Goal: Contribute content: Contribute content

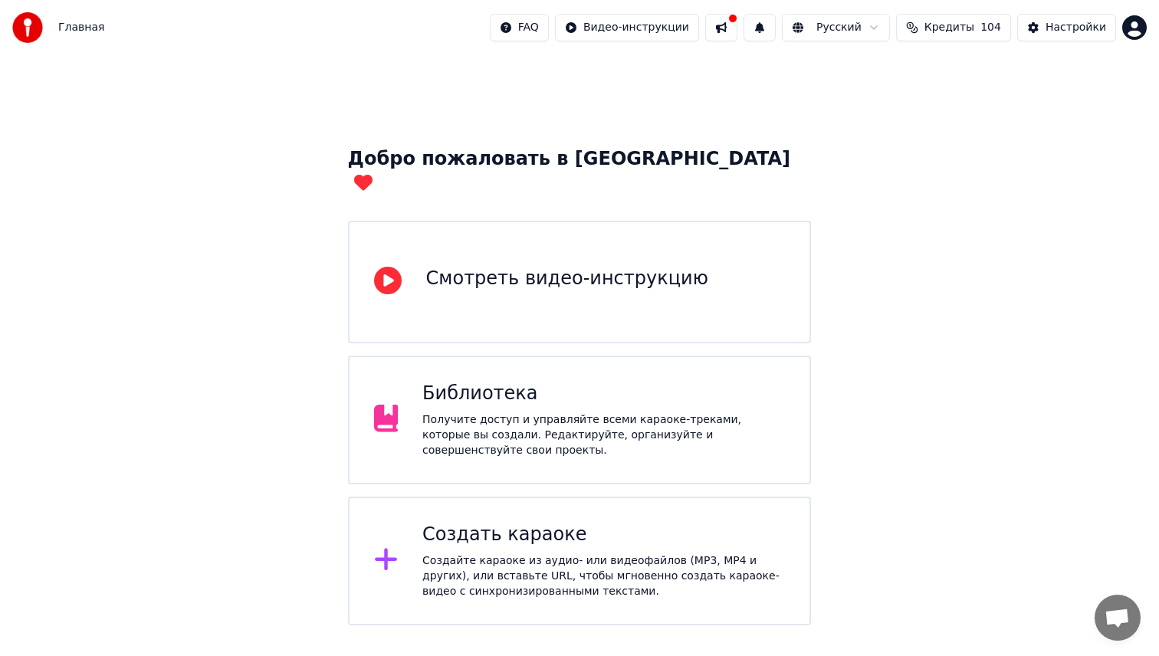
click at [484, 382] on div "Библиотека" at bounding box center [603, 394] width 362 height 25
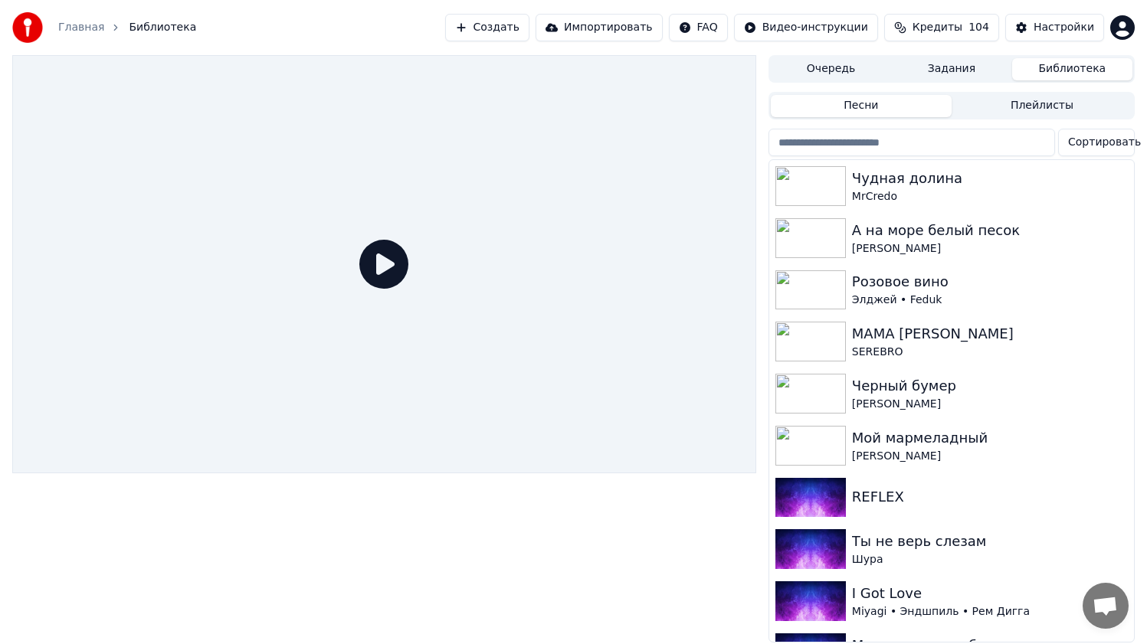
click at [835, 70] on button "Очередь" at bounding box center [831, 69] width 120 height 22
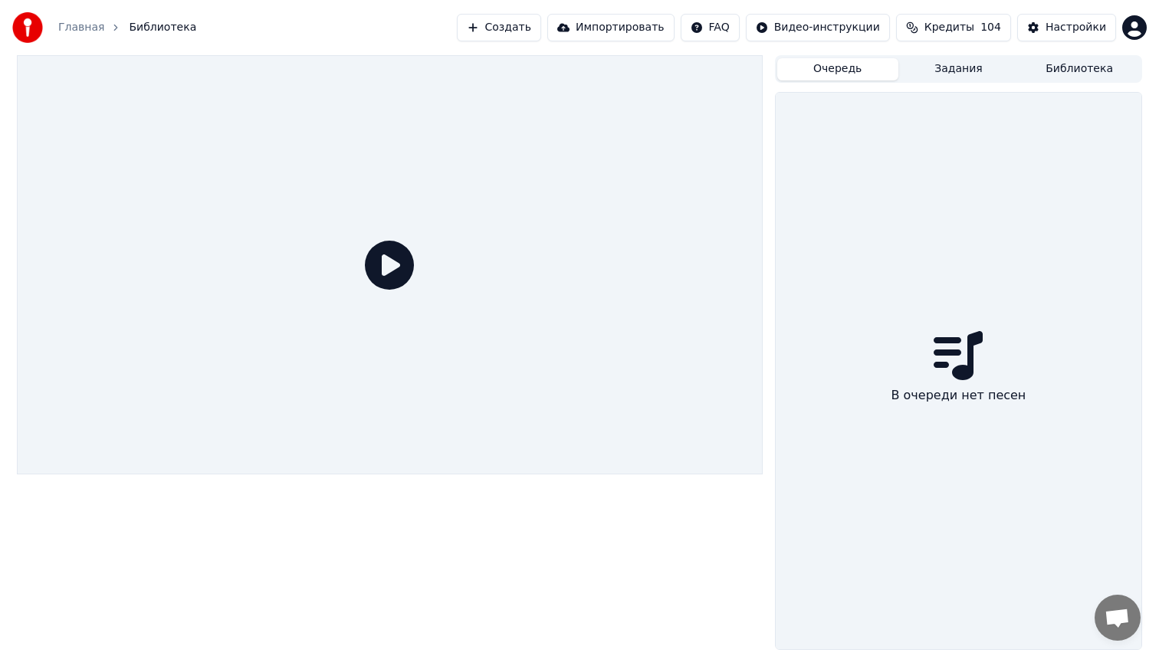
click at [947, 73] on button "Задания" at bounding box center [958, 69] width 121 height 22
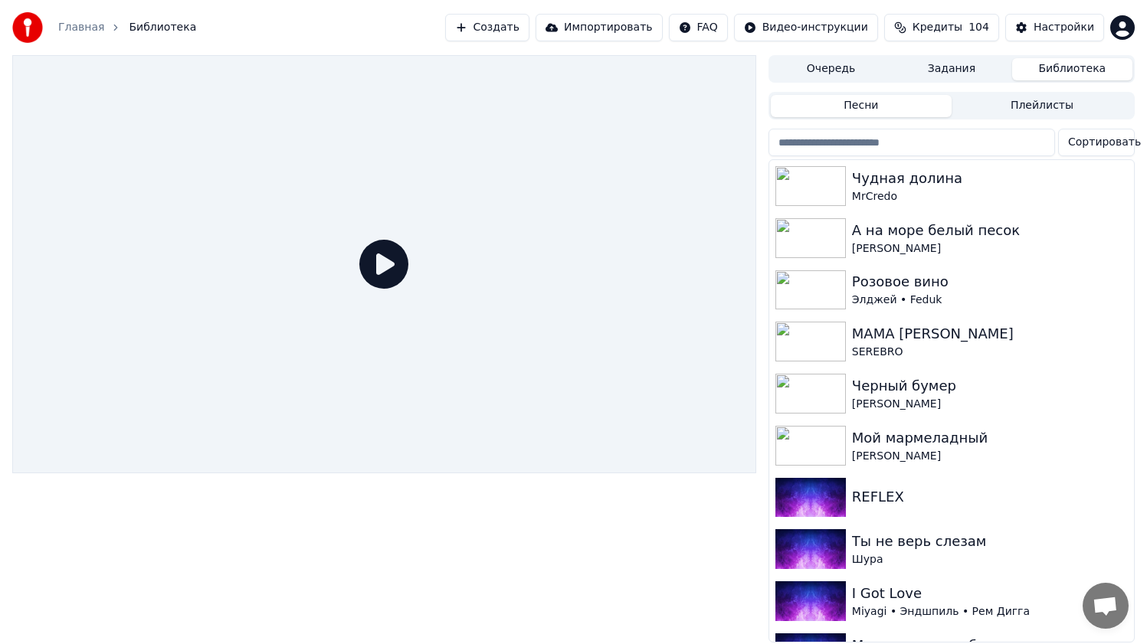
click at [1075, 73] on button "Библиотека" at bounding box center [1072, 69] width 120 height 22
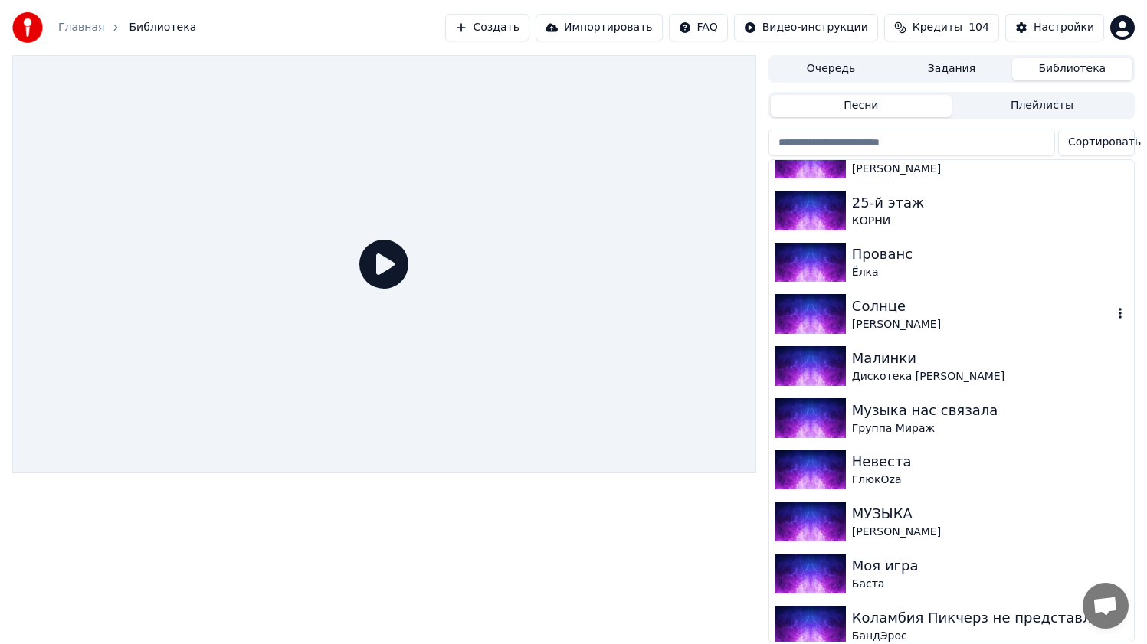
scroll to position [966, 0]
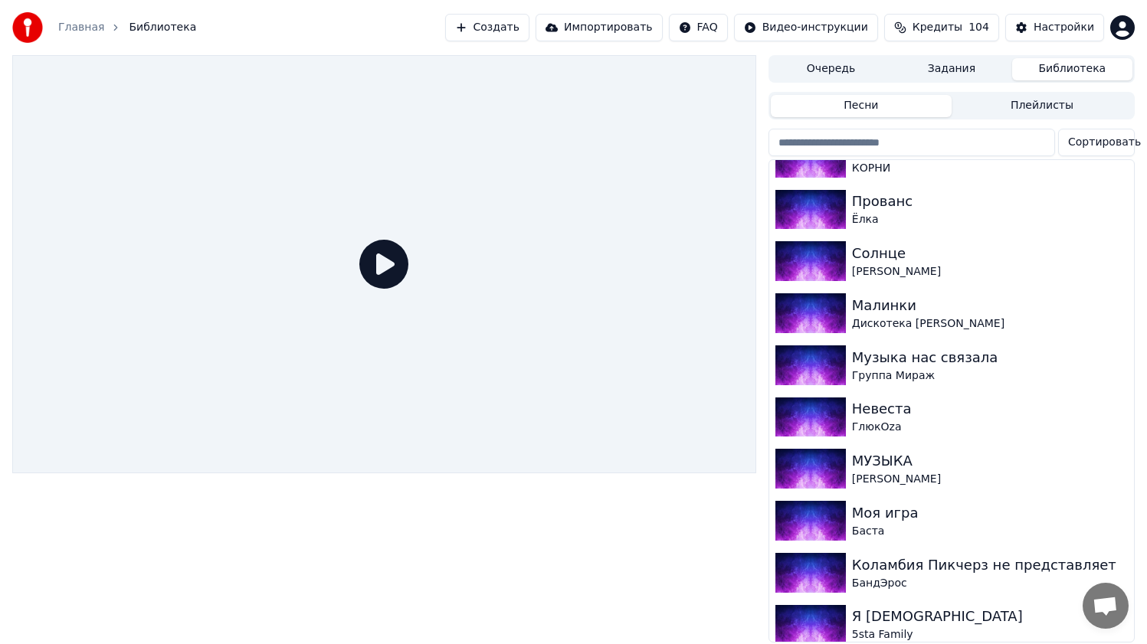
click at [1015, 117] on div "Песни Плейлисты" at bounding box center [952, 106] width 366 height 28
click at [1014, 107] on button "Плейлисты" at bounding box center [1042, 106] width 181 height 22
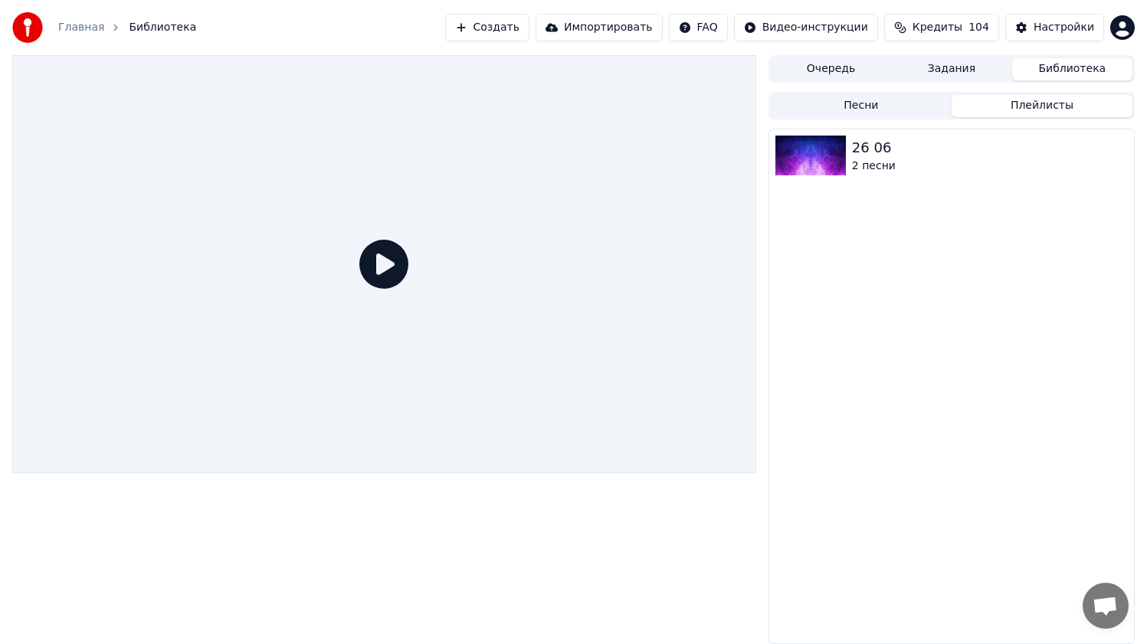
click at [905, 110] on button "Песни" at bounding box center [861, 106] width 181 height 22
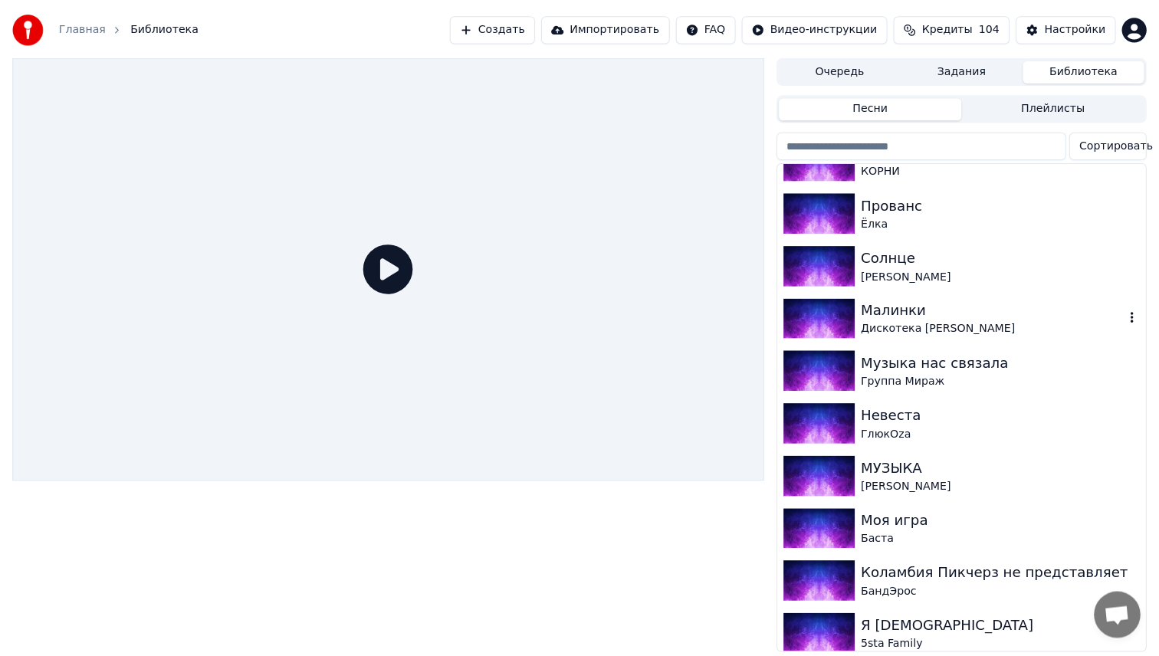
scroll to position [0, 0]
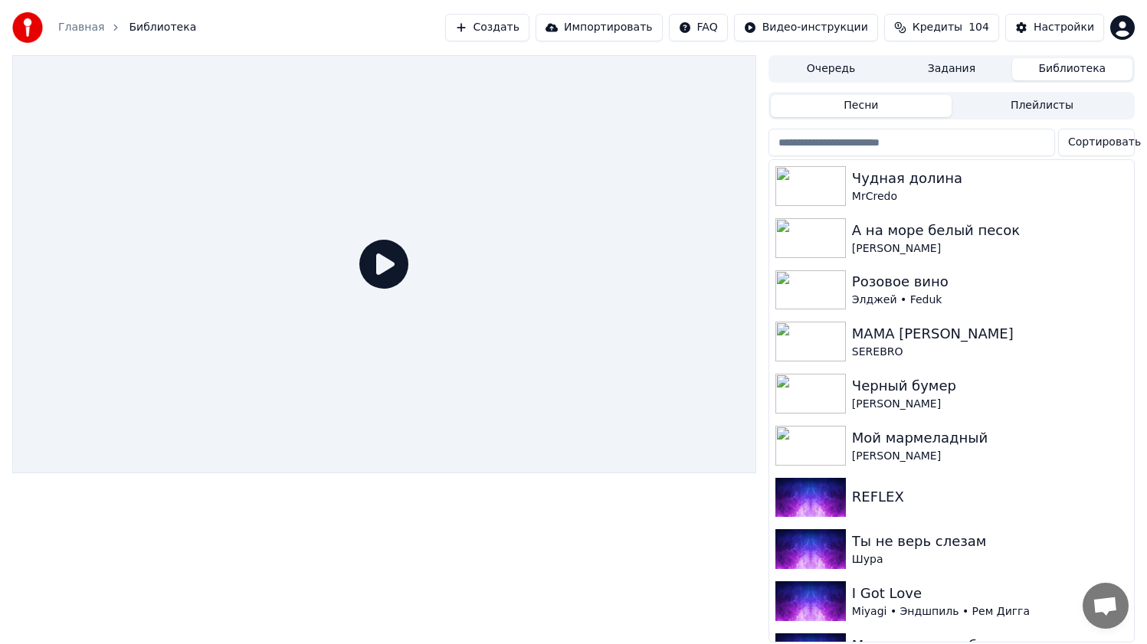
click at [503, 32] on button "Создать" at bounding box center [487, 28] width 84 height 28
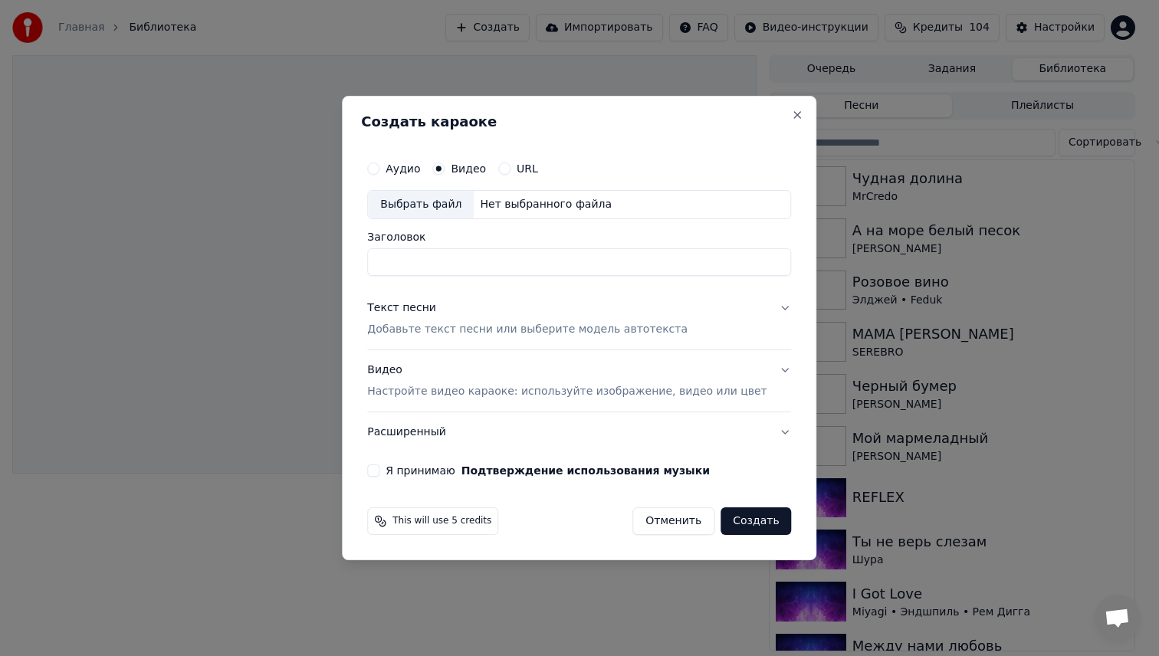
click at [452, 201] on div "Выбрать файл" at bounding box center [421, 205] width 106 height 28
click at [454, 266] on input "**********" at bounding box center [579, 262] width 424 height 28
click at [439, 266] on input "**********" at bounding box center [579, 262] width 424 height 28
type input "**********"
click at [395, 472] on div "Я принимаю Подтверждение использования музыки" at bounding box center [579, 470] width 424 height 12
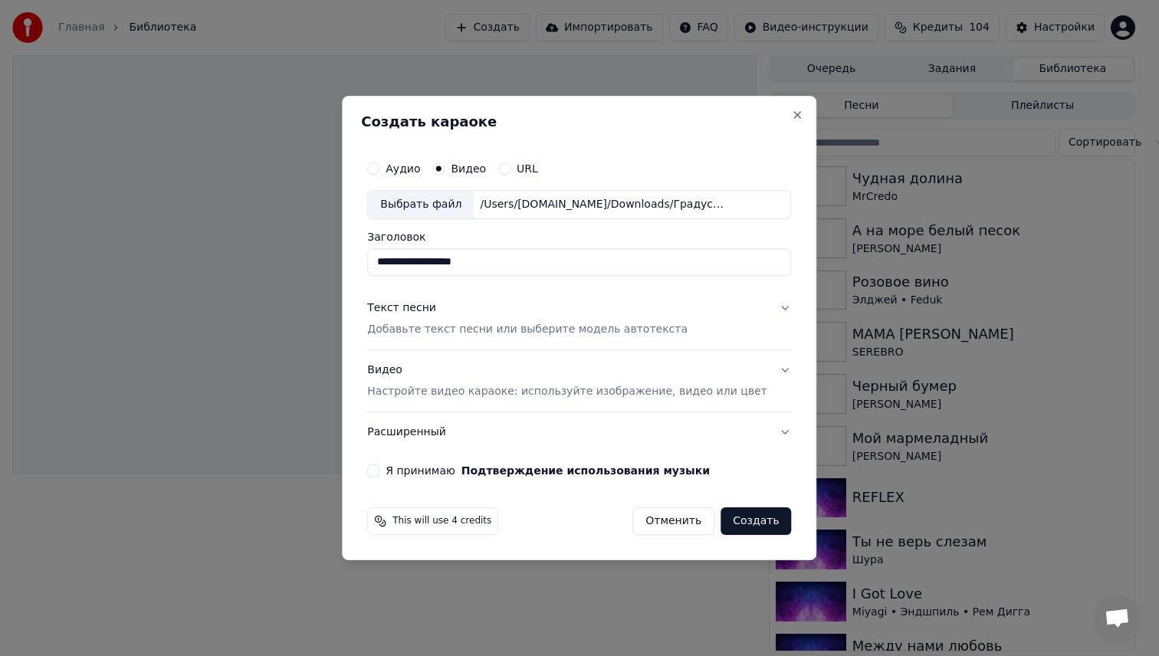
click at [380, 474] on div "**********" at bounding box center [579, 315] width 436 height 336
click at [379, 468] on button "Я принимаю Подтверждение использования музыки" at bounding box center [373, 470] width 12 height 12
click at [484, 326] on p "Добавьте текст песни или выберите модель автотекста" at bounding box center [527, 329] width 320 height 15
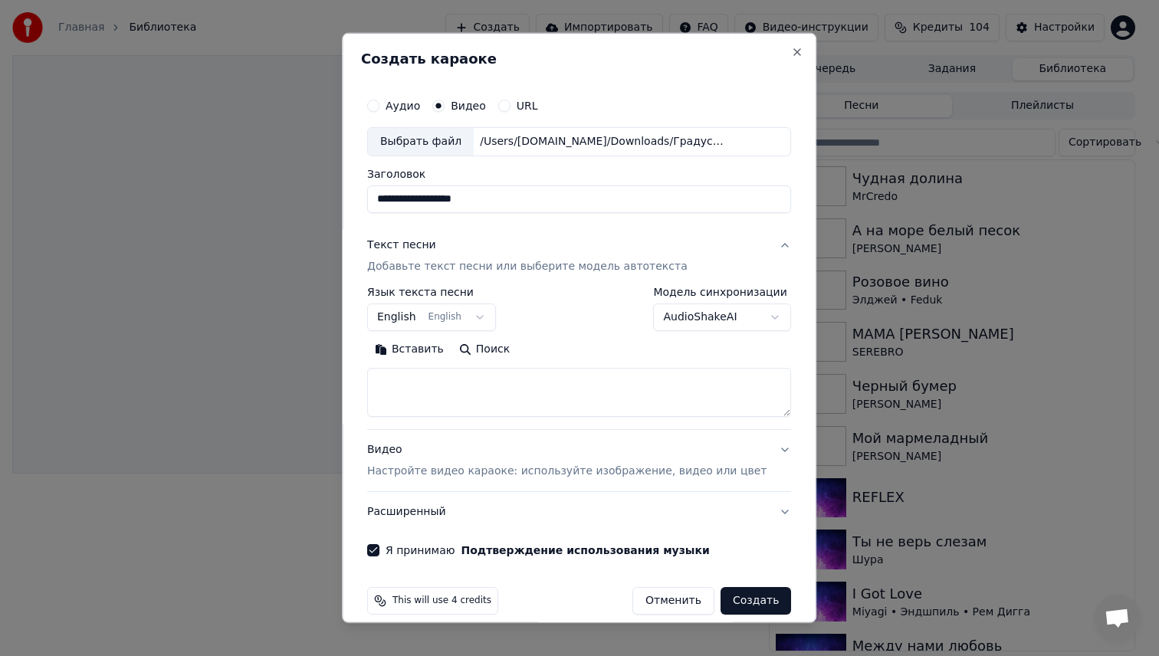
click at [440, 312] on button "English English" at bounding box center [431, 317] width 129 height 28
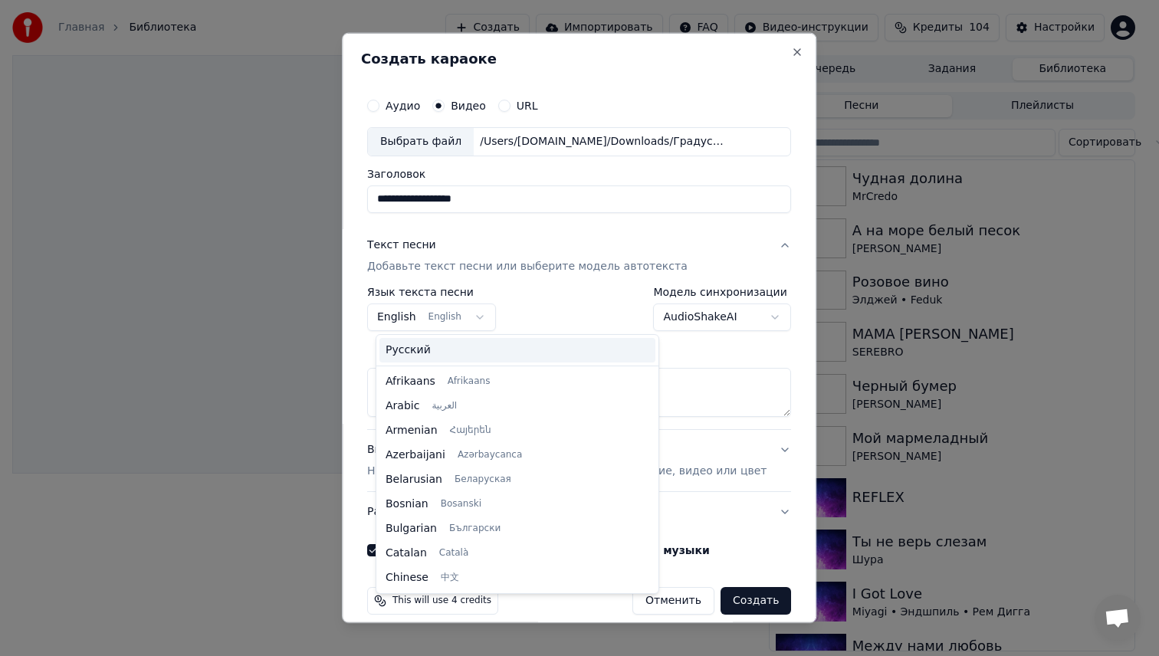
scroll to position [123, 0]
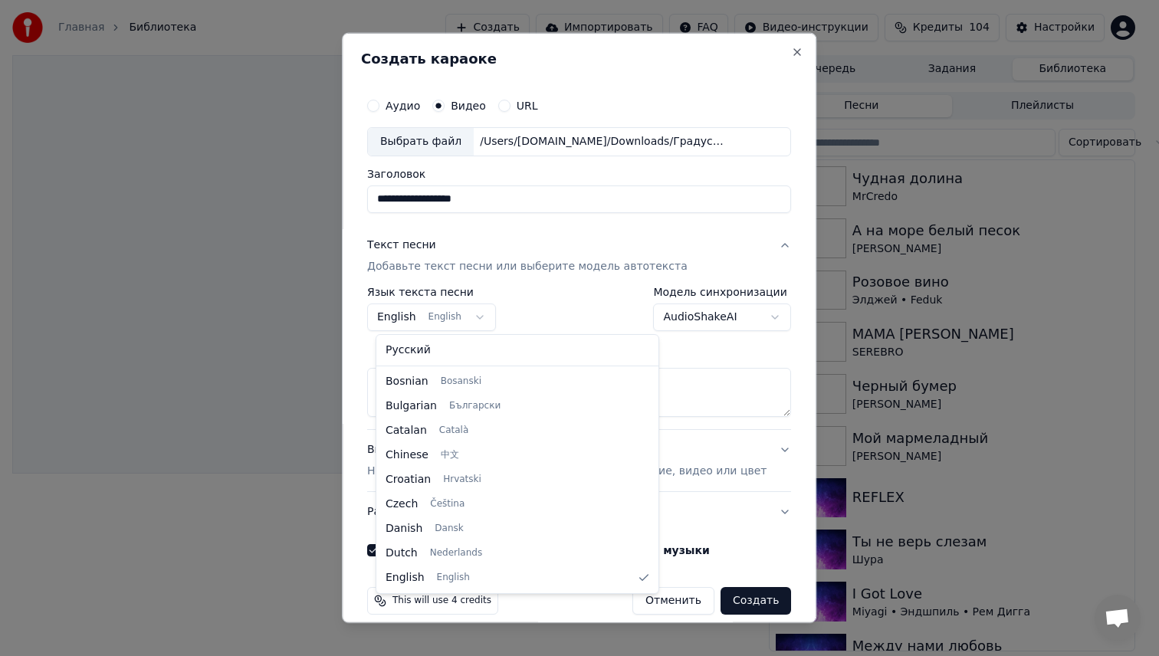
select select "**"
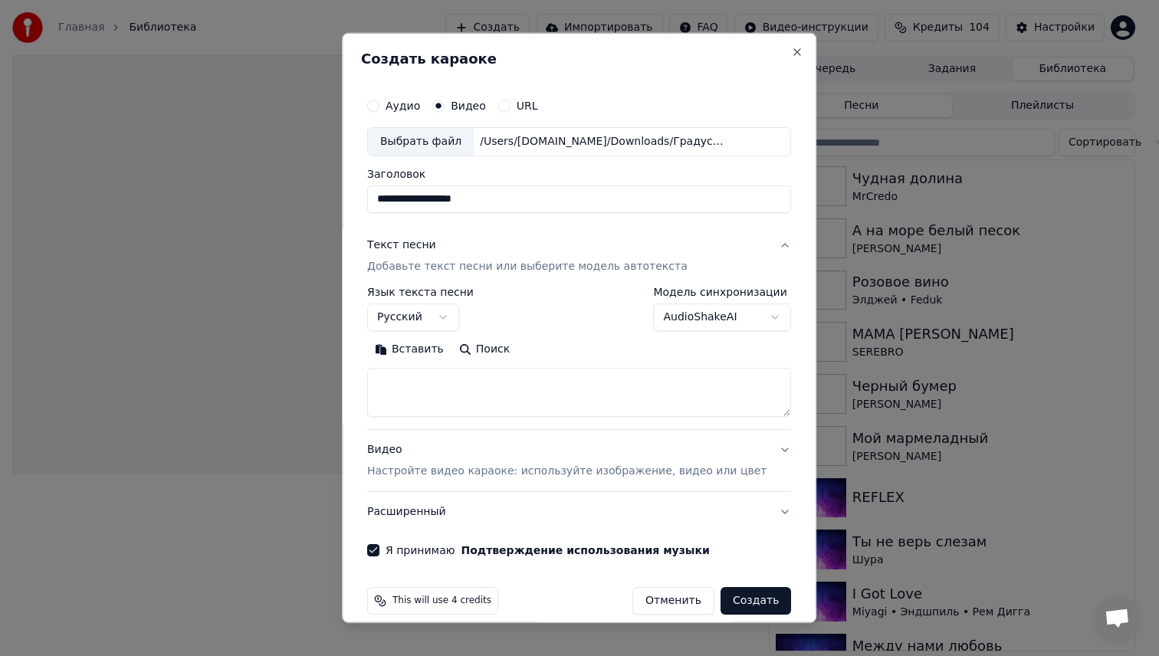
click at [694, 317] on body "**********" at bounding box center [573, 328] width 1147 height 656
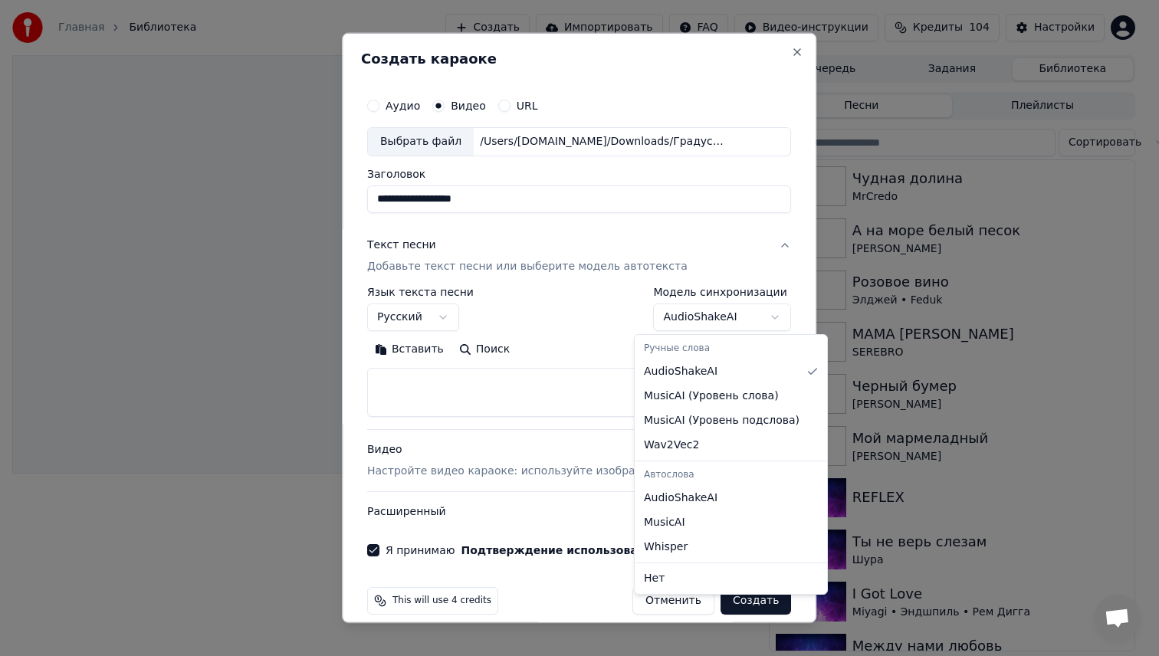
select select "**********"
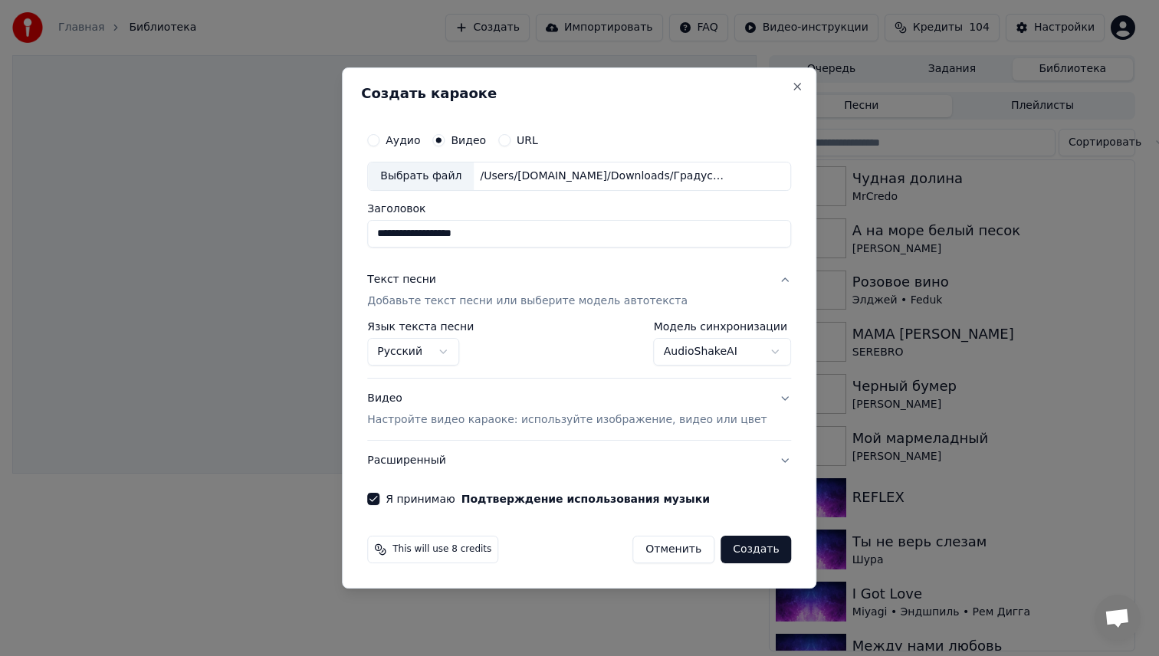
click at [734, 557] on button "Создать" at bounding box center [755, 550] width 71 height 28
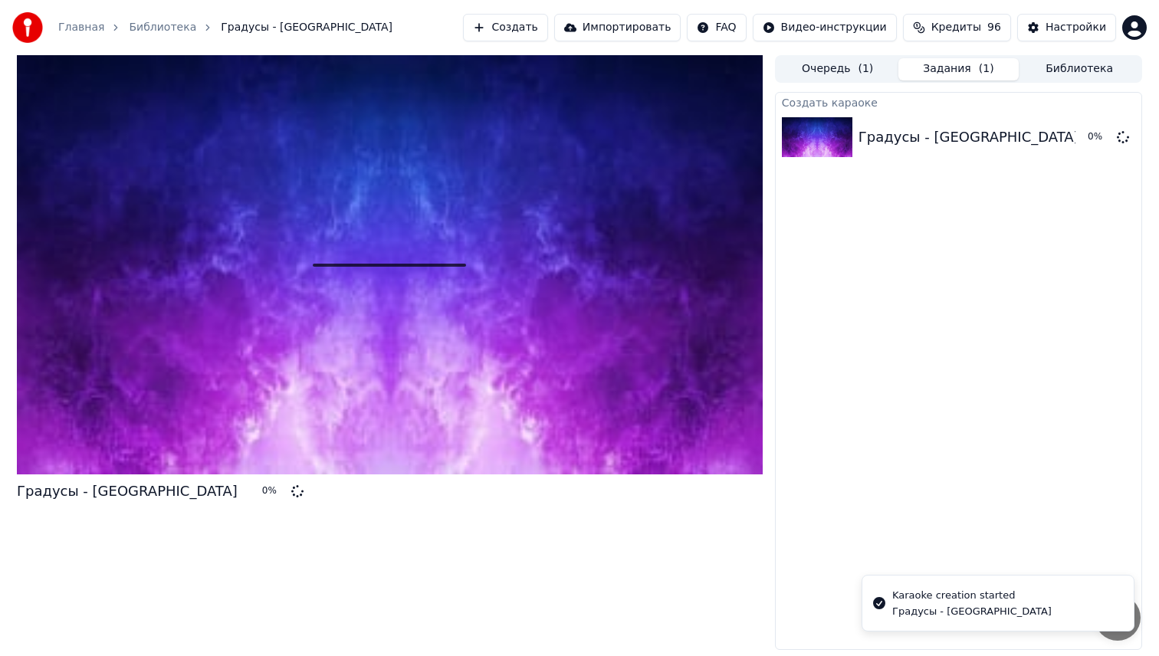
click at [527, 22] on button "Создать" at bounding box center [505, 28] width 84 height 28
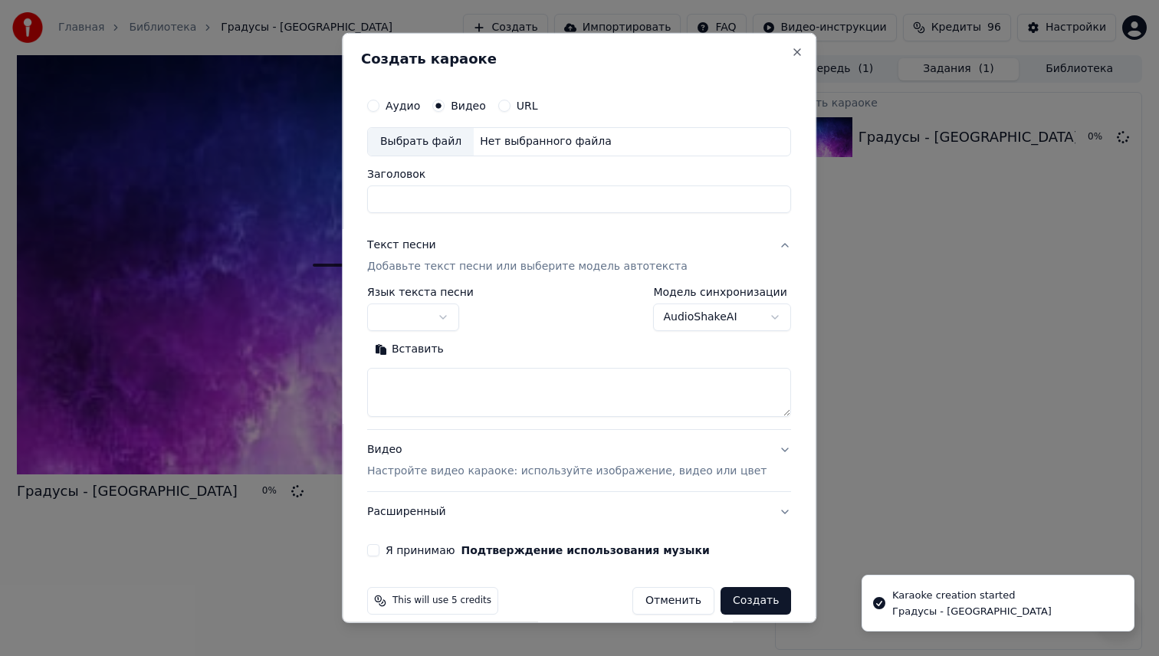
click at [444, 143] on div "Выбрать файл" at bounding box center [421, 142] width 106 height 28
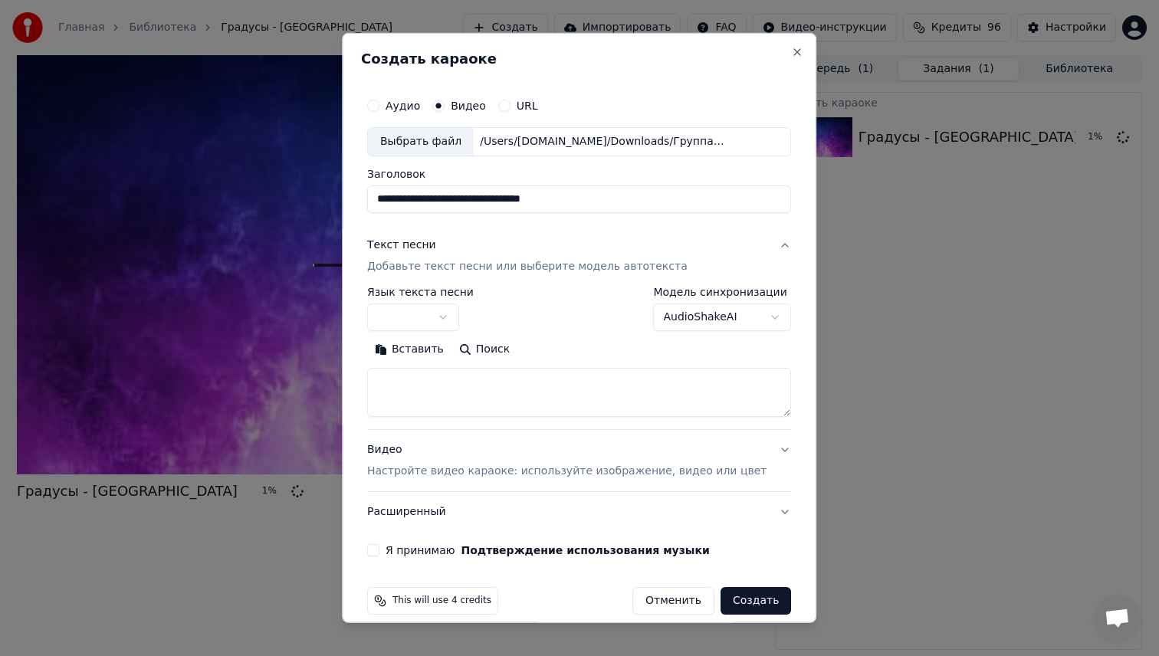
click at [430, 199] on input "**********" at bounding box center [579, 199] width 424 height 28
click at [486, 201] on input "**********" at bounding box center [579, 199] width 424 height 28
click at [507, 200] on input "**********" at bounding box center [579, 199] width 424 height 28
click at [496, 199] on input "**********" at bounding box center [579, 199] width 424 height 28
click at [506, 201] on input "**********" at bounding box center [579, 199] width 424 height 28
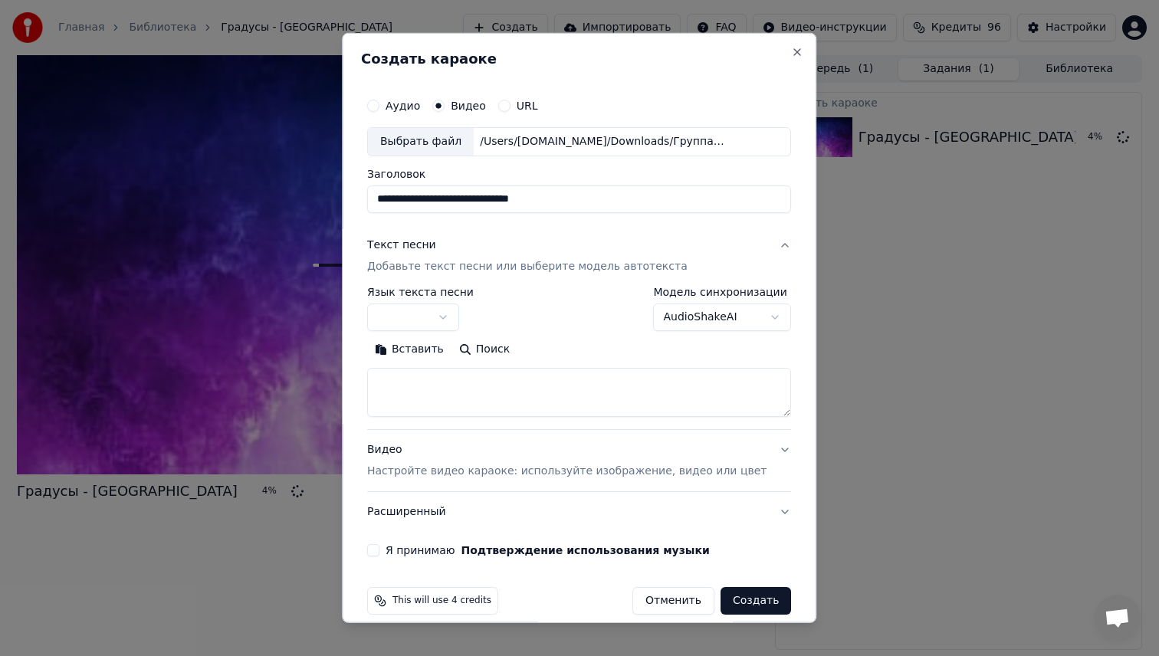
click at [516, 201] on input "**********" at bounding box center [579, 199] width 424 height 28
click at [536, 199] on input "**********" at bounding box center [579, 199] width 424 height 28
type input "**********"
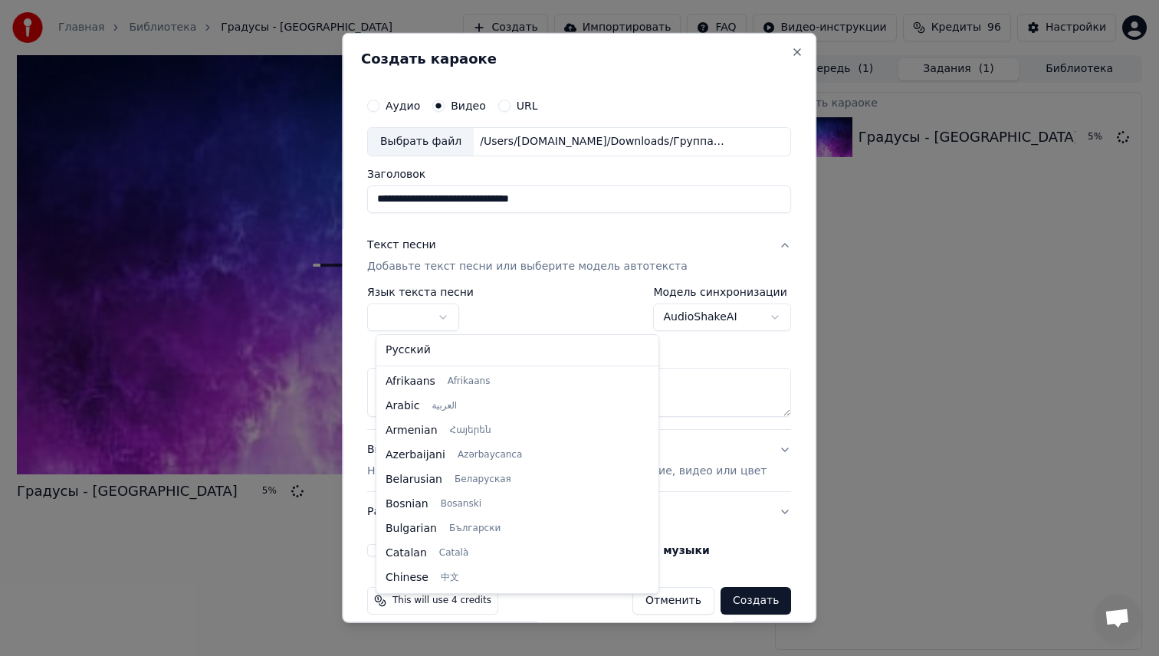
click at [454, 310] on body "**********" at bounding box center [579, 328] width 1159 height 656
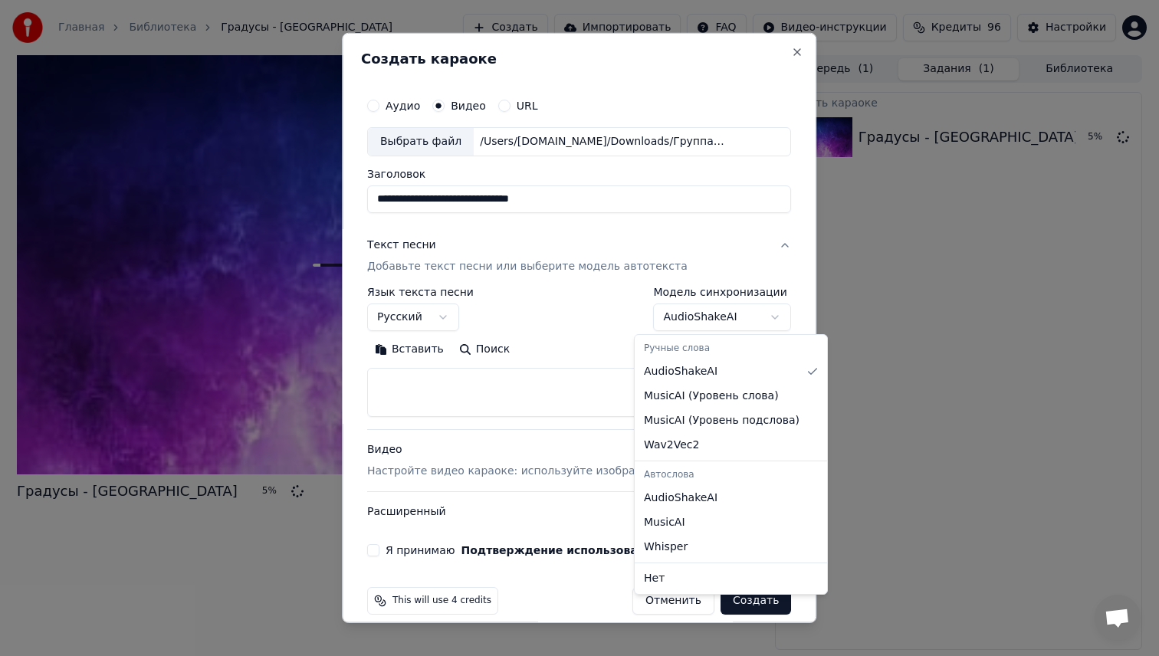
click at [684, 329] on body "**********" at bounding box center [579, 328] width 1159 height 656
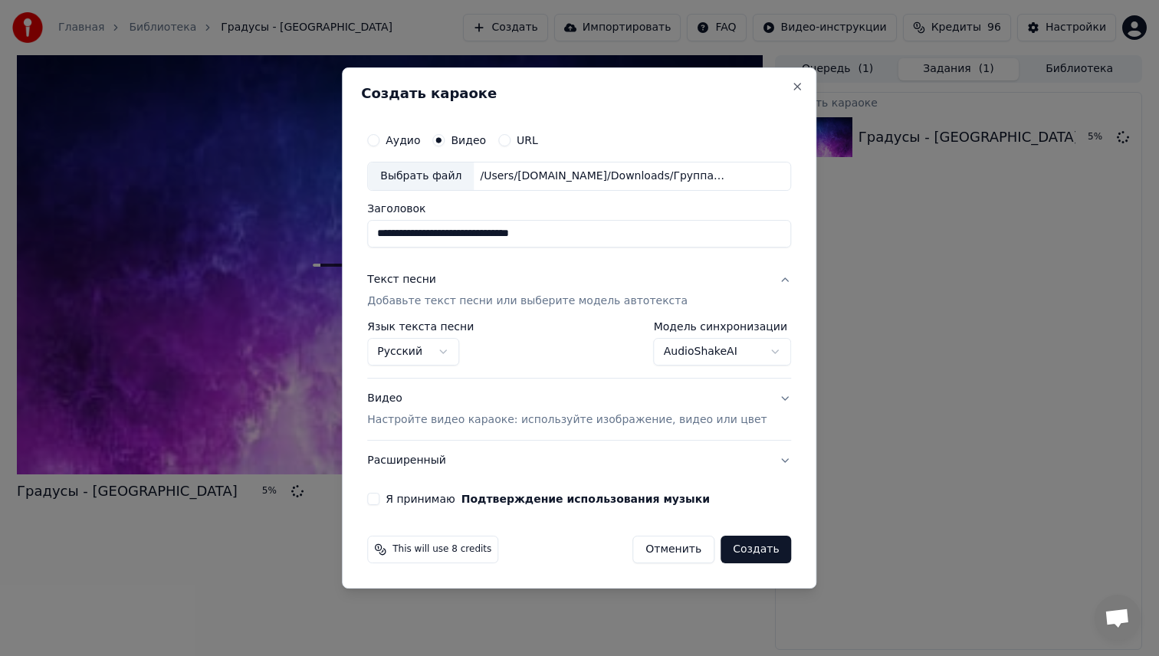
click at [379, 503] on button "Я принимаю Подтверждение использования музыки" at bounding box center [373, 499] width 12 height 12
click at [748, 556] on button "Создать" at bounding box center [755, 550] width 71 height 28
select select "**********"
select select
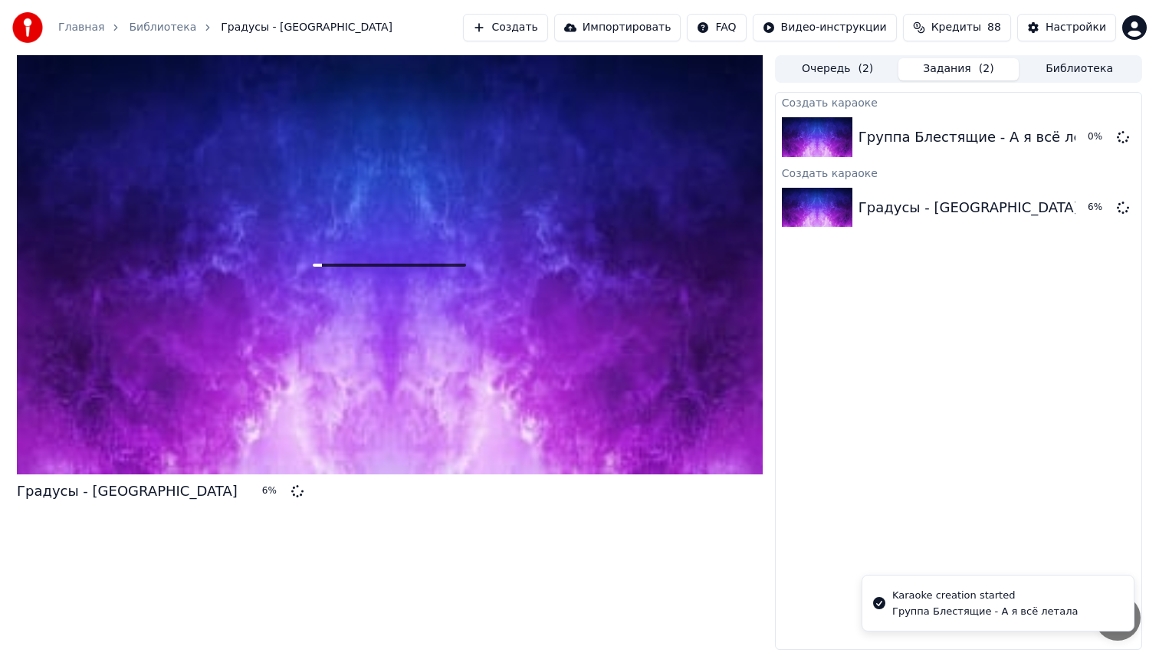
click at [519, 34] on button "Создать" at bounding box center [505, 28] width 84 height 28
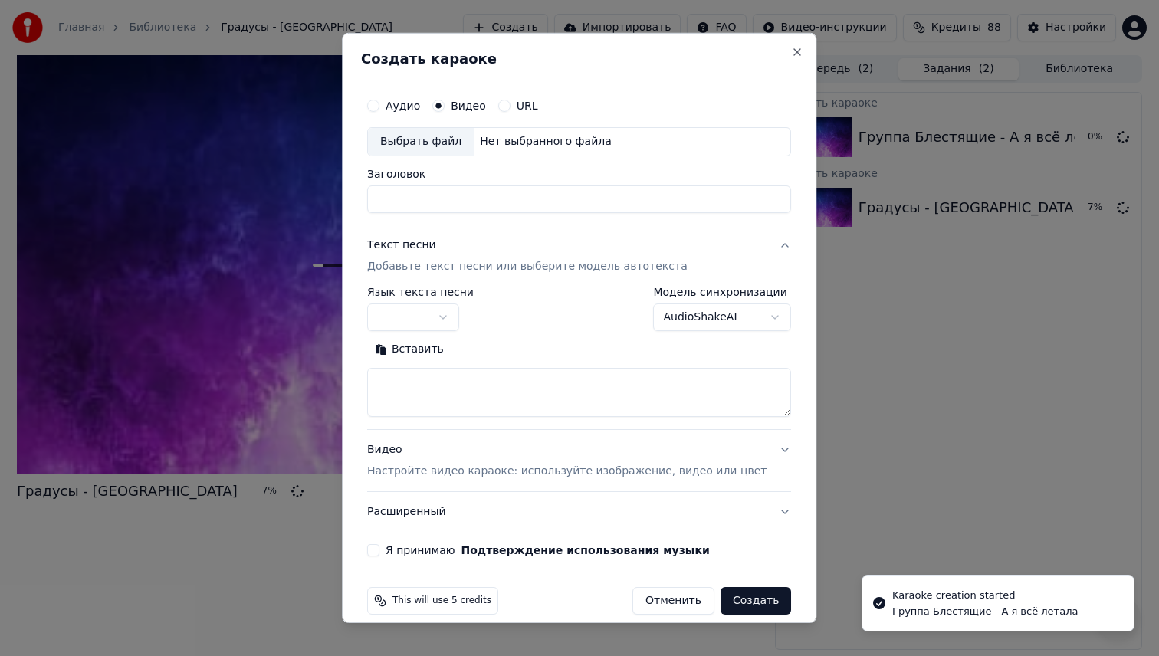
click at [434, 147] on div "Выбрать файл" at bounding box center [421, 142] width 106 height 28
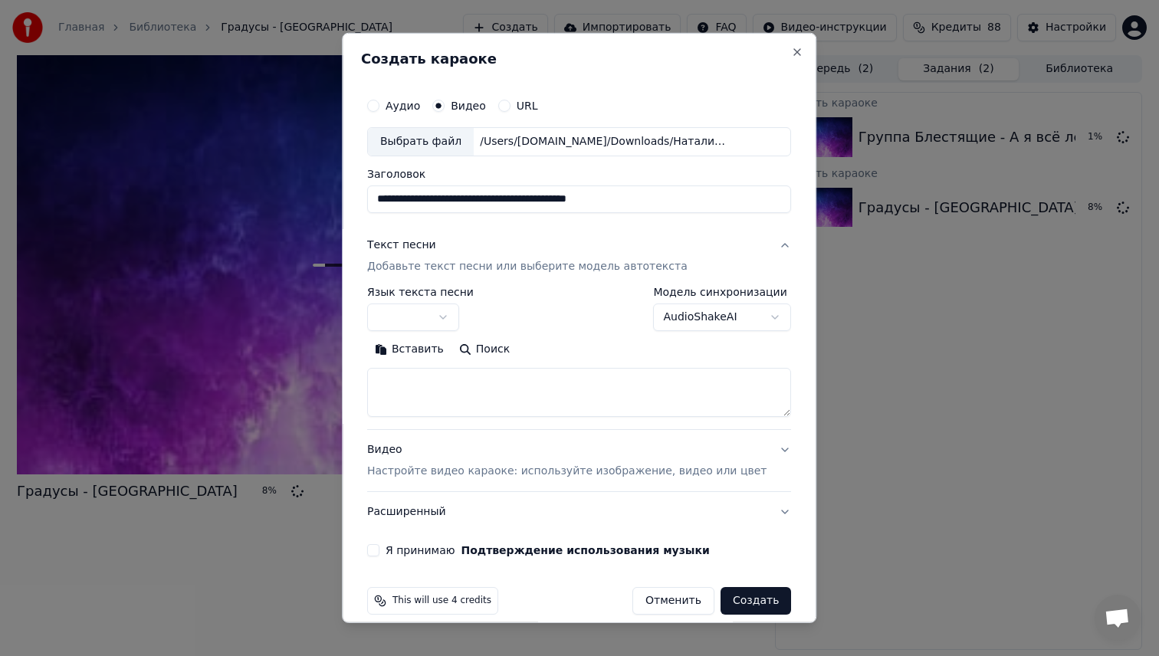
drag, startPoint x: 664, startPoint y: 202, endPoint x: 562, endPoint y: 195, distance: 101.3
click at [562, 195] on input "**********" at bounding box center [579, 199] width 424 height 28
type input "**********"
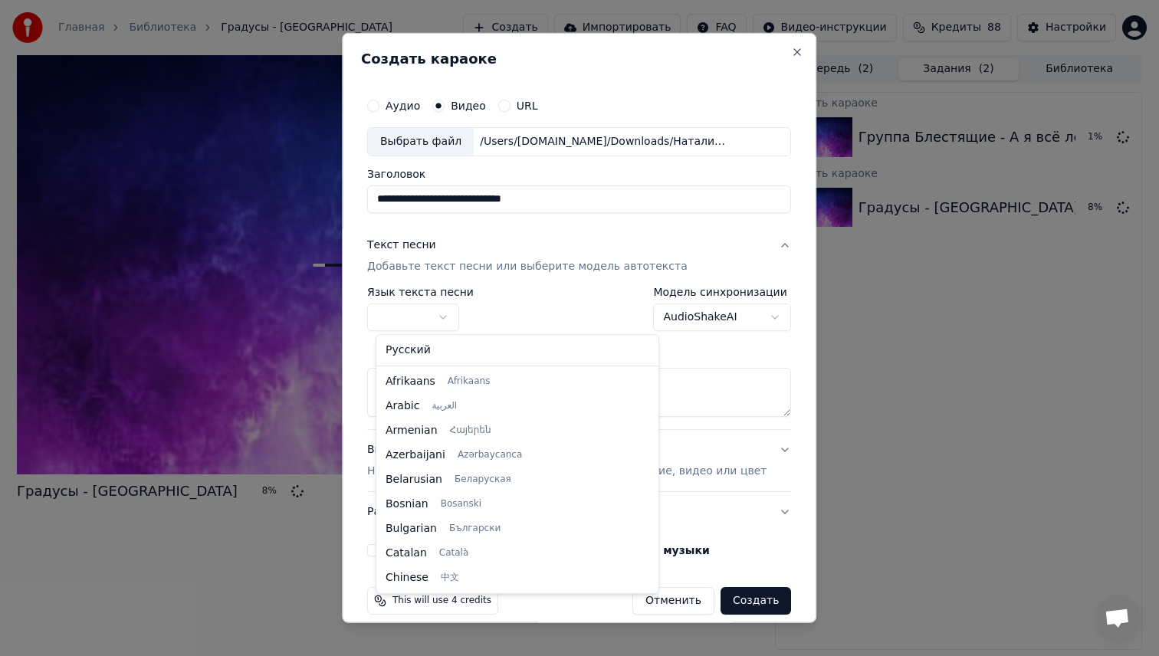
click at [430, 318] on body "**********" at bounding box center [579, 328] width 1159 height 656
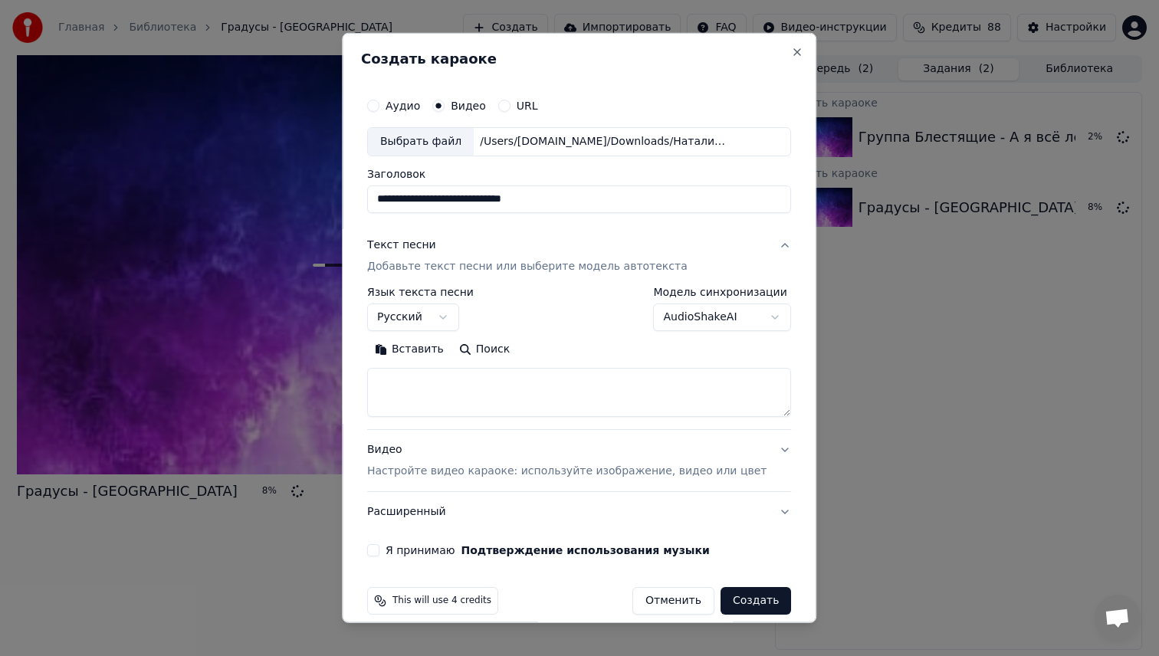
click at [700, 307] on body "**********" at bounding box center [579, 328] width 1159 height 656
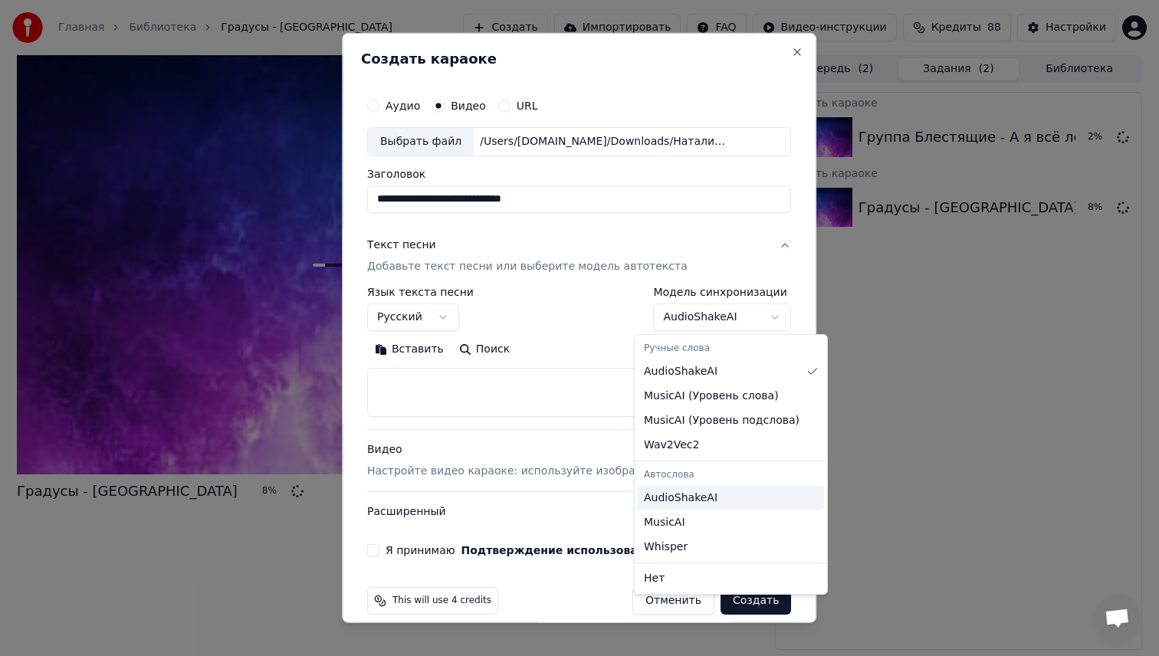
select select "**********"
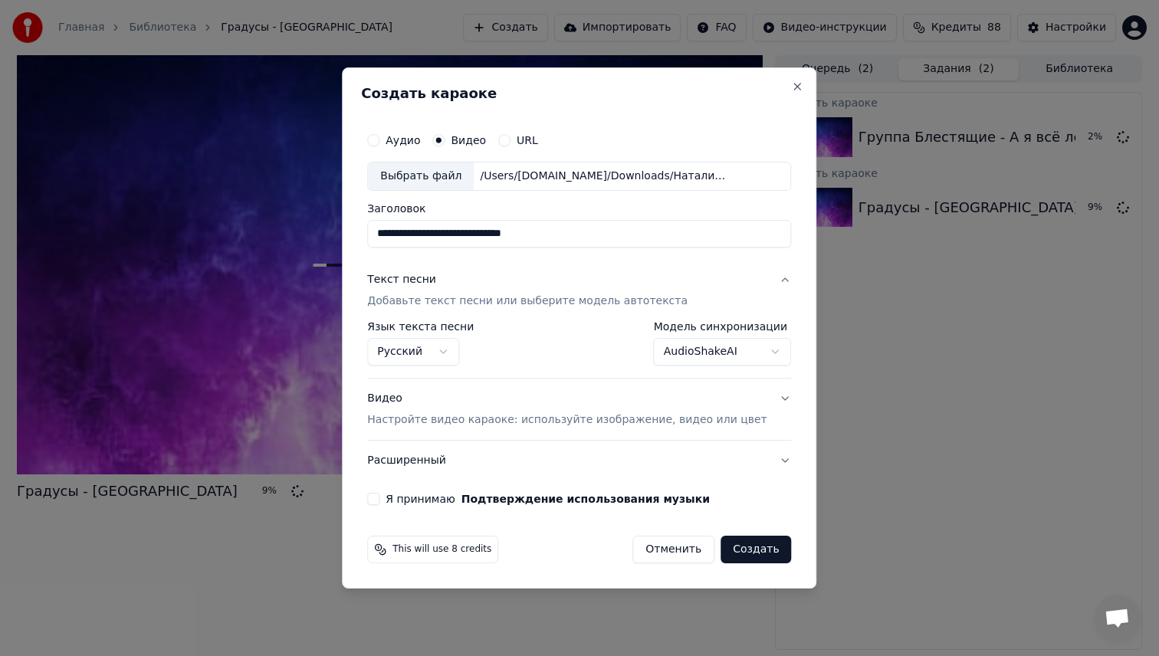
click at [400, 501] on label "Я принимаю Подтверждение использования музыки" at bounding box center [547, 499] width 324 height 11
click at [379, 501] on button "Я принимаю Подтверждение использования музыки" at bounding box center [373, 499] width 12 height 12
click at [740, 543] on button "Создать" at bounding box center [755, 550] width 71 height 28
select select "**"
select select "**********"
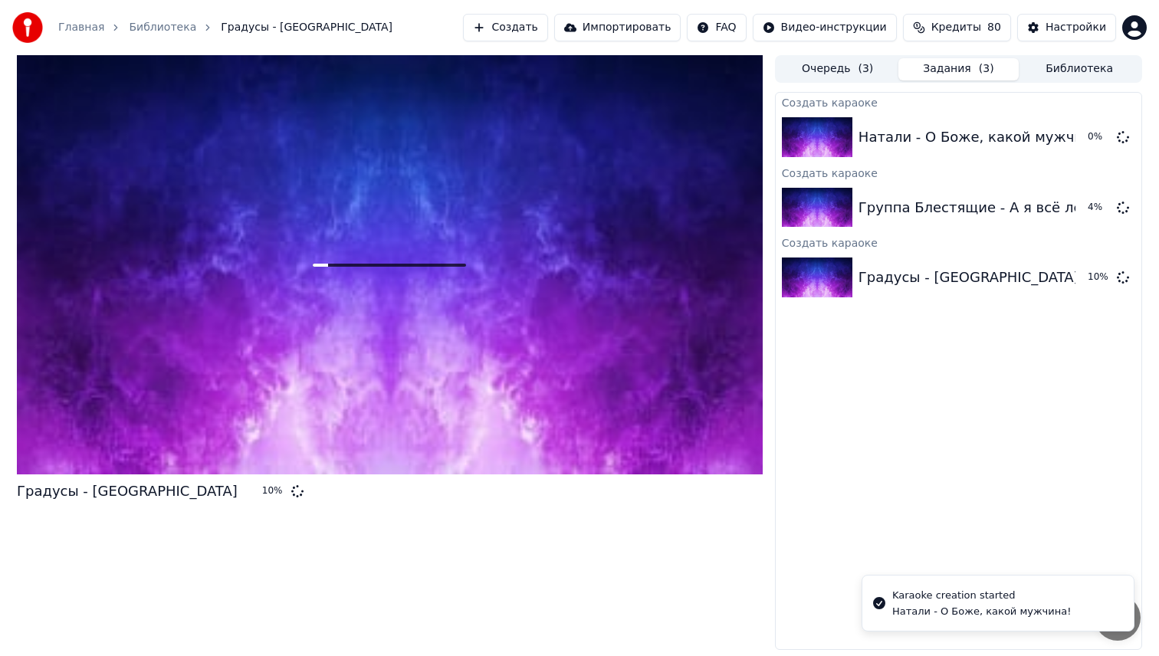
click at [524, 31] on button "Создать" at bounding box center [505, 28] width 84 height 28
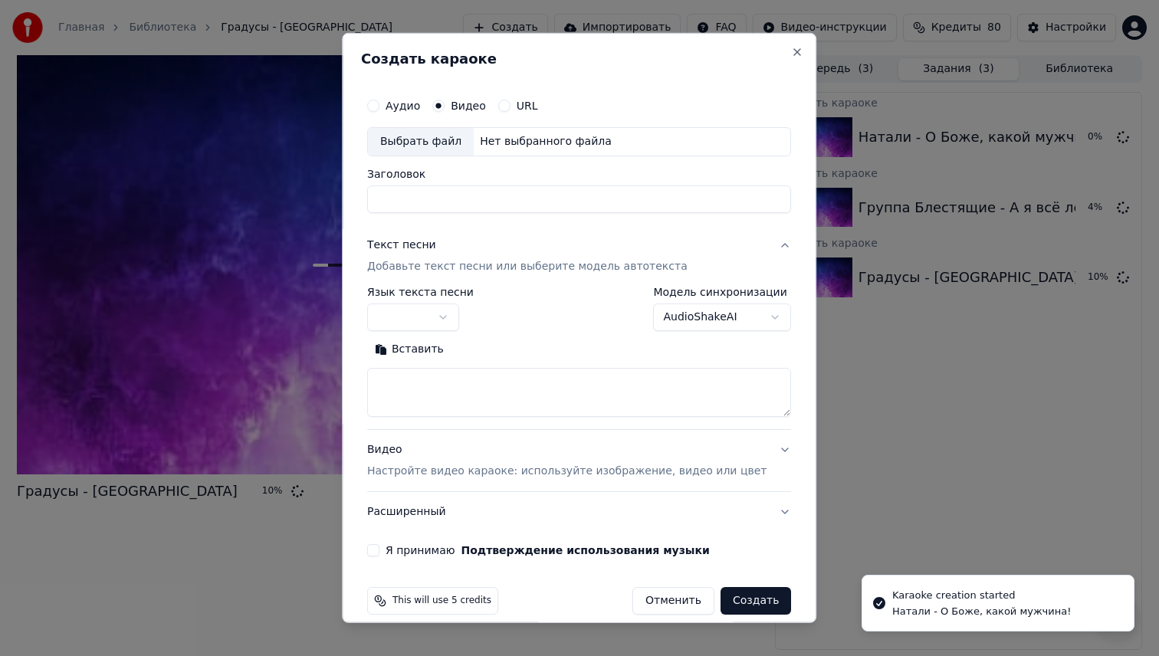
click at [416, 143] on div "Выбрать файл" at bounding box center [421, 142] width 106 height 28
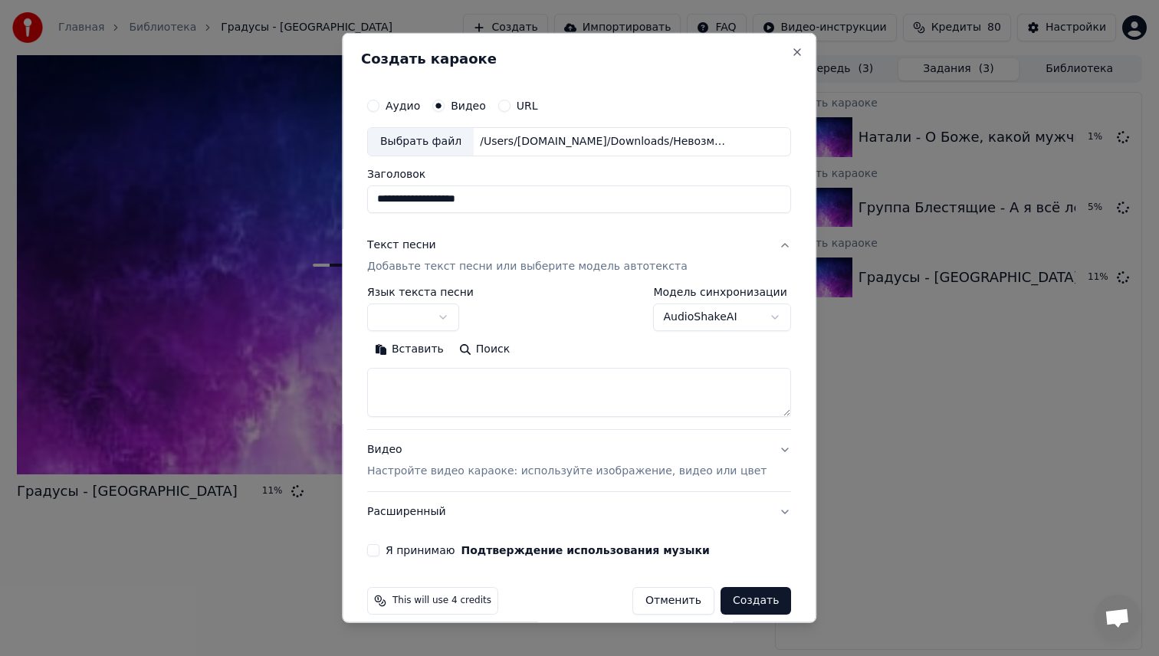
click at [392, 198] on input "**********" at bounding box center [579, 199] width 424 height 28
click at [378, 195] on input "**********" at bounding box center [579, 199] width 424 height 28
type input "**********"
click at [444, 313] on body "**********" at bounding box center [579, 328] width 1159 height 656
click at [718, 304] on body "**********" at bounding box center [579, 328] width 1159 height 656
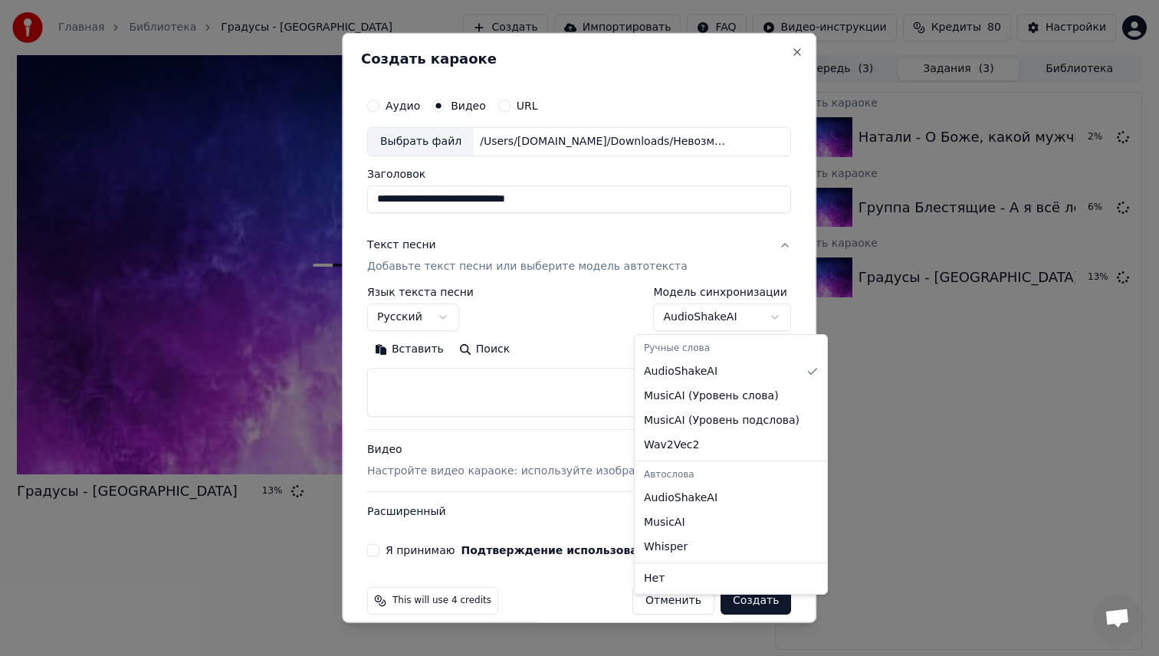
select select "**********"
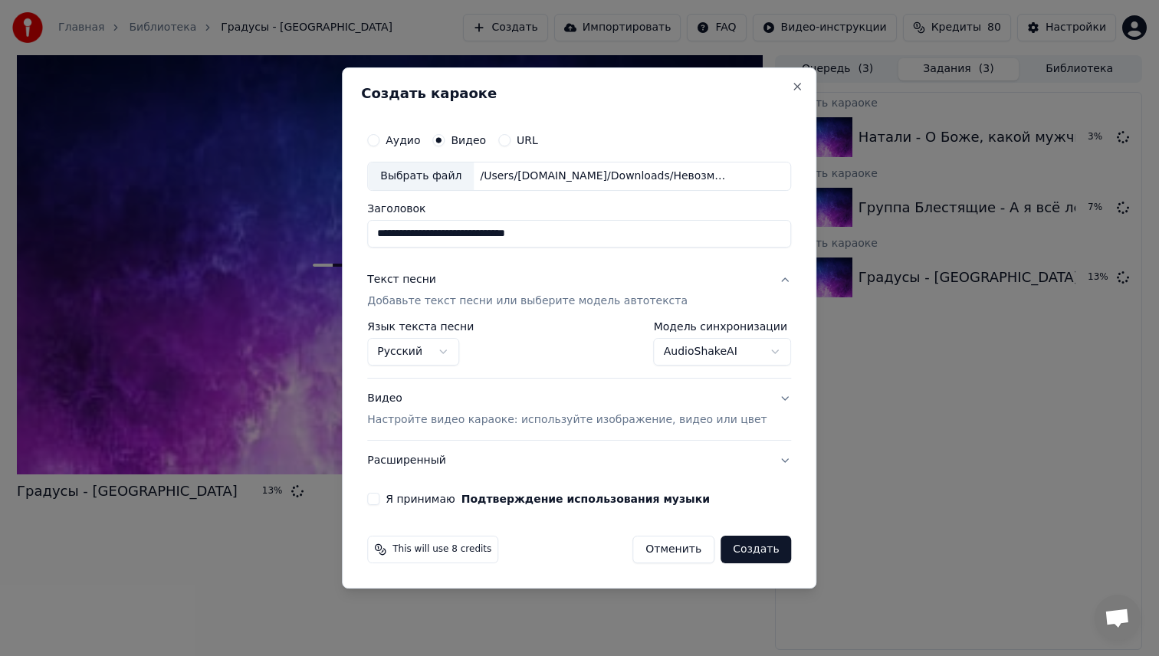
click at [379, 501] on button "Я принимаю Подтверждение использования музыки" at bounding box center [373, 499] width 12 height 12
click at [677, 424] on p "Настройте видео караоке: используйте изображение, видео или цвет" at bounding box center [566, 419] width 399 height 15
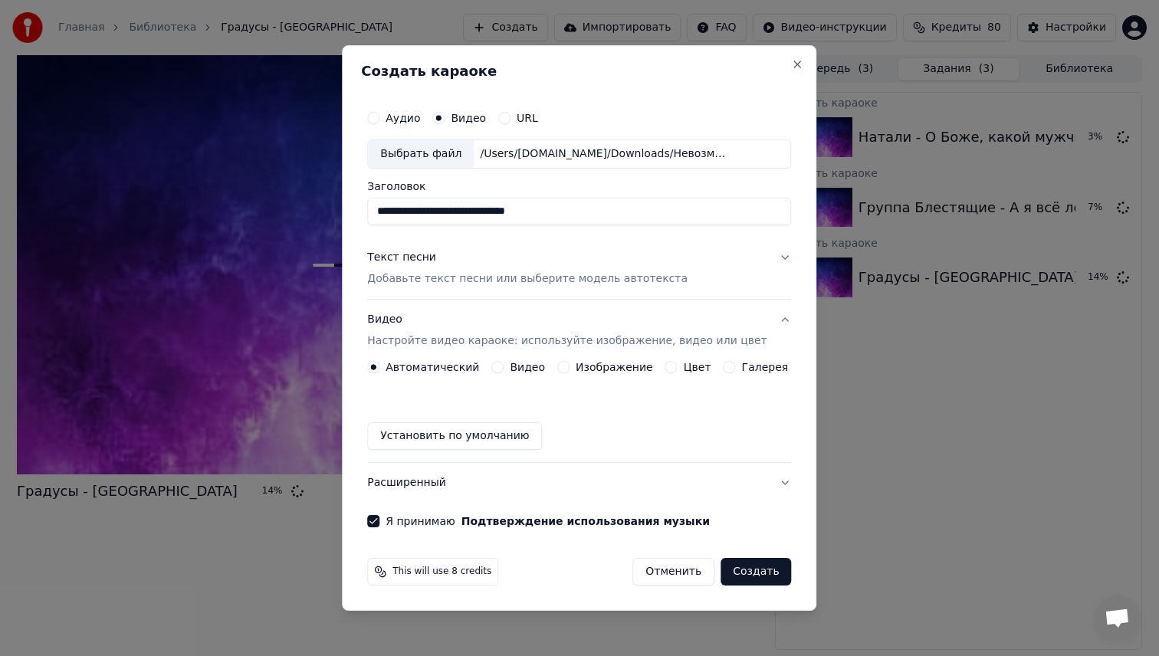
click at [730, 330] on div "Видео Настройте видео караоке: используйте изображение, видео или цвет" at bounding box center [566, 330] width 399 height 37
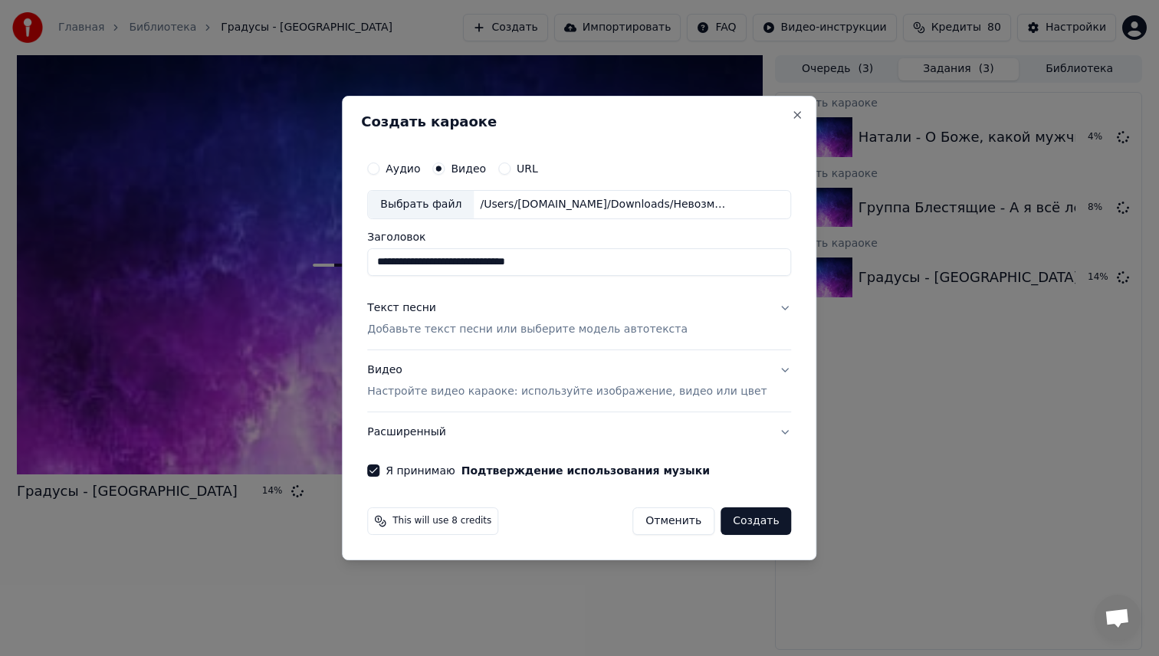
click at [739, 537] on div "This will use 8 credits Отменить Создать" at bounding box center [579, 521] width 436 height 40
click at [739, 529] on button "Создать" at bounding box center [755, 521] width 71 height 28
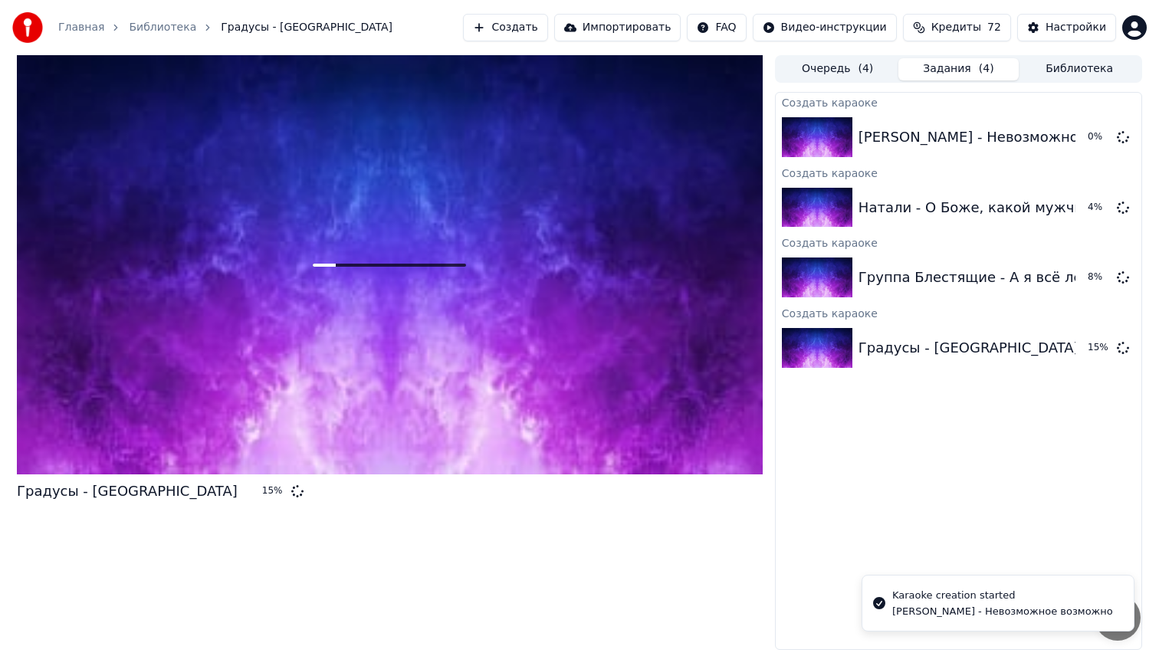
click at [528, 30] on button "Создать" at bounding box center [505, 28] width 84 height 28
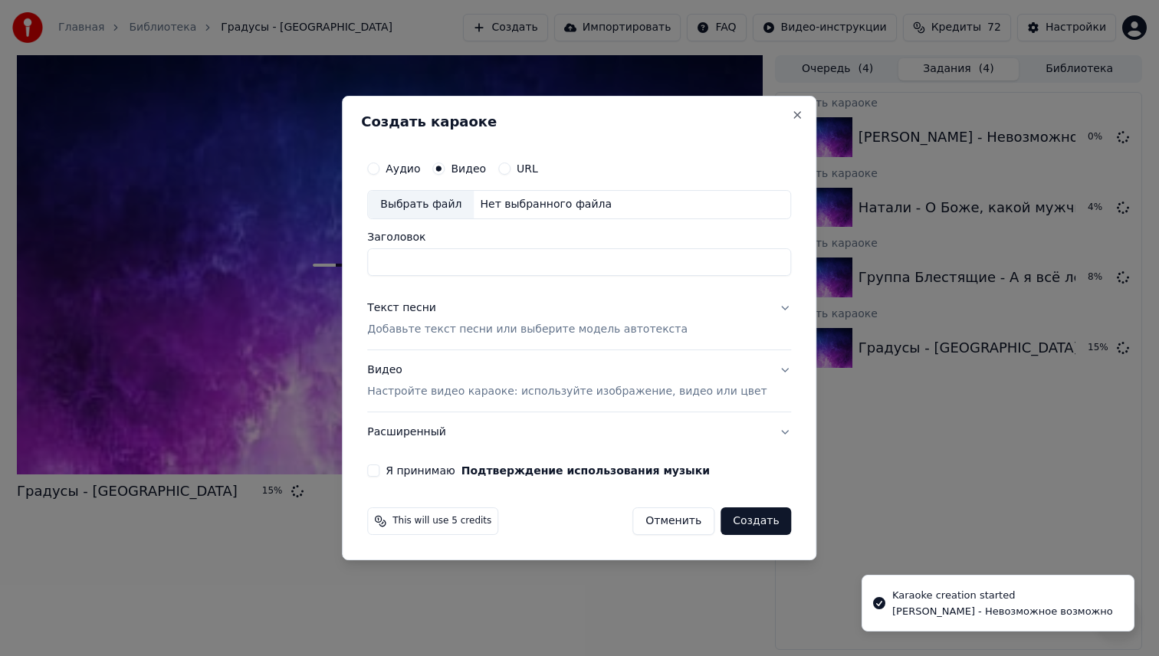
click at [413, 212] on div "Выбрать файл" at bounding box center [421, 205] width 106 height 28
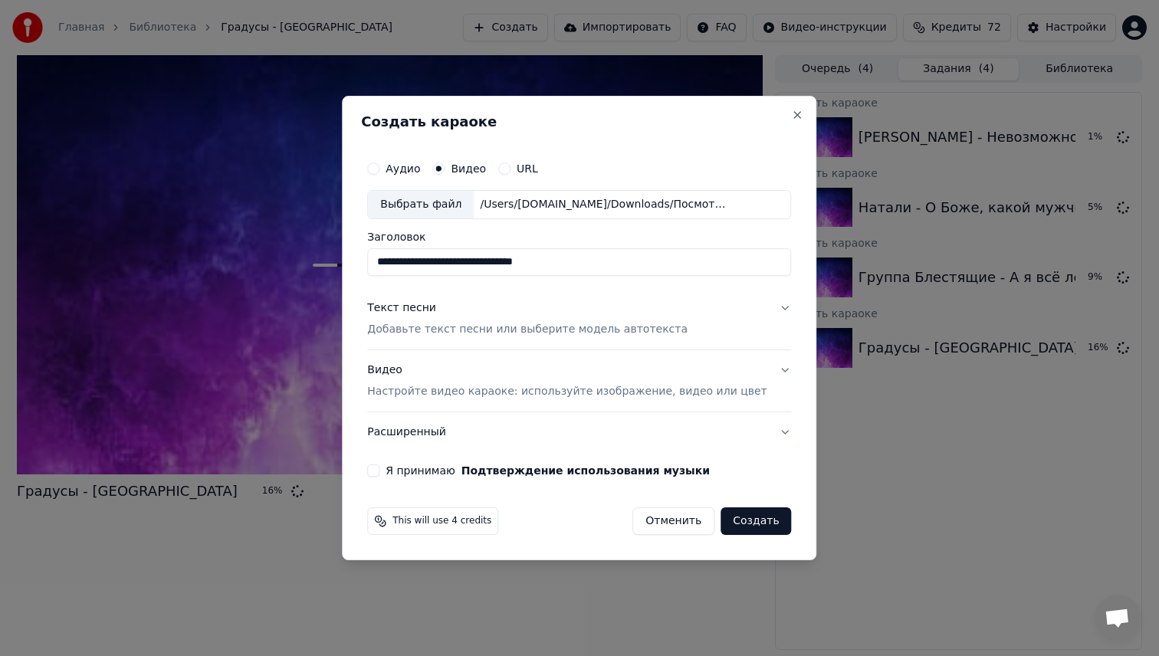
drag, startPoint x: 615, startPoint y: 263, endPoint x: 190, endPoint y: 252, distance: 424.7
click at [198, 252] on body "**********" at bounding box center [579, 328] width 1159 height 656
type input "**********"
click at [379, 470] on button "Я принимаю Подтверждение использования музыки" at bounding box center [373, 470] width 12 height 12
click at [417, 315] on div "Текст песни" at bounding box center [401, 307] width 69 height 15
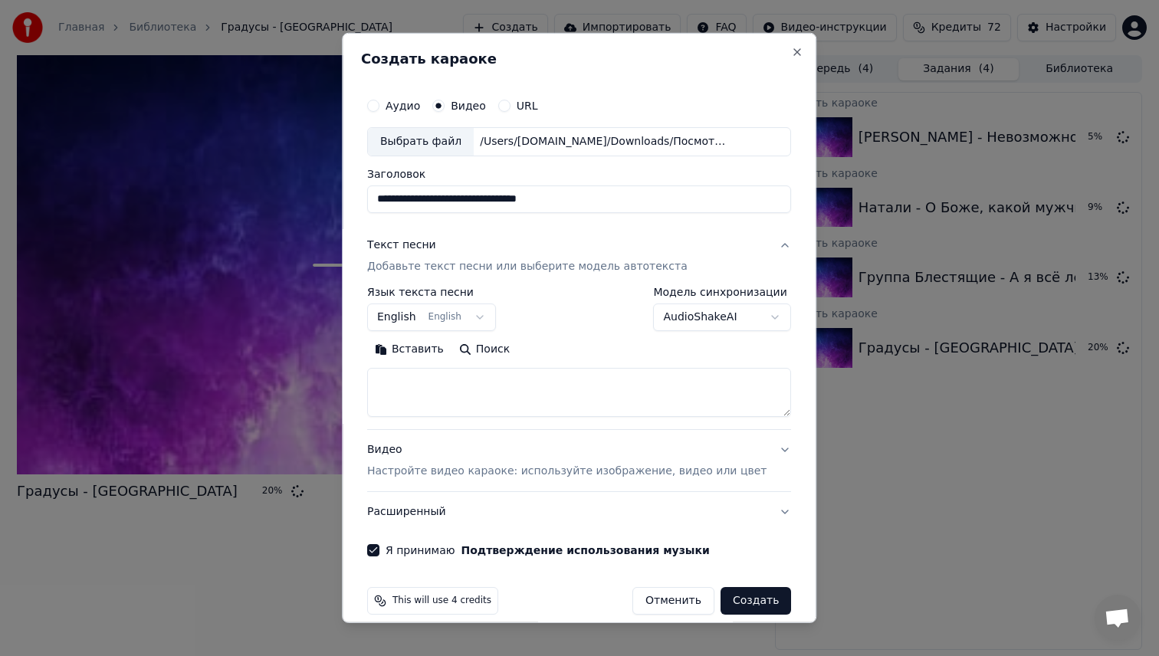
click at [430, 318] on body "**********" at bounding box center [579, 328] width 1159 height 656
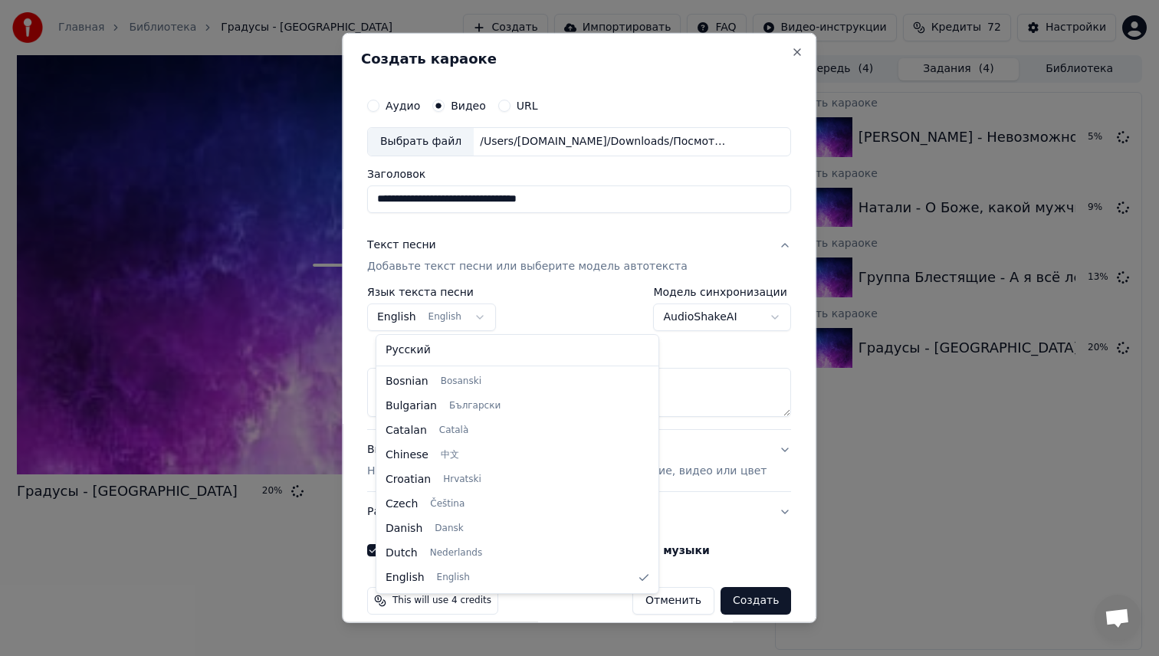
select select "**"
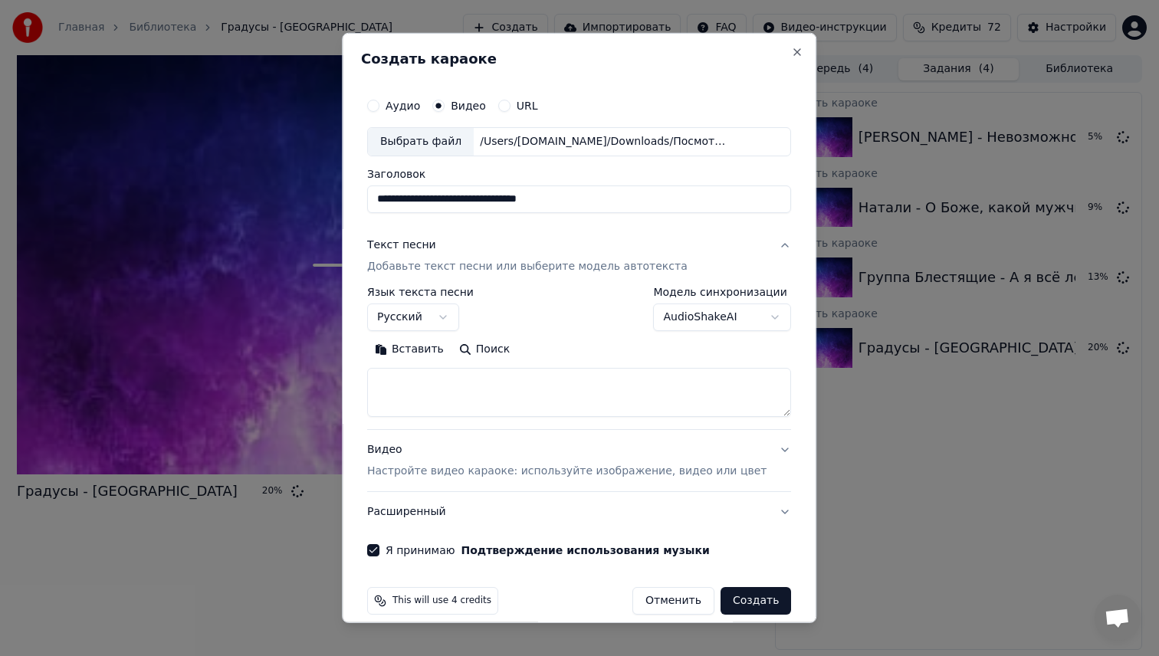
click at [667, 329] on body "**********" at bounding box center [579, 328] width 1159 height 656
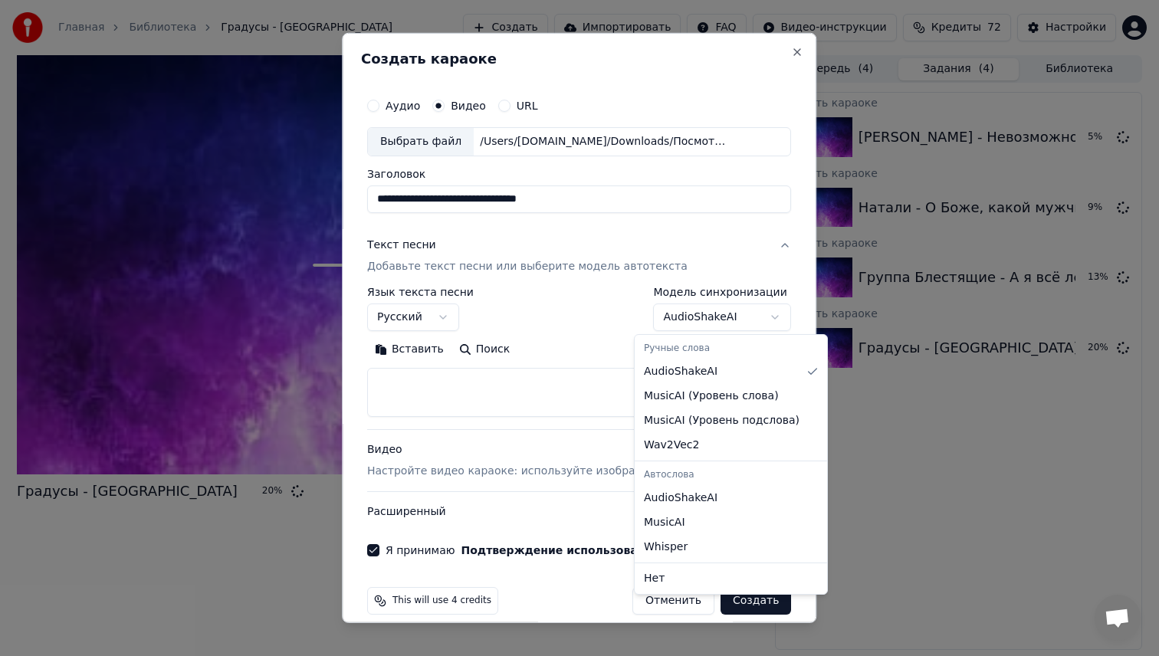
select select "**********"
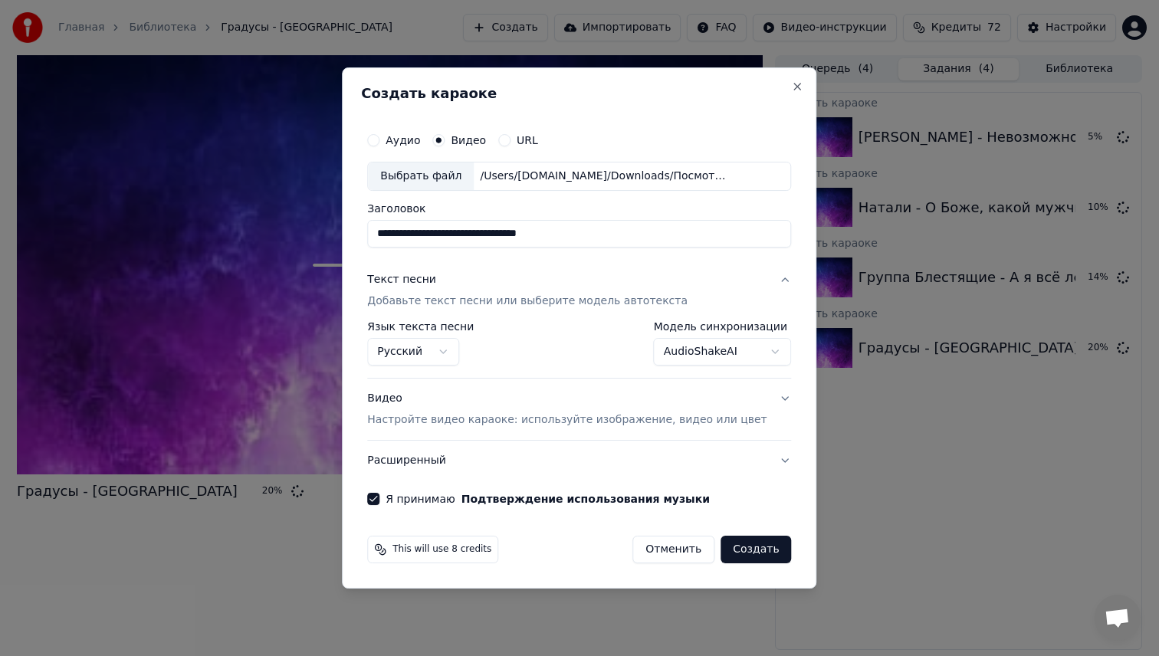
click at [761, 553] on button "Создать" at bounding box center [755, 550] width 71 height 28
select select "**"
select select "**********"
select select
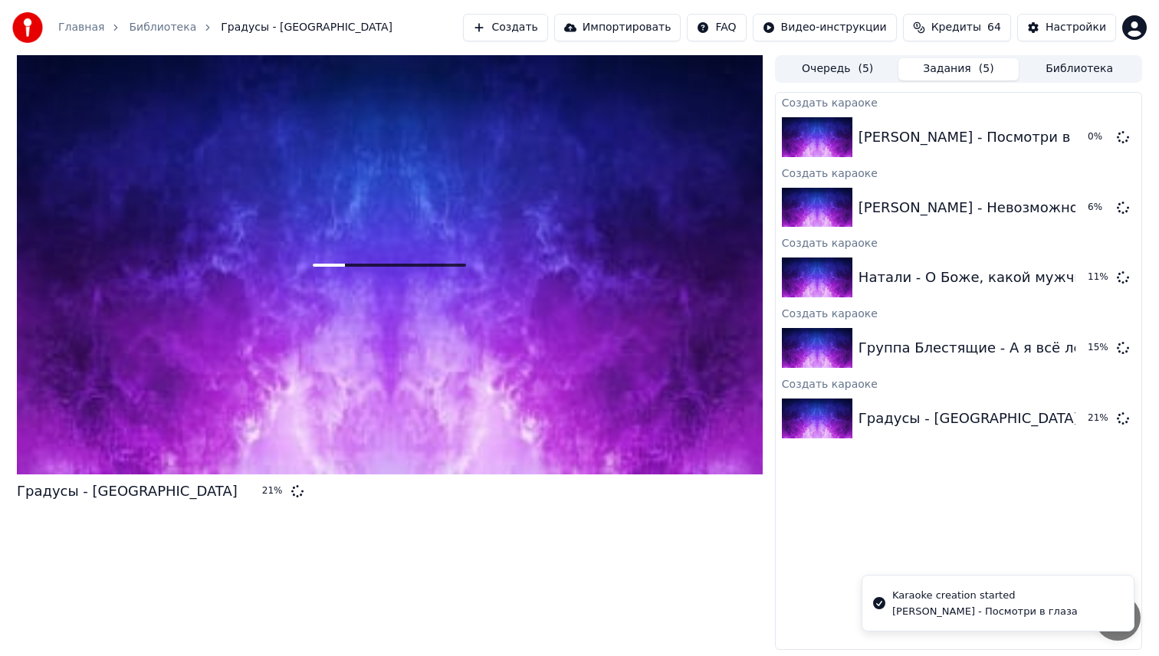
click at [521, 31] on button "Создать" at bounding box center [505, 28] width 84 height 28
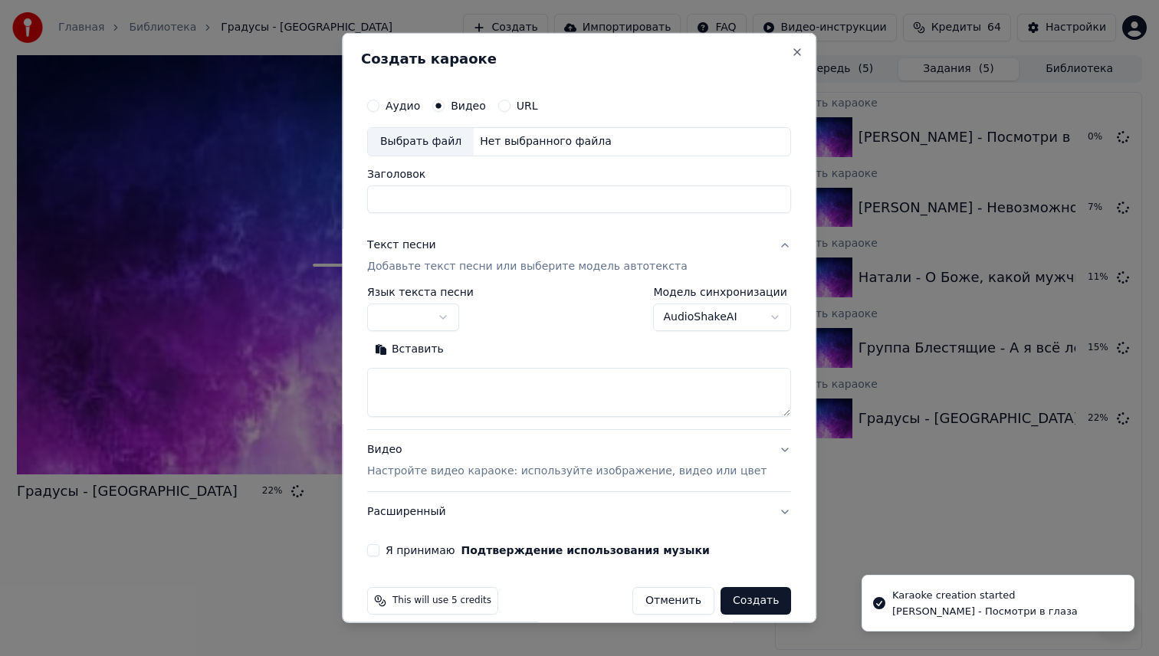
click at [429, 138] on div "Выбрать файл" at bounding box center [421, 142] width 106 height 28
type input "**********"
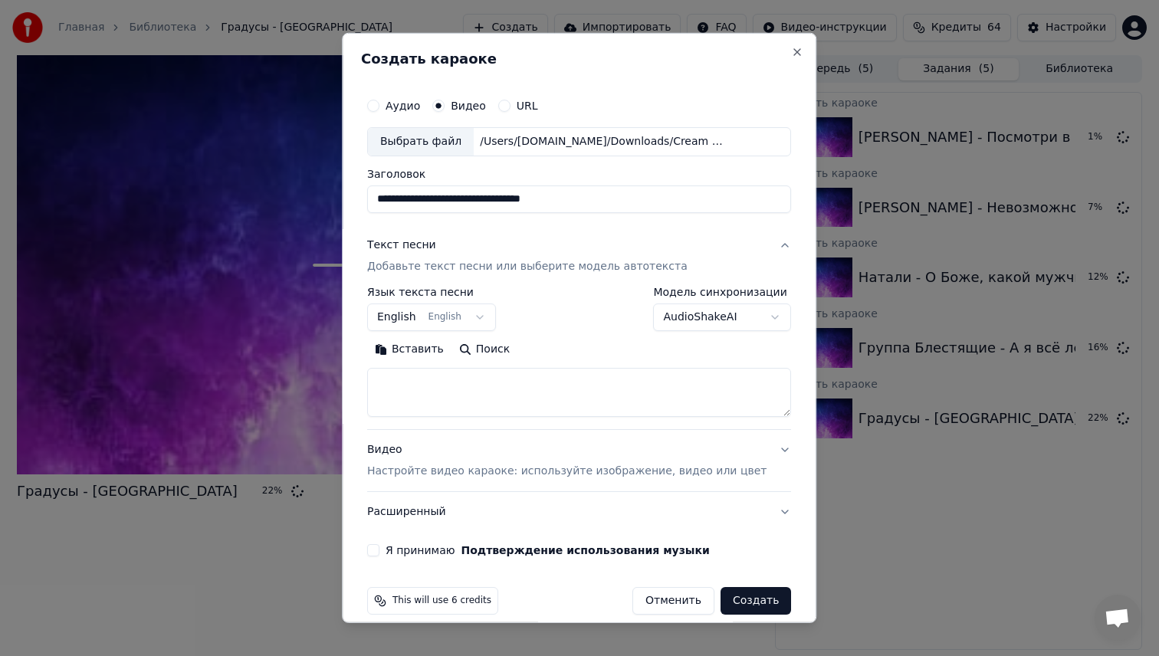
click at [459, 313] on body "**********" at bounding box center [579, 328] width 1159 height 656
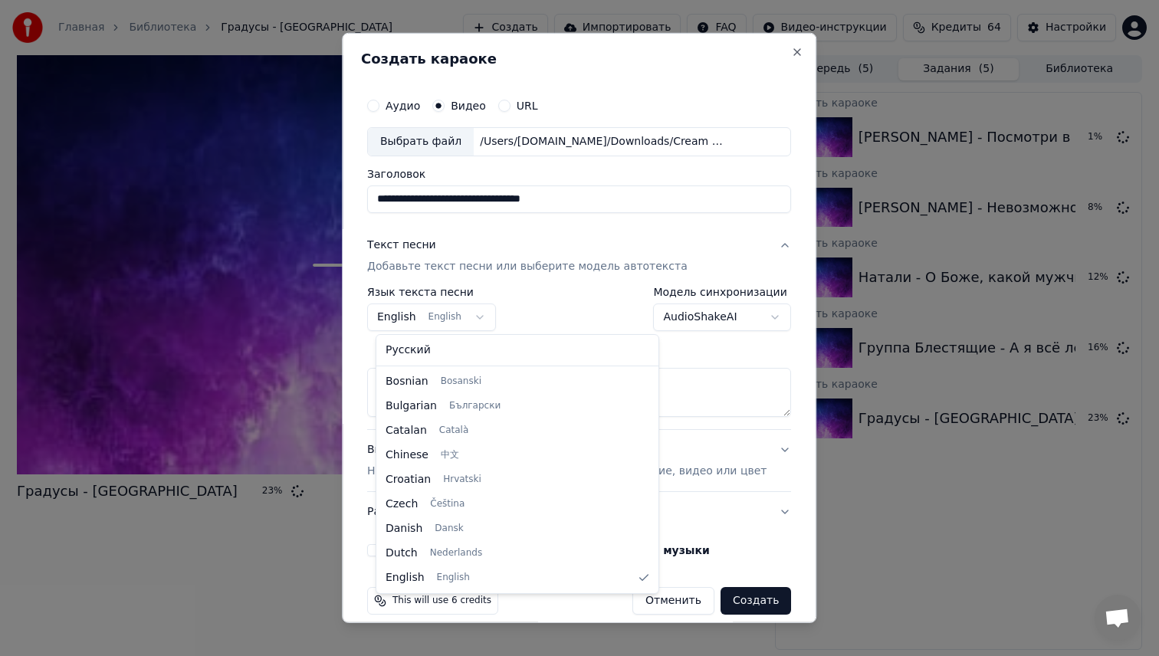
select select "**"
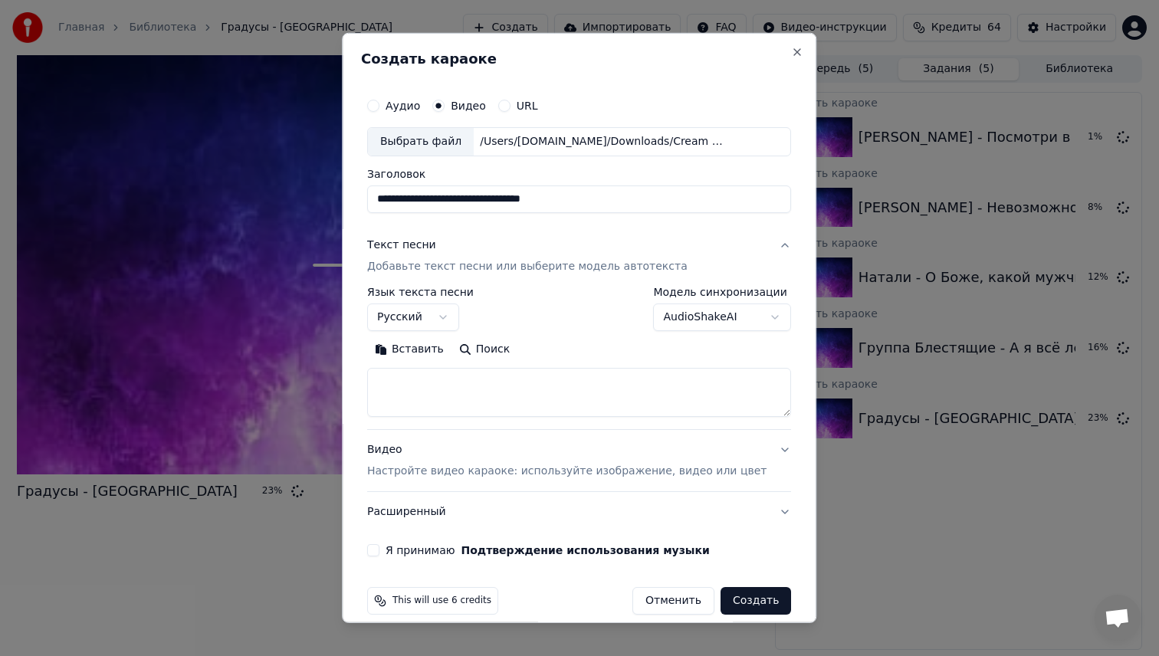
click at [689, 326] on body "**********" at bounding box center [579, 328] width 1159 height 656
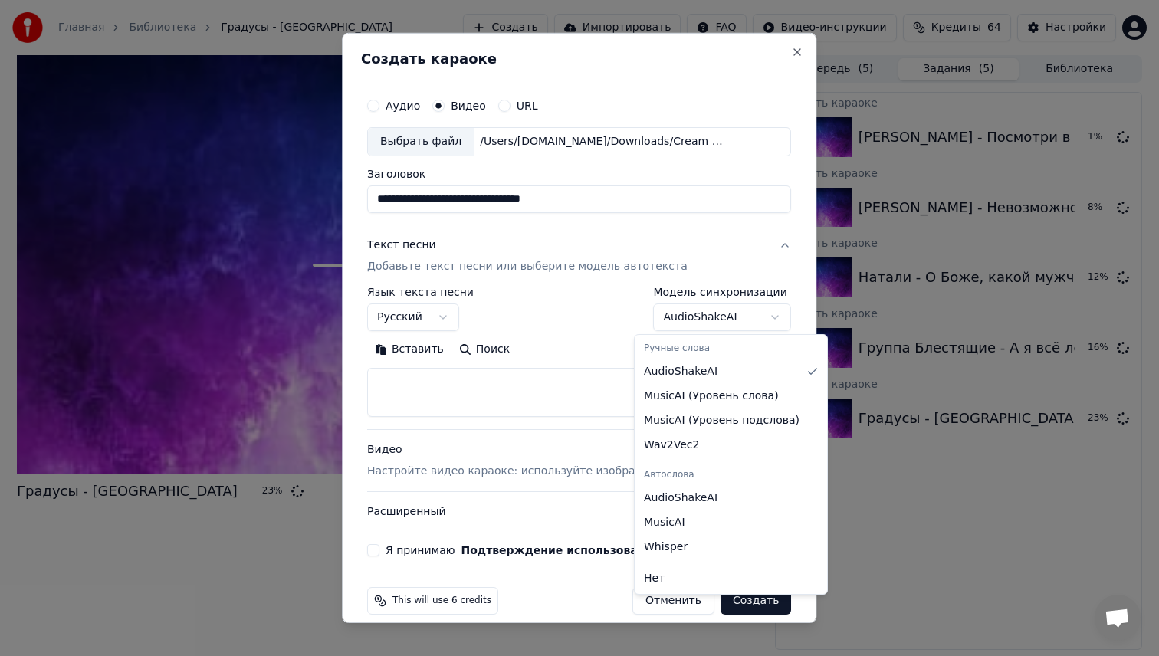
select select "**********"
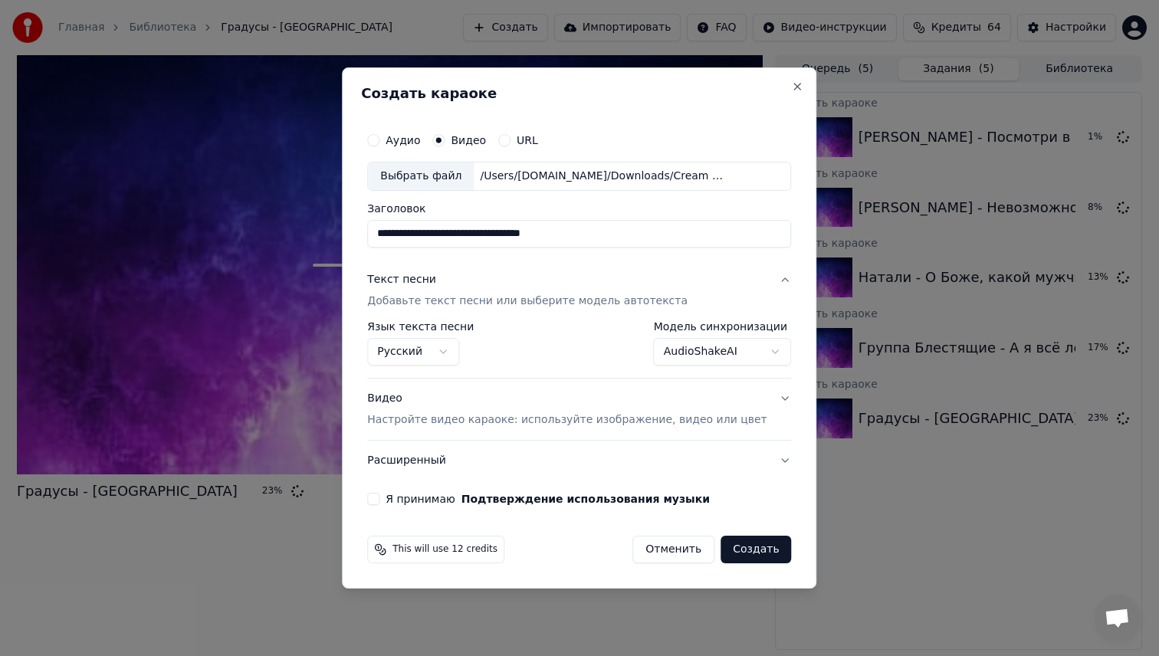
click at [419, 500] on label "Я принимаю Подтверждение использования музыки" at bounding box center [547, 499] width 324 height 11
click at [379, 500] on button "Я принимаю Подтверждение использования музыки" at bounding box center [373, 499] width 12 height 12
click at [767, 553] on button "Создать" at bounding box center [755, 550] width 71 height 28
select select "**"
select select "**********"
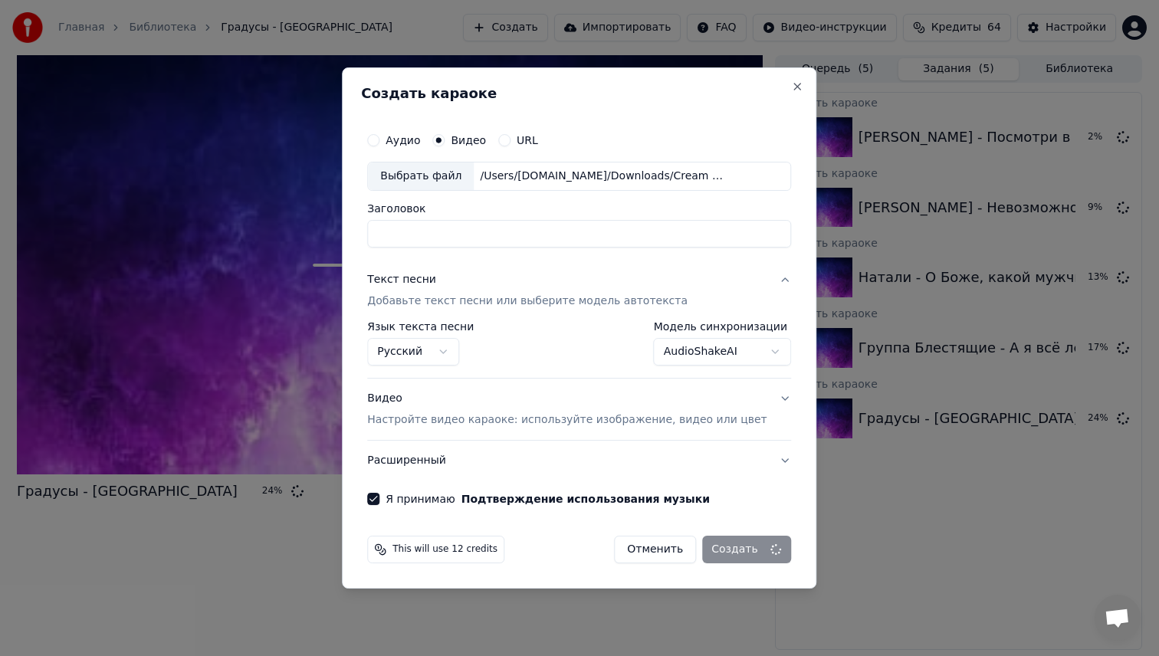
select select
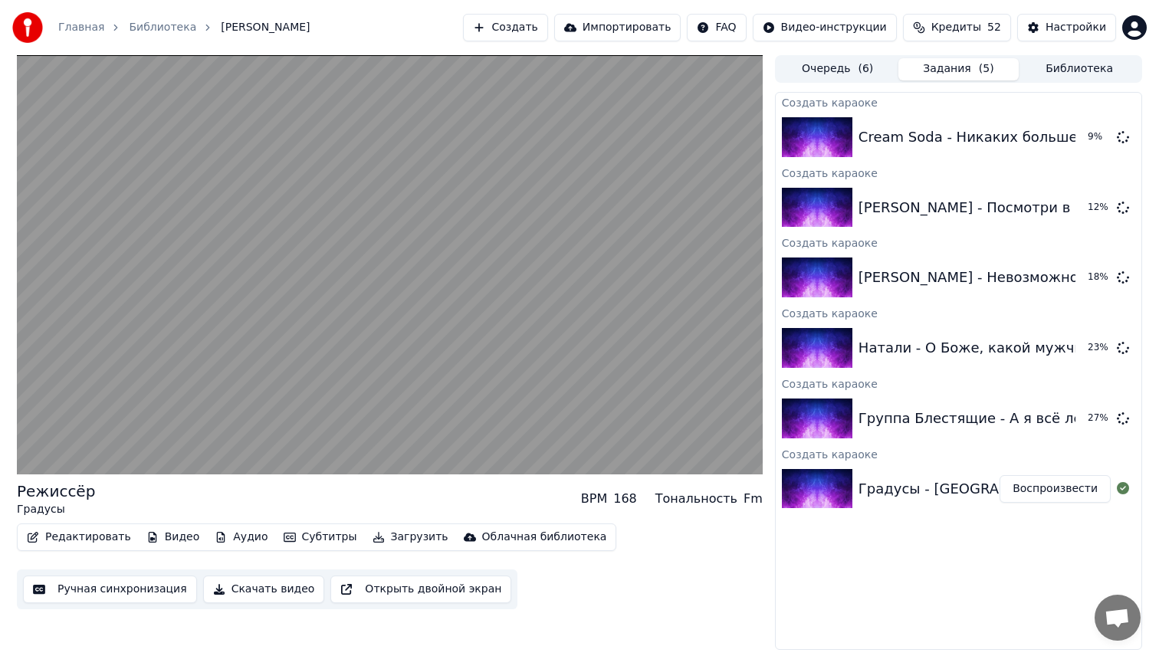
click at [152, 594] on button "Ручная синхронизация" at bounding box center [110, 589] width 174 height 28
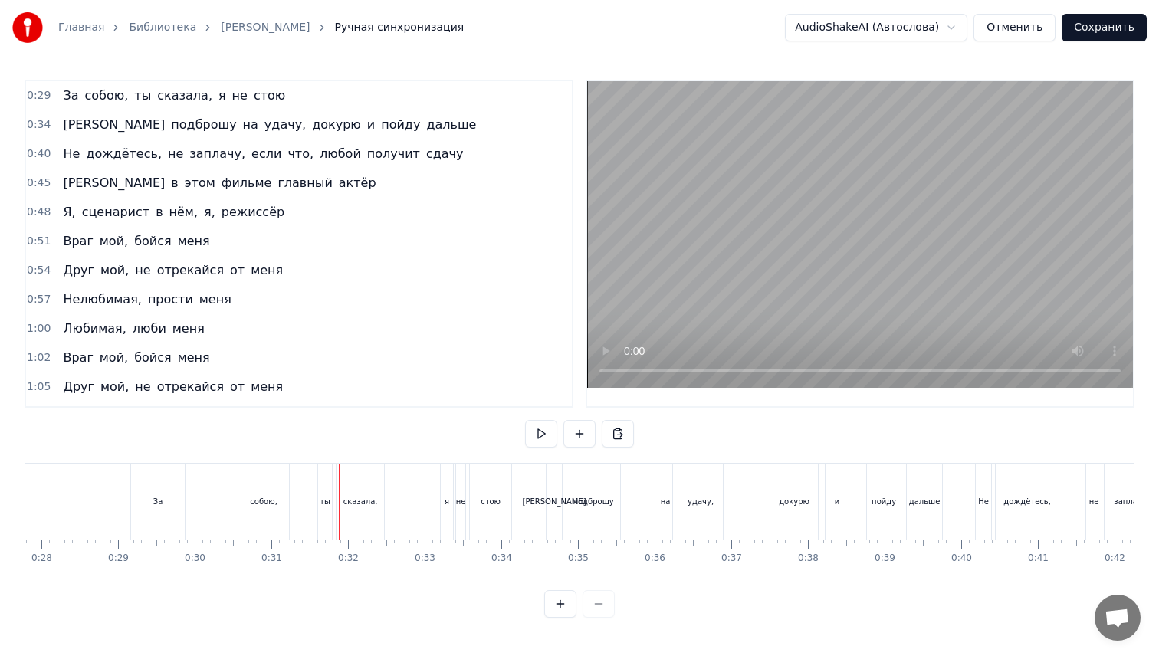
scroll to position [0, 2126]
click at [154, 499] on div "За" at bounding box center [161, 502] width 54 height 76
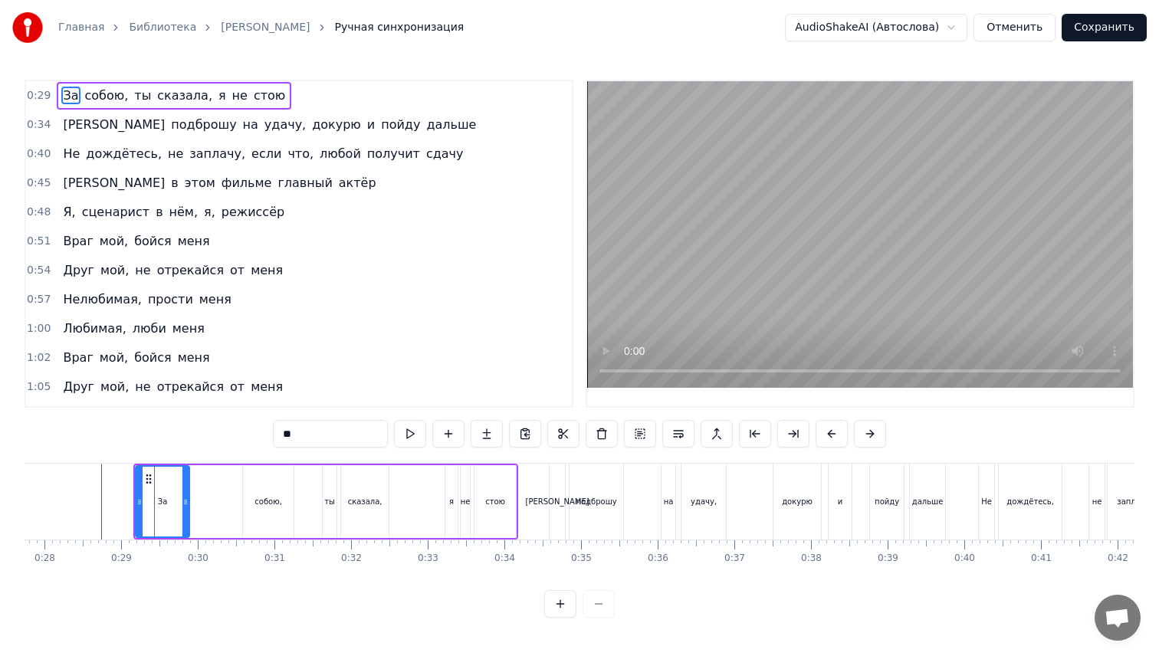
drag, startPoint x: 299, startPoint y: 438, endPoint x: 239, endPoint y: 438, distance: 59.8
click at [246, 438] on div "0:29 За собою, ты сказала, я не стою 0:34 Я подброшу на удачу, докурю и пойду д…" at bounding box center [580, 349] width 1110 height 538
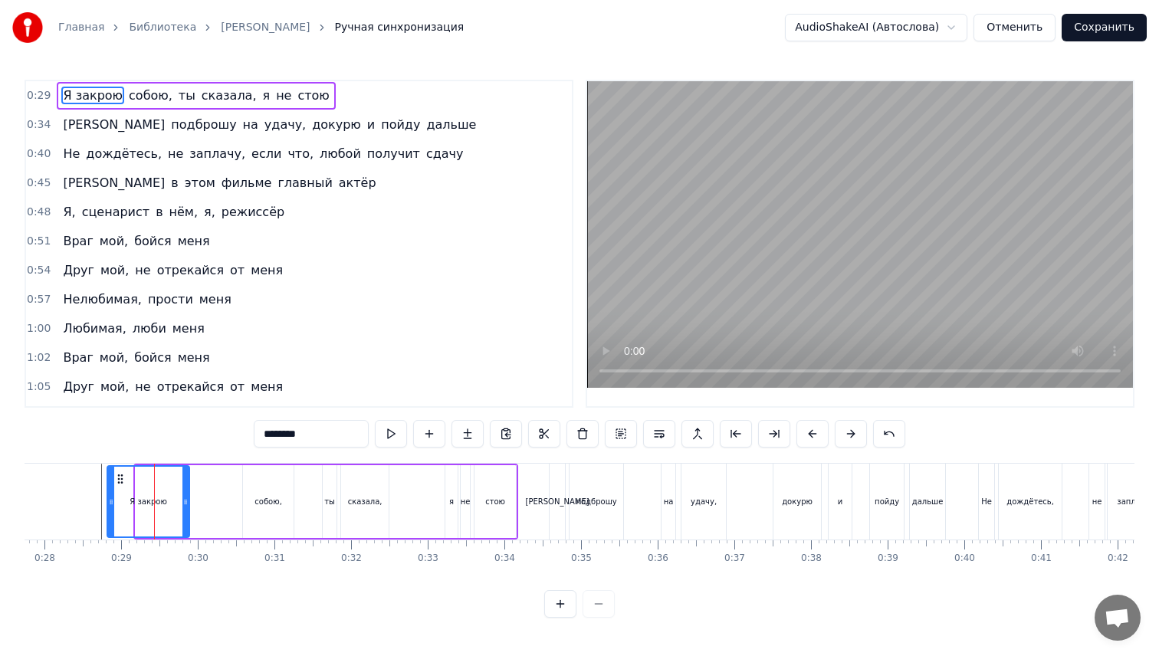
drag, startPoint x: 137, startPoint y: 500, endPoint x: 100, endPoint y: 500, distance: 37.5
click at [108, 498] on icon at bounding box center [111, 502] width 6 height 12
type input "********"
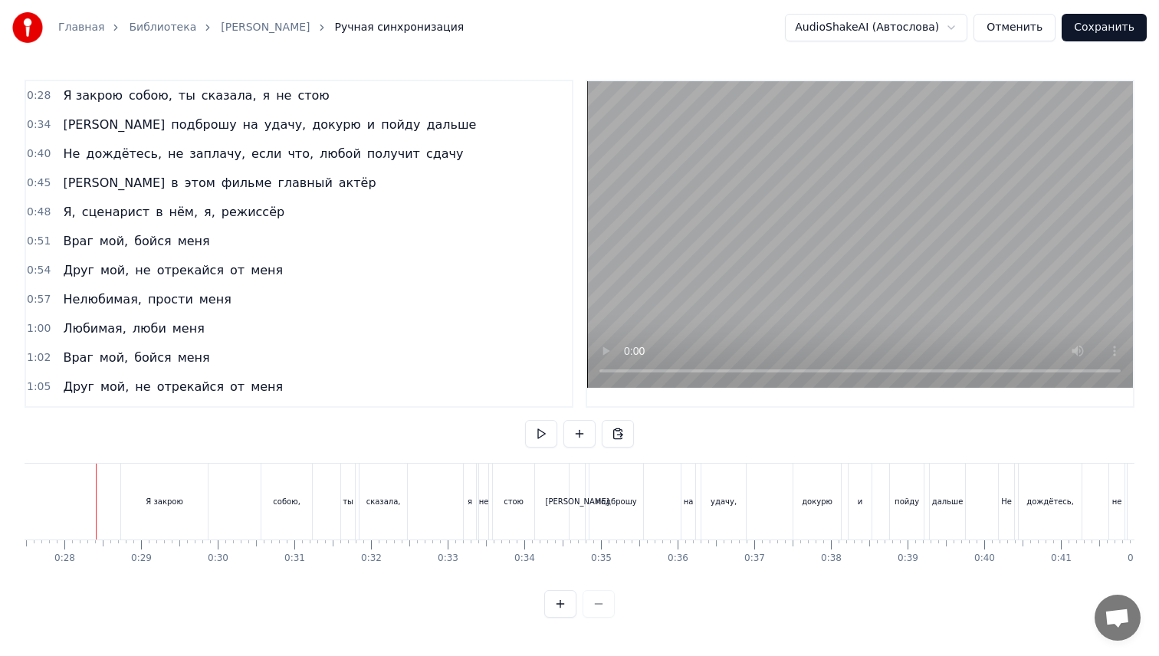
scroll to position [0, 2100]
click at [289, 501] on div "собою," at bounding box center [292, 501] width 28 height 11
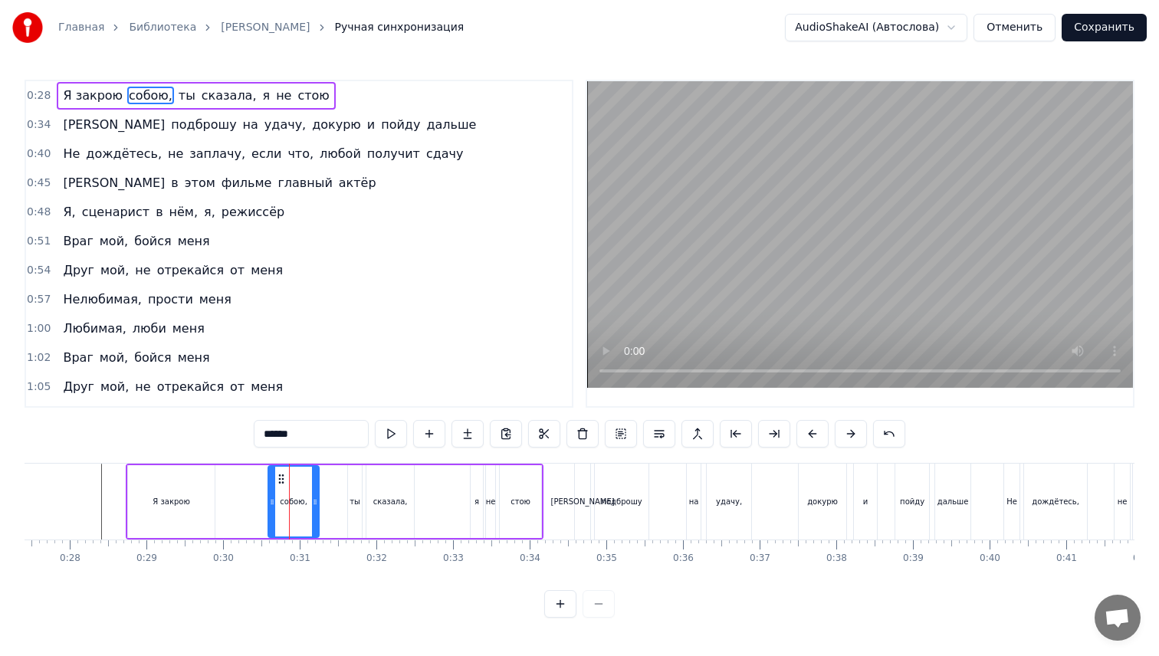
click at [267, 433] on input "******" at bounding box center [311, 434] width 115 height 28
type input "*"
drag, startPoint x: 269, startPoint y: 496, endPoint x: 243, endPoint y: 493, distance: 26.2
click at [243, 493] on div at bounding box center [246, 502] width 6 height 70
type input "********"
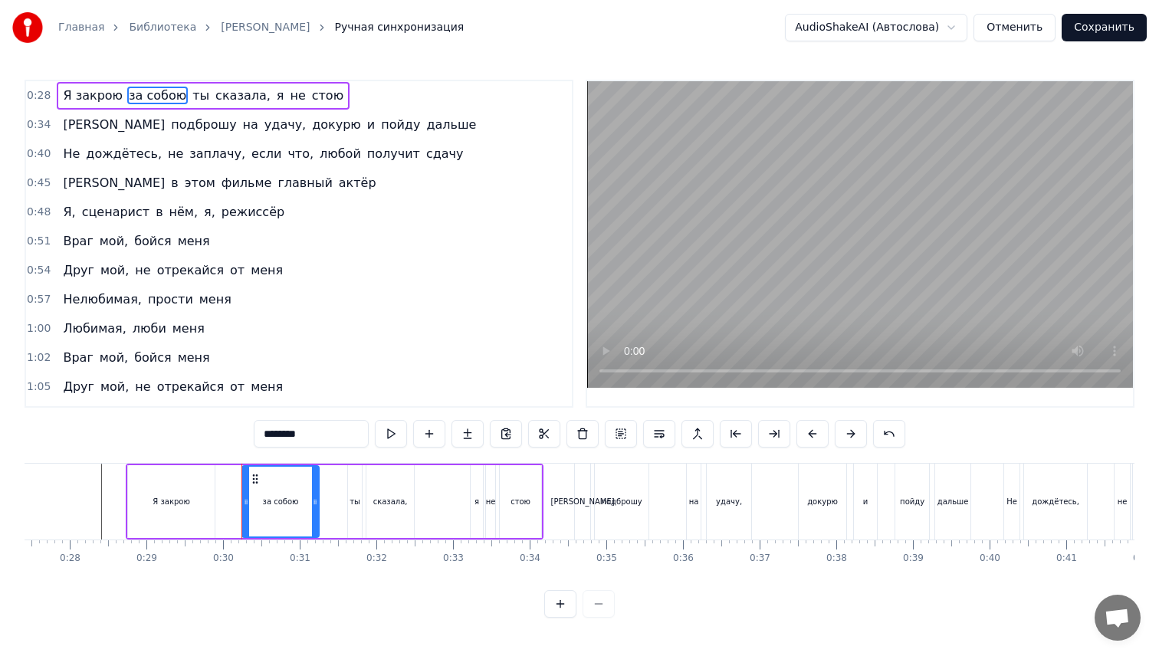
click at [231, 494] on div "Я закрою за собою ты сказала, я не стою" at bounding box center [335, 502] width 418 height 76
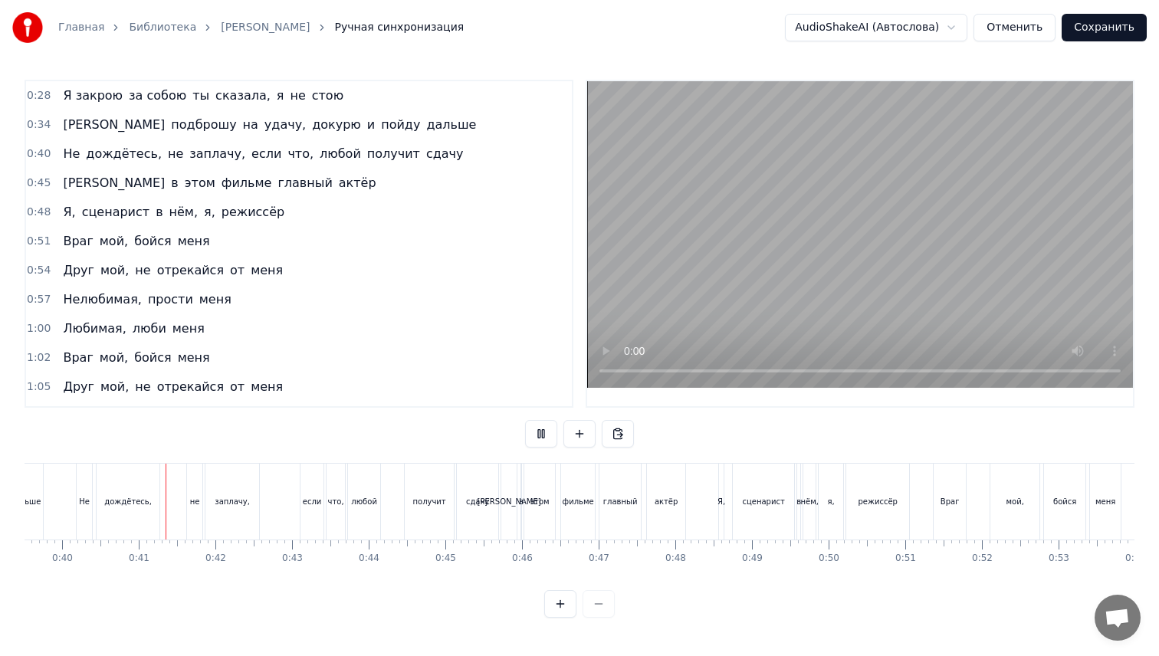
scroll to position [0, 3045]
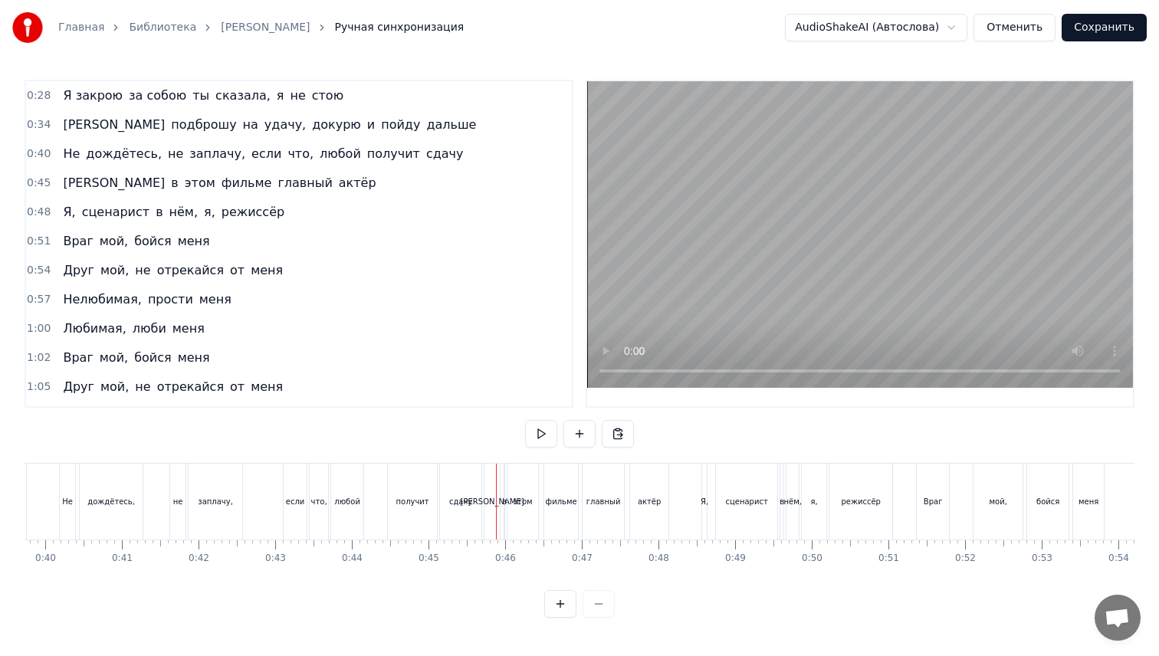
click at [462, 522] on div "сдачу" at bounding box center [460, 502] width 41 height 76
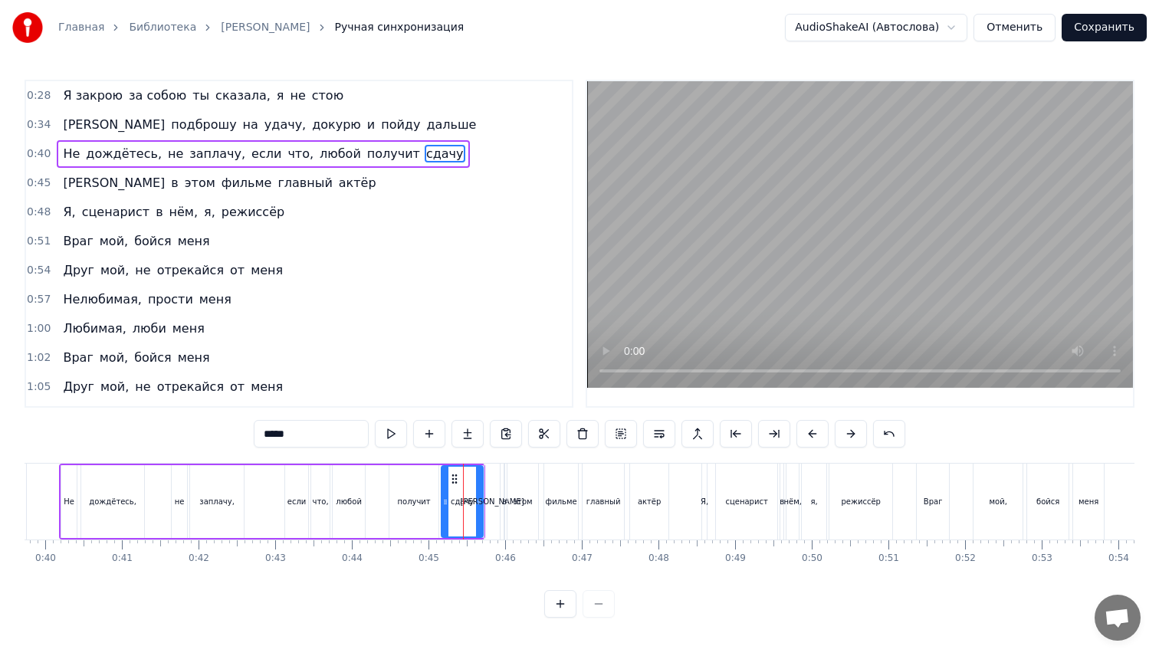
click at [325, 431] on input "*****" at bounding box center [311, 434] width 115 height 28
type input "*****"
click at [373, 491] on div "Не дождётесь, не заплачу, если что, любой получит сдачи" at bounding box center [272, 502] width 426 height 76
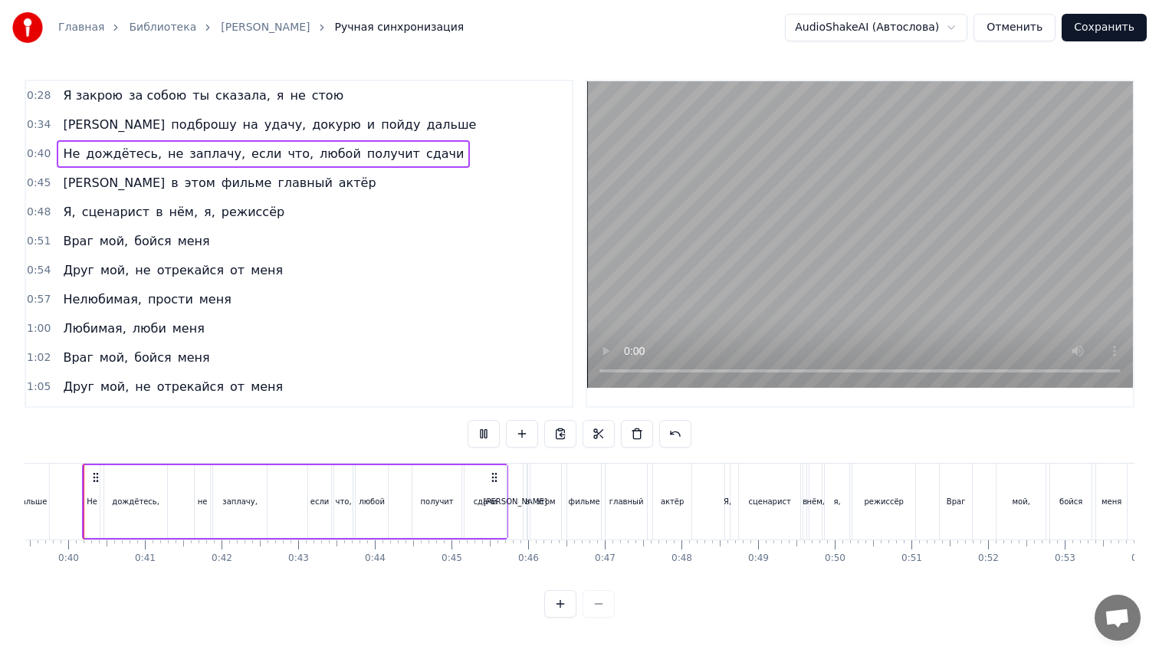
scroll to position [0, 3002]
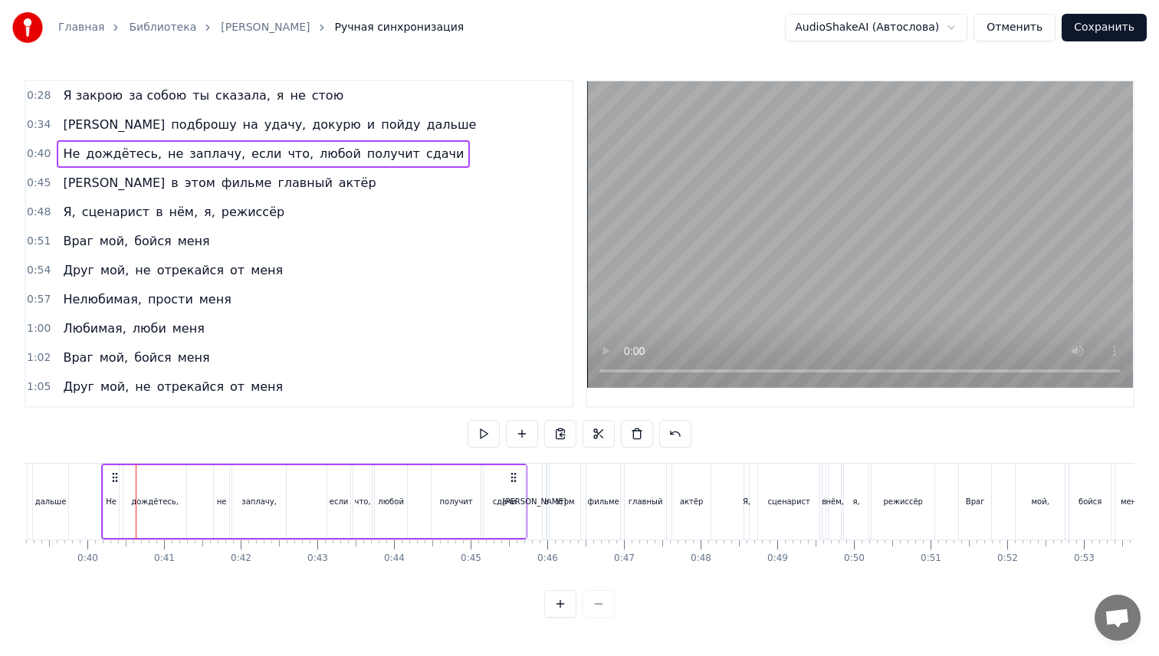
click at [528, 519] on div "[PERSON_NAME]" at bounding box center [533, 502] width 15 height 76
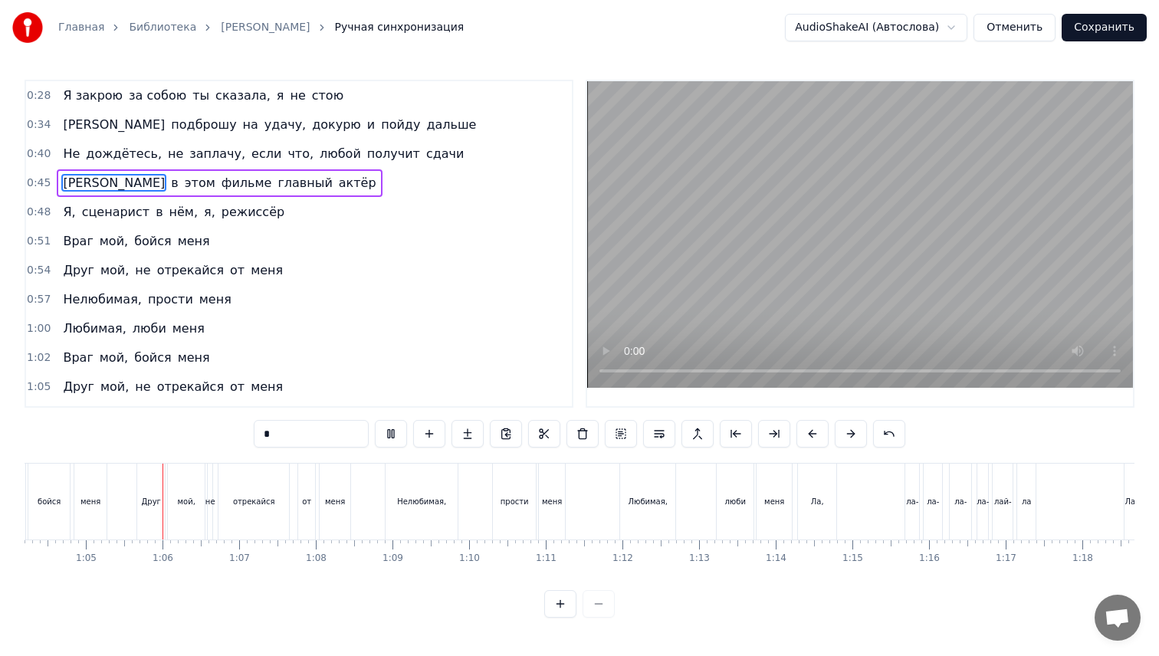
scroll to position [0, 4933]
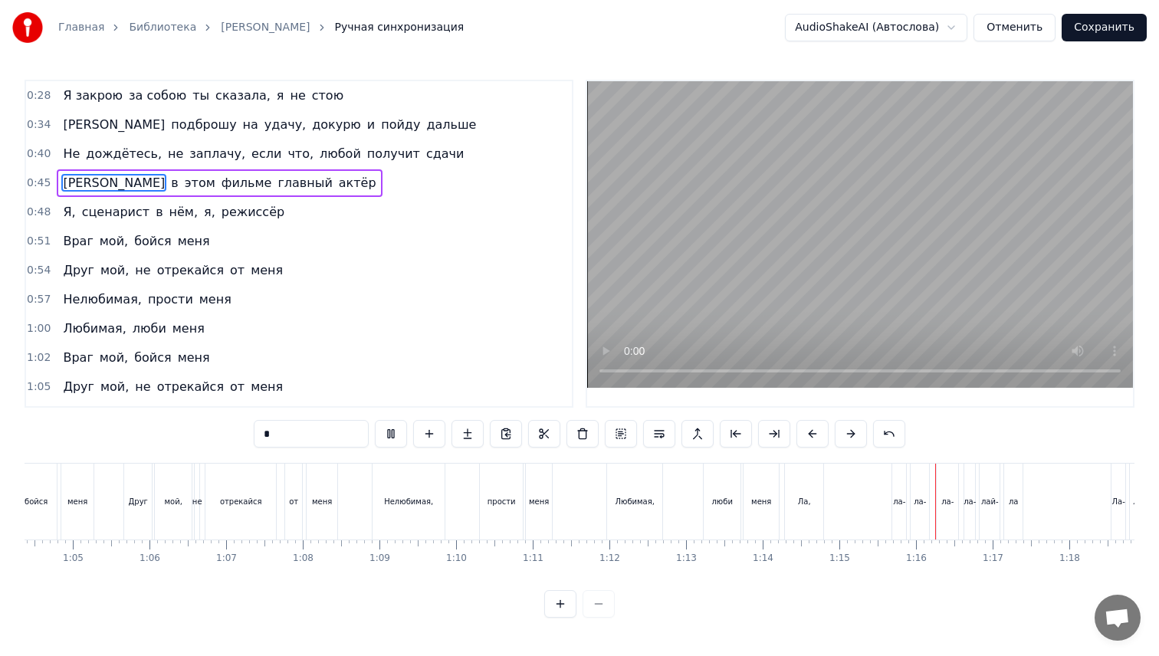
click at [764, 509] on div "меня" at bounding box center [760, 502] width 35 height 76
type input "****"
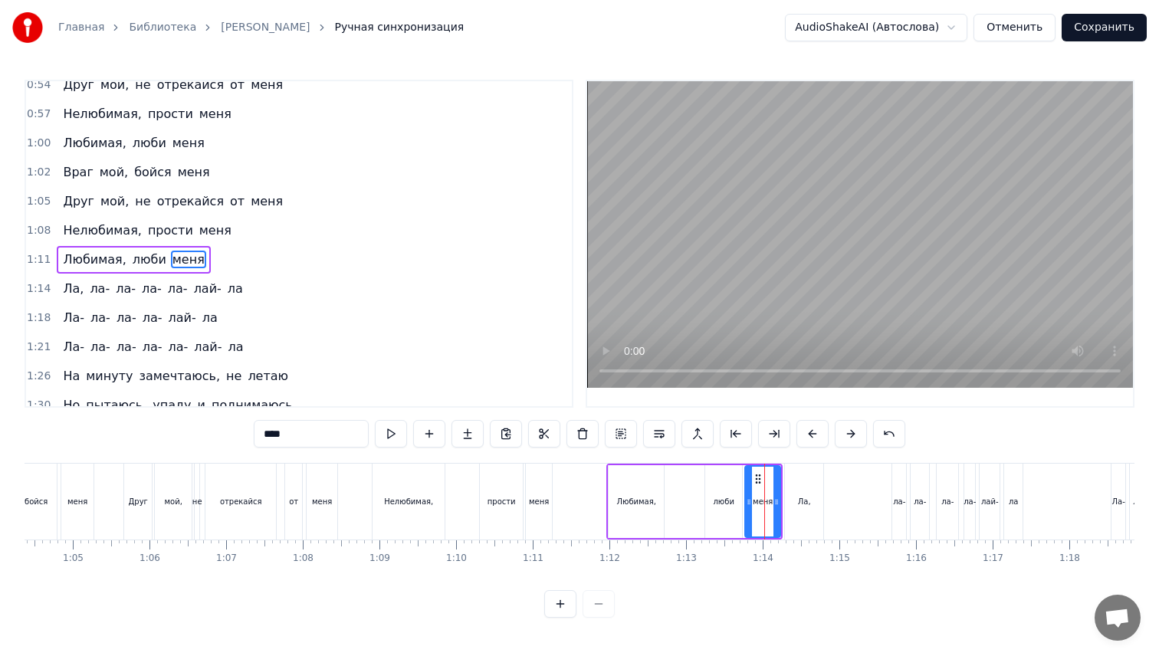
scroll to position [202, 0]
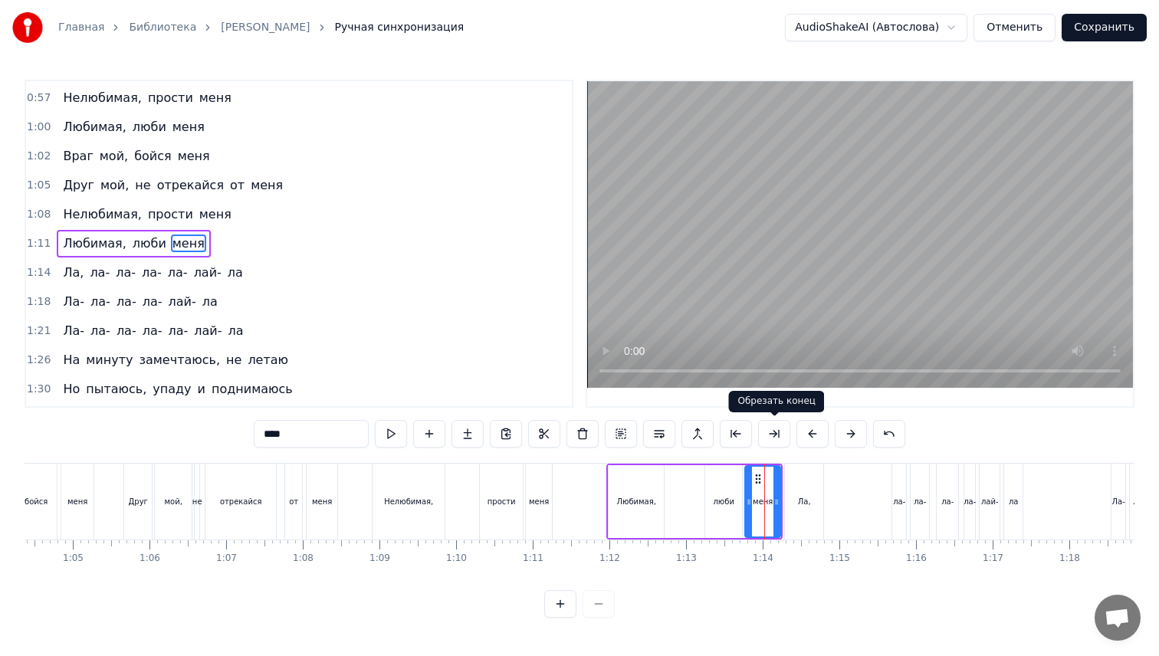
click at [780, 436] on button at bounding box center [774, 434] width 32 height 28
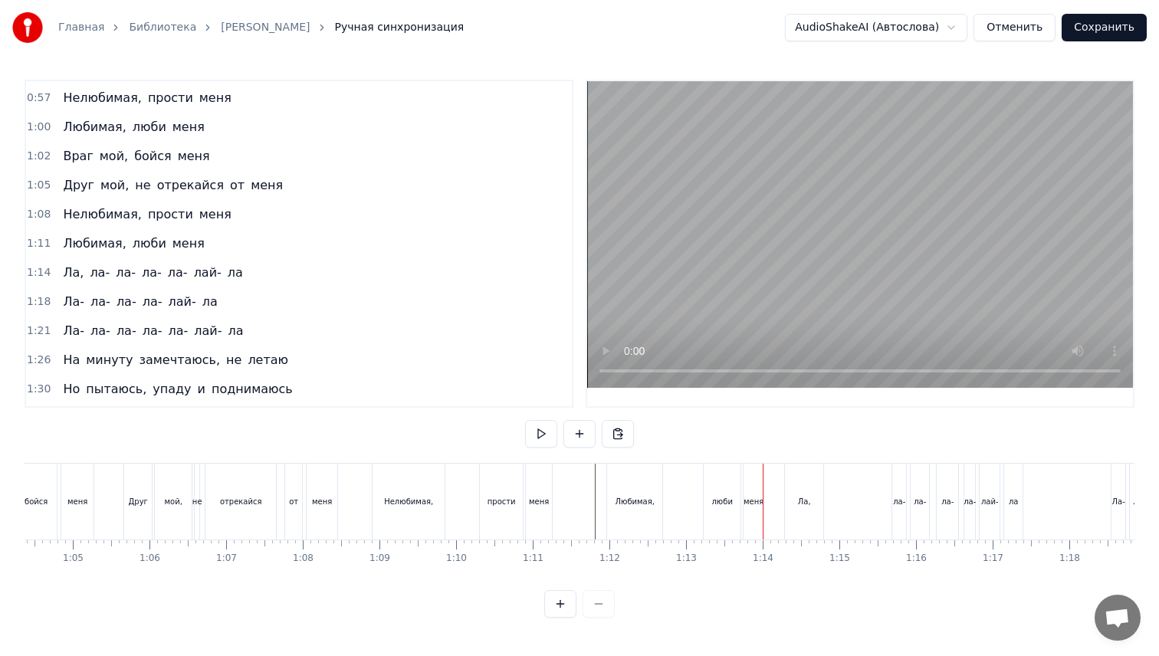
click at [808, 501] on div "Ла," at bounding box center [804, 501] width 13 height 11
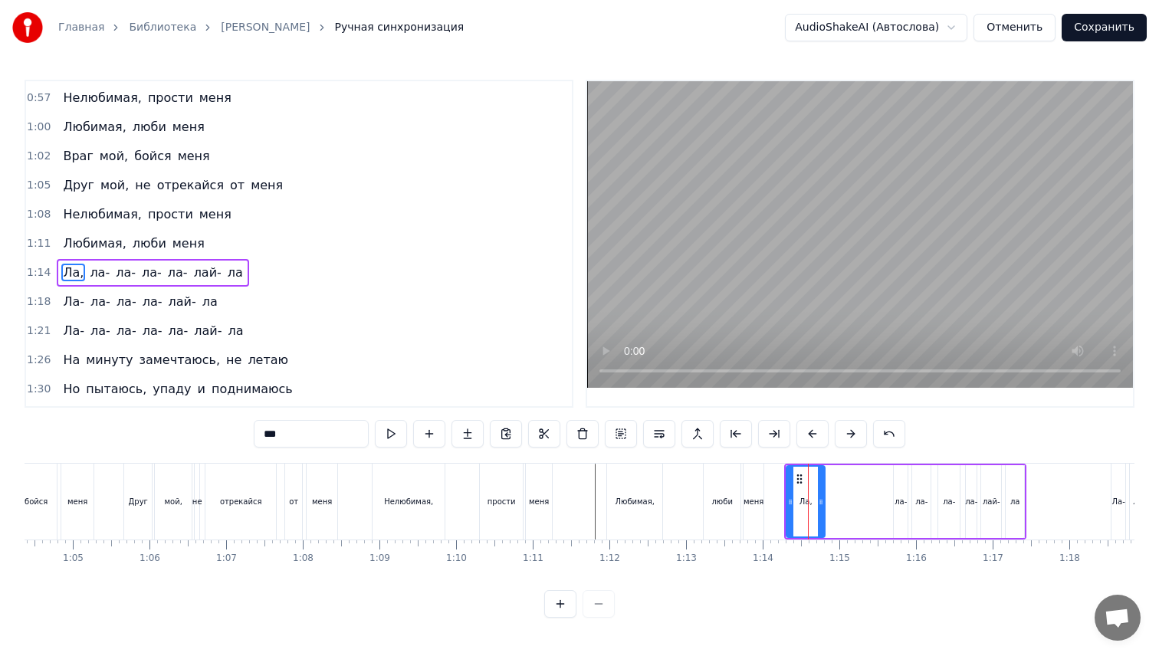
scroll to position [231, 0]
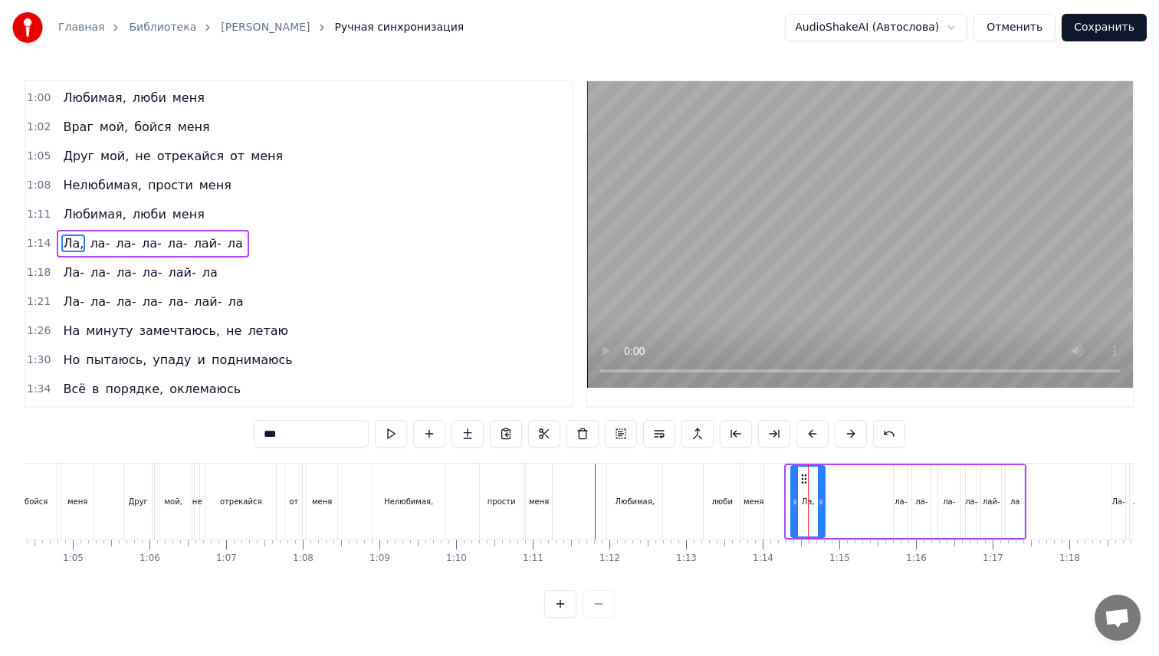
click at [794, 503] on icon at bounding box center [795, 502] width 6 height 12
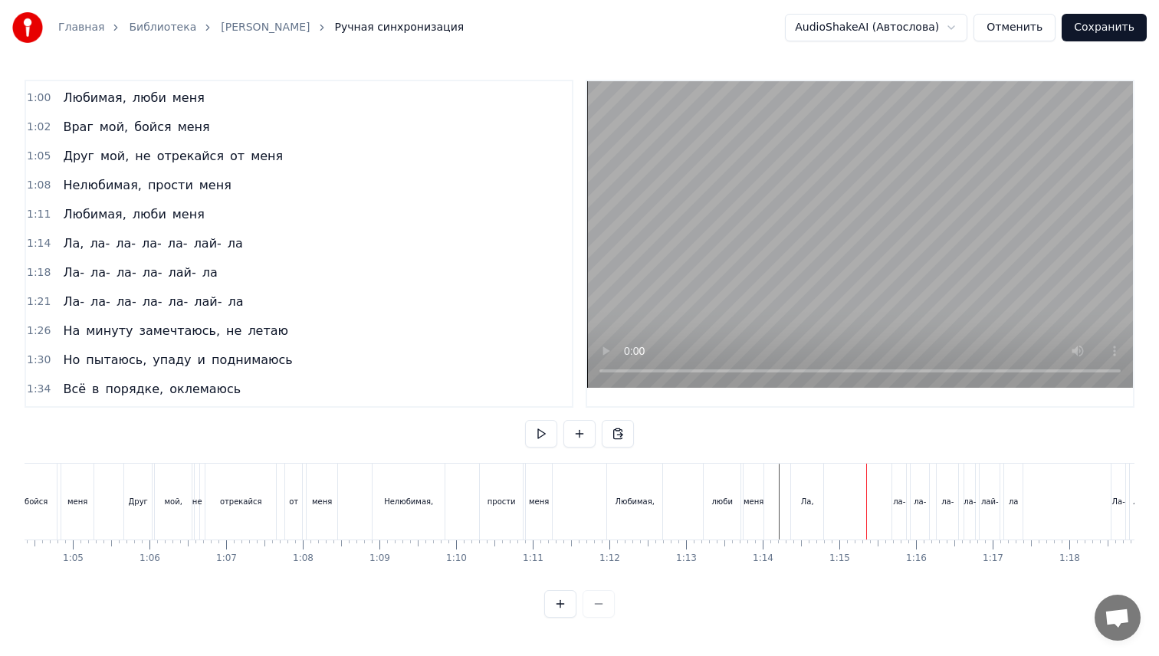
click at [798, 507] on div "Ла," at bounding box center [807, 502] width 32 height 76
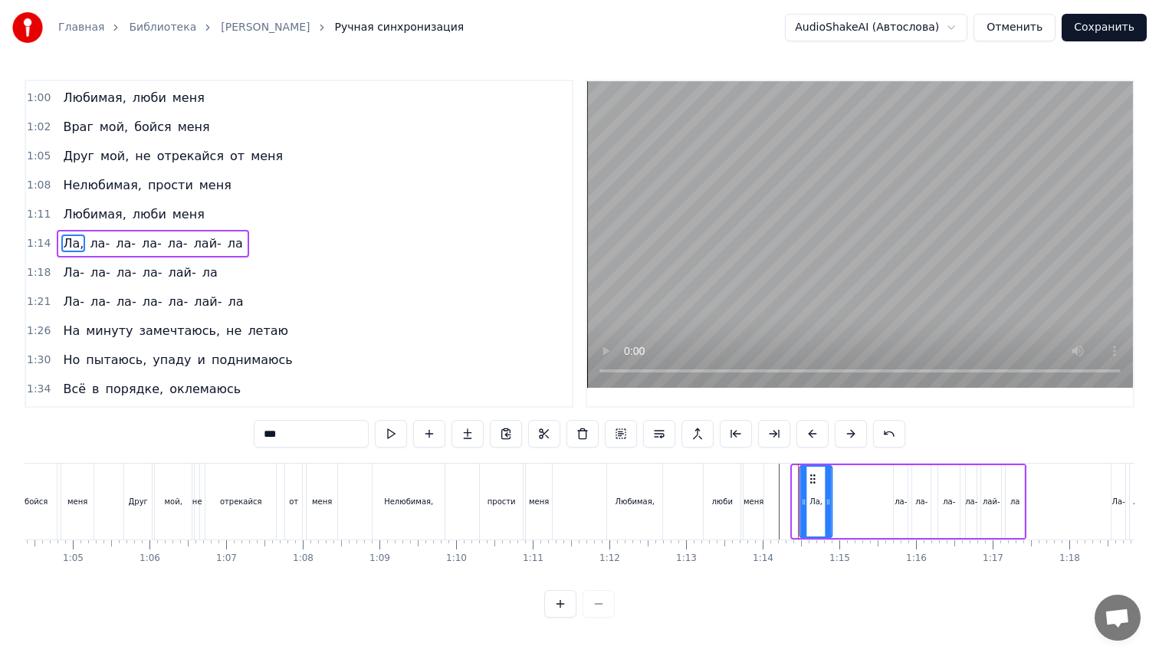
drag, startPoint x: 806, startPoint y: 480, endPoint x: 816, endPoint y: 480, distance: 10.0
click at [816, 480] on icon at bounding box center [813, 479] width 12 height 12
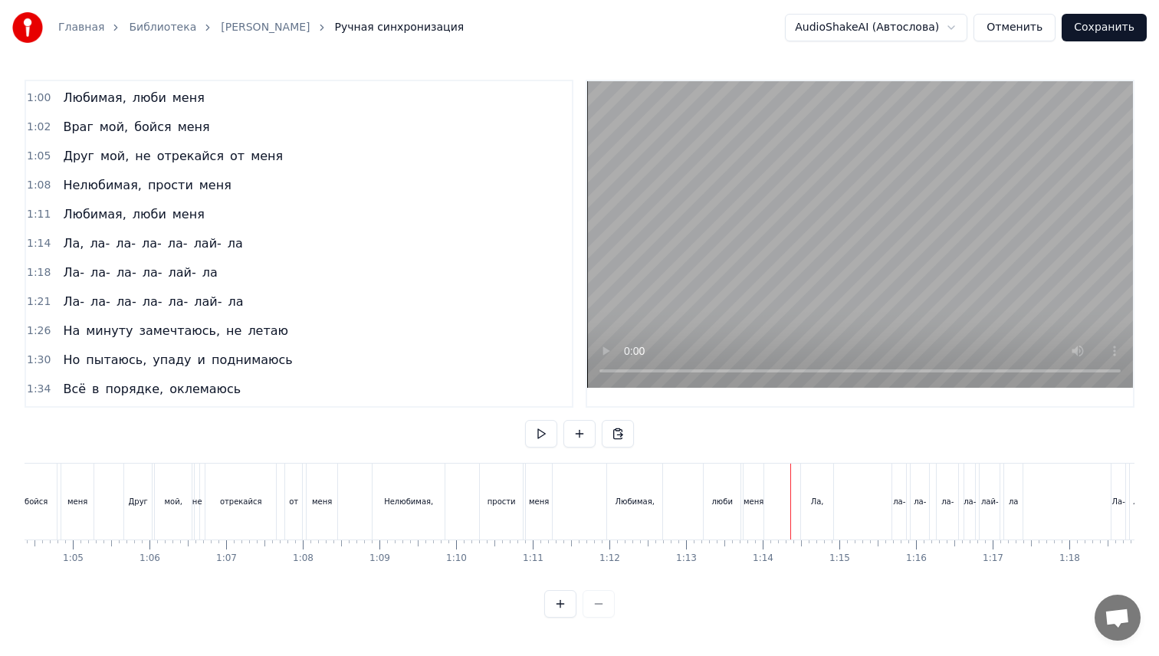
click at [821, 487] on div "Ла," at bounding box center [817, 502] width 32 height 76
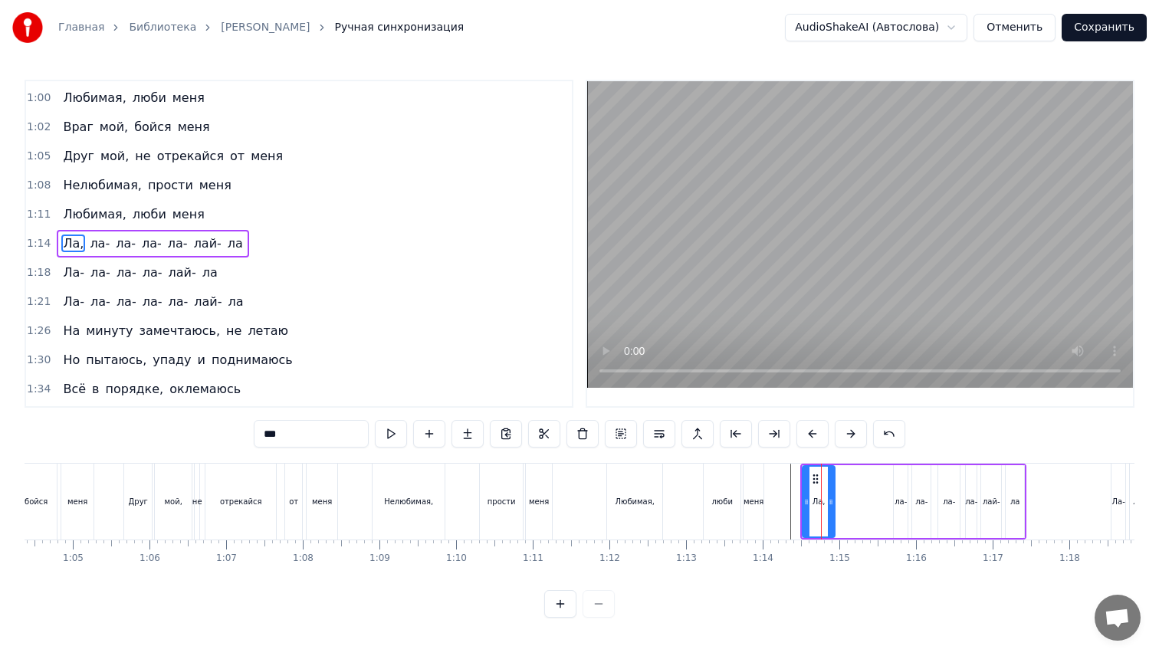
drag, startPoint x: 816, startPoint y: 479, endPoint x: 842, endPoint y: 478, distance: 26.1
click at [817, 478] on circle at bounding box center [816, 478] width 1 height 1
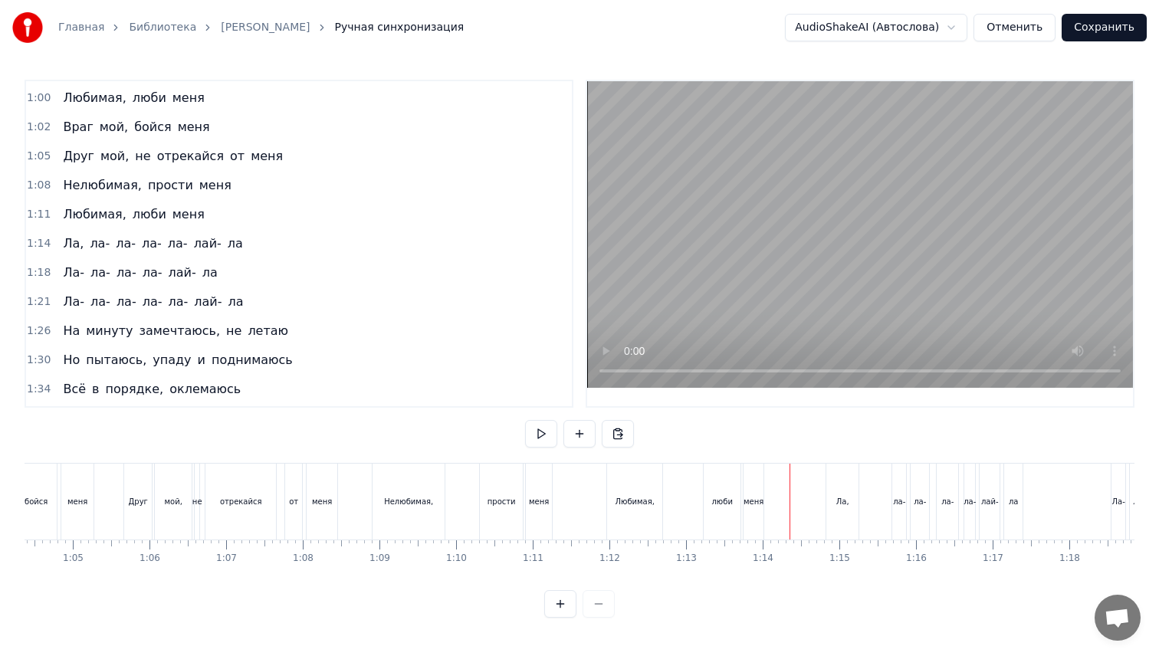
click at [842, 488] on div "Ла," at bounding box center [842, 502] width 32 height 76
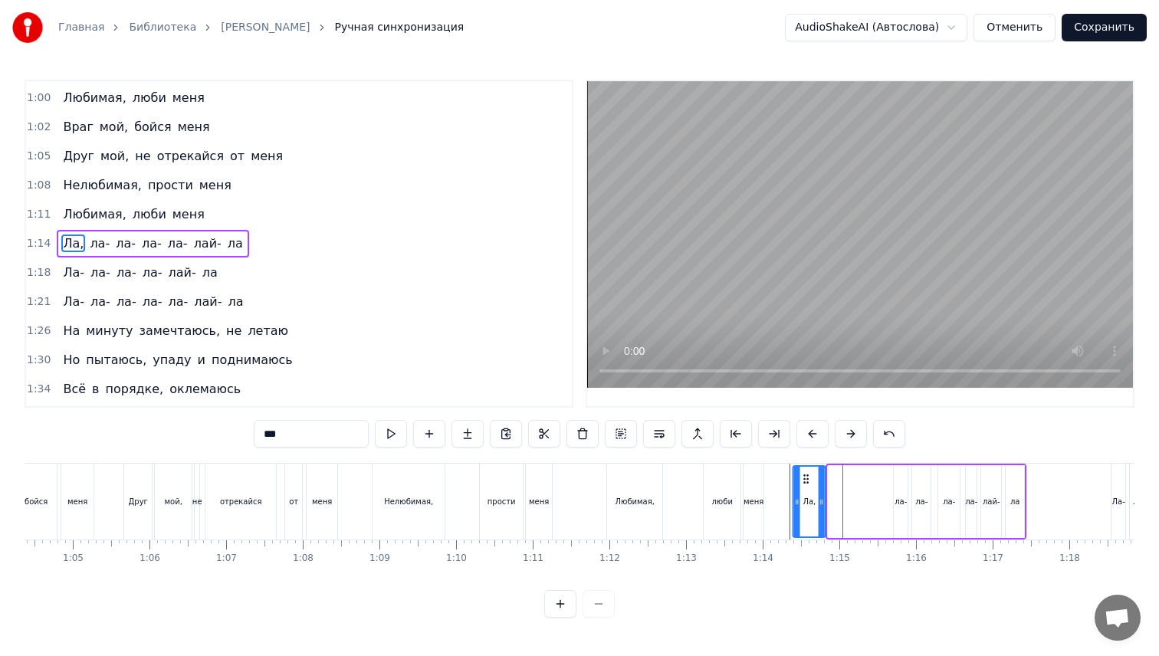
drag, startPoint x: 824, startPoint y: 479, endPoint x: 802, endPoint y: 481, distance: 22.3
click at [802, 481] on icon at bounding box center [806, 479] width 12 height 12
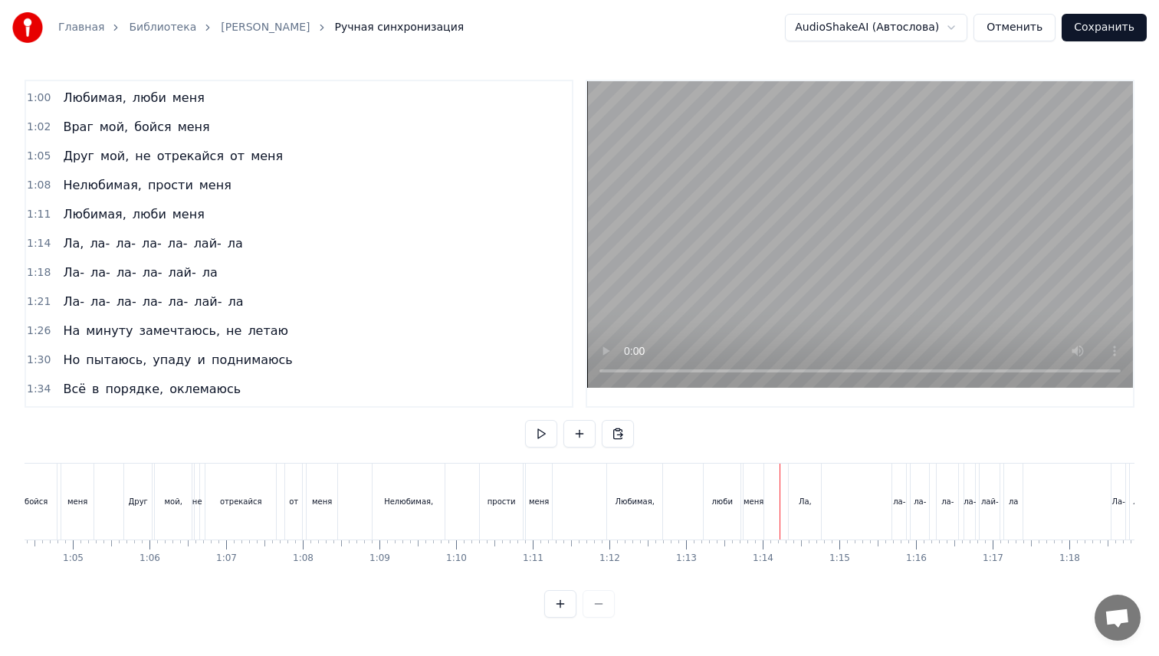
click at [720, 506] on div "люби" at bounding box center [721, 501] width 21 height 11
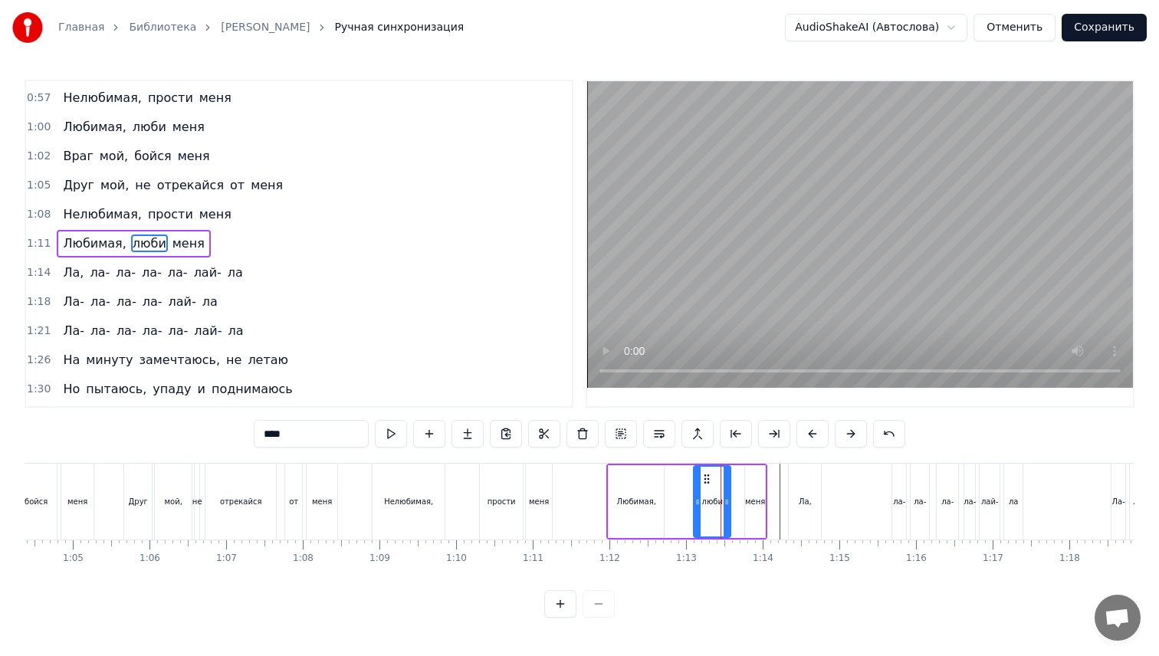
drag, startPoint x: 715, startPoint y: 480, endPoint x: 703, endPoint y: 478, distance: 11.6
click at [703, 478] on icon at bounding box center [706, 479] width 12 height 12
click at [747, 488] on div "меня" at bounding box center [755, 501] width 20 height 73
type input "****"
drag, startPoint x: 755, startPoint y: 480, endPoint x: 746, endPoint y: 480, distance: 8.4
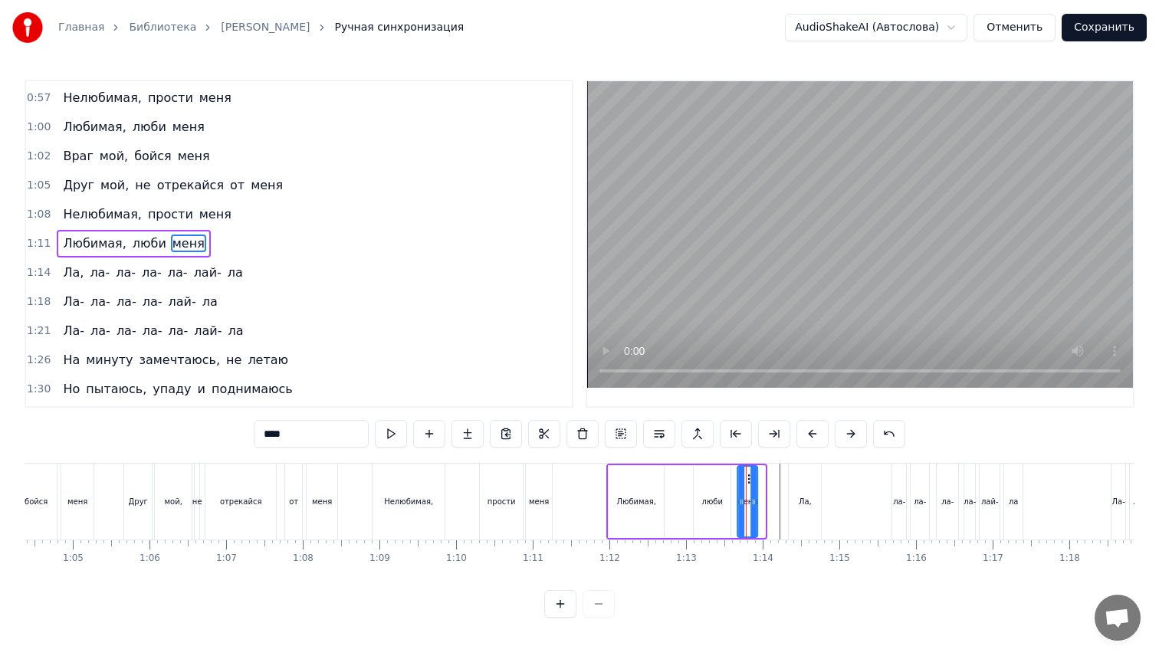
click at [746, 480] on icon at bounding box center [750, 479] width 12 height 12
click at [759, 494] on div "Любимая, люби меня" at bounding box center [682, 502] width 152 height 76
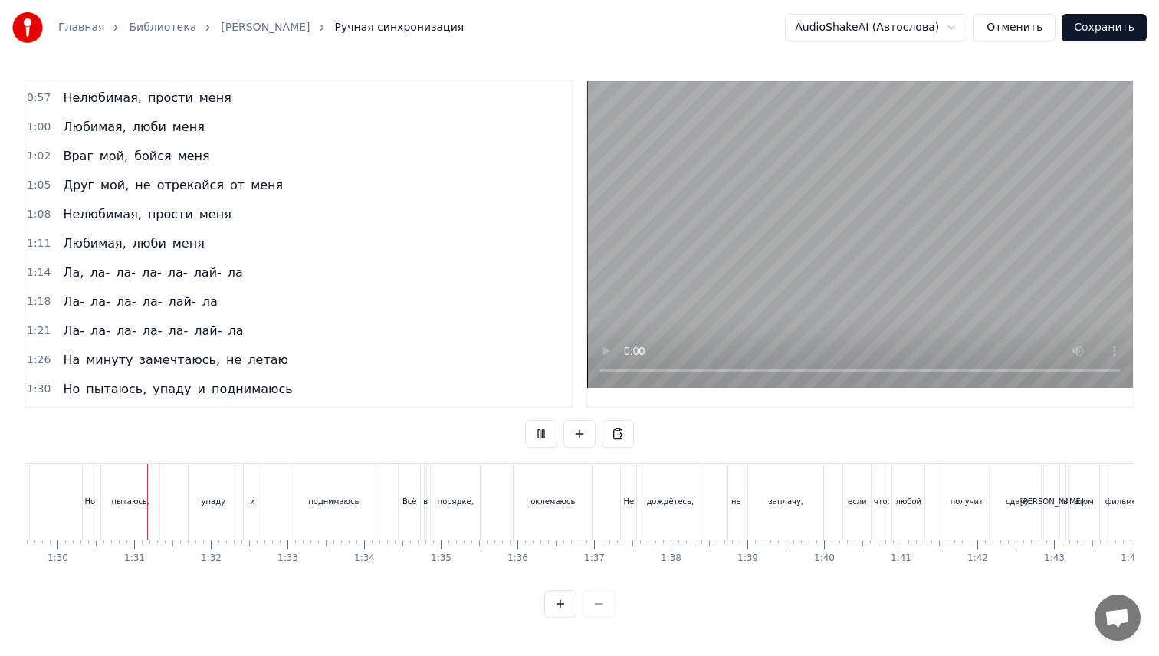
scroll to position [0, 6871]
click at [1003, 501] on div "сдачу" at bounding box center [1010, 501] width 23 height 11
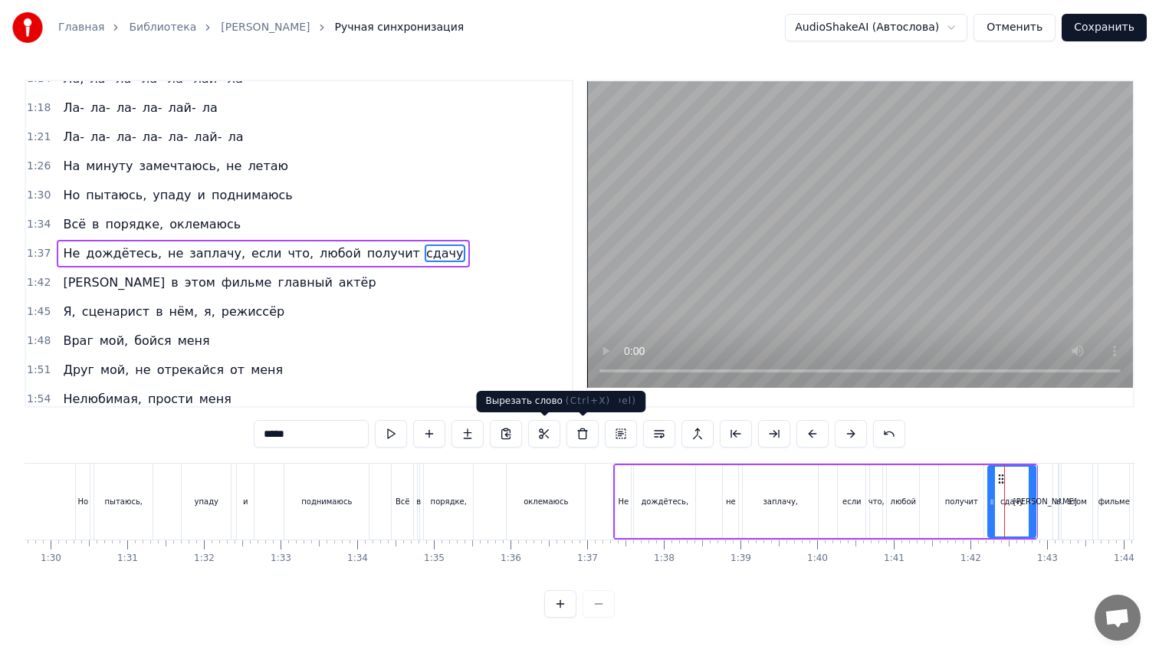
scroll to position [405, 0]
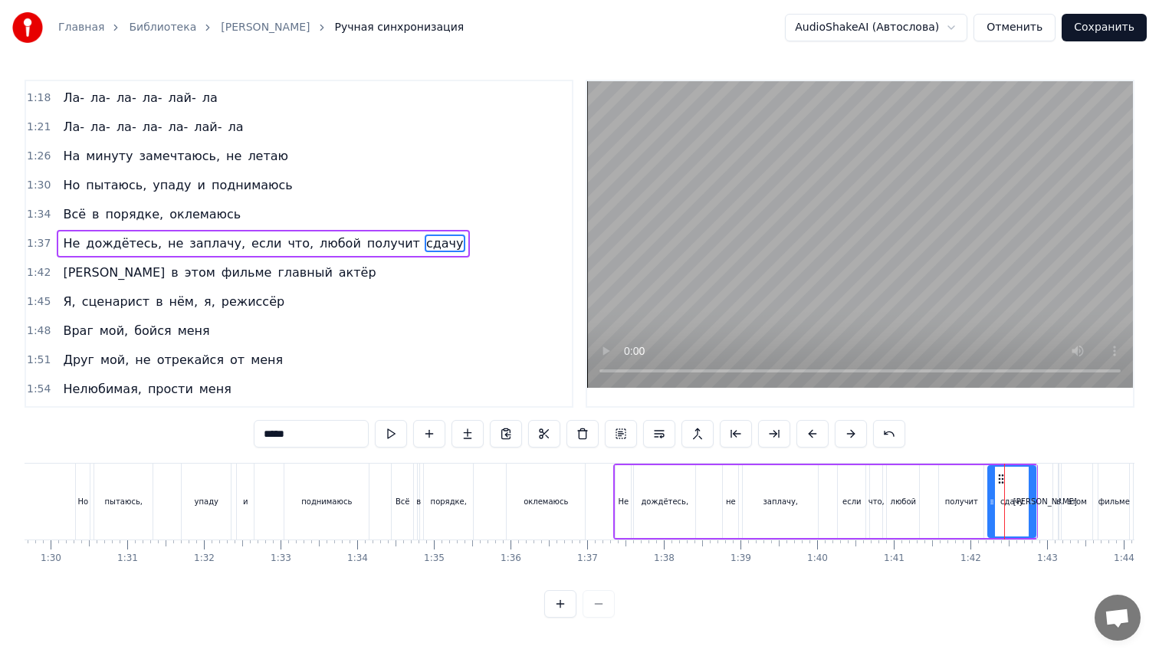
click at [327, 428] on input "*****" at bounding box center [311, 434] width 115 height 28
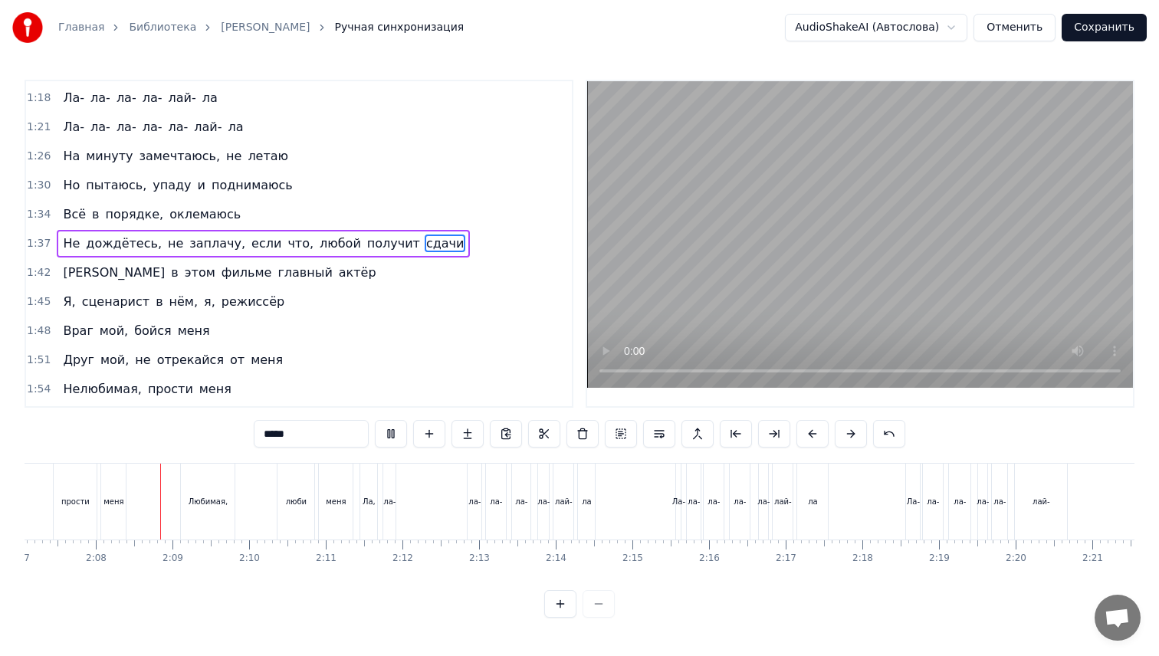
scroll to position [0, 9742]
click at [362, 504] on div "Ла," at bounding box center [364, 501] width 13 height 11
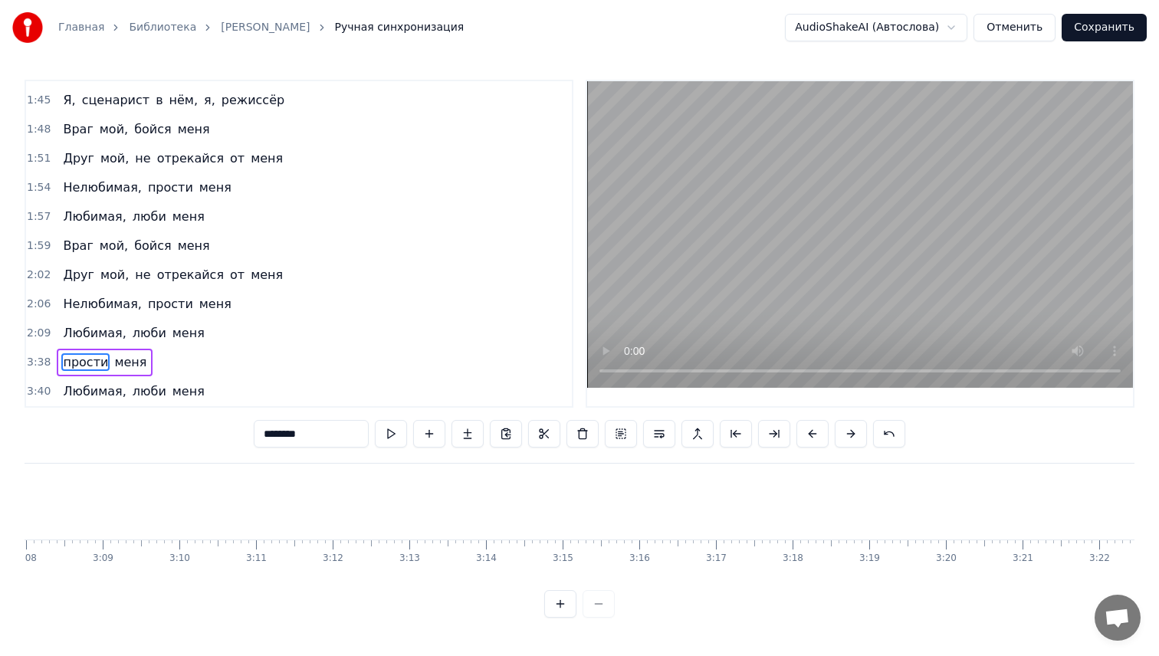
scroll to position [578, 0]
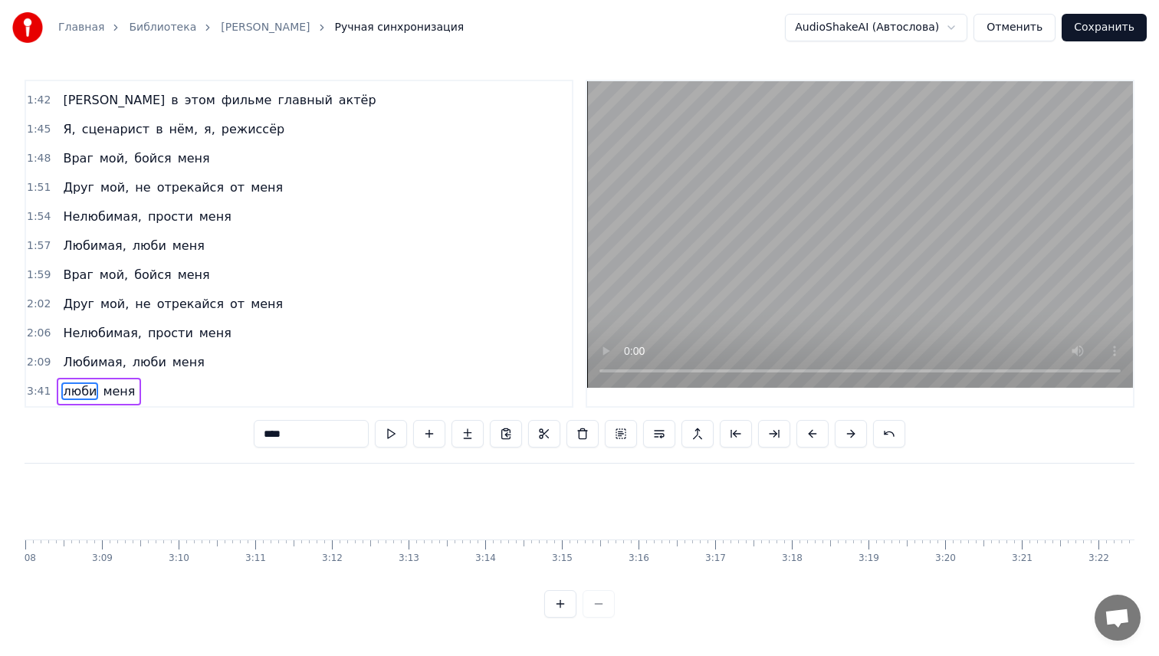
type input "****"
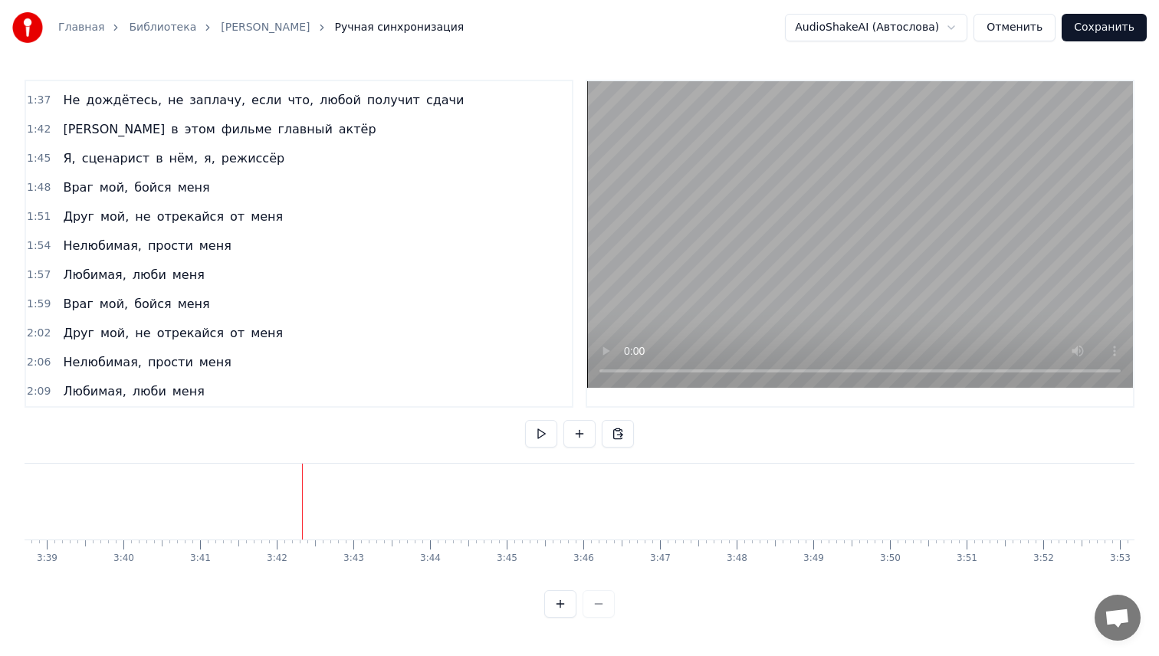
scroll to position [0, 16765]
click at [1113, 30] on button "Сохранить" at bounding box center [1103, 28] width 85 height 28
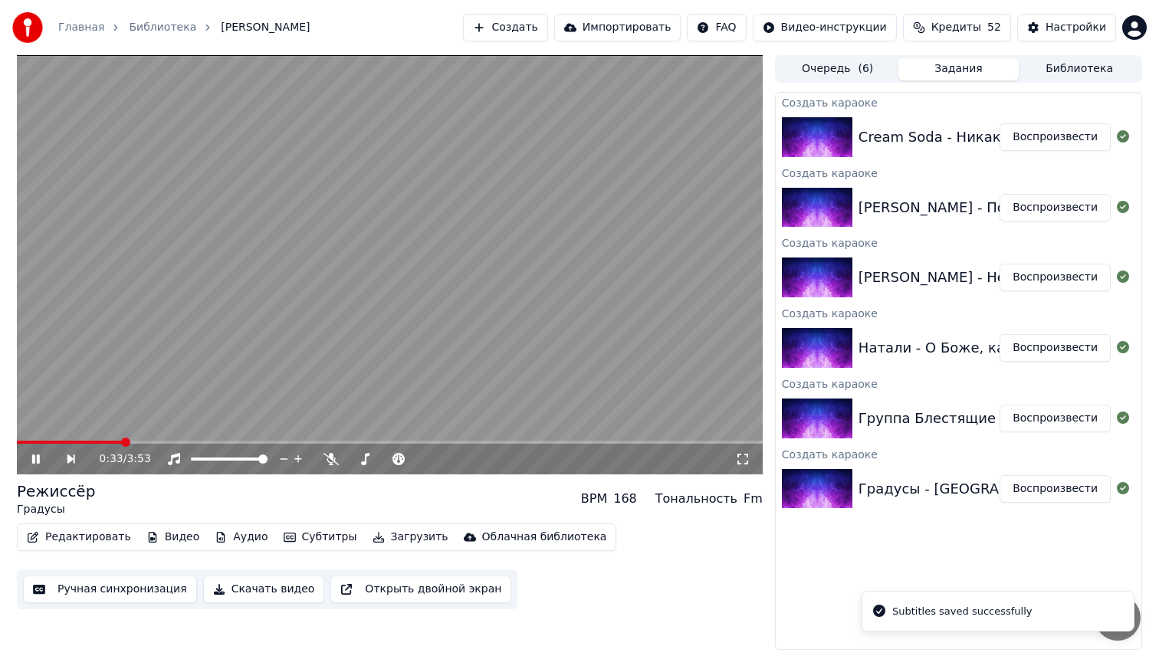
click at [123, 441] on span at bounding box center [390, 442] width 746 height 3
click at [338, 226] on video at bounding box center [390, 264] width 746 height 419
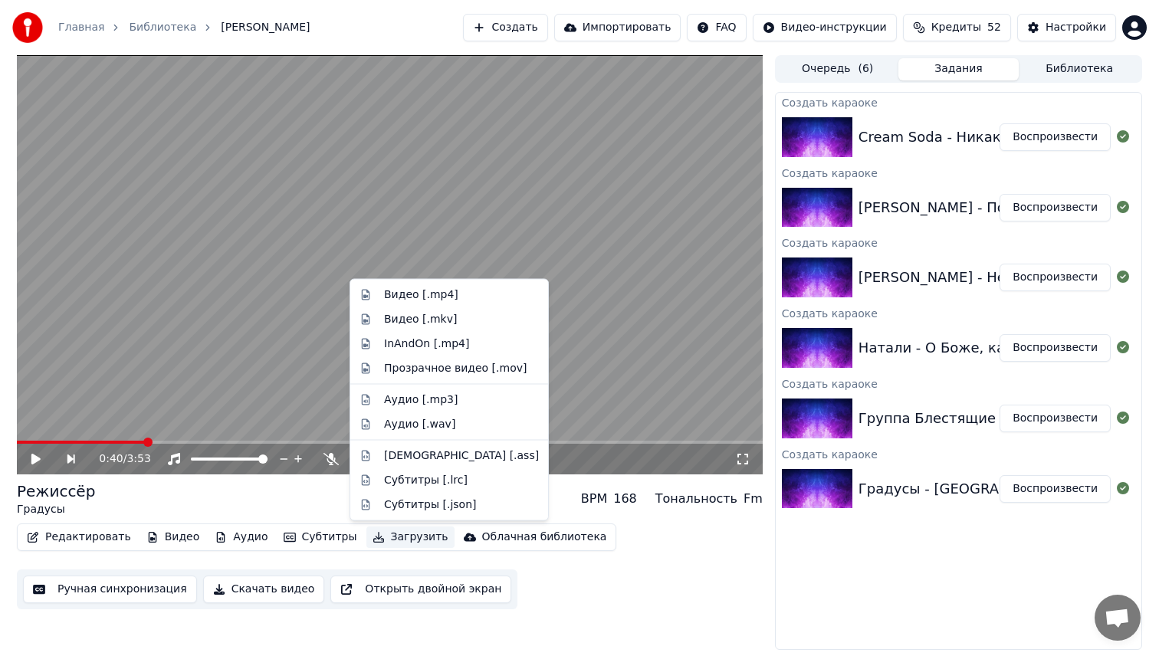
click at [389, 541] on button "Загрузить" at bounding box center [410, 536] width 88 height 21
click at [422, 302] on div "Видео [.mp4]" at bounding box center [421, 294] width 74 height 15
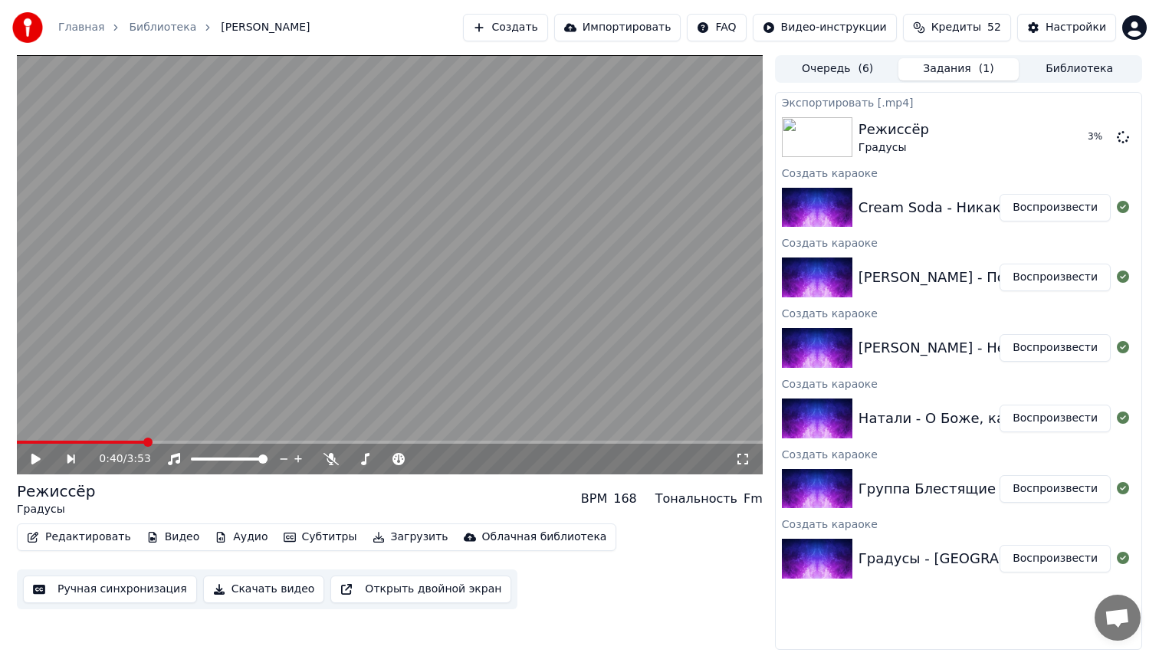
click at [1058, 484] on button "Воспроизвести" at bounding box center [1054, 489] width 111 height 28
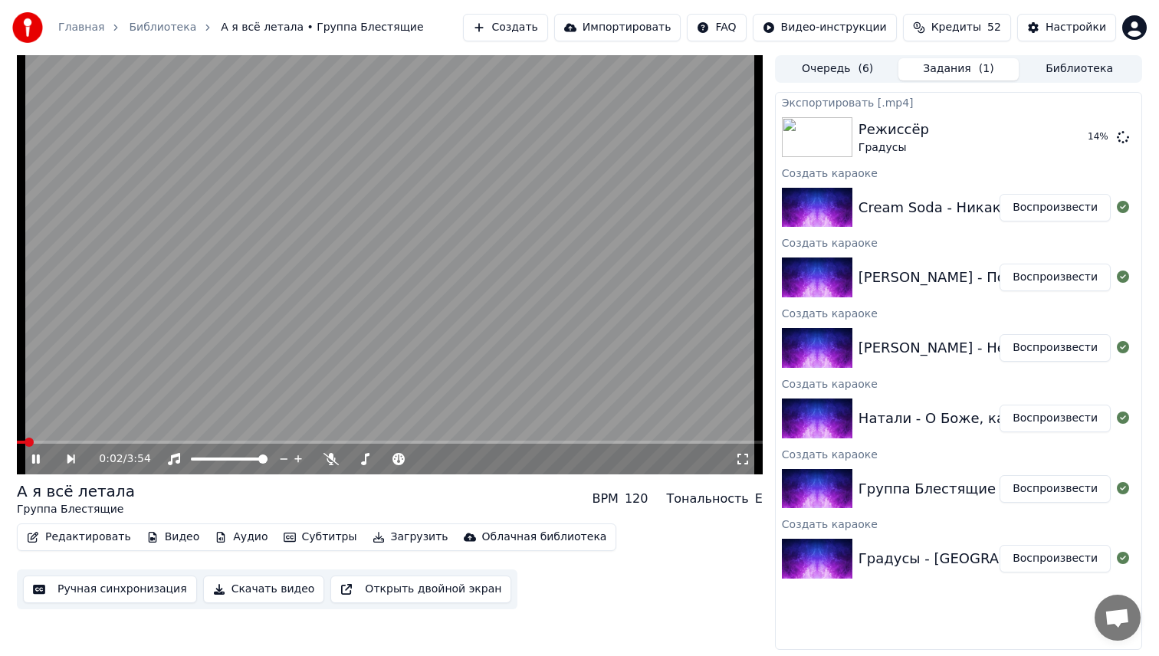
click at [72, 539] on button "Редактировать" at bounding box center [79, 536] width 116 height 21
click at [74, 601] on button "Ручная синхронизация" at bounding box center [110, 589] width 174 height 28
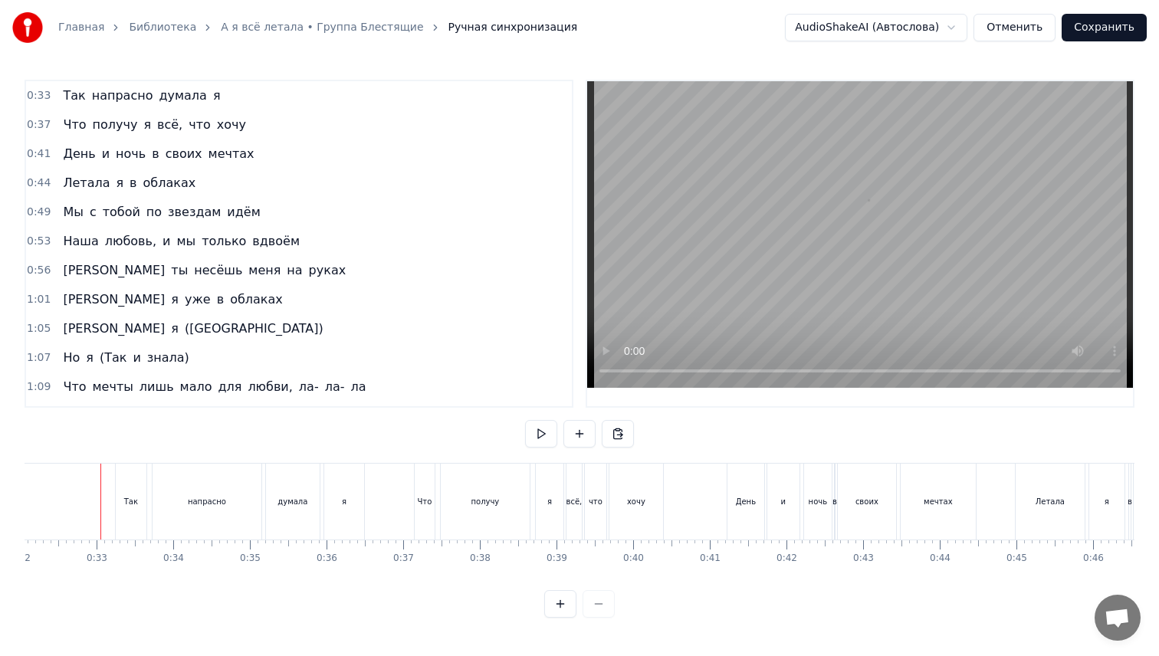
scroll to position [0, 2456]
click at [532, 430] on button at bounding box center [541, 434] width 32 height 28
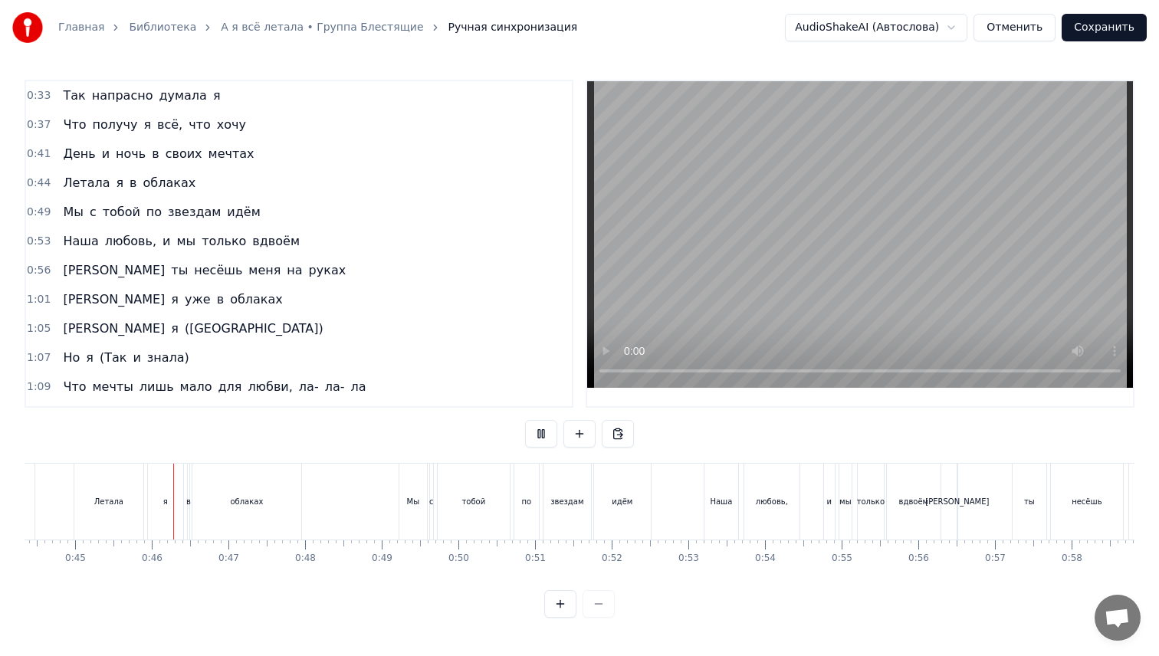
scroll to position [0, 3415]
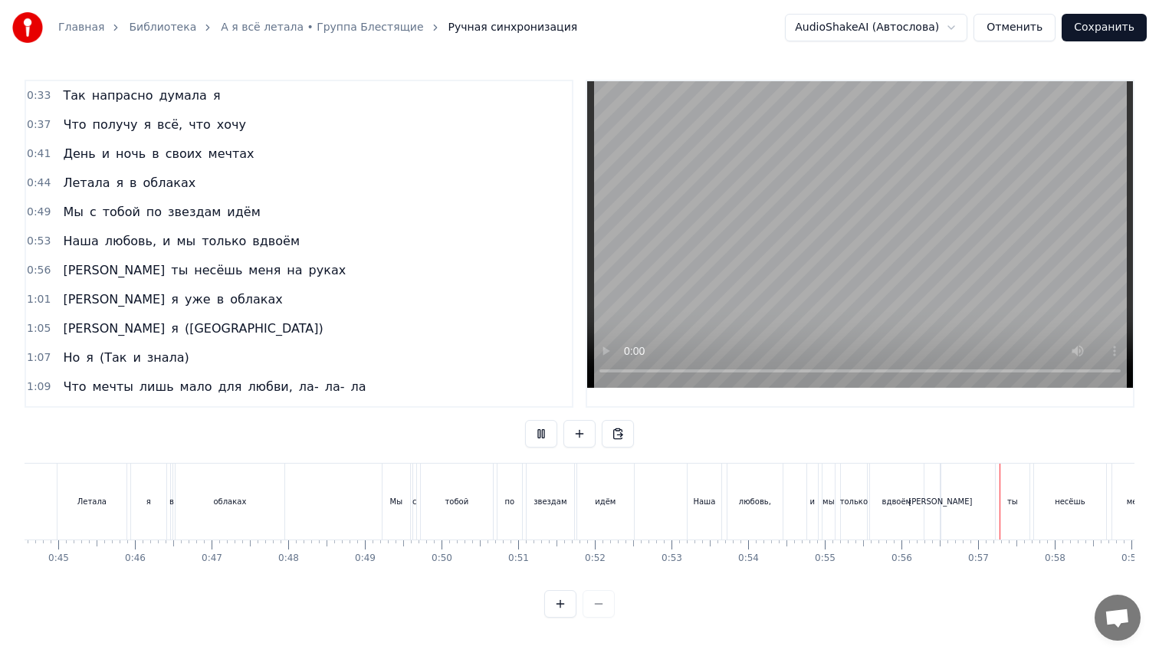
click at [525, 420] on button at bounding box center [541, 434] width 32 height 28
click at [940, 501] on div "[PERSON_NAME]" at bounding box center [940, 501] width 64 height 11
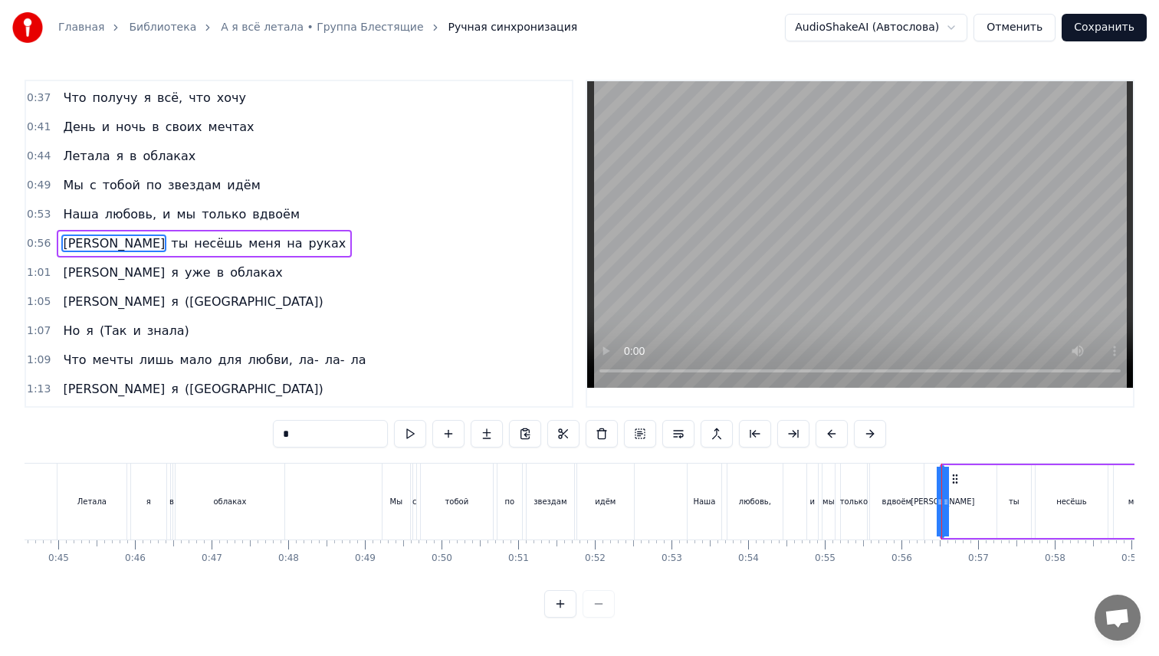
type input "**"
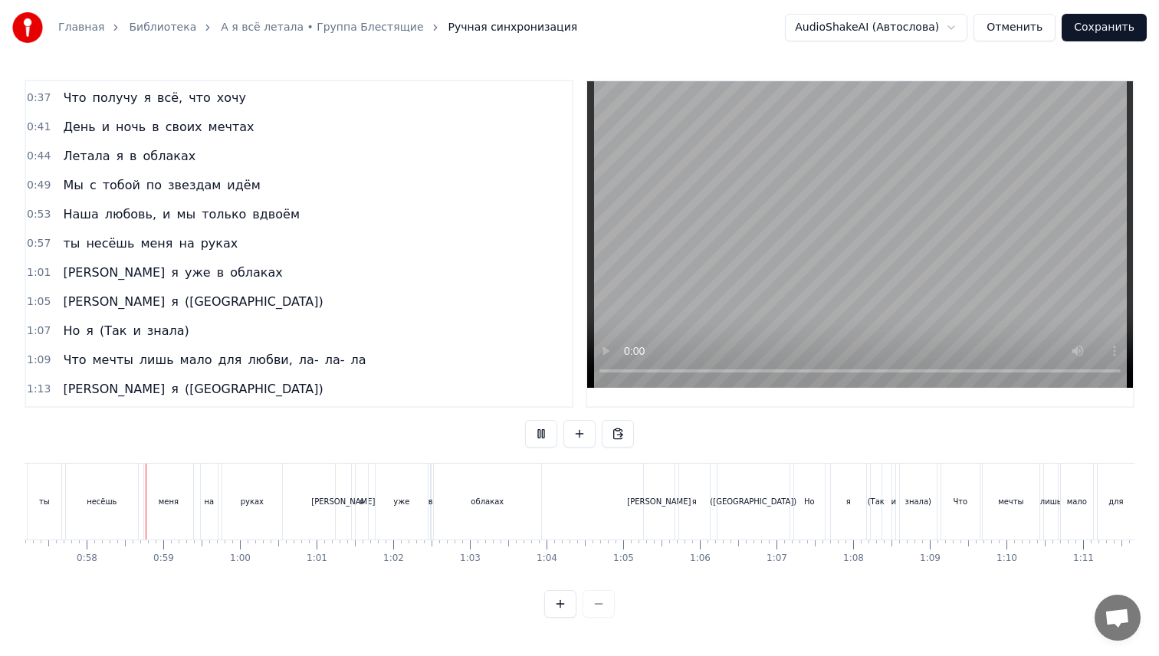
scroll to position [0, 4386]
click at [733, 498] on div "([GEOGRAPHIC_DATA])" at bounding box center [749, 501] width 87 height 11
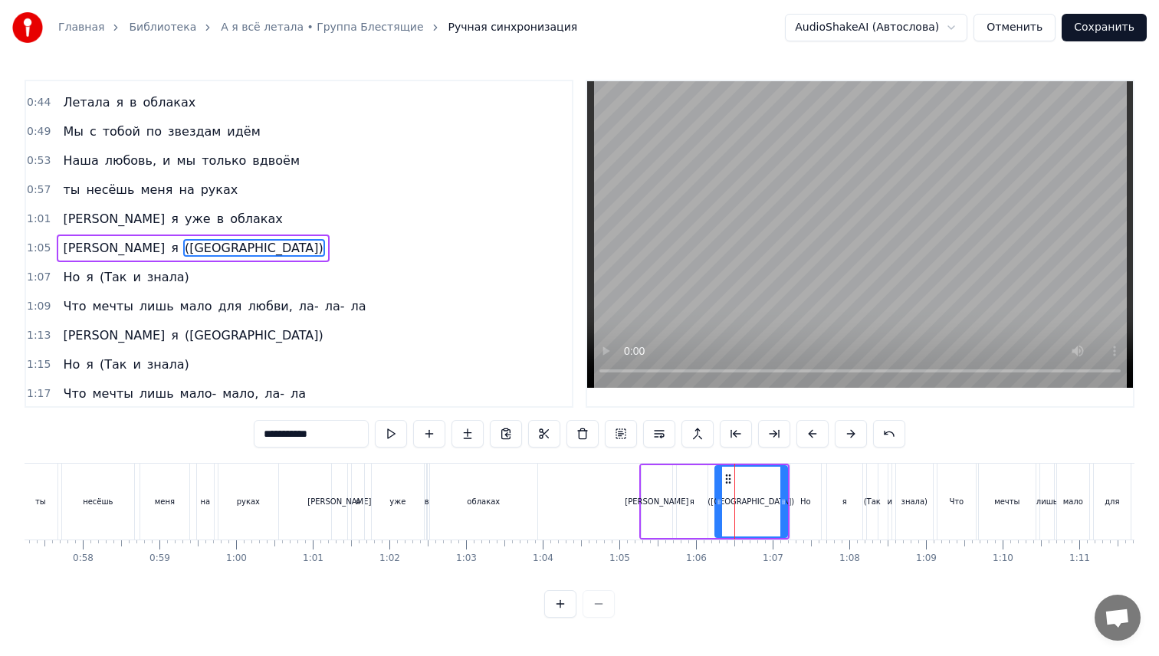
scroll to position [85, 0]
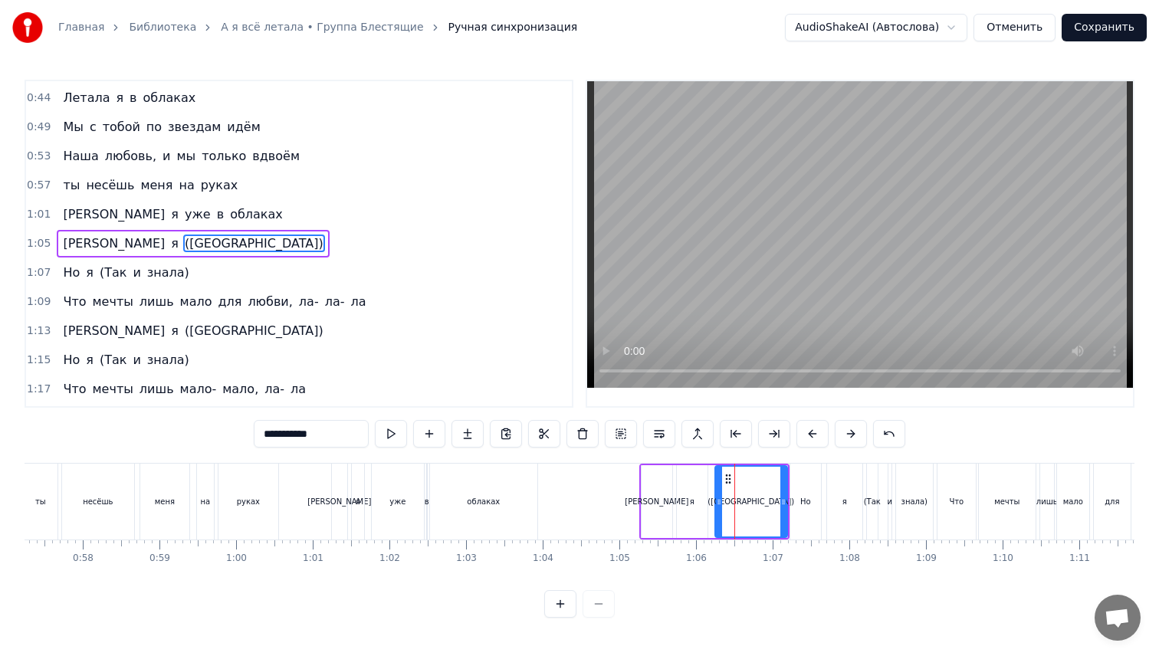
click at [313, 431] on input "**********" at bounding box center [311, 434] width 115 height 28
type input "**********"
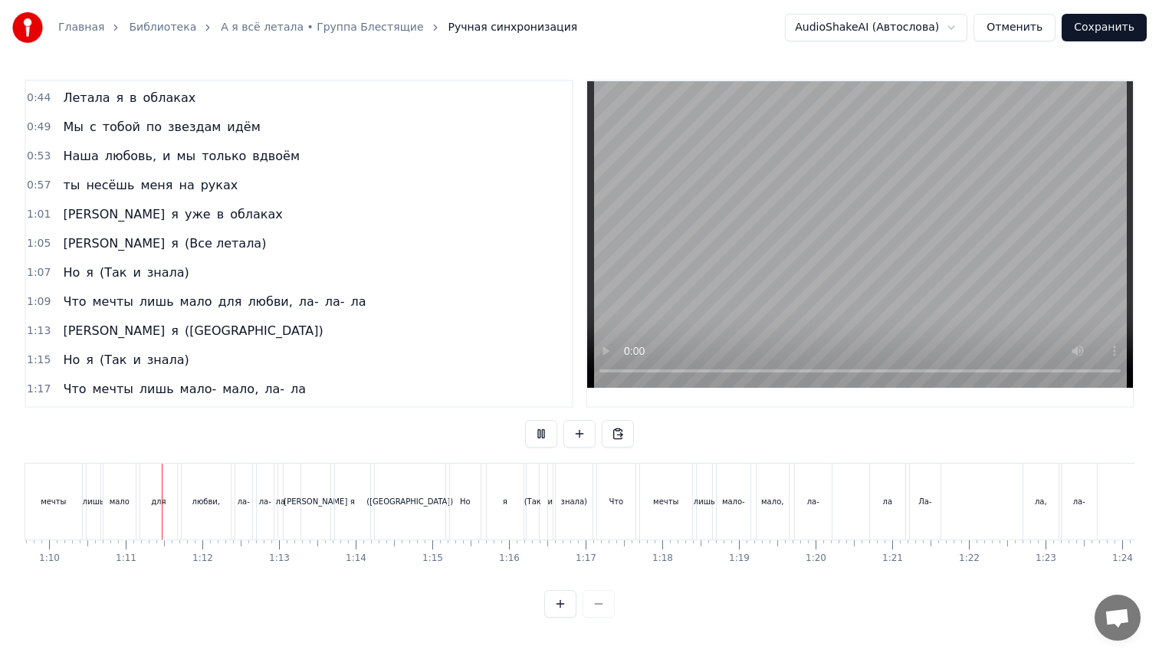
scroll to position [0, 5347]
click at [397, 494] on div "([GEOGRAPHIC_DATA])" at bounding box center [402, 502] width 71 height 76
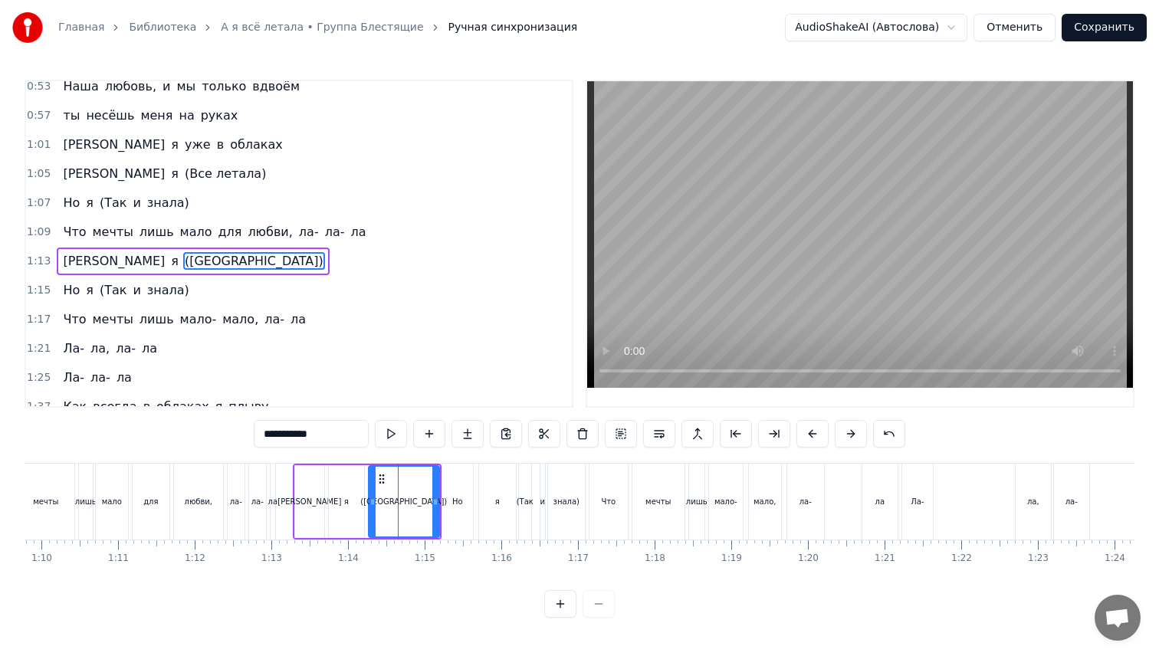
scroll to position [172, 0]
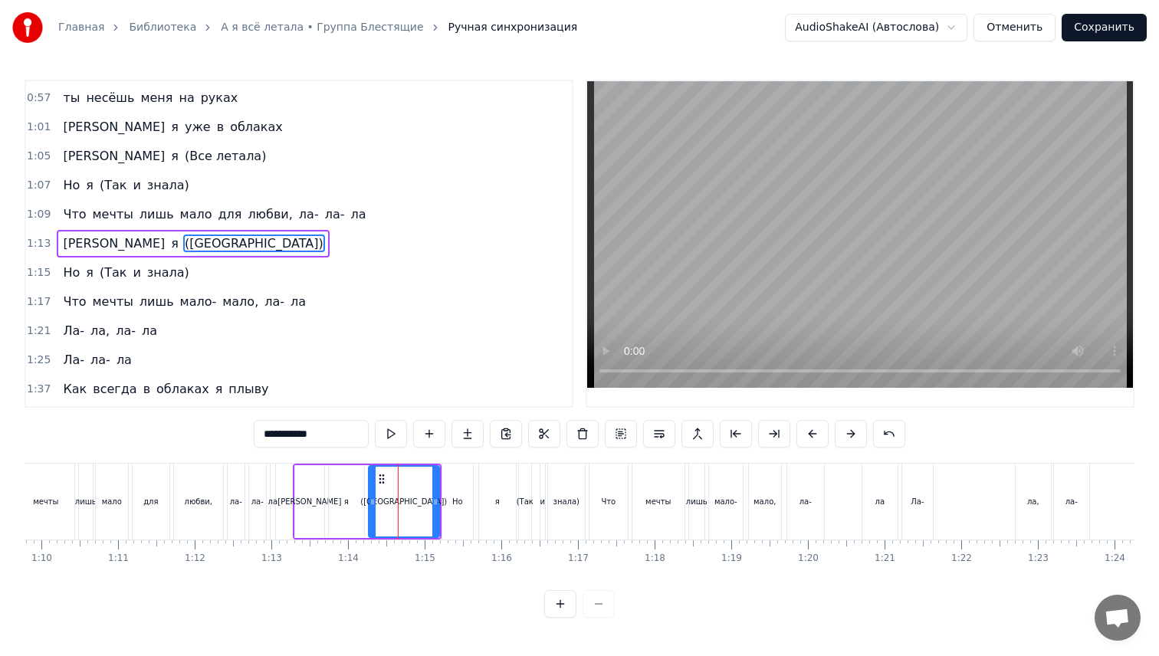
click at [183, 151] on span "(Все летала)" at bounding box center [225, 156] width 84 height 18
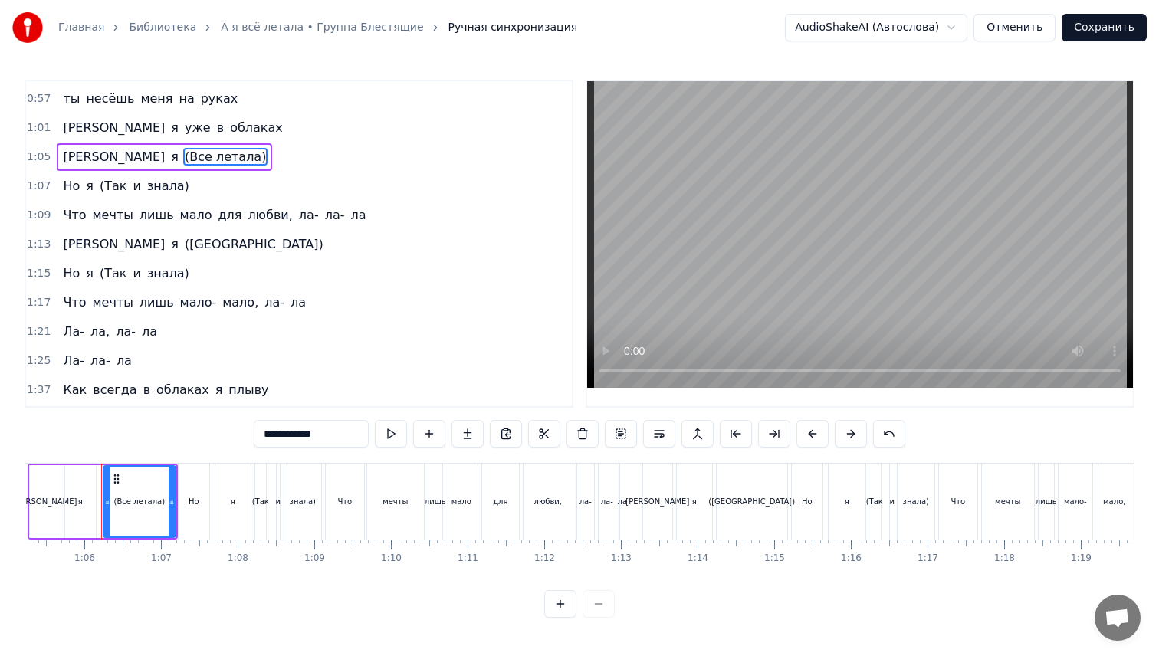
scroll to position [0, 4998]
drag, startPoint x: 336, startPoint y: 438, endPoint x: 169, endPoint y: 438, distance: 167.1
click at [175, 438] on div "0:33 Так напрасно думала я 0:37 Что получу я всё, что хочу 0:41 День и ночь в с…" at bounding box center [580, 349] width 1110 height 538
click at [113, 277] on span "(Так" at bounding box center [113, 273] width 30 height 18
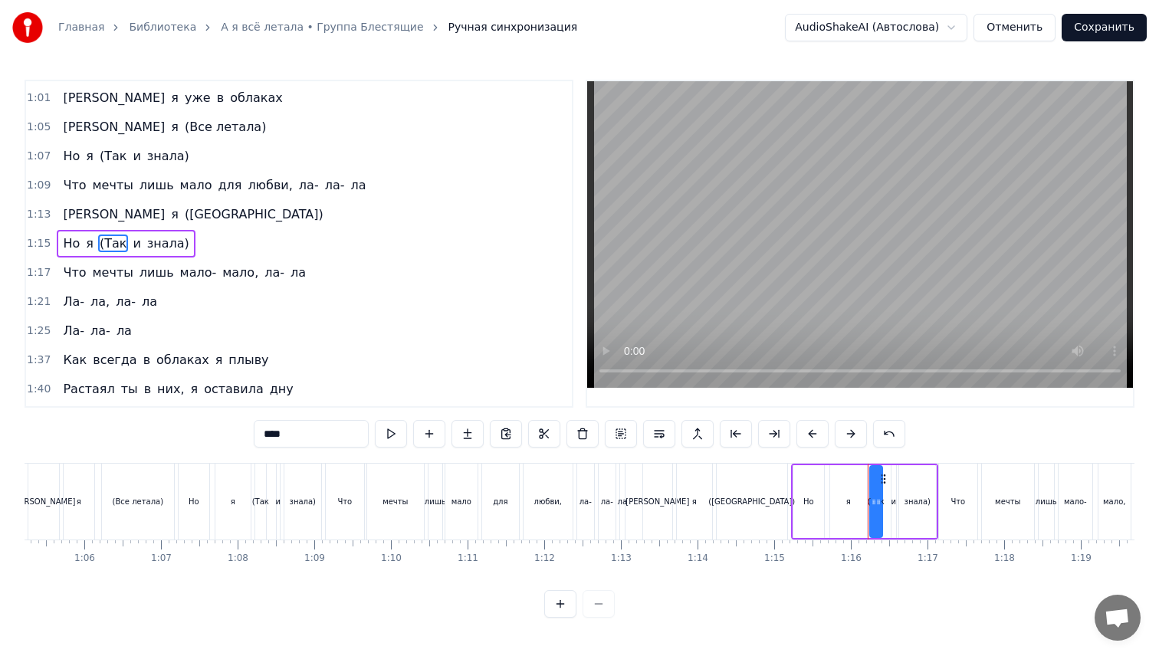
click at [183, 220] on span "([GEOGRAPHIC_DATA])" at bounding box center [254, 214] width 142 height 18
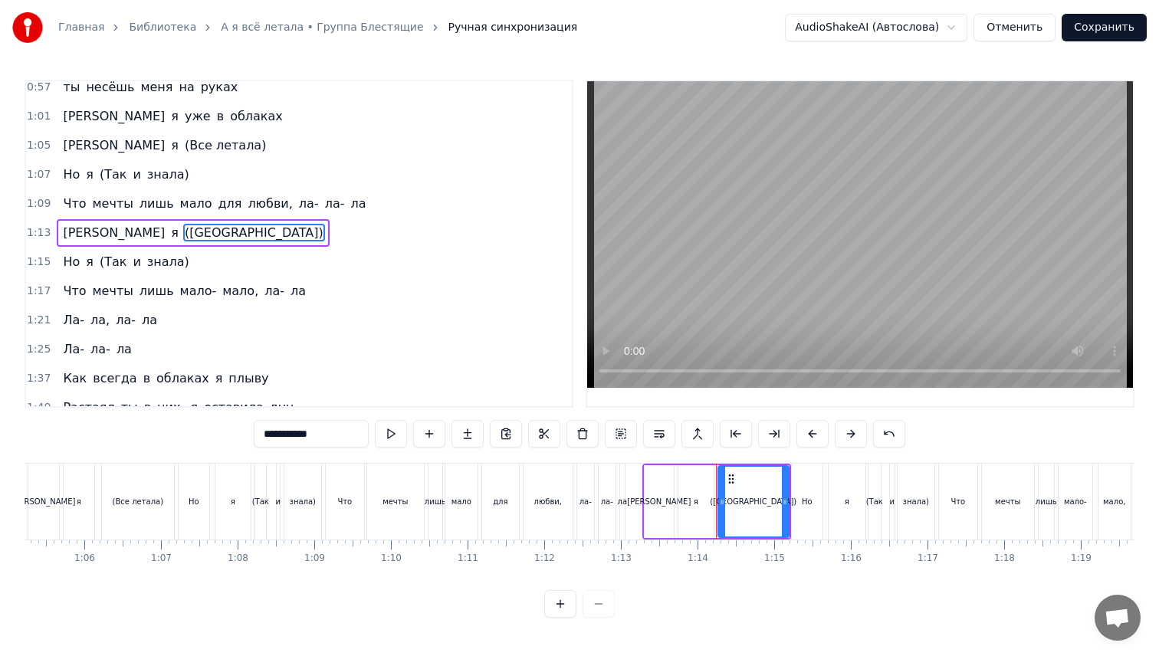
scroll to position [172, 0]
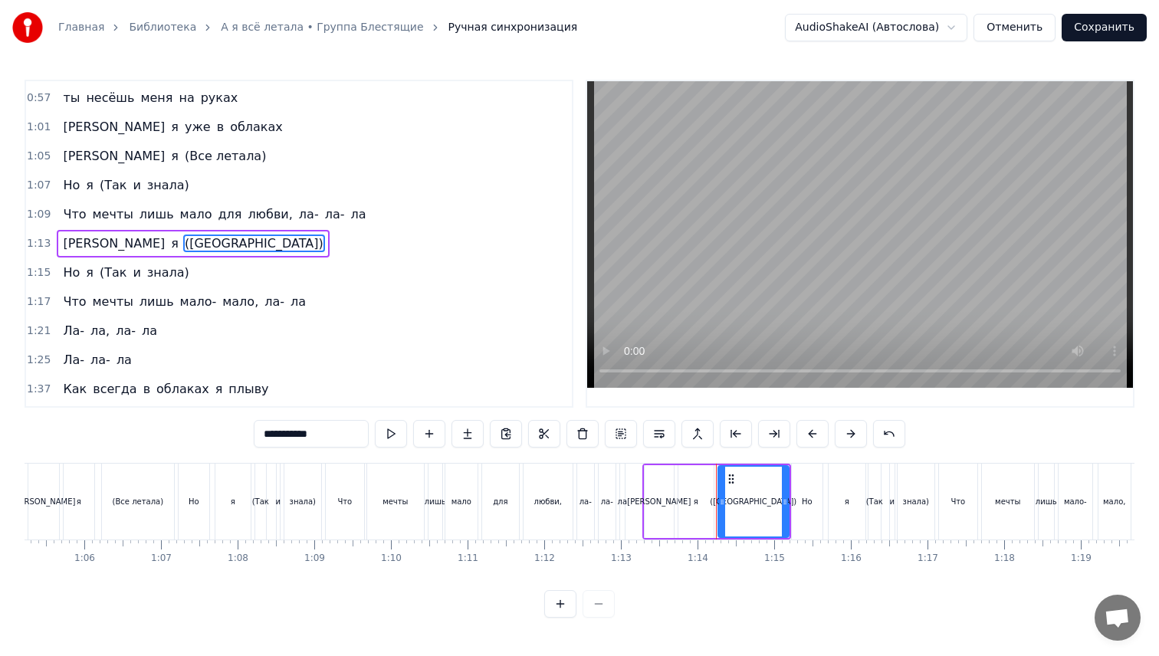
click at [283, 428] on input "**********" at bounding box center [311, 434] width 115 height 28
paste input "*"
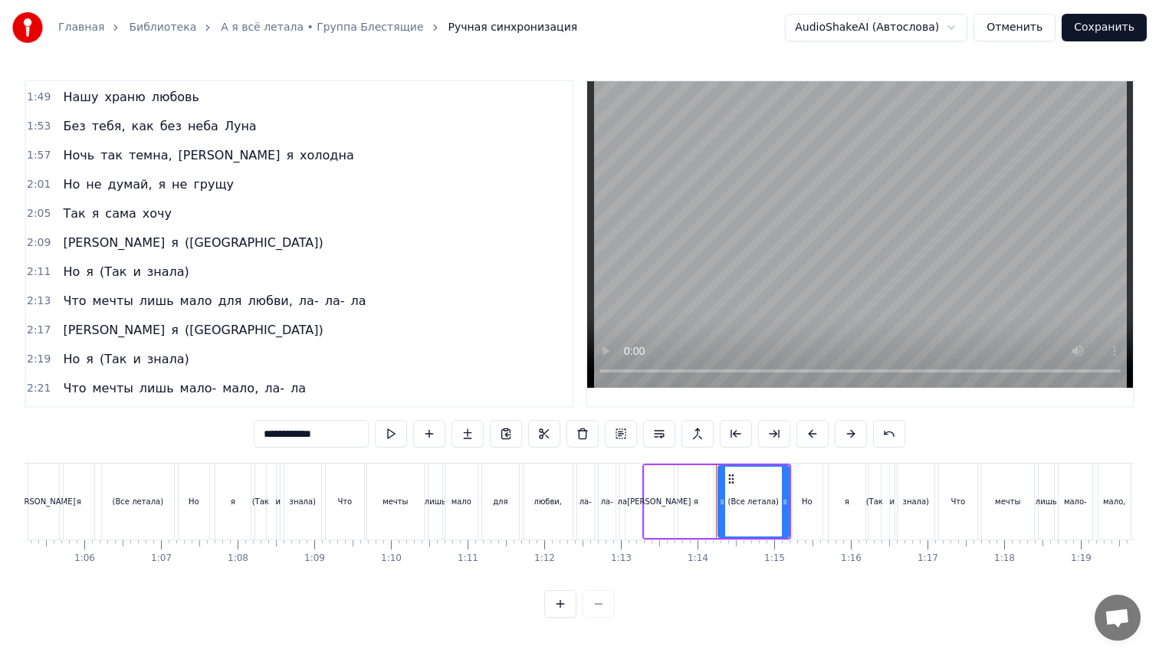
scroll to position [566, 0]
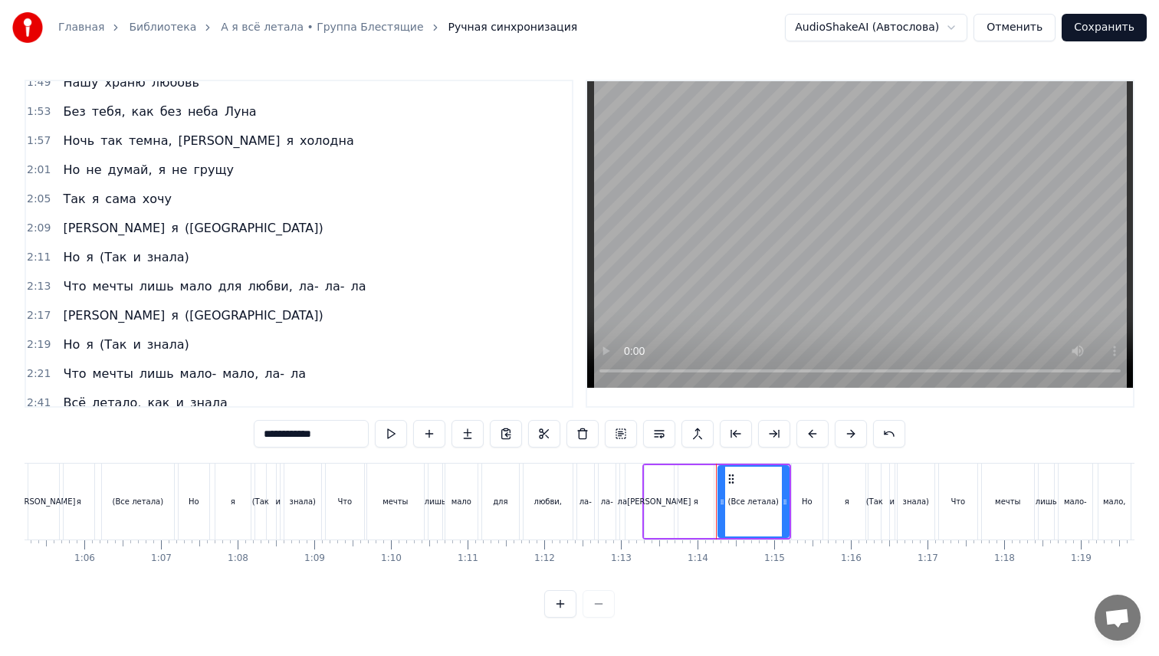
click at [183, 231] on span "([GEOGRAPHIC_DATA])" at bounding box center [254, 228] width 142 height 18
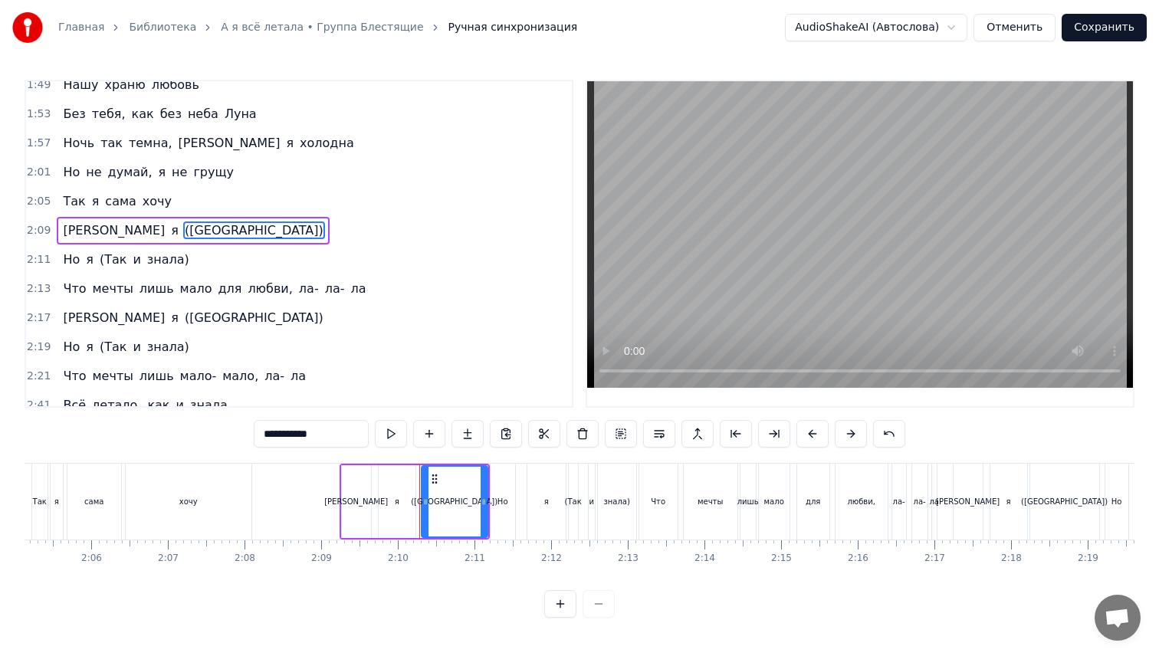
scroll to position [0, 9906]
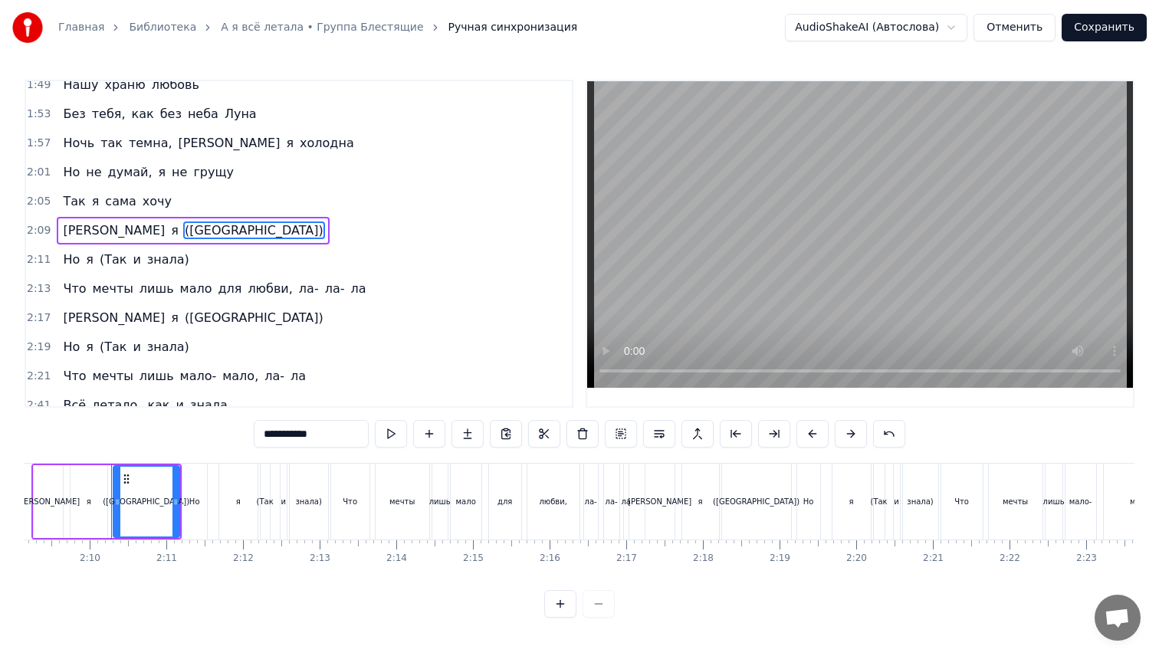
click at [308, 442] on input "**********" at bounding box center [311, 434] width 115 height 28
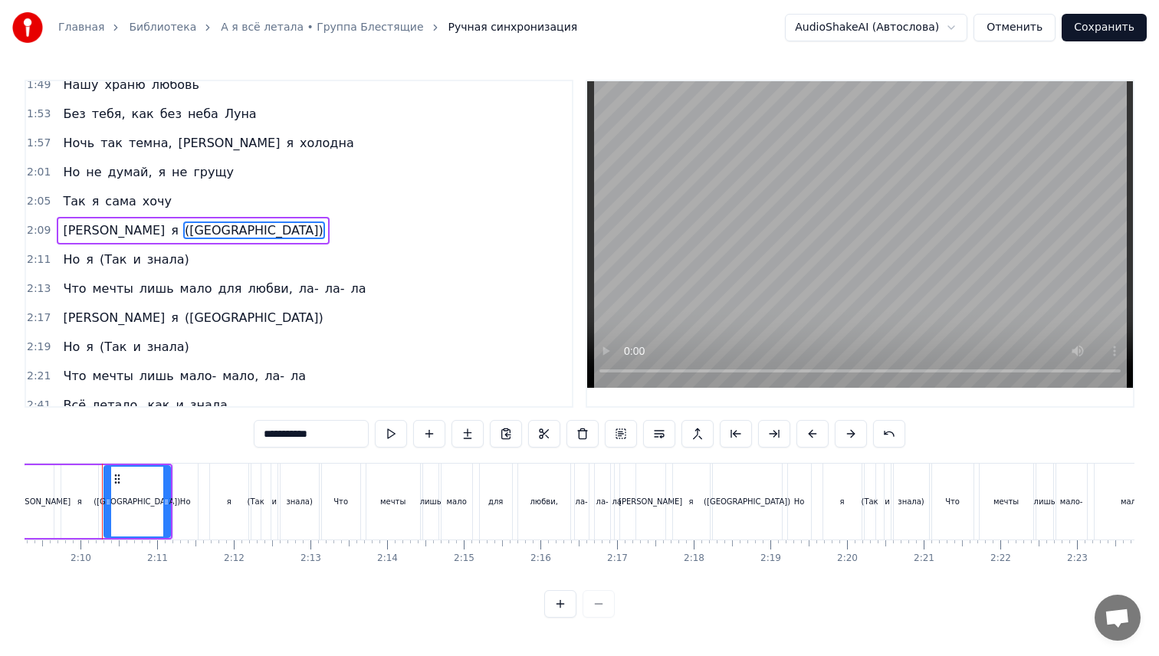
paste input "*"
click at [183, 322] on span "([GEOGRAPHIC_DATA])" at bounding box center [254, 318] width 142 height 18
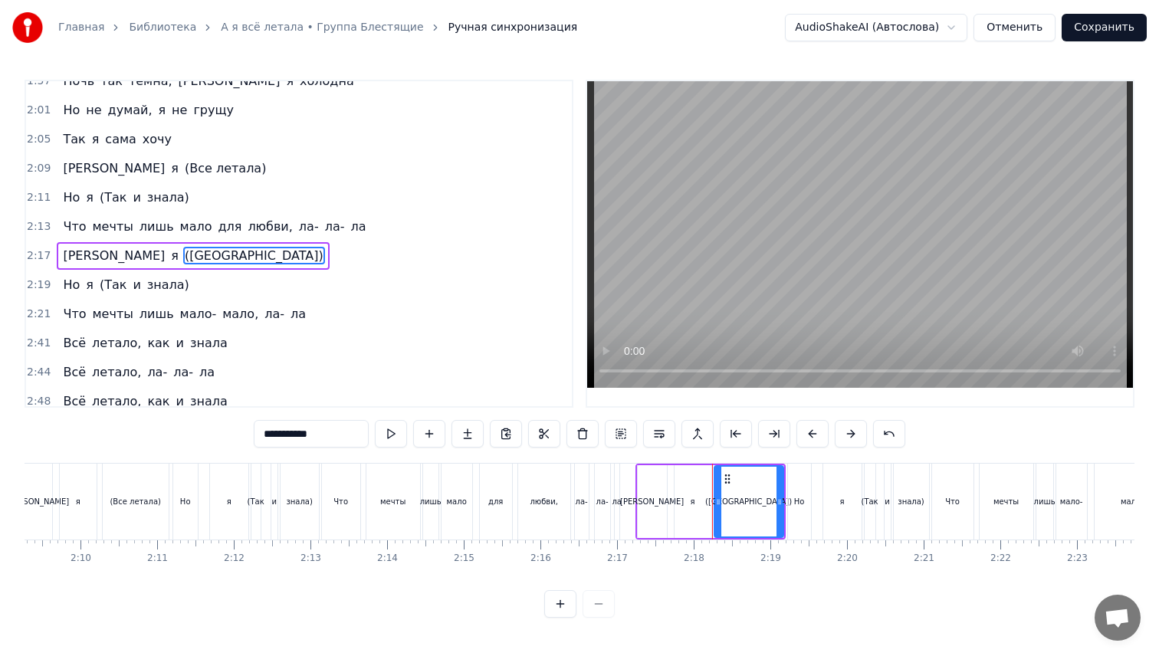
scroll to position [638, 0]
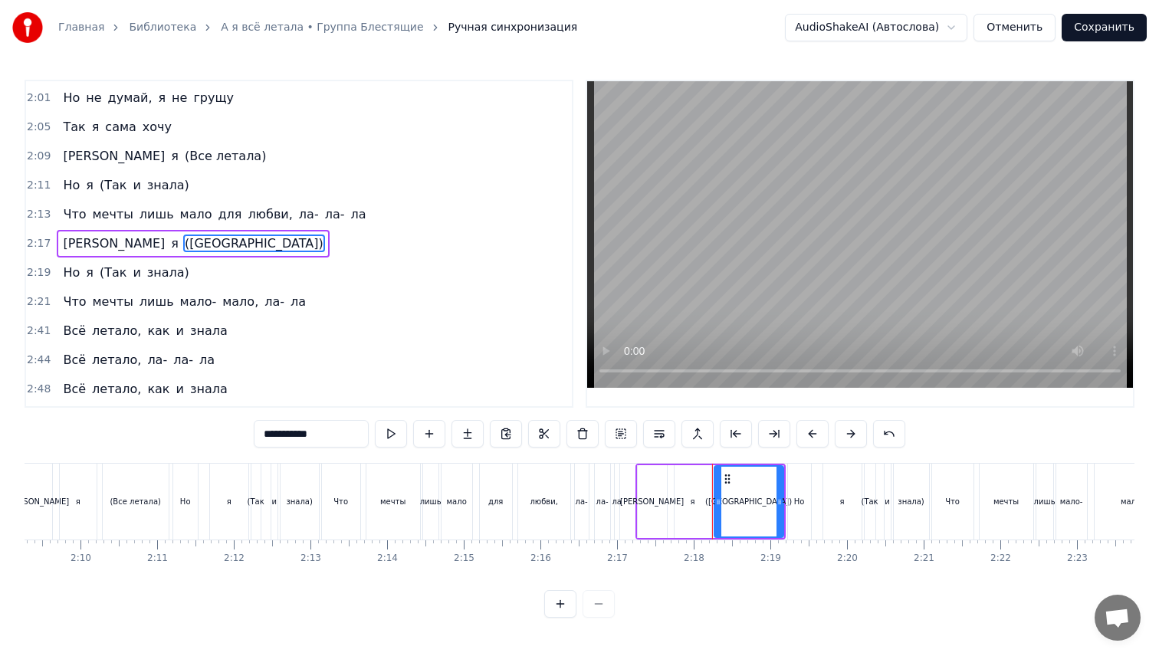
click at [280, 427] on input "**********" at bounding box center [311, 434] width 115 height 28
paste input "*"
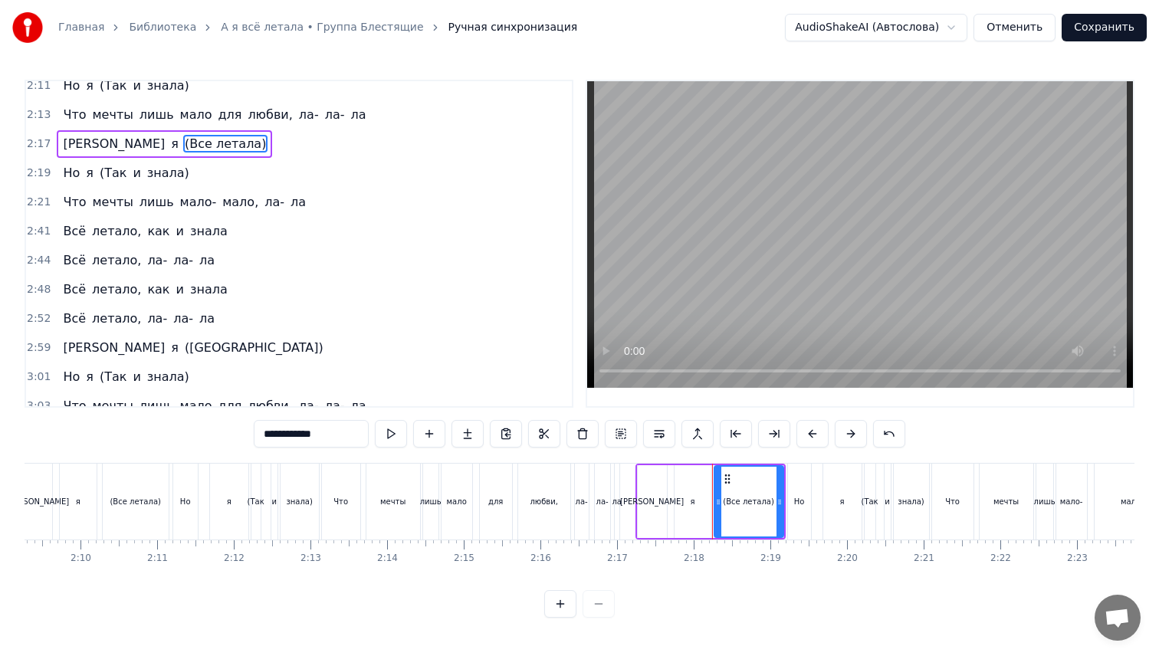
scroll to position [848, 0]
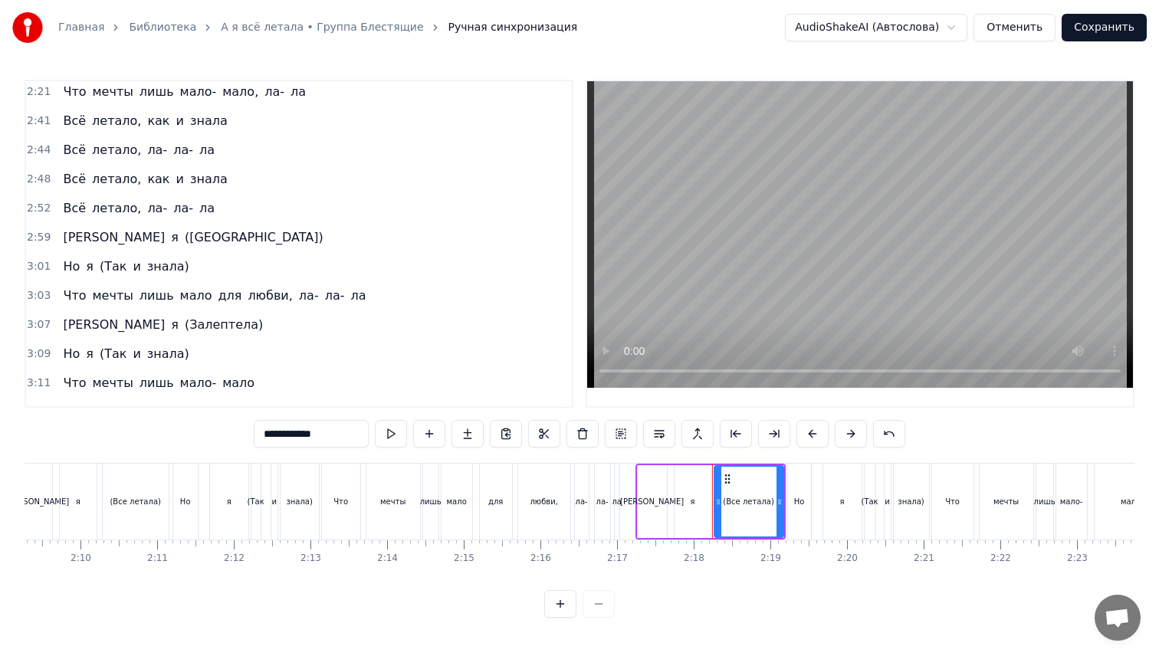
click at [183, 241] on span "([GEOGRAPHIC_DATA])" at bounding box center [254, 237] width 142 height 18
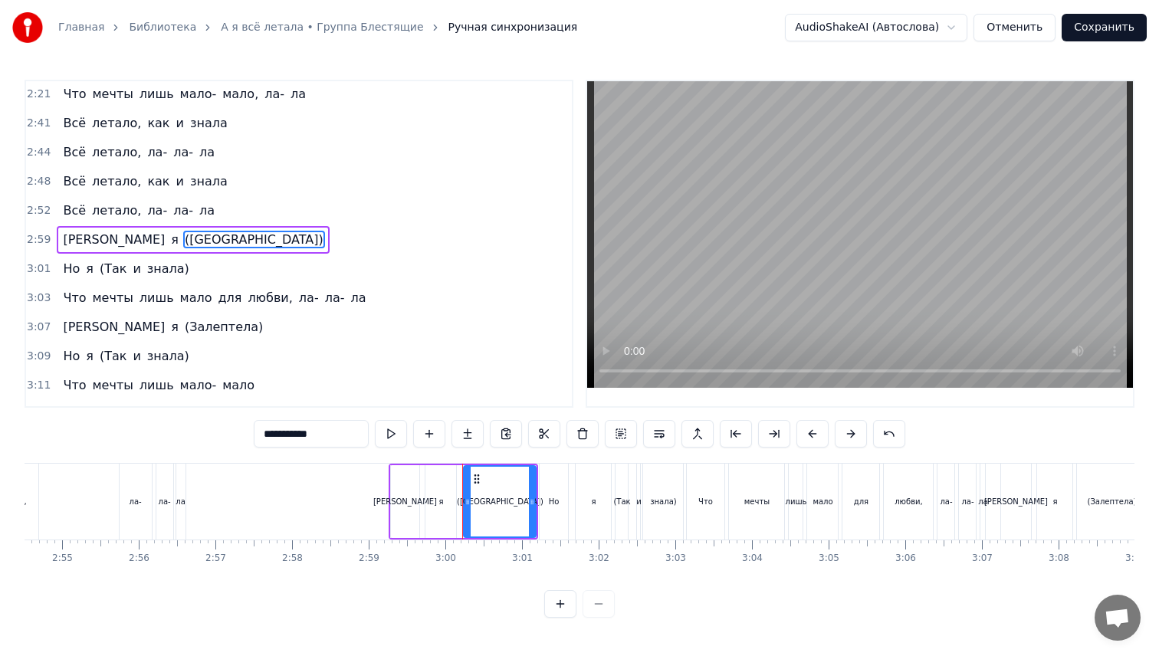
scroll to position [0, 13733]
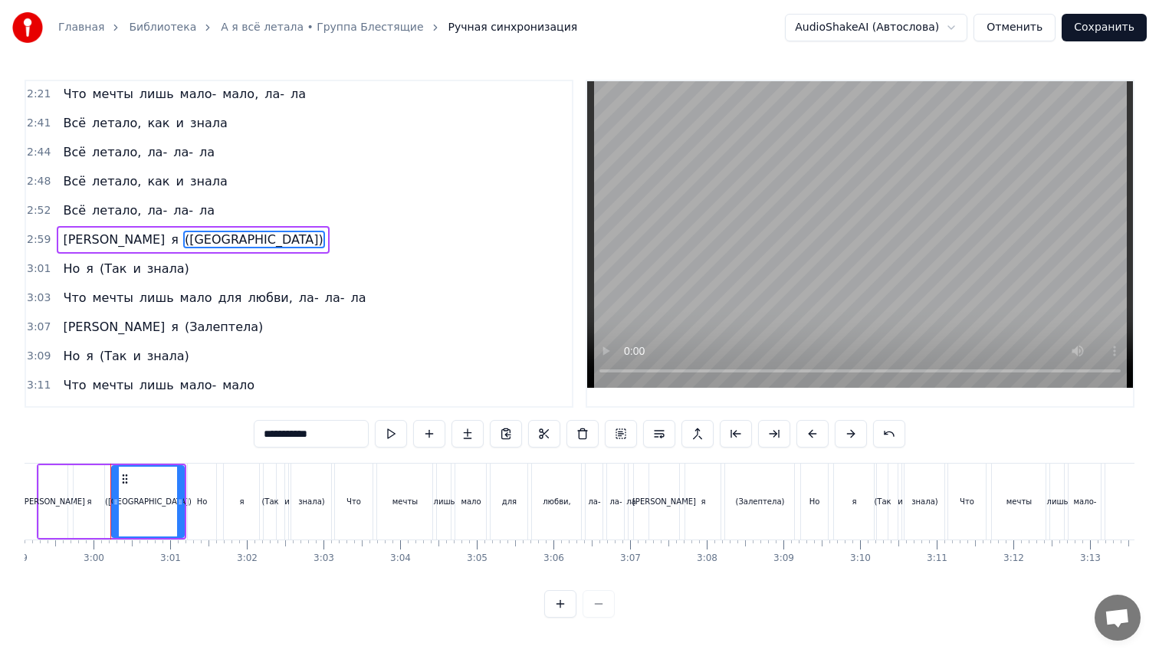
click at [281, 438] on input "**********" at bounding box center [311, 434] width 115 height 28
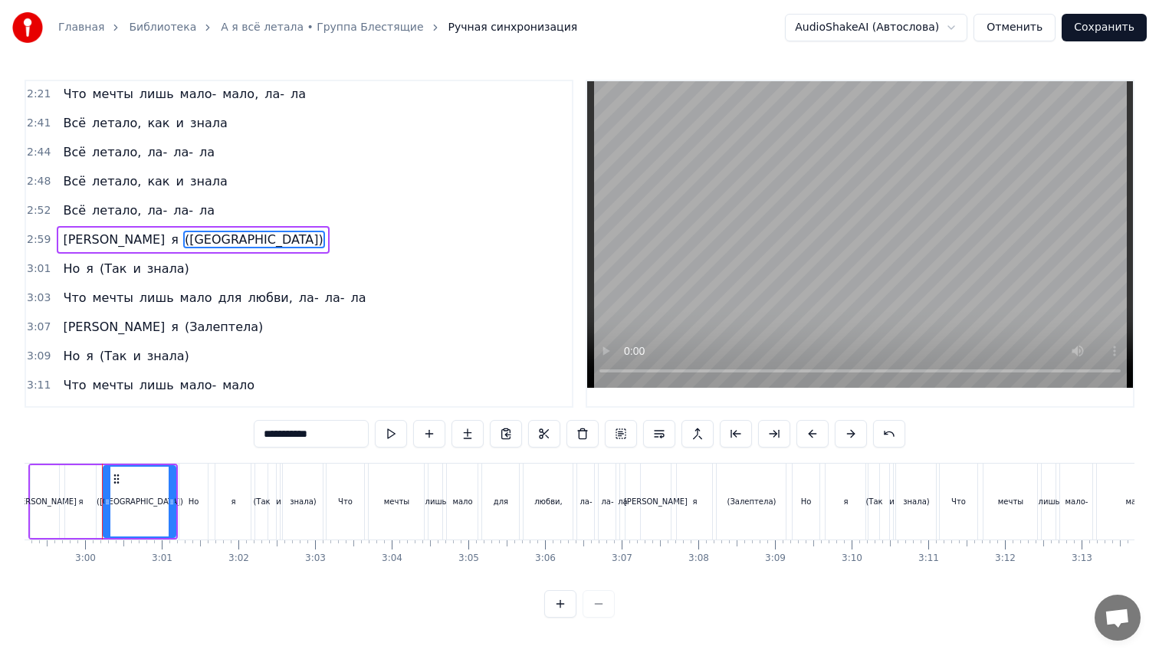
paste input "*"
click at [183, 328] on span "(Залептела)" at bounding box center [223, 327] width 81 height 18
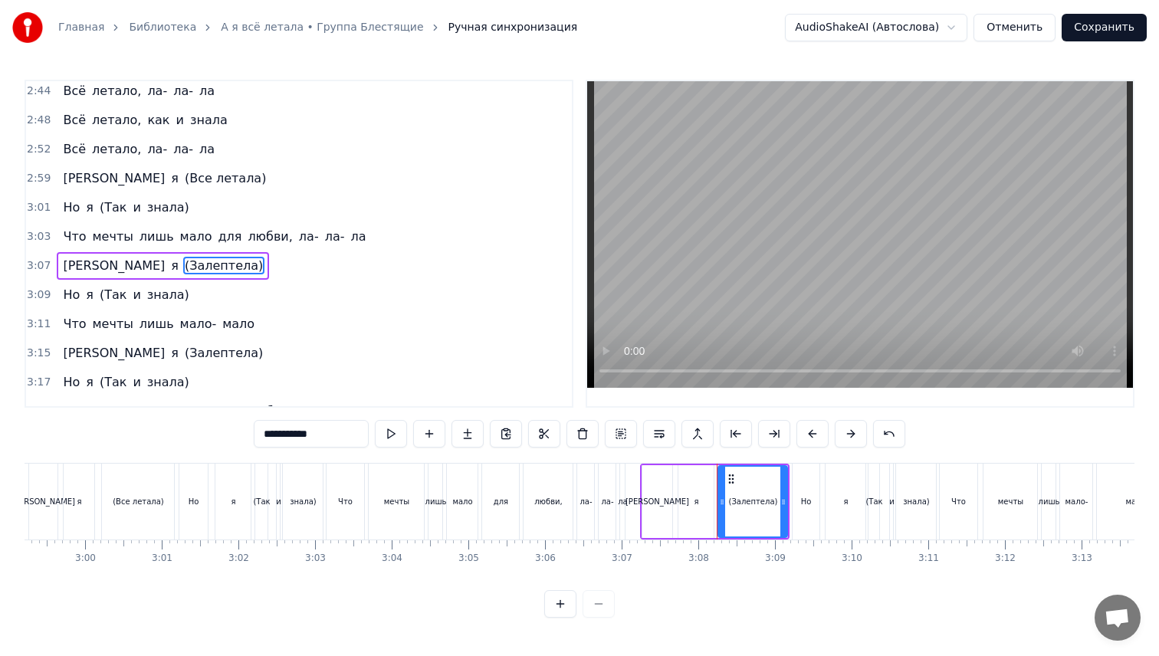
scroll to position [930, 0]
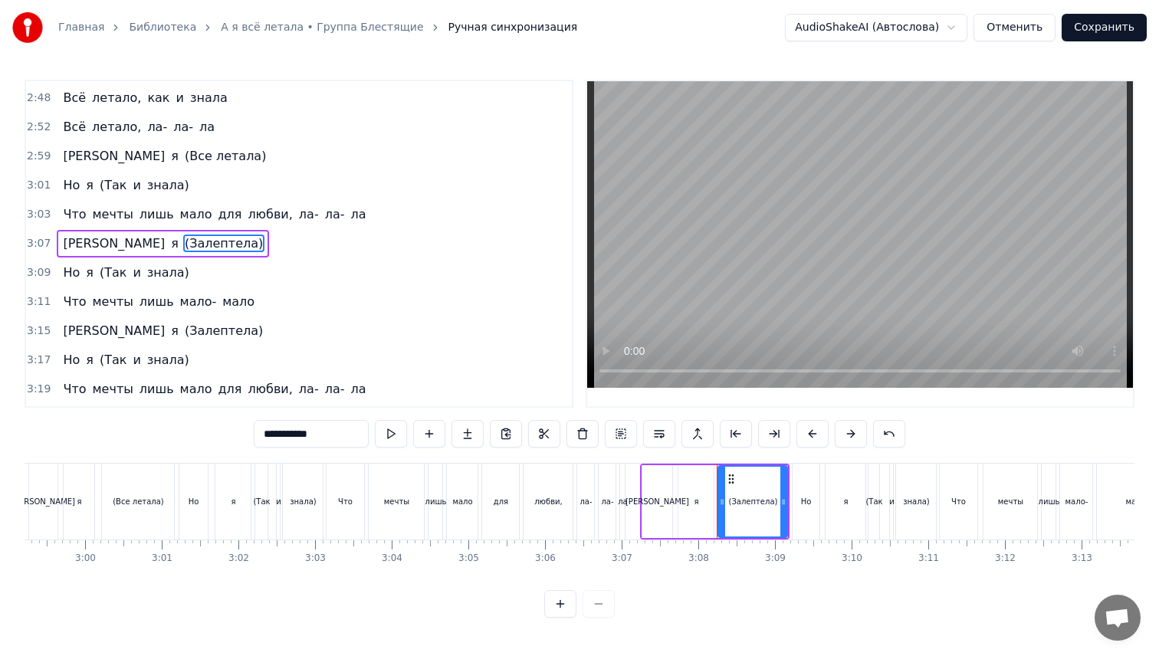
click at [290, 441] on input "**********" at bounding box center [311, 434] width 115 height 28
paste input "**********"
paste input "text"
click at [183, 327] on span "(Залептела)" at bounding box center [223, 331] width 81 height 18
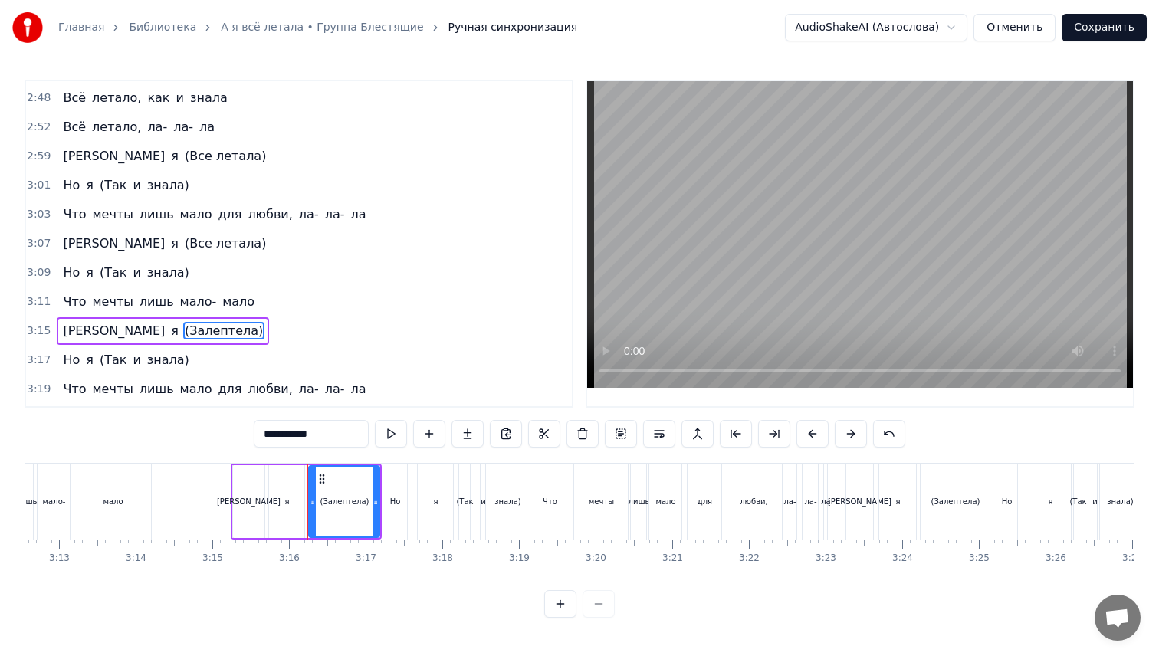
click at [303, 429] on input "**********" at bounding box center [311, 434] width 115 height 28
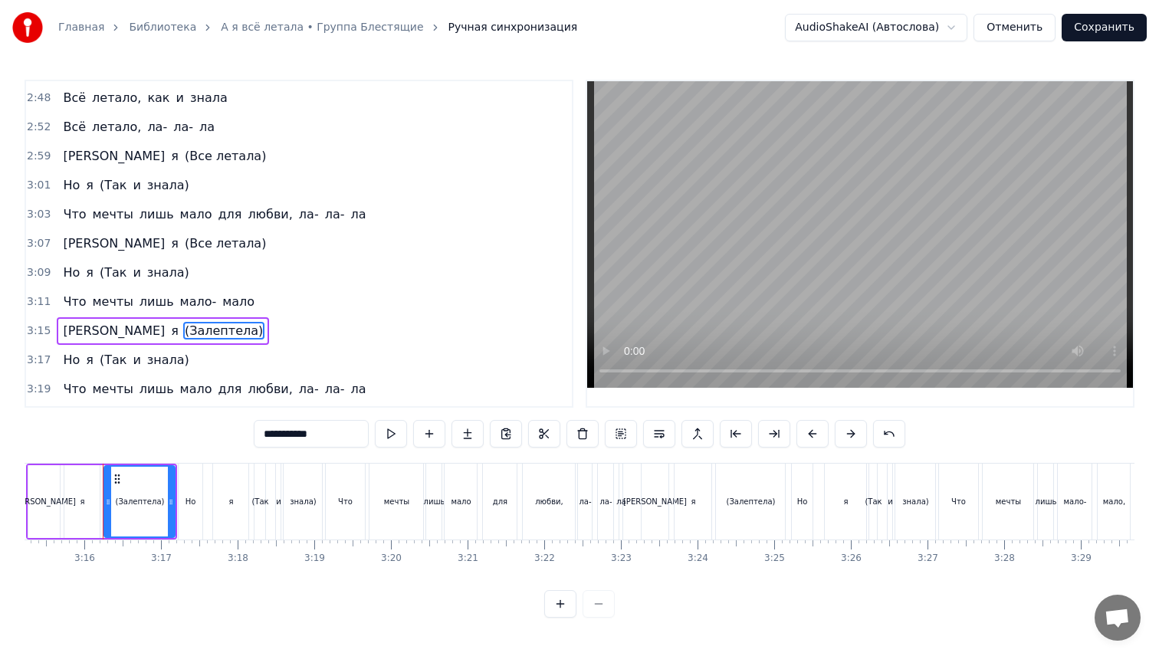
paste input "*"
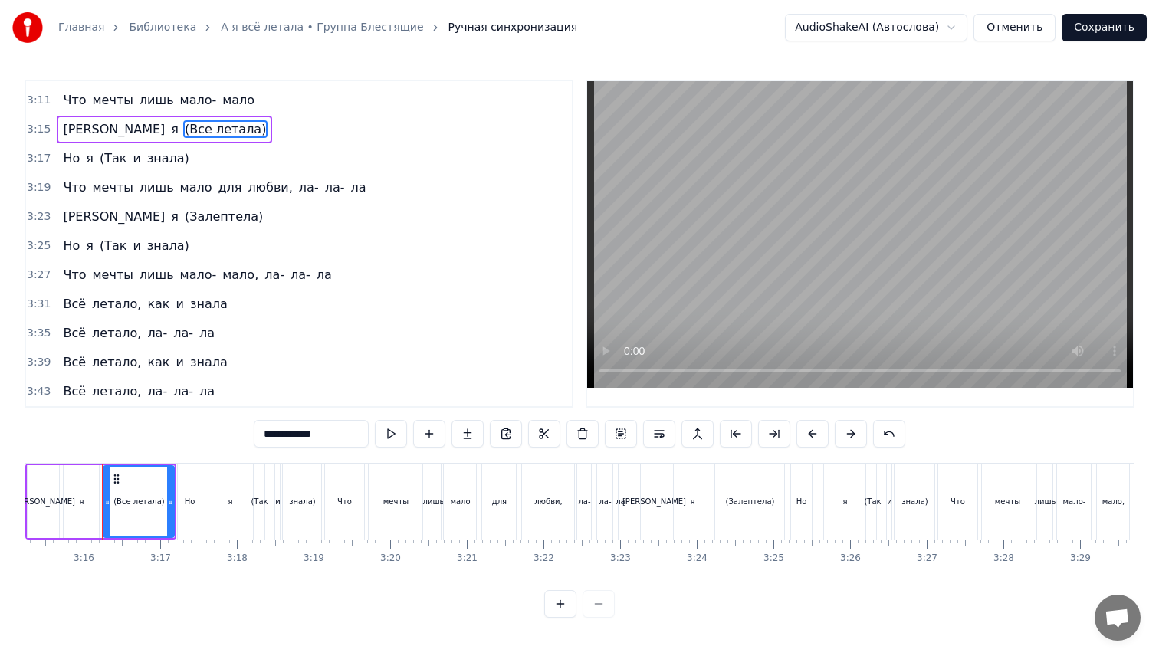
click at [183, 223] on span "(Залептела)" at bounding box center [223, 217] width 81 height 18
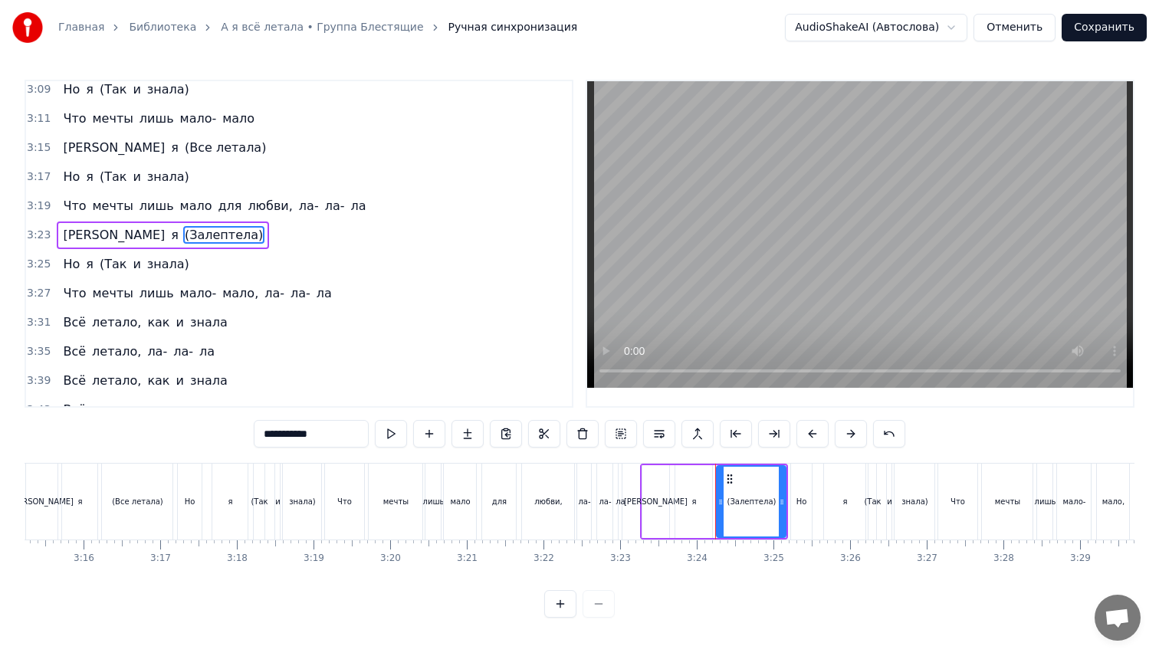
scroll to position [1104, 0]
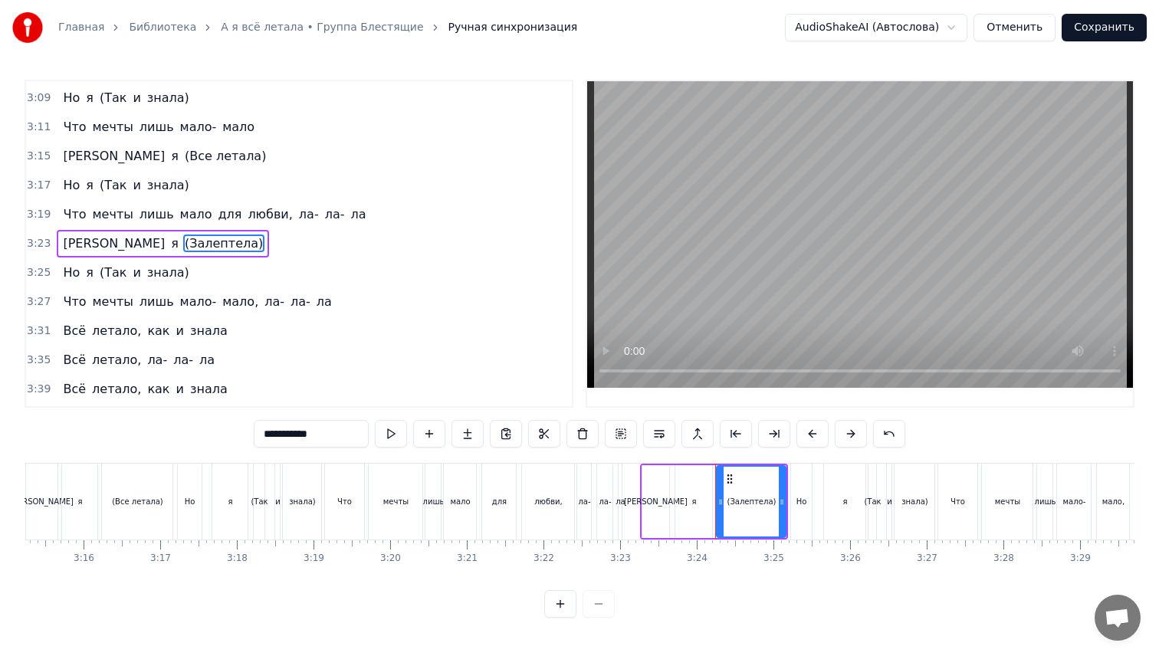
click at [299, 431] on input "**********" at bounding box center [311, 434] width 115 height 28
paste input "**********"
paste input "text"
type input "**********"
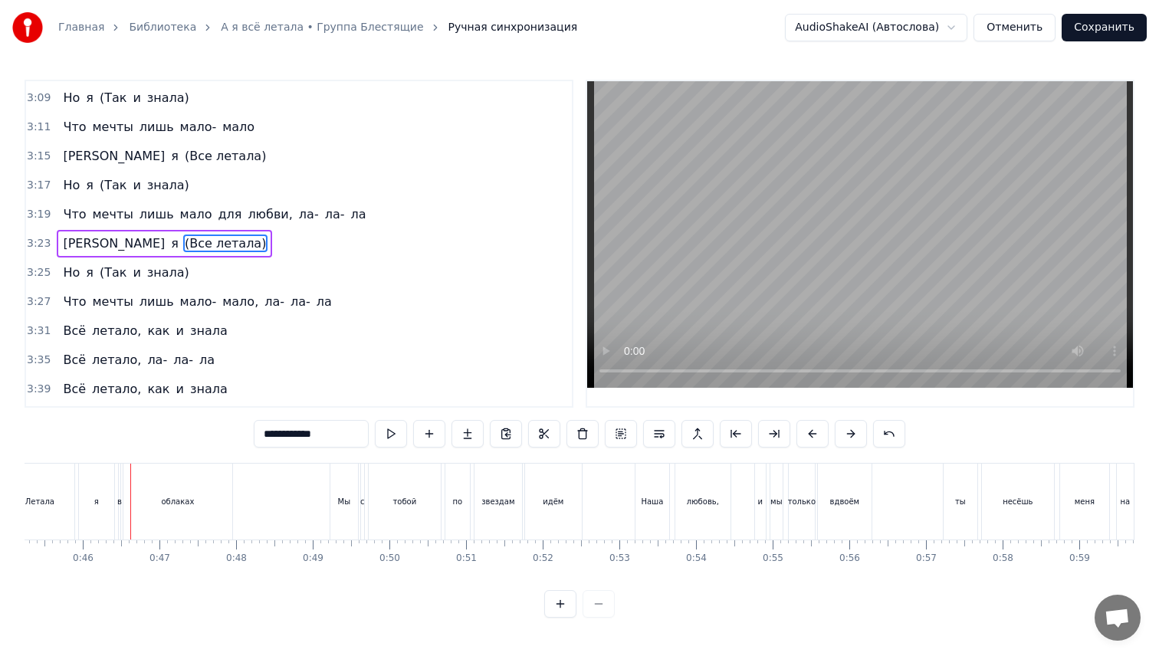
scroll to position [0, 3496]
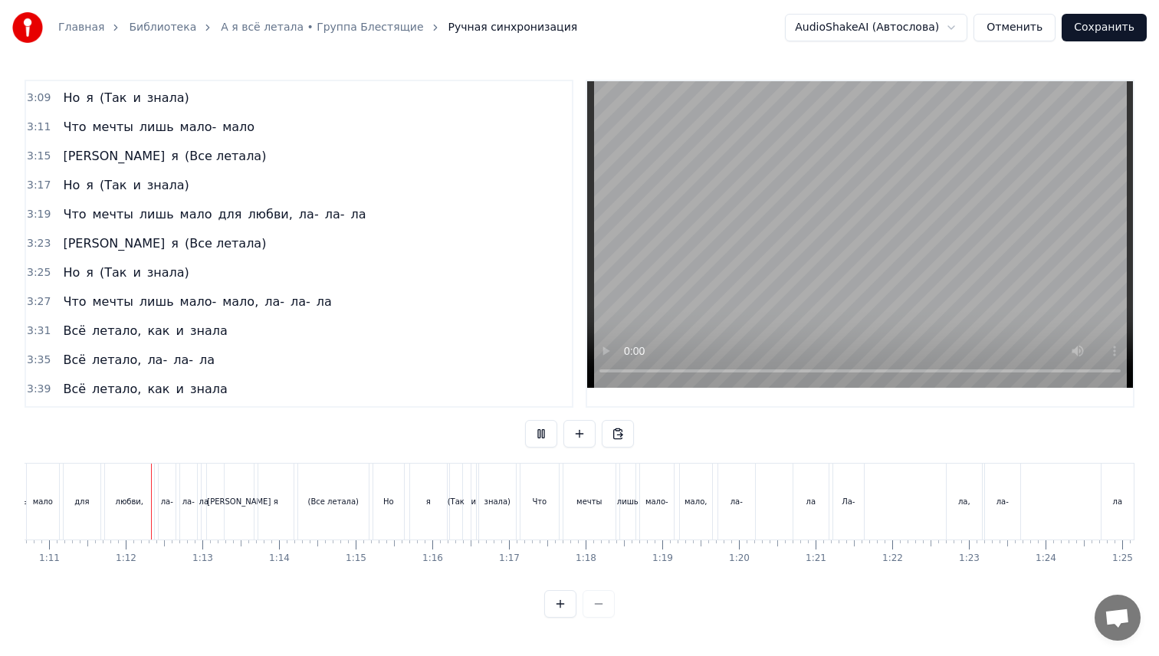
scroll to position [0, 5422]
click at [743, 503] on div "ла-" at bounding box center [730, 502] width 37 height 76
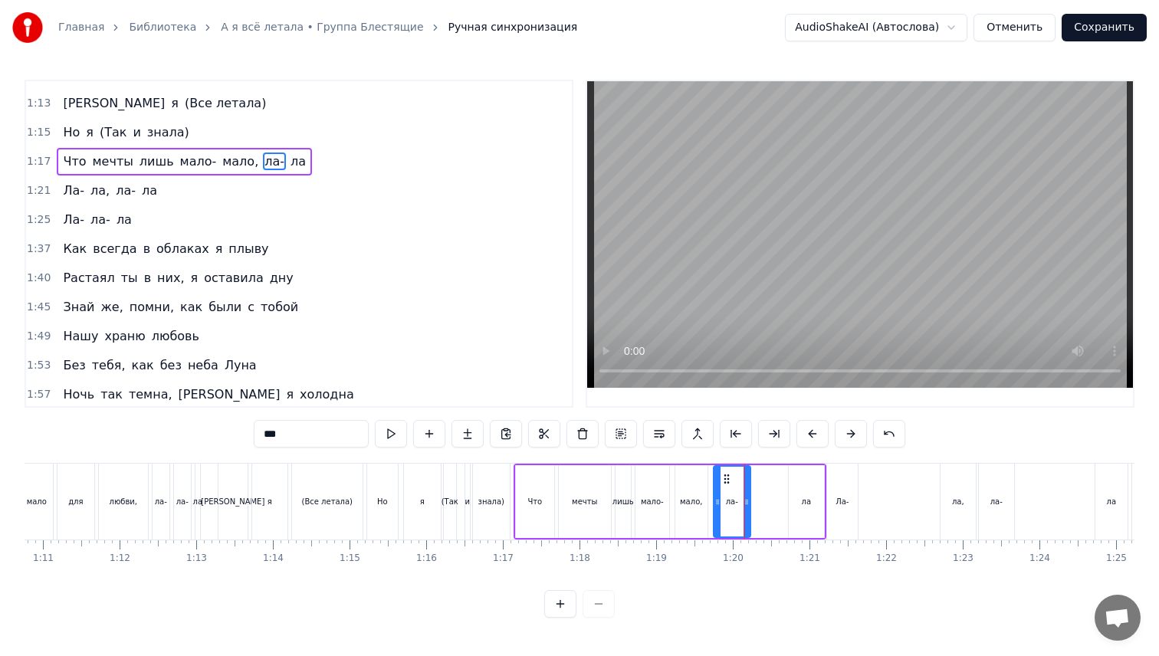
scroll to position [231, 0]
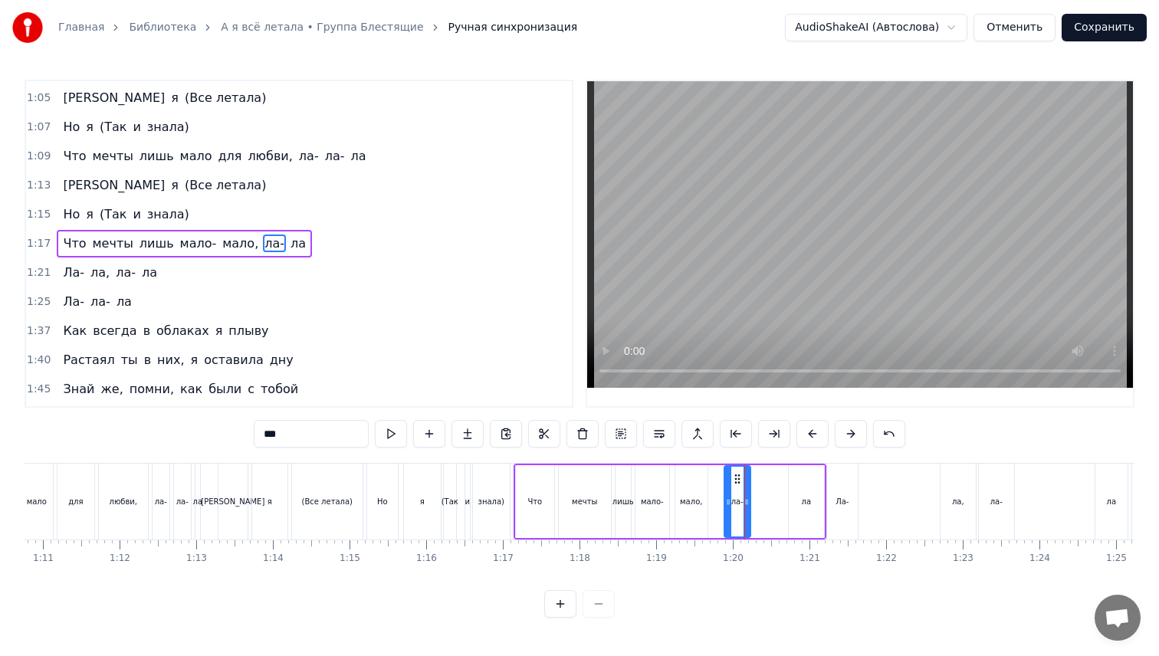
drag, startPoint x: 719, startPoint y: 492, endPoint x: 730, endPoint y: 493, distance: 10.8
click at [730, 493] on div at bounding box center [728, 502] width 6 height 70
drag, startPoint x: 736, startPoint y: 478, endPoint x: 773, endPoint y: 478, distance: 37.5
click at [773, 478] on icon at bounding box center [770, 479] width 12 height 12
click at [756, 488] on div "Что мечты лишь мало- мало, ла- ла" at bounding box center [669, 502] width 313 height 76
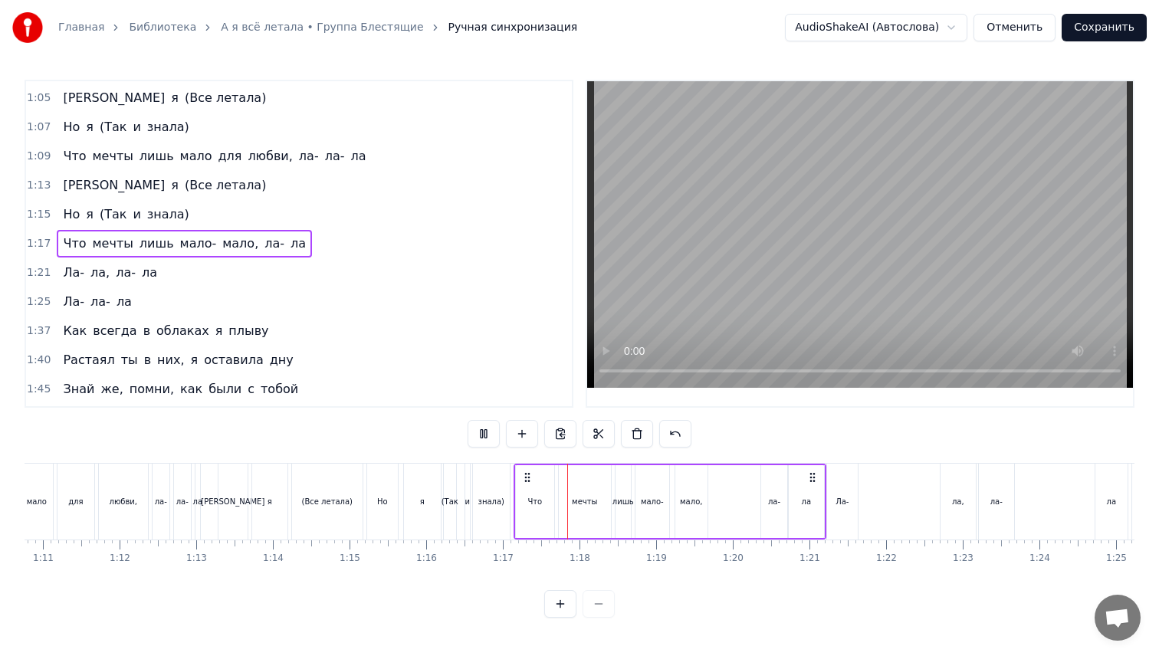
click at [739, 494] on div "Что мечты лишь мало- мало, ла- ла" at bounding box center [669, 502] width 313 height 76
click at [864, 494] on div "Ла- ла, ла- ла" at bounding box center [978, 502] width 305 height 76
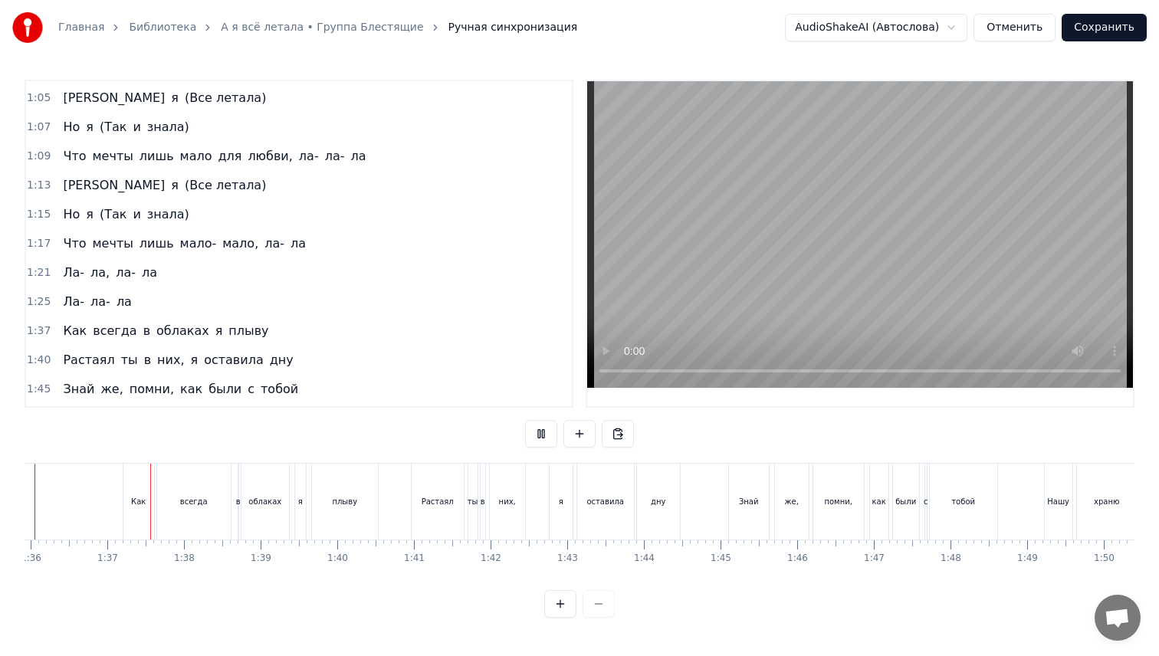
scroll to position [0, 7360]
click at [554, 507] on div "я" at bounding box center [550, 502] width 23 height 76
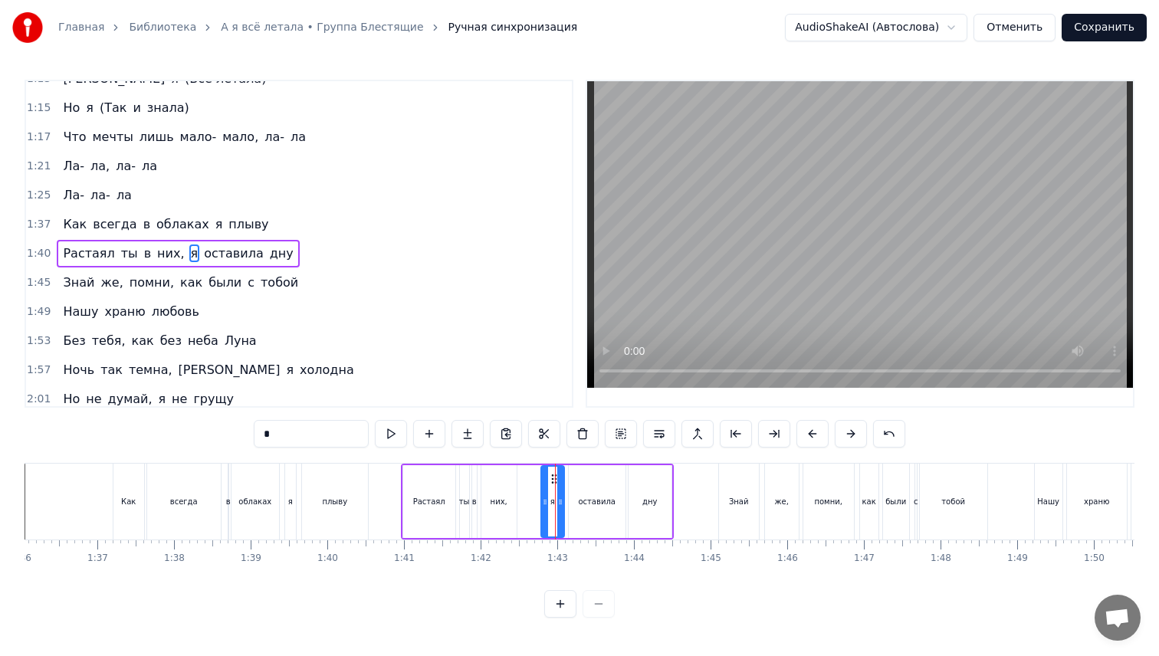
scroll to position [347, 0]
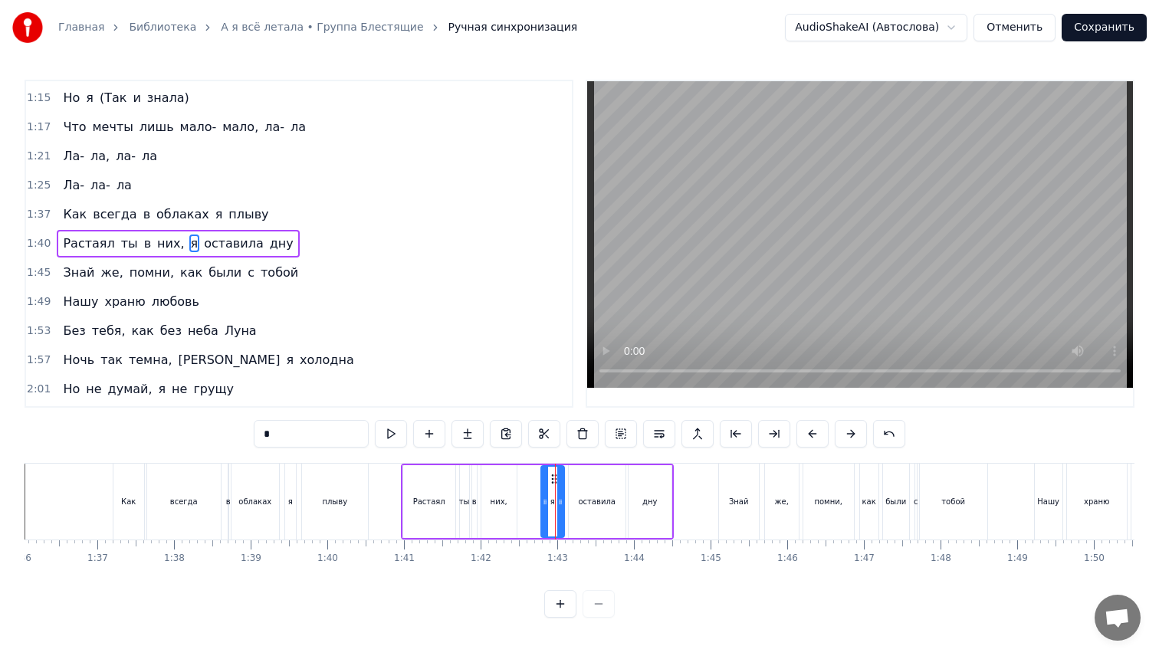
drag, startPoint x: 272, startPoint y: 438, endPoint x: 230, endPoint y: 438, distance: 42.1
click at [231, 438] on div "0:33 Так напрасно думала я 0:37 Что получу я всё, что хочу 0:41 День и ночь в с…" at bounding box center [580, 349] width 1110 height 538
type input "*"
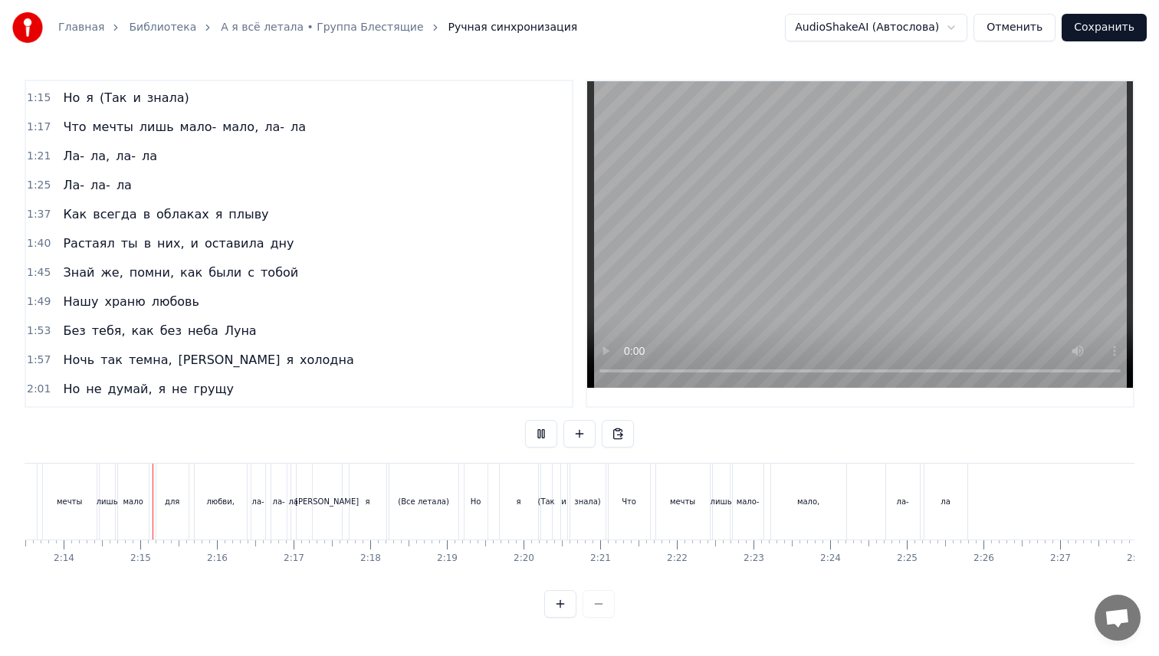
scroll to position [0, 10236]
click at [939, 494] on div "ла" at bounding box center [938, 502] width 43 height 76
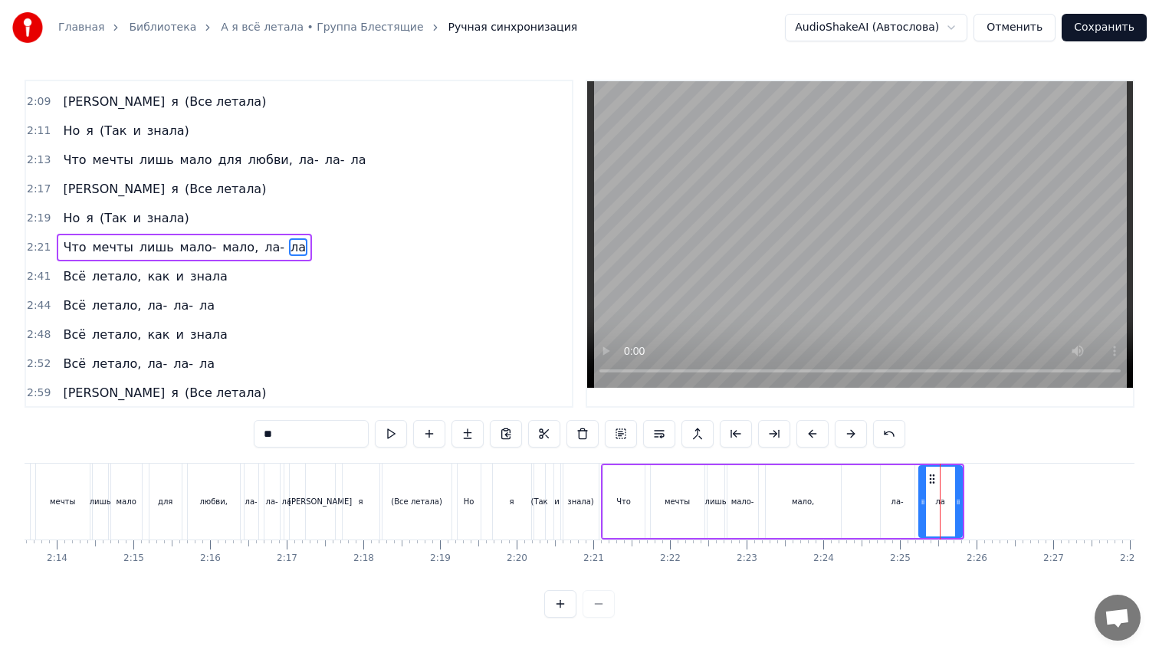
scroll to position [697, 0]
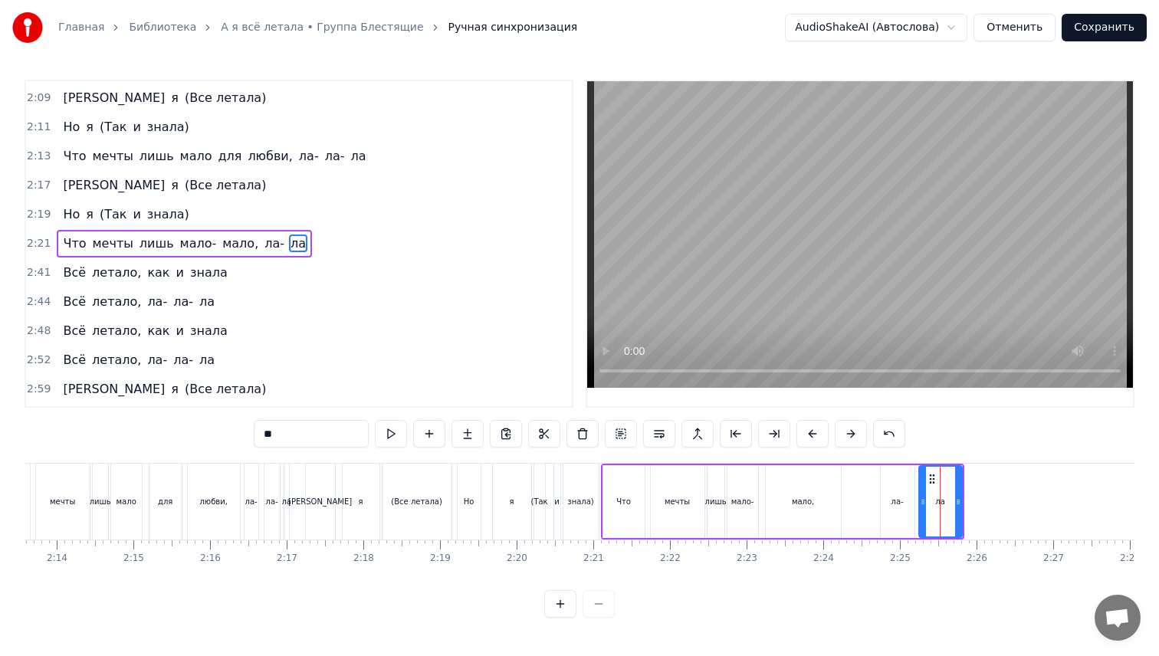
click at [68, 273] on span "Всё" at bounding box center [74, 273] width 26 height 18
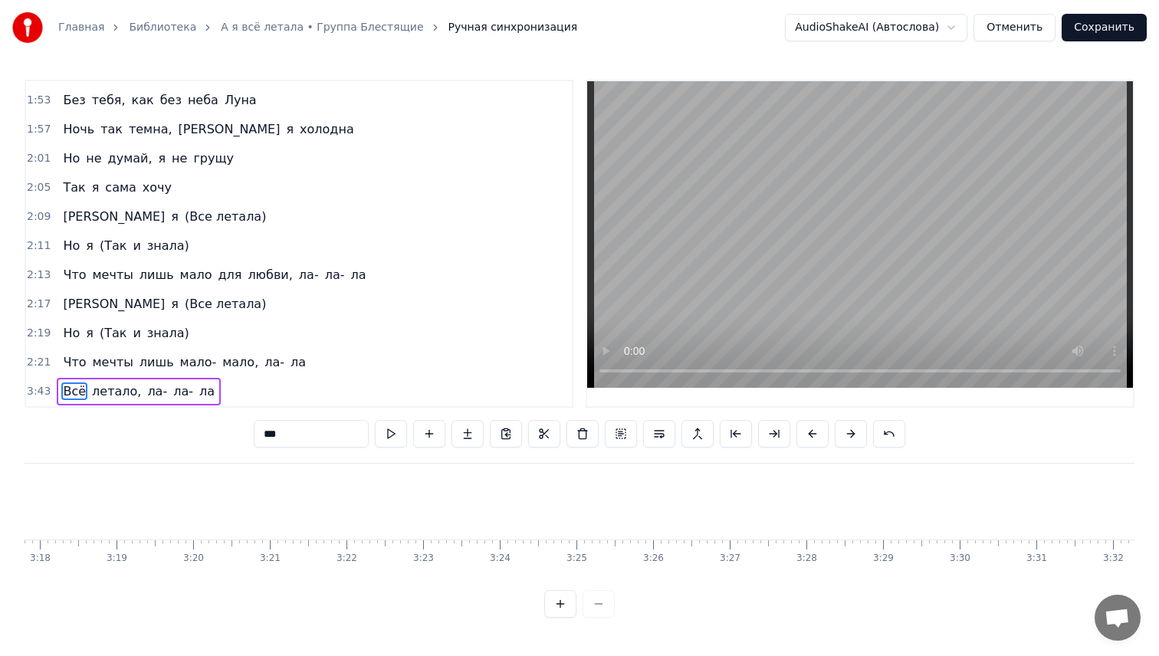
scroll to position [578, 0]
type input "**"
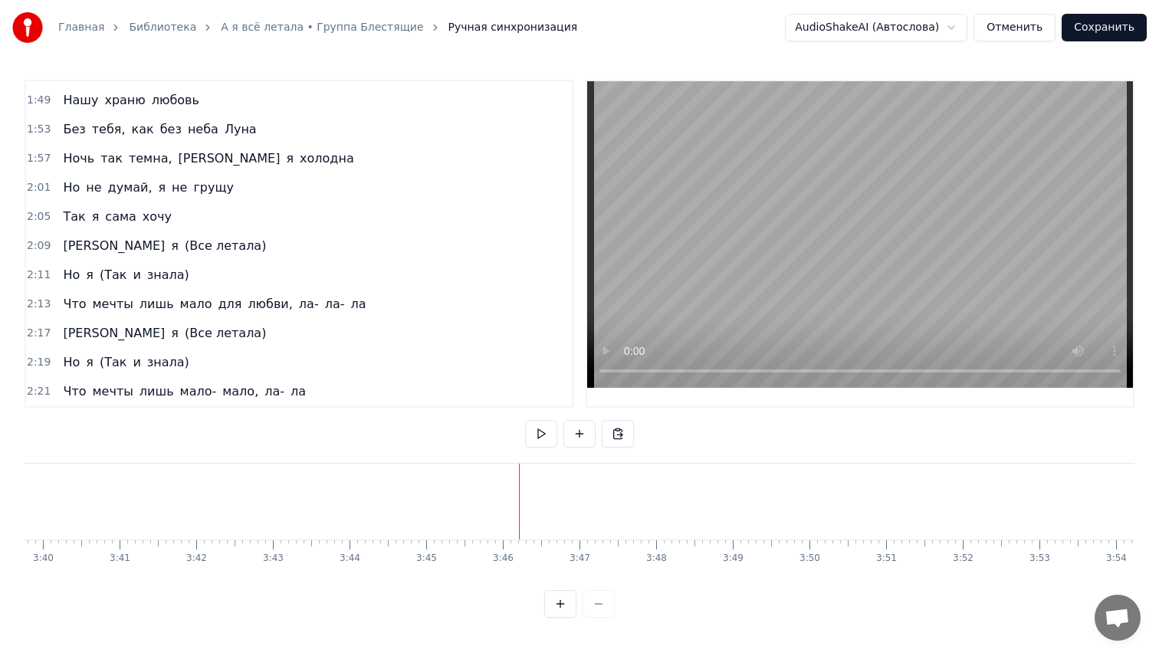
scroll to position [0, 16869]
click at [1100, 34] on button "Сохранить" at bounding box center [1103, 28] width 85 height 28
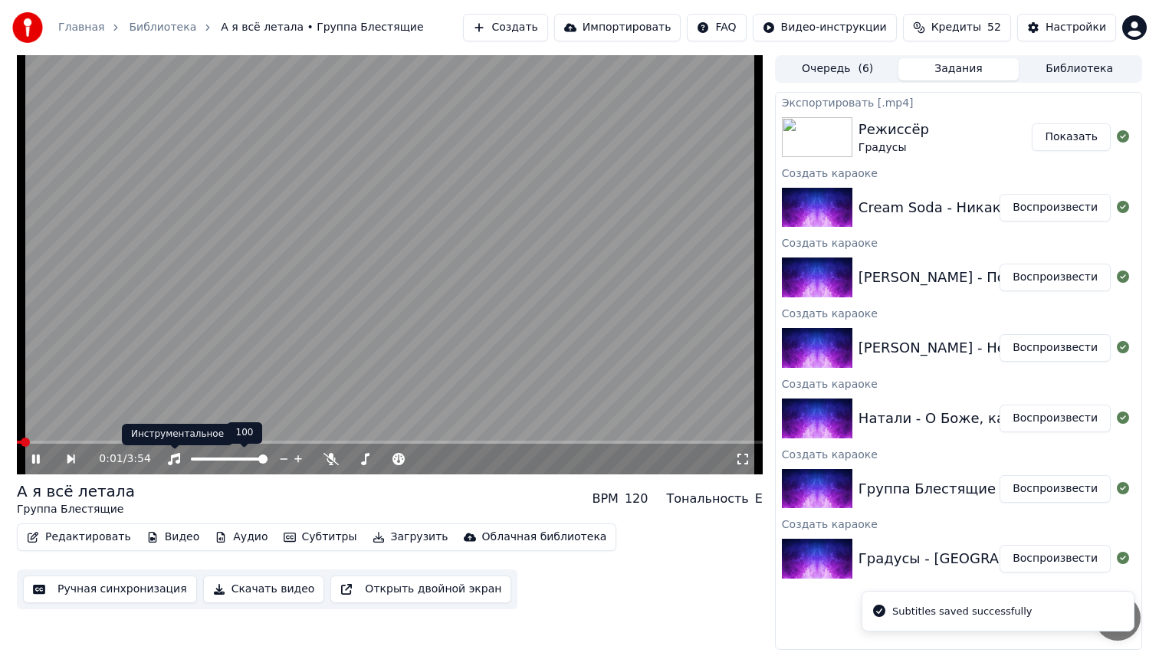
click at [128, 441] on div "Инструментальное Инструментальное" at bounding box center [177, 434] width 111 height 21
click at [107, 438] on video at bounding box center [390, 264] width 746 height 419
click at [107, 440] on video at bounding box center [390, 264] width 746 height 419
click at [134, 441] on span at bounding box center [390, 442] width 746 height 3
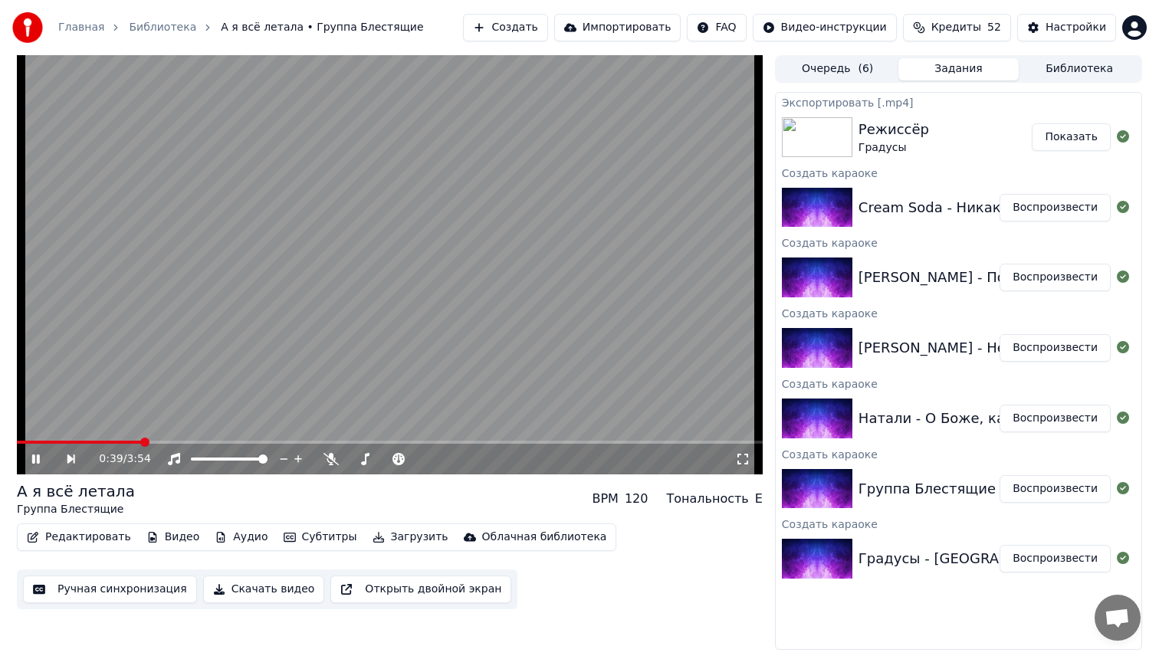
click at [40, 463] on icon at bounding box center [46, 459] width 35 height 12
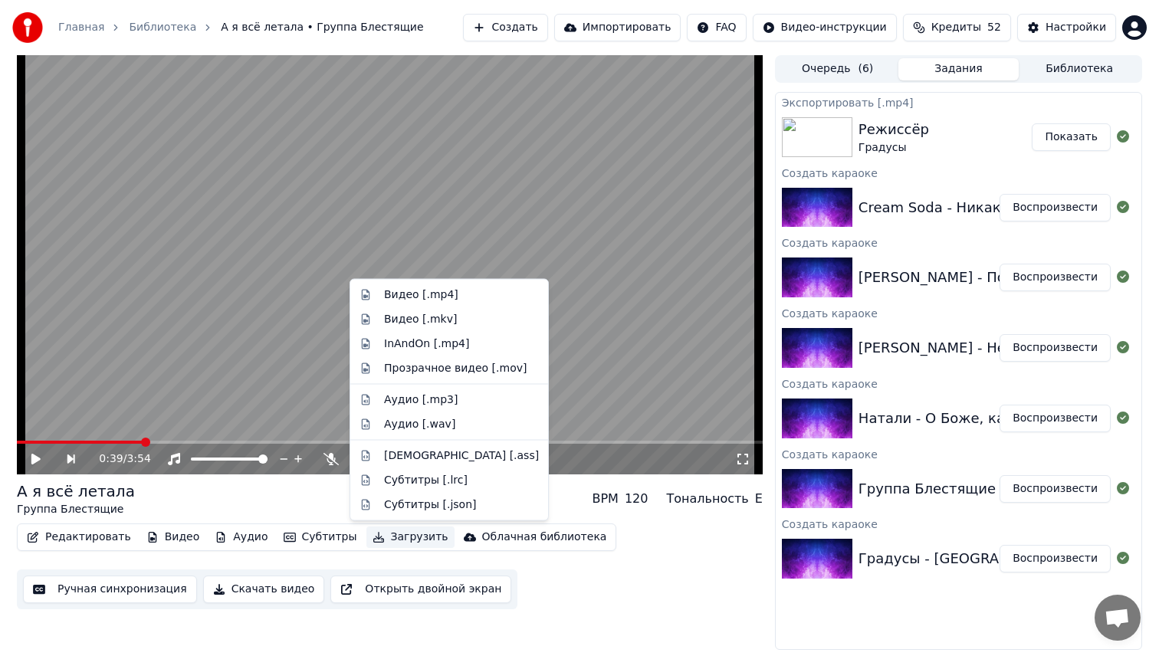
click at [414, 539] on button "Загрузить" at bounding box center [410, 536] width 88 height 21
click at [448, 284] on div "Видео [.mp4]" at bounding box center [449, 295] width 192 height 25
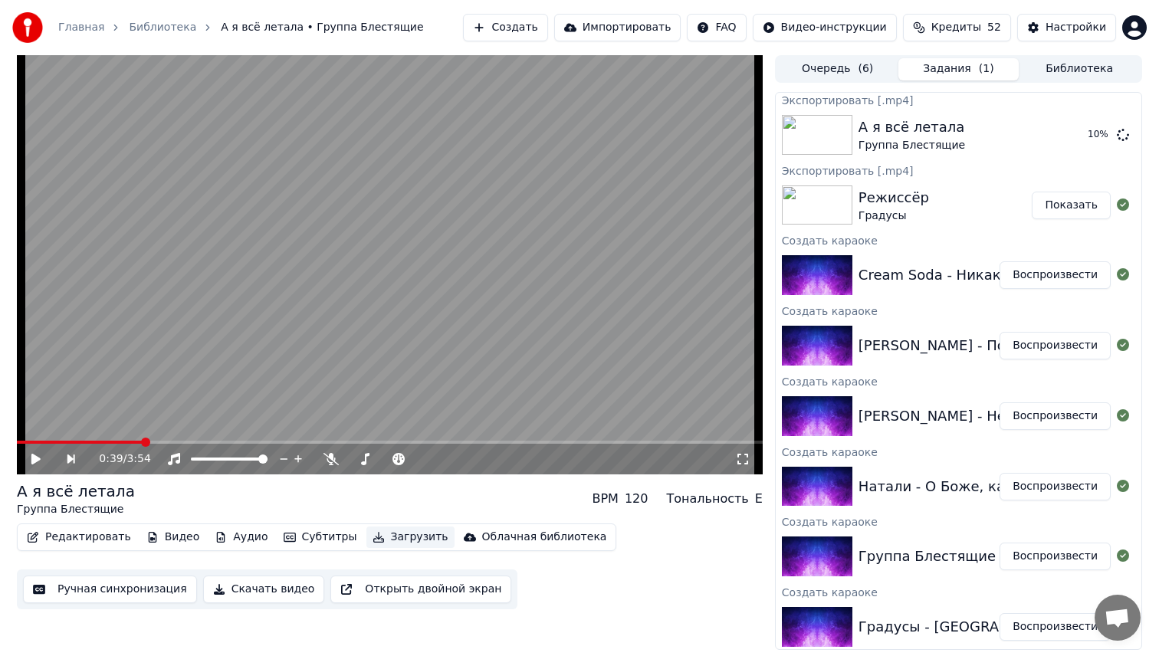
scroll to position [6, 0]
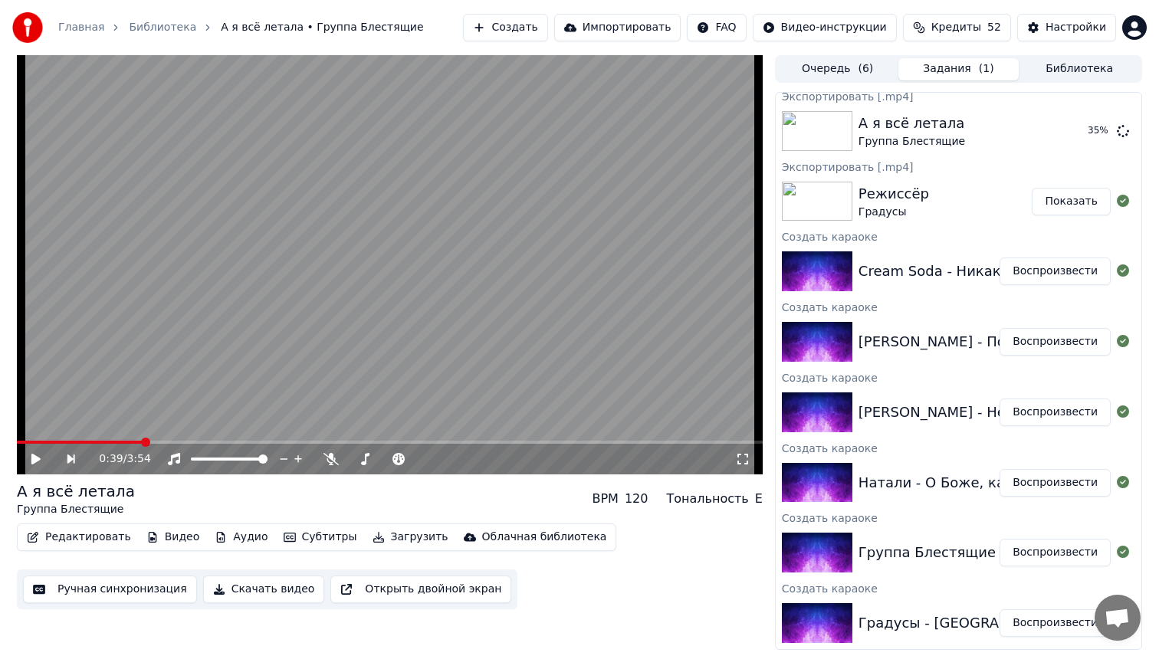
click at [1028, 486] on button "Воспроизвести" at bounding box center [1054, 483] width 111 height 28
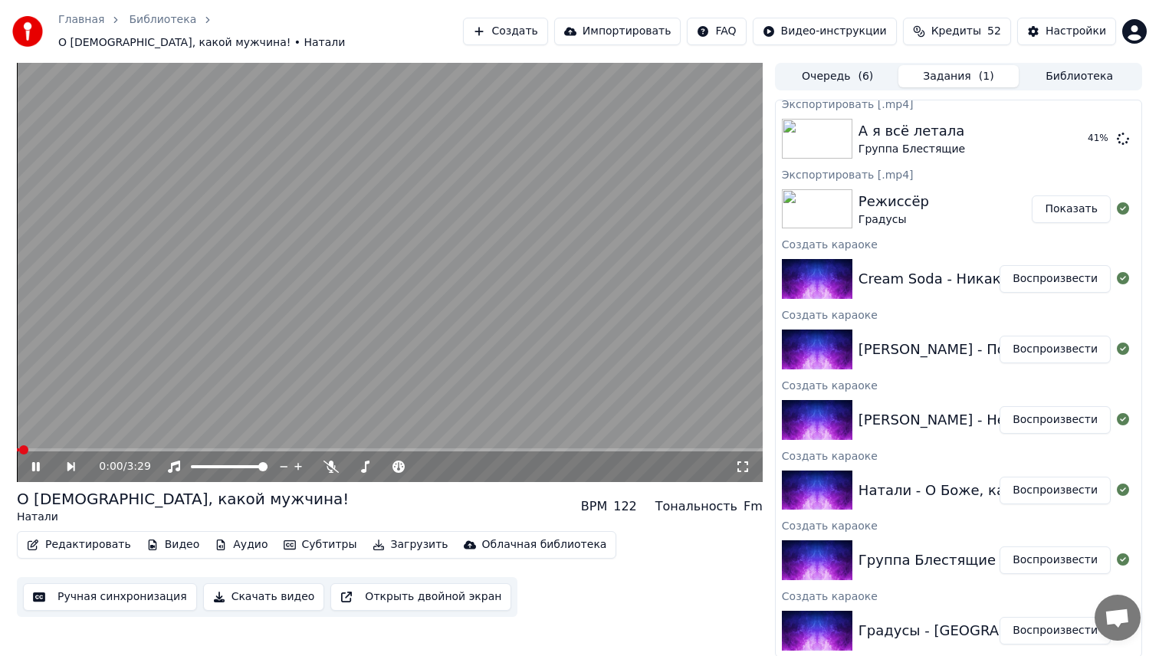
click at [72, 583] on button "Ручная синхронизация" at bounding box center [110, 597] width 174 height 28
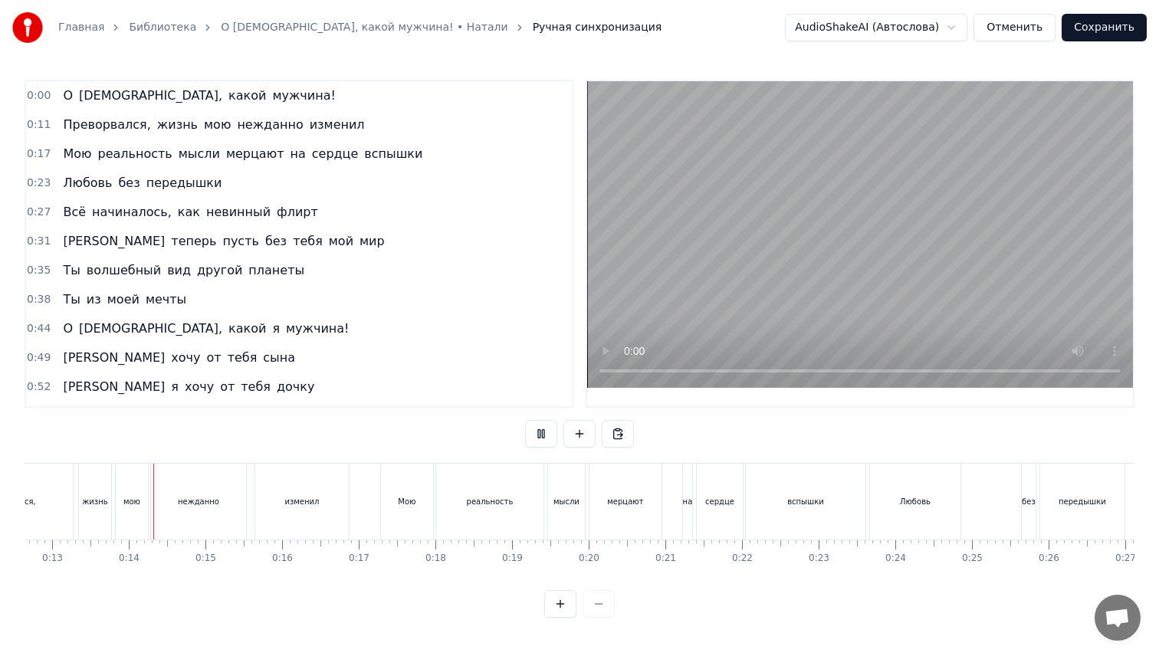
scroll to position [0, 973]
click at [92, 121] on span "Преворвался," at bounding box center [106, 125] width 90 height 18
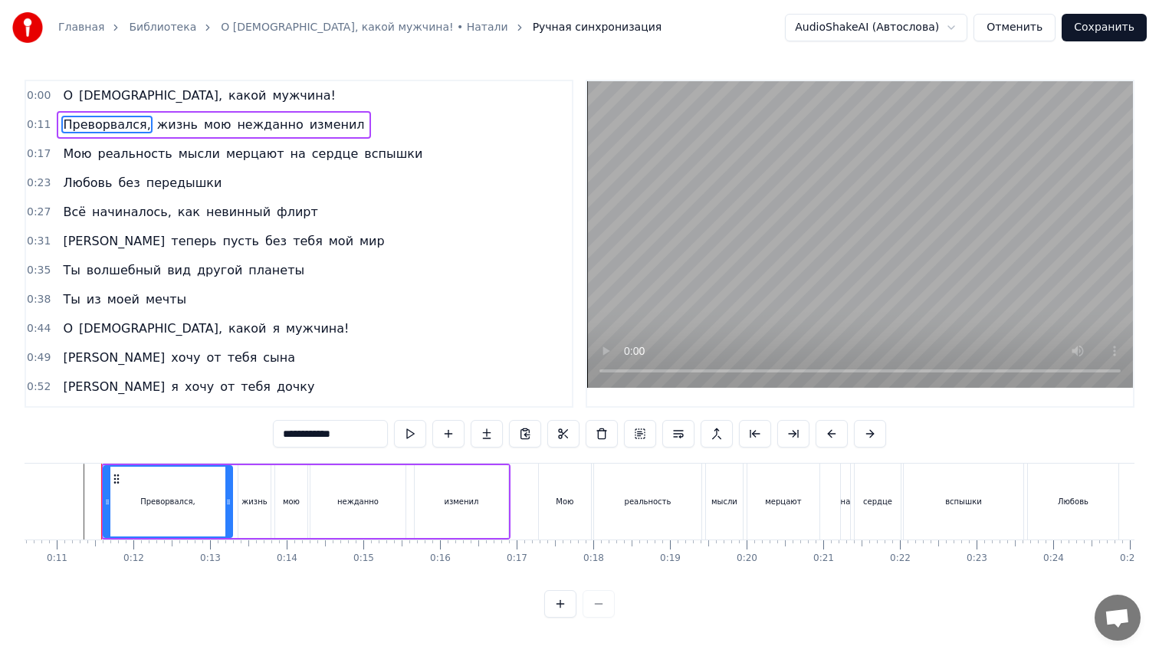
scroll to position [0, 811]
drag, startPoint x: 351, startPoint y: 436, endPoint x: 176, endPoint y: 436, distance: 174.7
click at [182, 436] on div "0:00 О [DEMOGRAPHIC_DATA], какой мужчина! 0:11 Преворвался, жизнь мою нежданно …" at bounding box center [580, 349] width 1110 height 538
type input "**********"
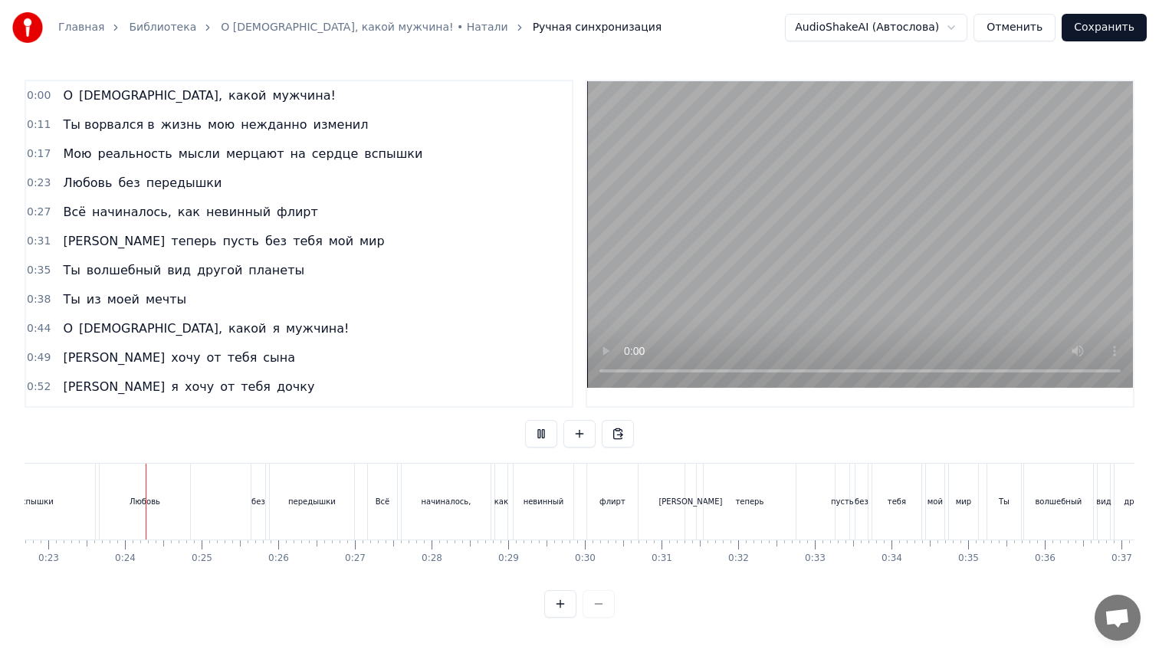
scroll to position [0, 1743]
click at [162, 513] on div "Любовь" at bounding box center [141, 502] width 90 height 76
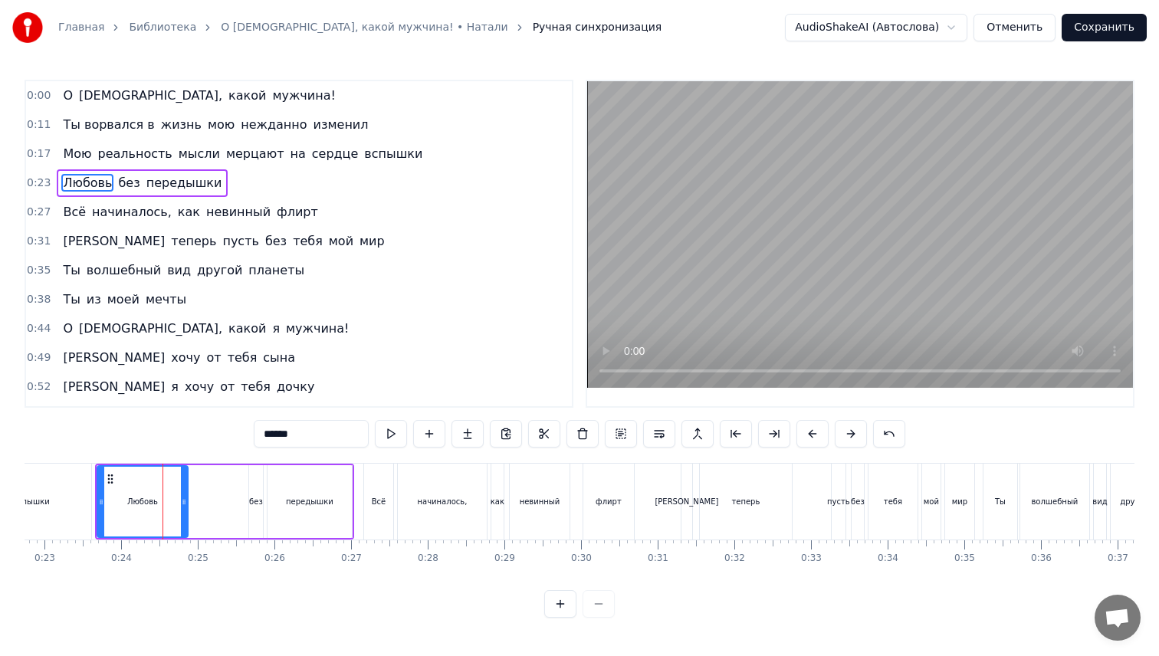
drag, startPoint x: 267, startPoint y: 438, endPoint x: 256, endPoint y: 438, distance: 11.5
click at [256, 438] on input "******" at bounding box center [311, 434] width 115 height 28
click at [266, 433] on input "*****" at bounding box center [311, 434] width 115 height 28
type input "******"
click at [205, 493] on div "любовь без передышки" at bounding box center [224, 502] width 259 height 76
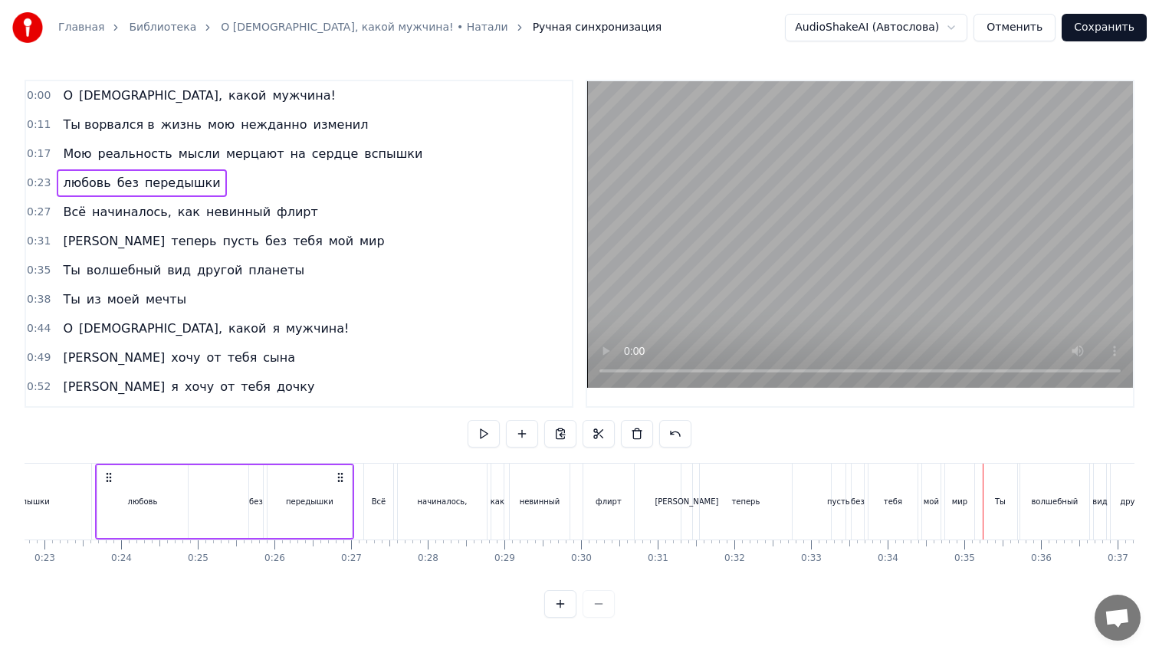
click at [765, 501] on div "теперь" at bounding box center [746, 502] width 92 height 76
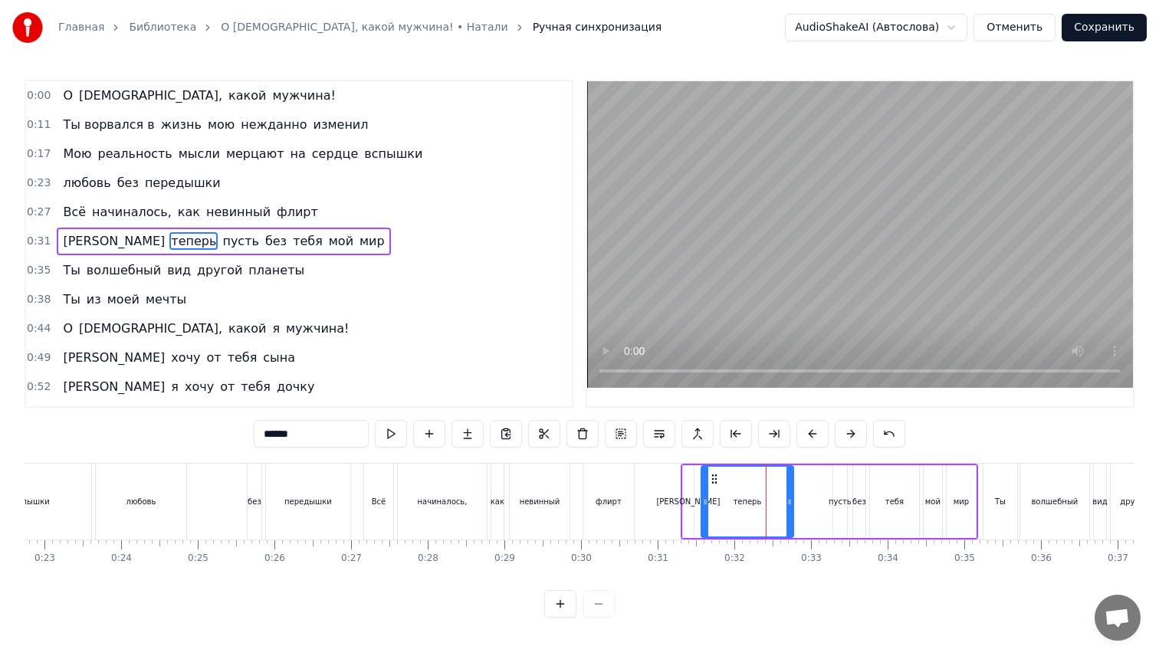
click at [841, 500] on div "пусть" at bounding box center [839, 501] width 23 height 11
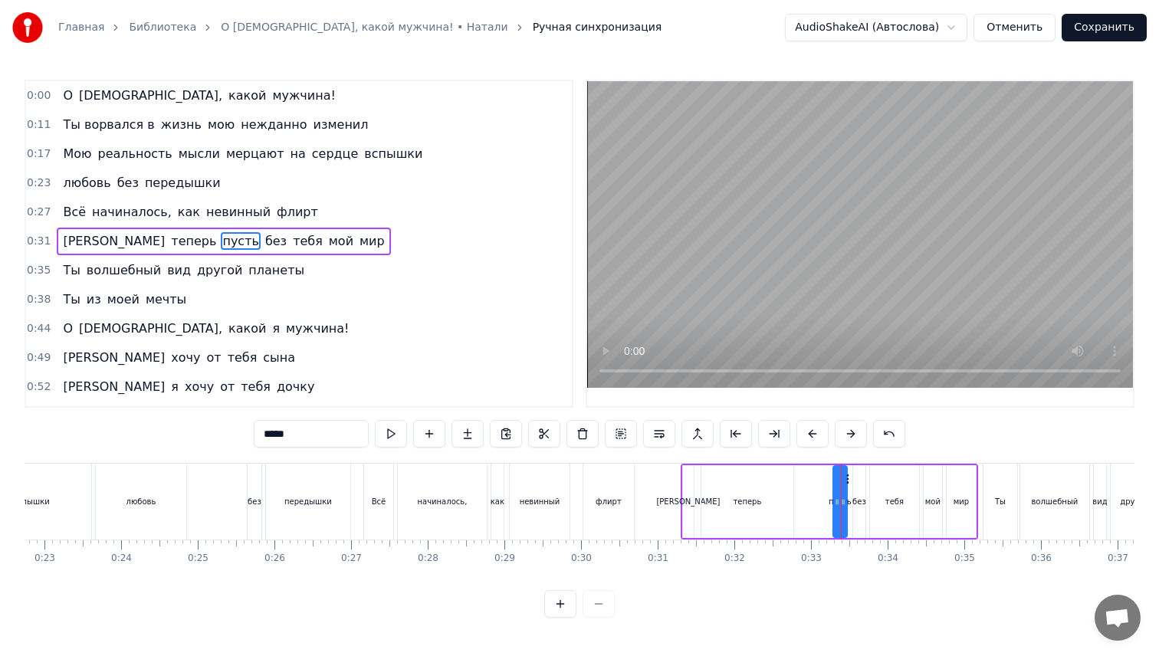
click at [319, 432] on input "*****" at bounding box center [311, 434] width 115 height 28
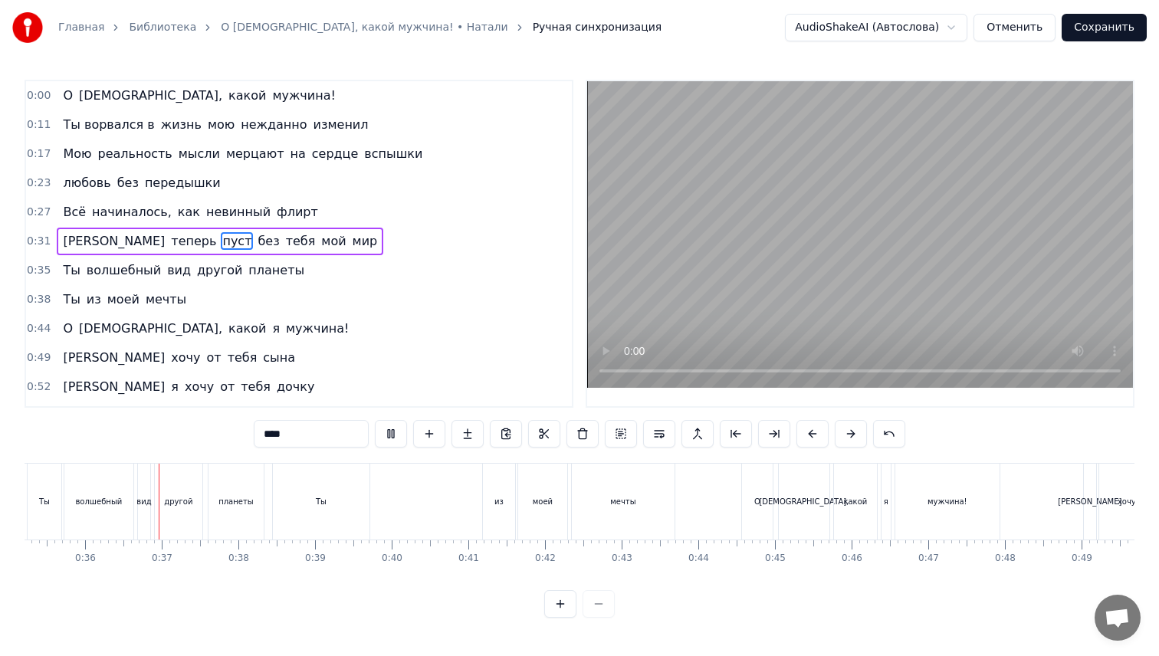
scroll to position [0, 2702]
click at [102, 507] on div "волшебный" at bounding box center [94, 501] width 47 height 11
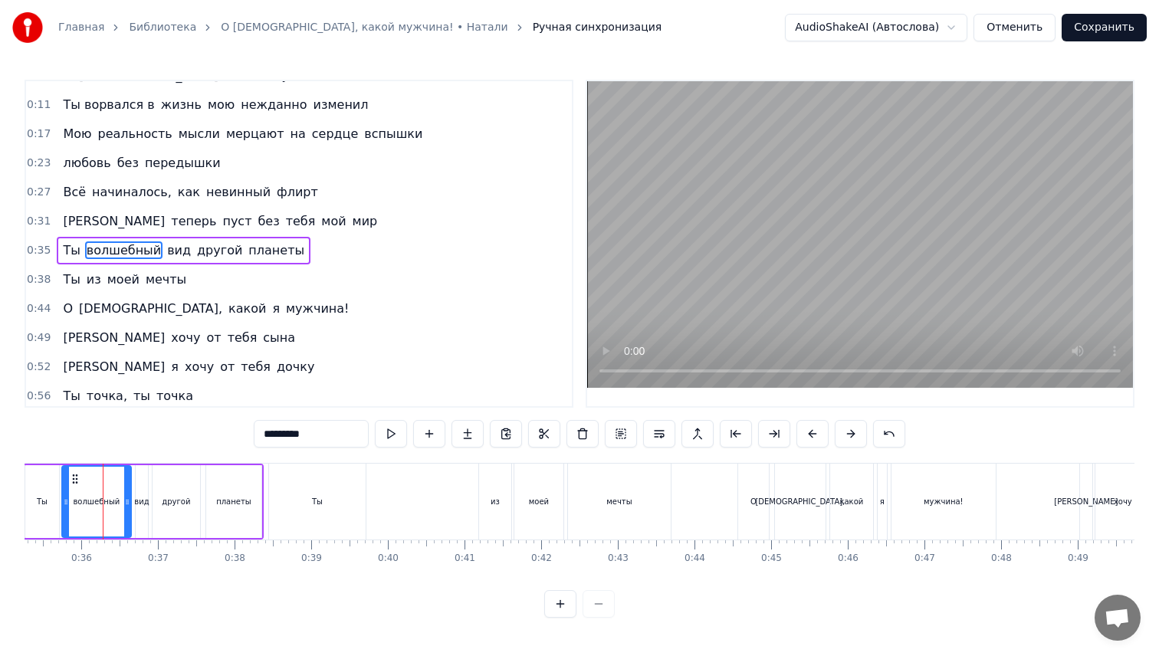
scroll to position [27, 0]
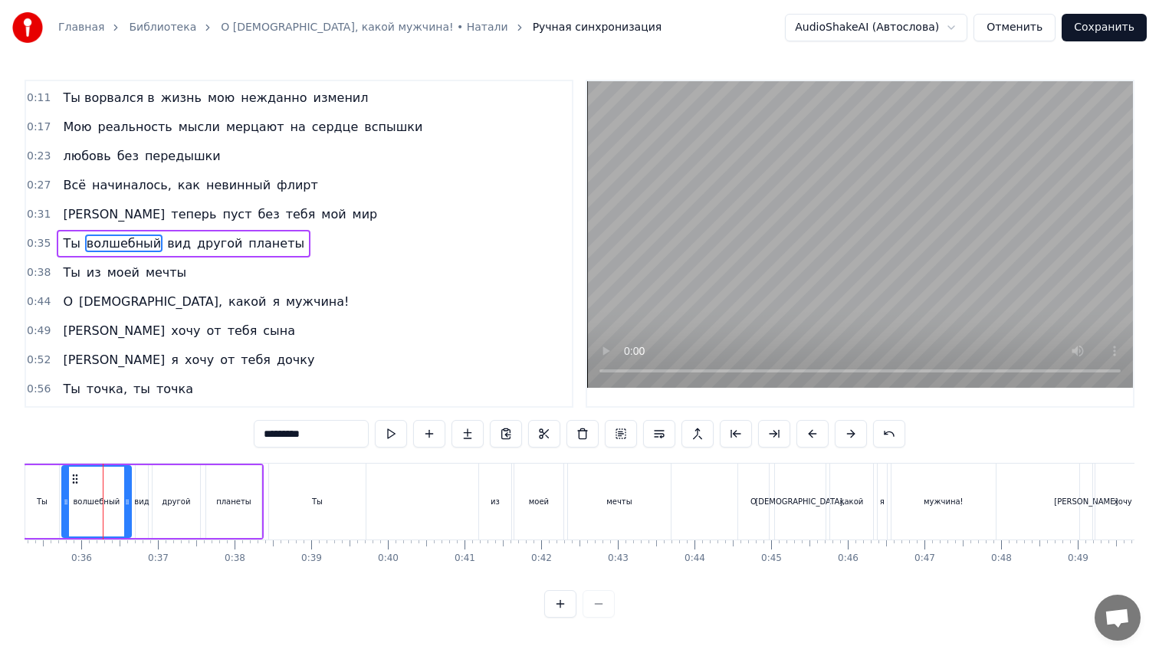
click at [338, 428] on input "*********" at bounding box center [311, 434] width 115 height 28
click at [142, 492] on div "вид" at bounding box center [142, 501] width 12 height 73
drag, startPoint x: 284, startPoint y: 436, endPoint x: 236, endPoint y: 437, distance: 48.3
click at [236, 437] on div "0:00 О [DEMOGRAPHIC_DATA], какой мужчина! 0:11 Ты ворвался в жизнь мою нежданно…" at bounding box center [580, 349] width 1110 height 538
click at [322, 498] on div "Ты" at bounding box center [317, 502] width 97 height 76
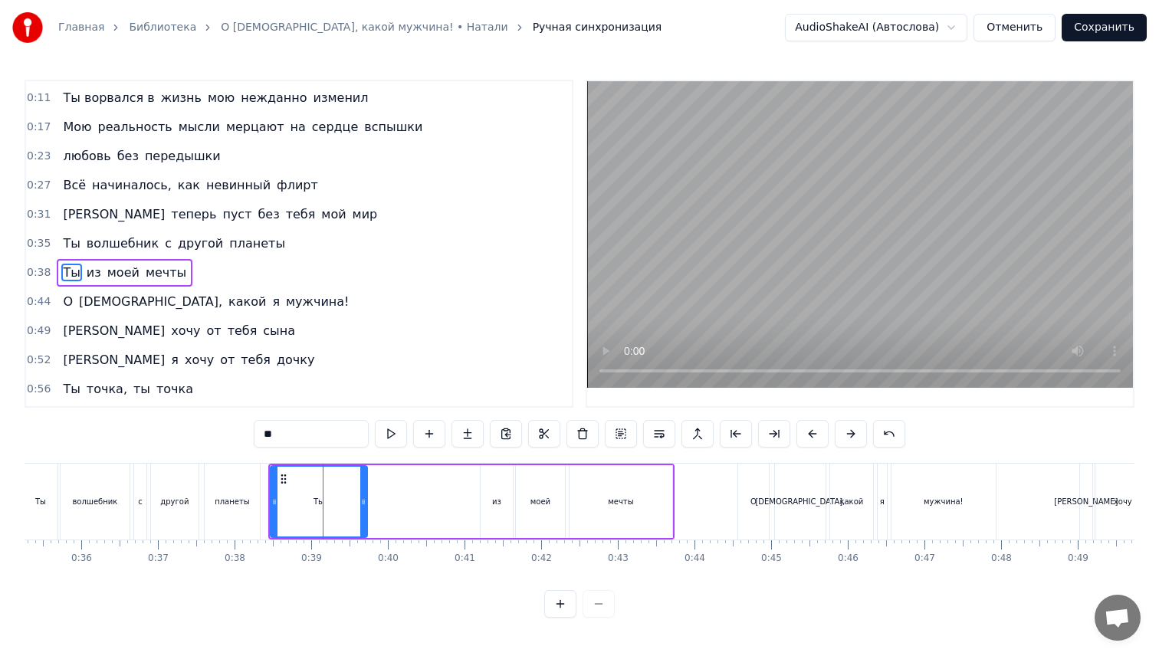
scroll to position [56, 0]
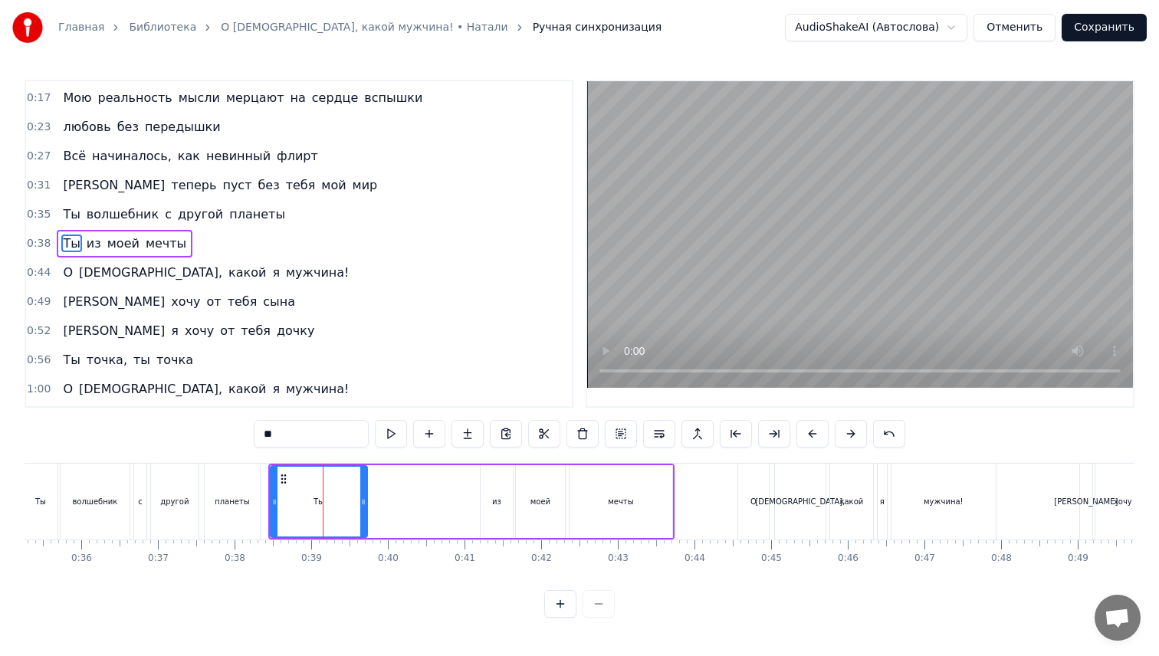
type input "**"
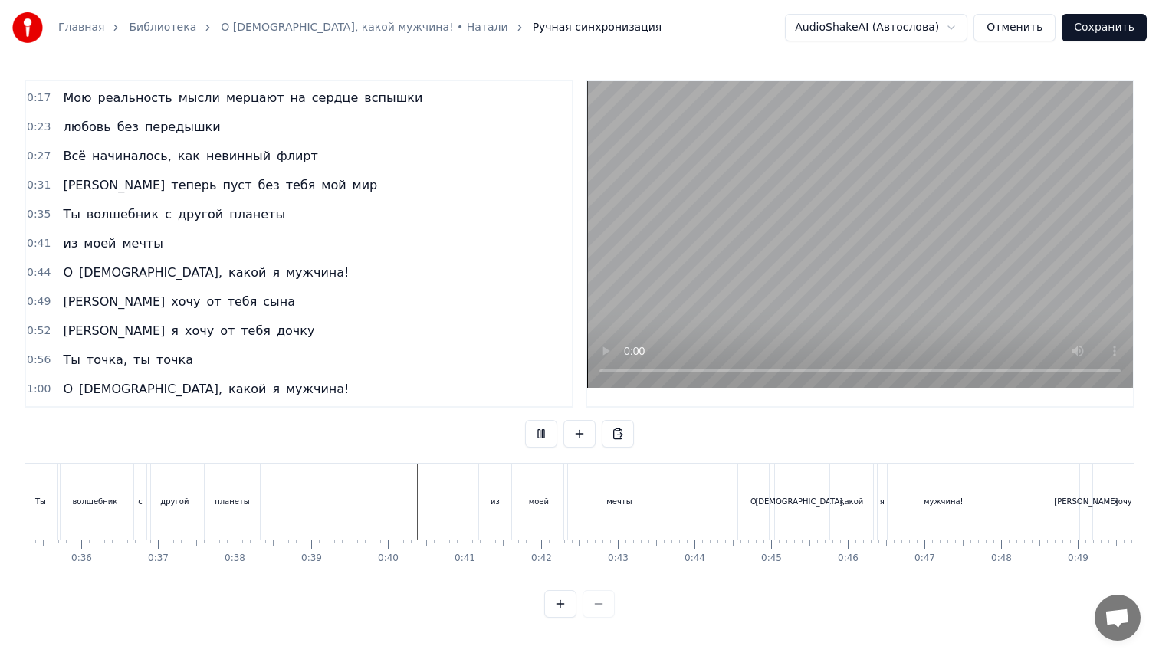
click at [877, 509] on div "я" at bounding box center [882, 502] width 11 height 76
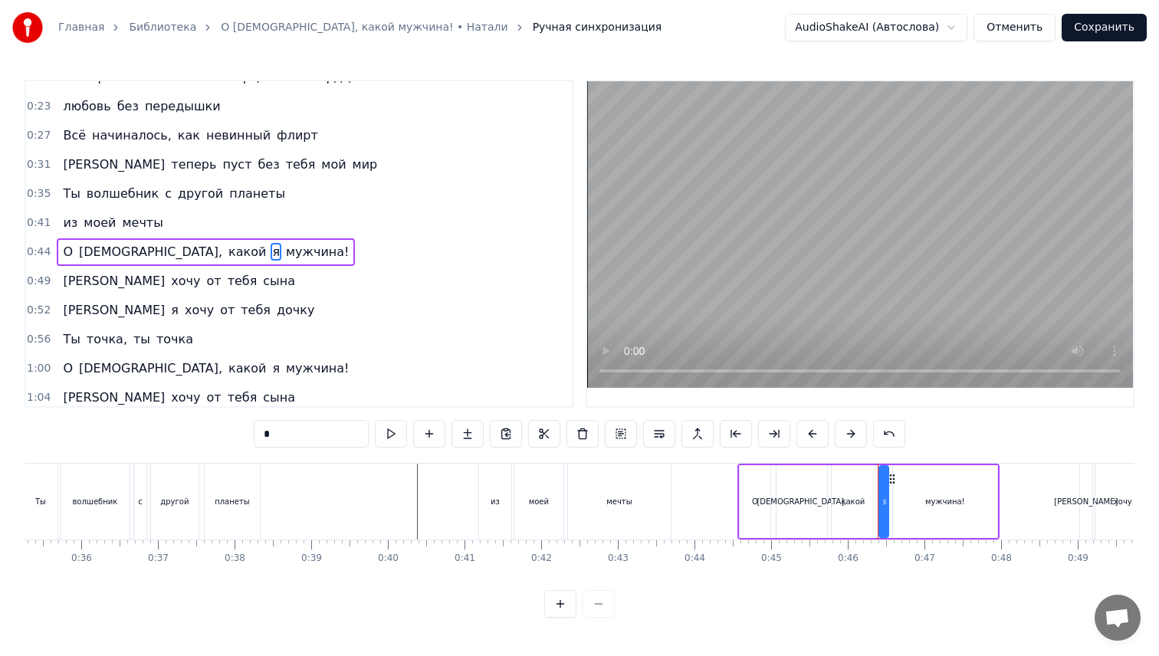
scroll to position [85, 0]
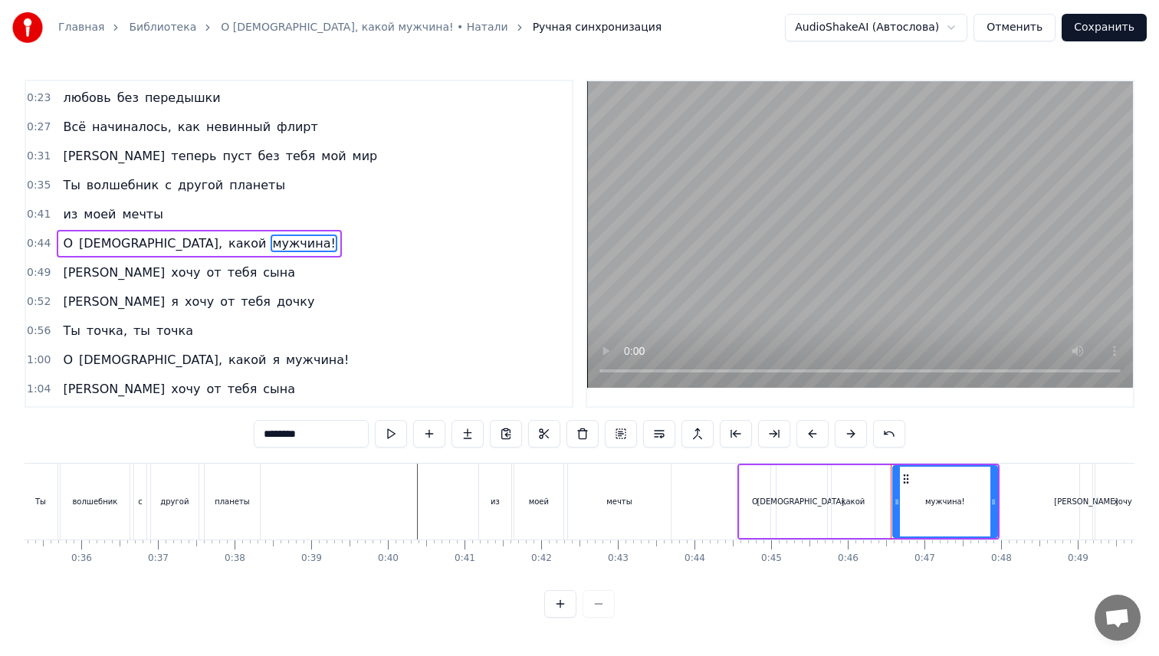
click at [271, 357] on span "я" at bounding box center [276, 360] width 11 height 18
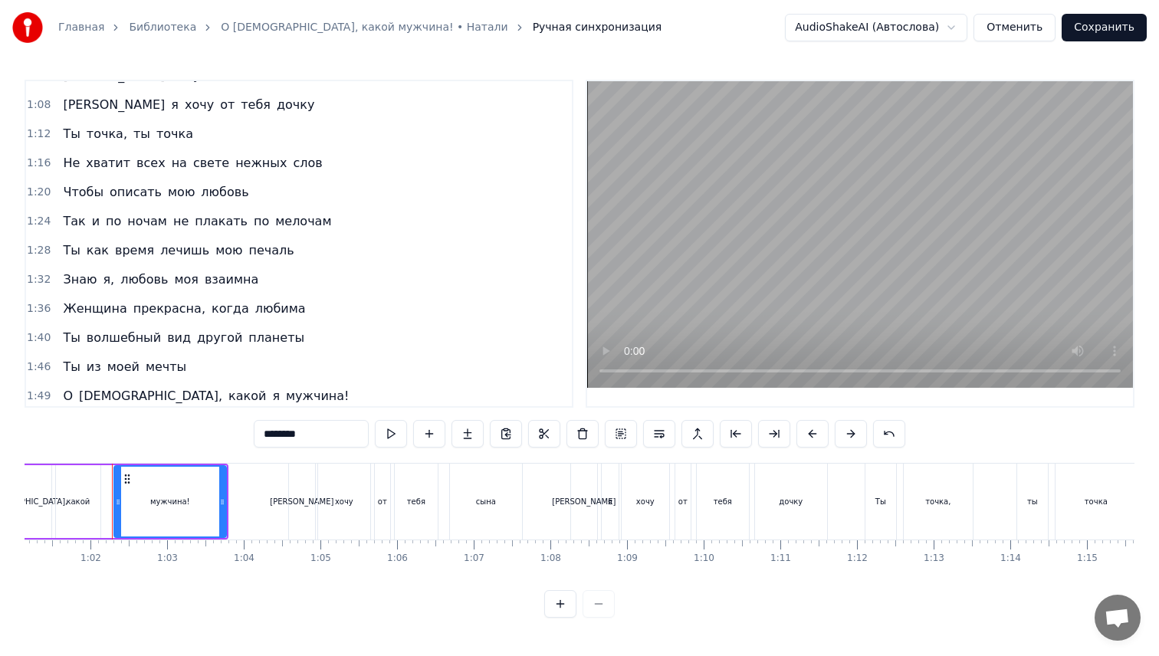
scroll to position [397, 0]
click at [887, 509] on div "Ты" at bounding box center [880, 502] width 31 height 76
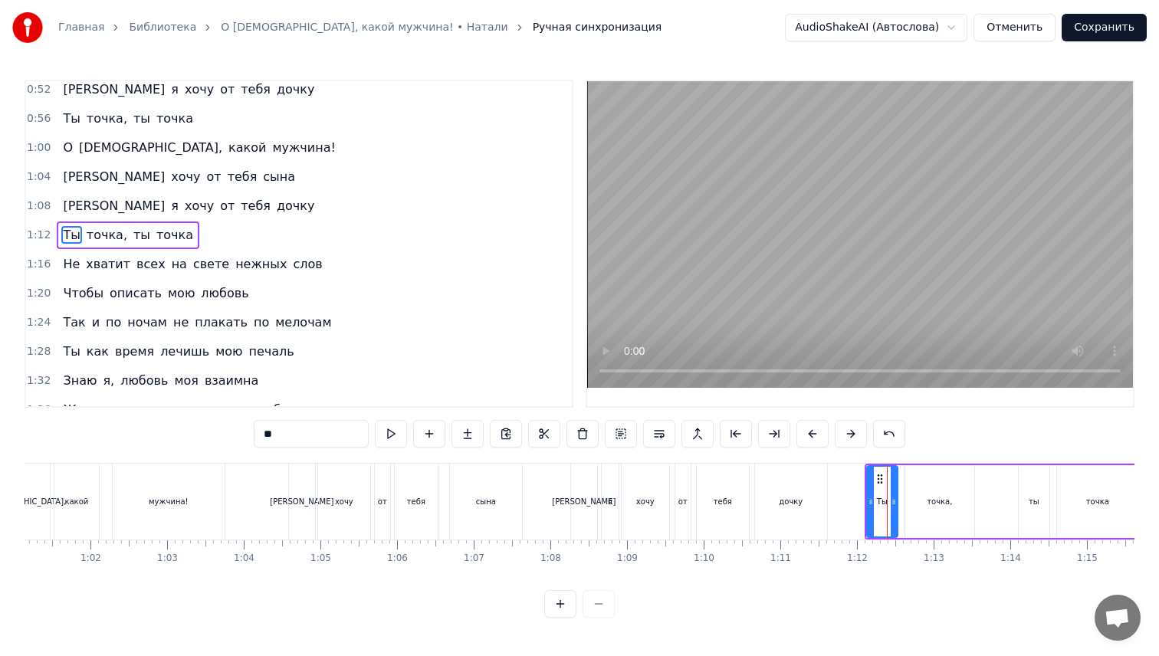
scroll to position [289, 0]
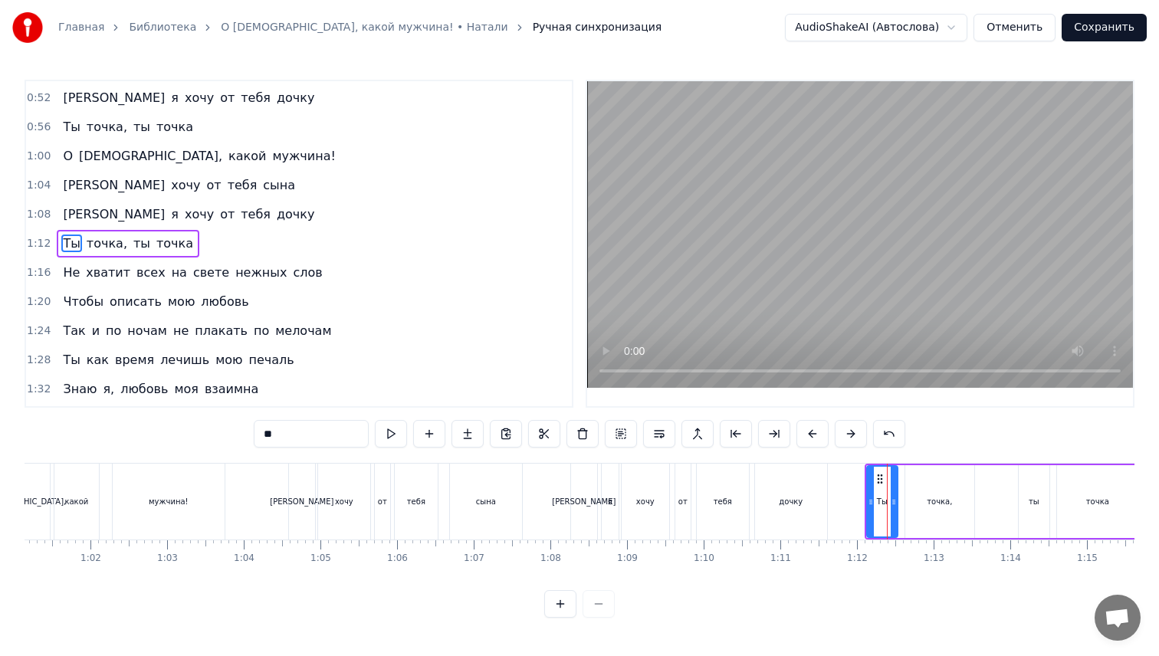
drag, startPoint x: 285, startPoint y: 435, endPoint x: 202, endPoint y: 433, distance: 82.8
click at [203, 433] on div "0:00 О [DEMOGRAPHIC_DATA], какой мужчина! 0:11 Ты ворвался в жизнь мою нежданно…" at bounding box center [580, 349] width 1110 height 538
click at [123, 244] on span "ты" at bounding box center [133, 243] width 20 height 18
drag, startPoint x: 238, startPoint y: 431, endPoint x: 186, endPoint y: 425, distance: 51.6
click at [198, 427] on div "0:00 О [DEMOGRAPHIC_DATA], какой мужчина! 0:11 Ты ворвался в жизнь мою нежданно…" at bounding box center [580, 349] width 1110 height 538
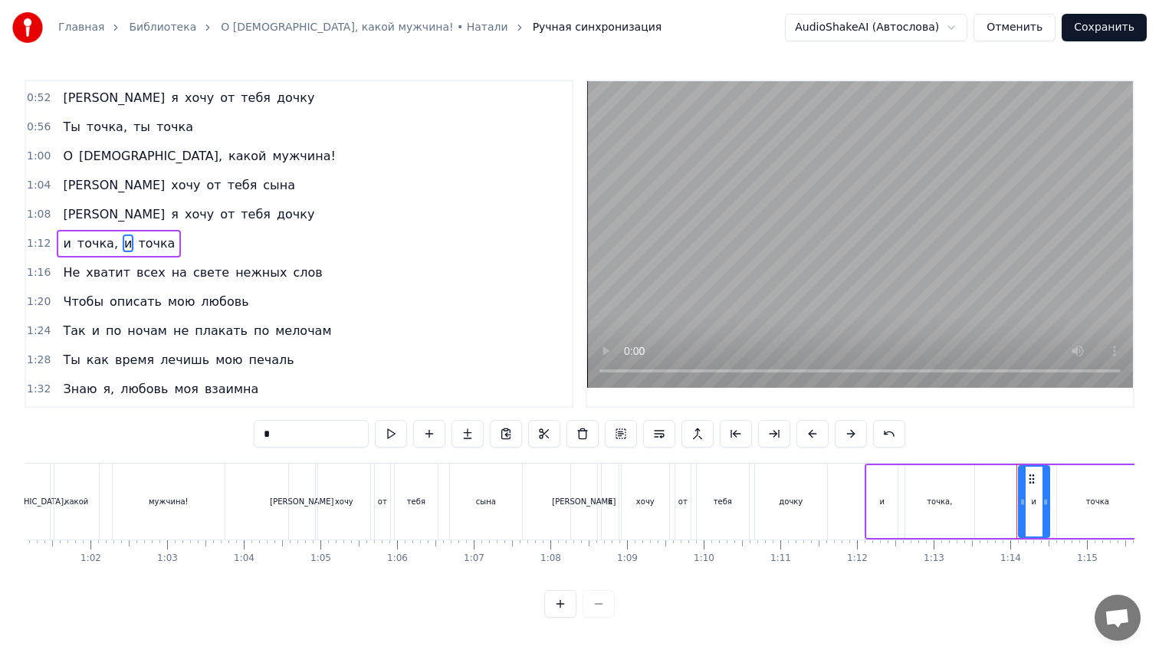
type input "*"
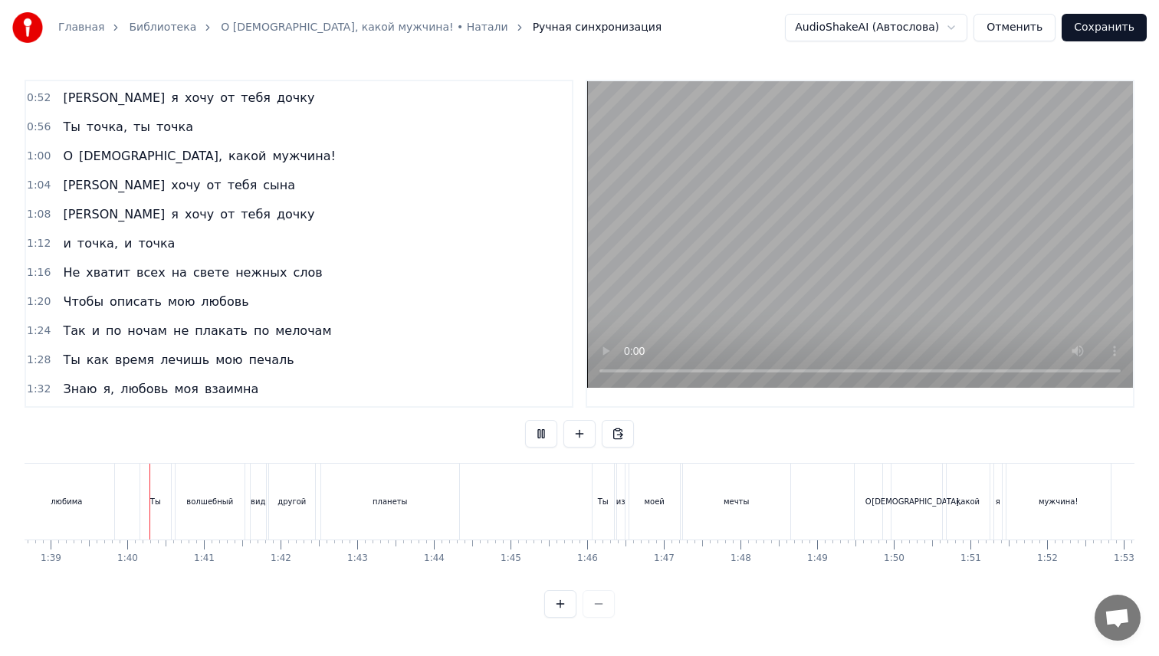
scroll to position [0, 7567]
click at [251, 502] on div "вид" at bounding box center [251, 501] width 15 height 11
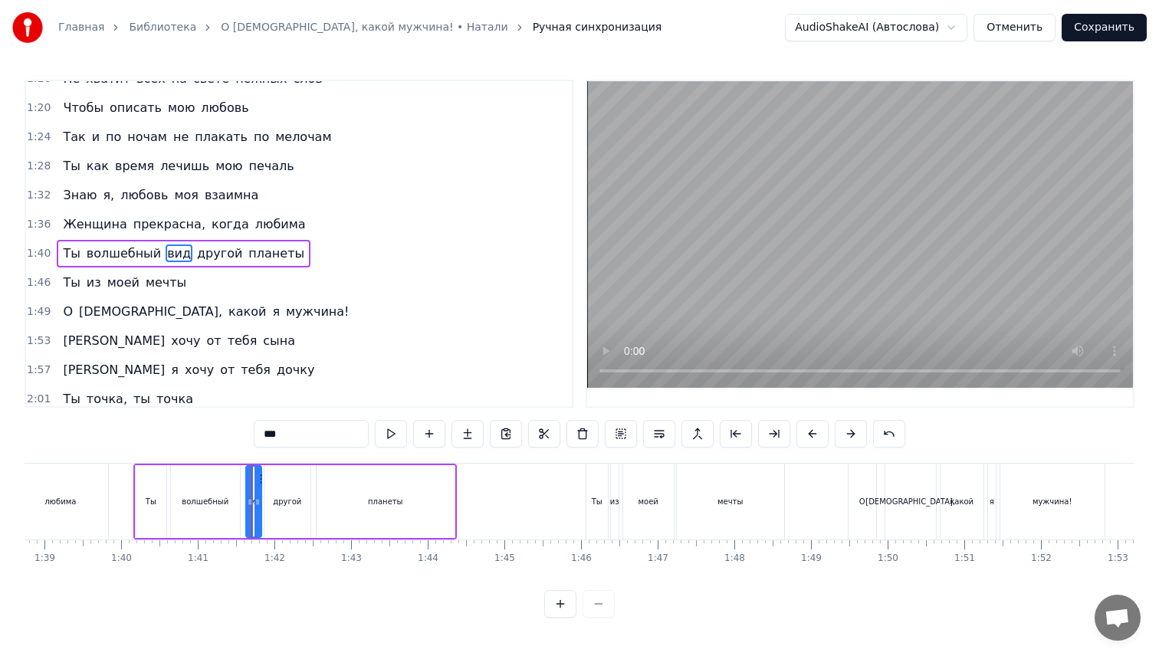
scroll to position [493, 0]
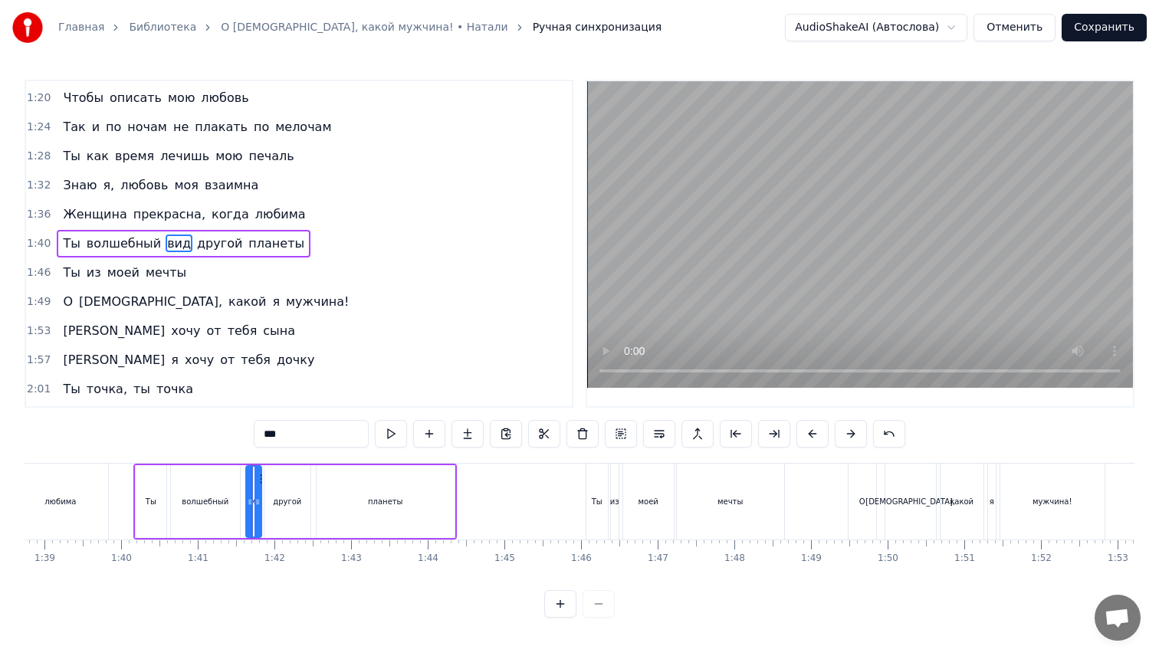
drag, startPoint x: 257, startPoint y: 435, endPoint x: 186, endPoint y: 436, distance: 70.5
click at [186, 436] on div "0:00 О [DEMOGRAPHIC_DATA], какой мужчина! 0:11 Ты ворвался в жизнь мою нежданно…" at bounding box center [580, 349] width 1110 height 538
type input "**"
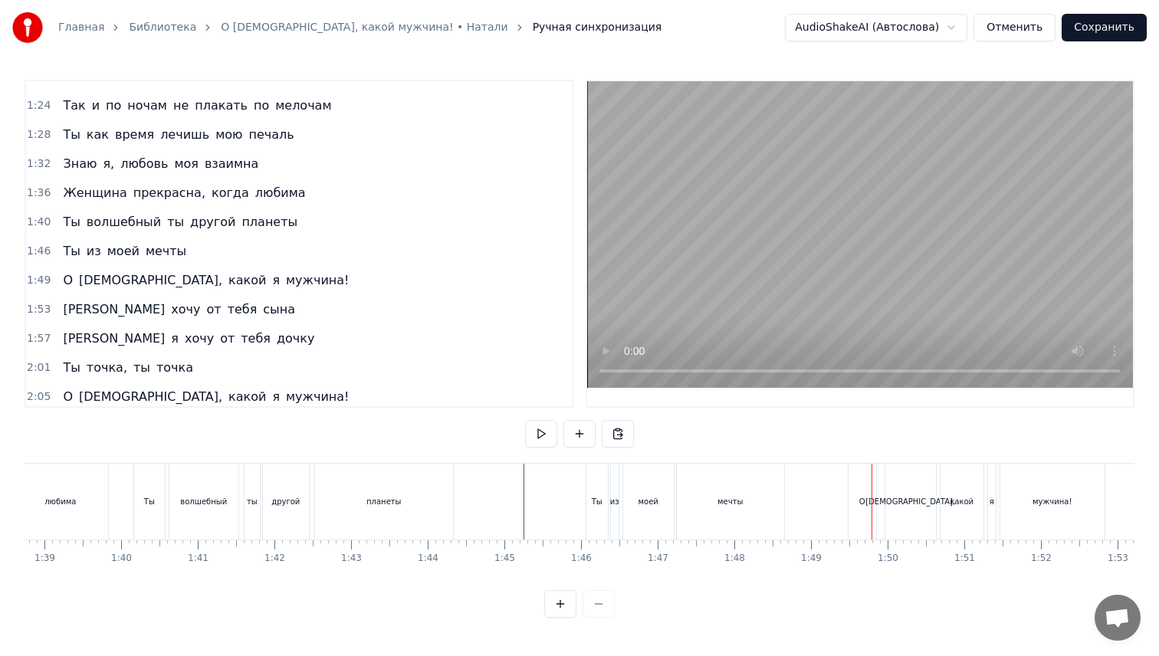
scroll to position [518, 0]
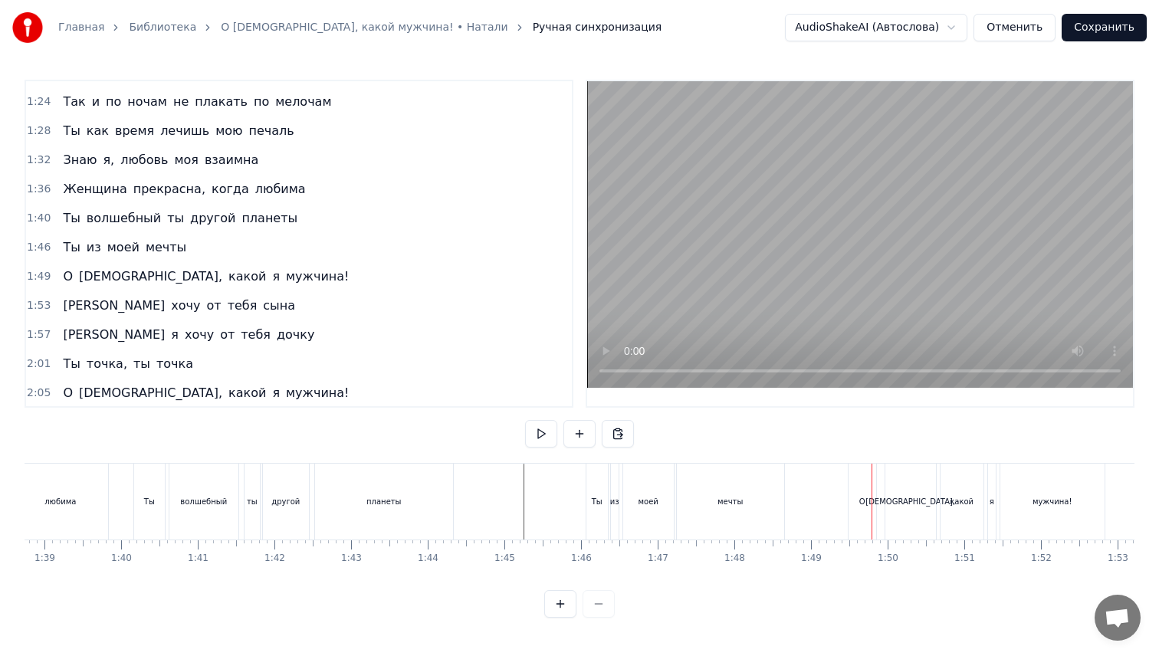
click at [853, 484] on div "О" at bounding box center [862, 502] width 28 height 76
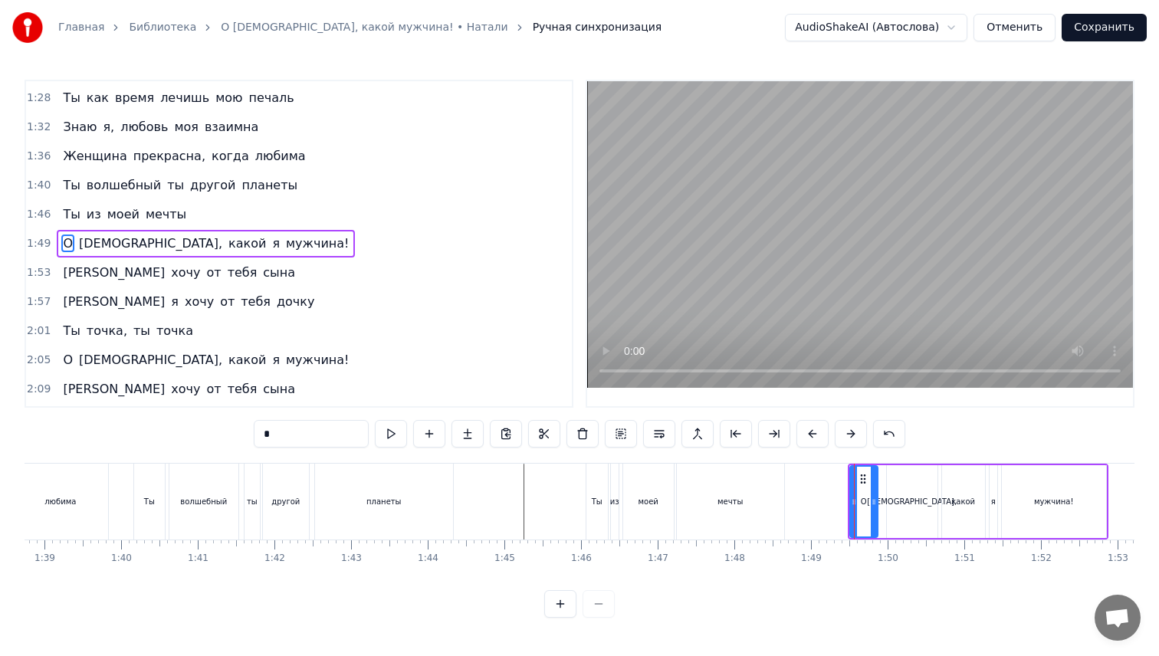
click at [271, 243] on span "я" at bounding box center [276, 243] width 11 height 18
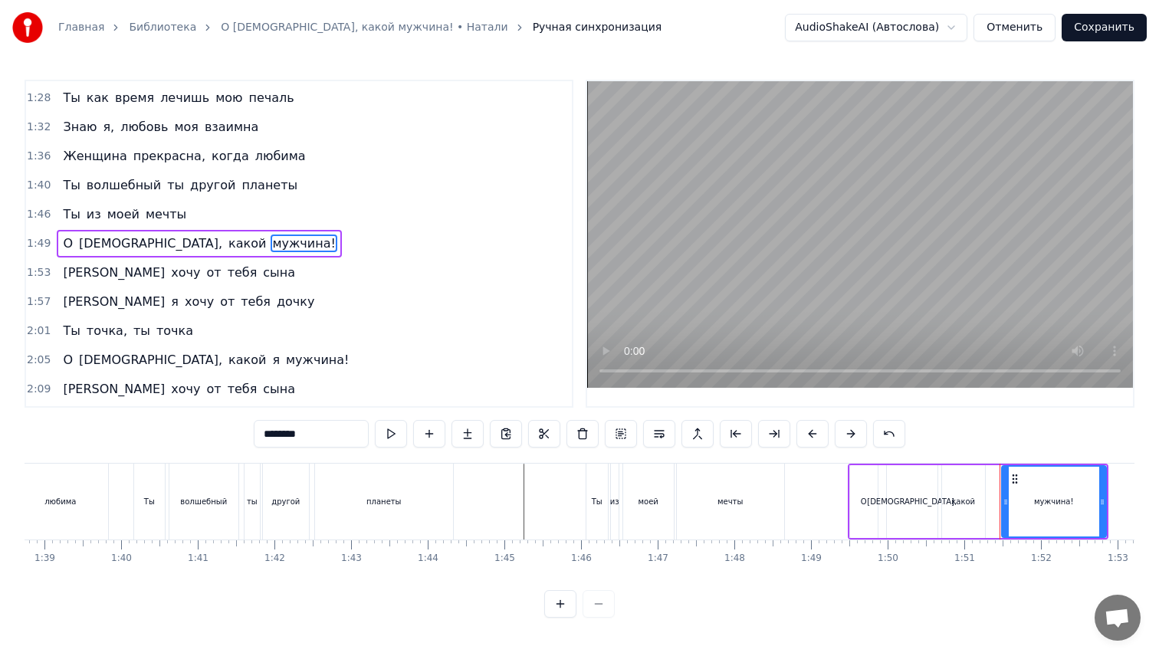
click at [271, 362] on span "я" at bounding box center [276, 360] width 11 height 18
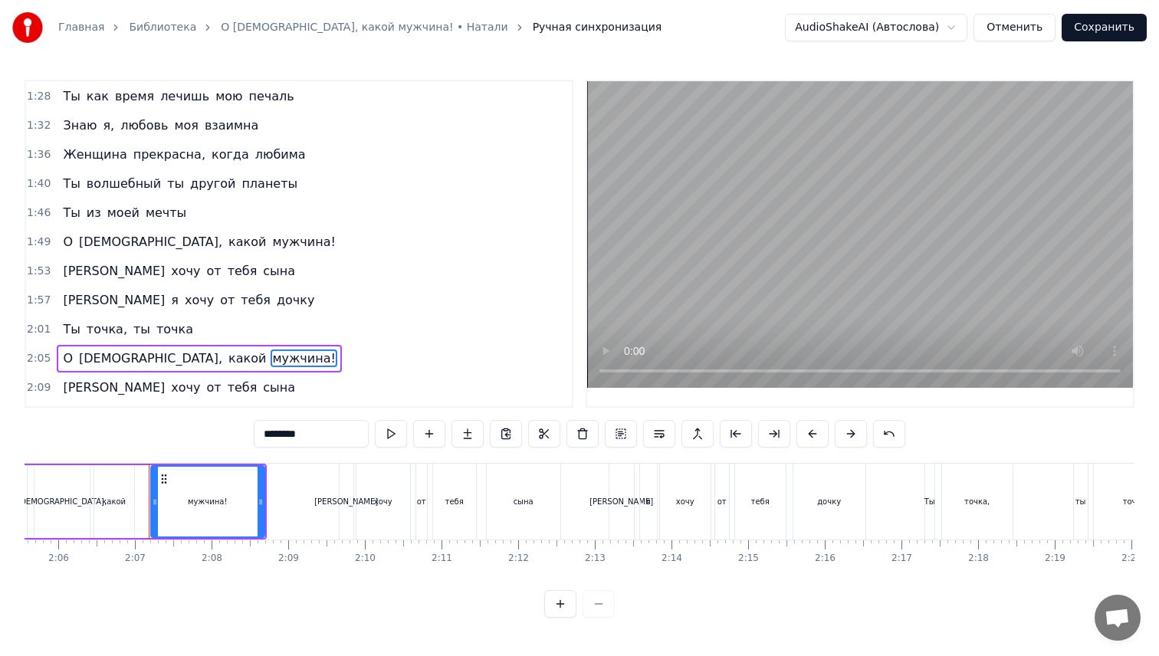
scroll to position [0, 9669]
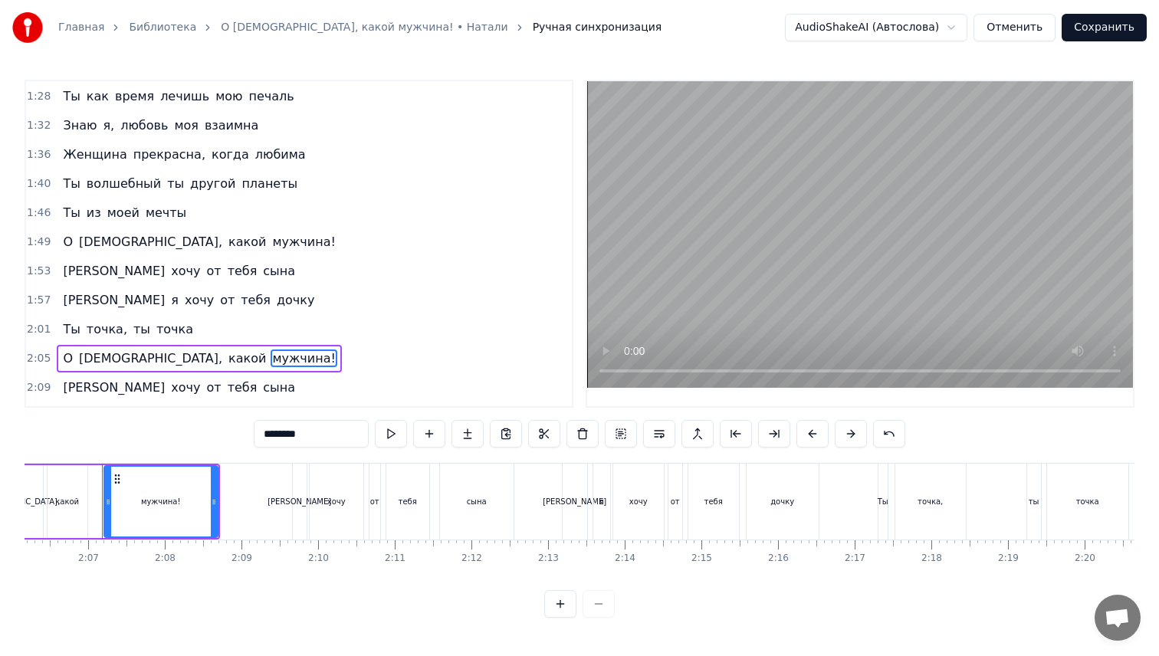
click at [72, 330] on span "Ты" at bounding box center [71, 329] width 20 height 18
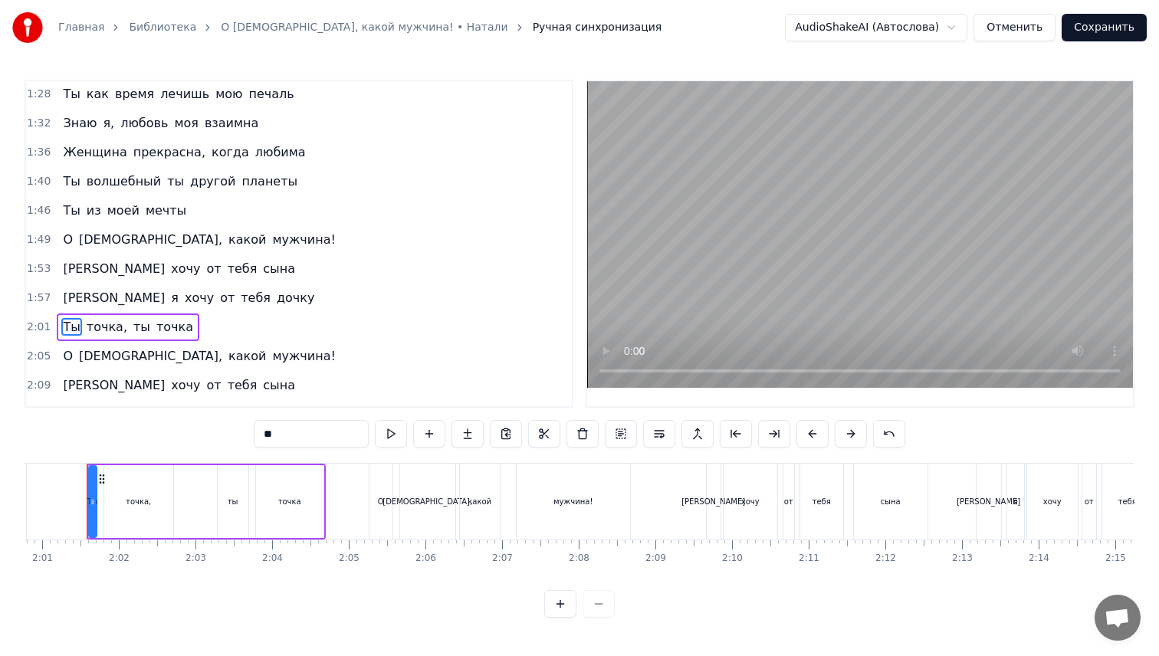
scroll to position [0, 9239]
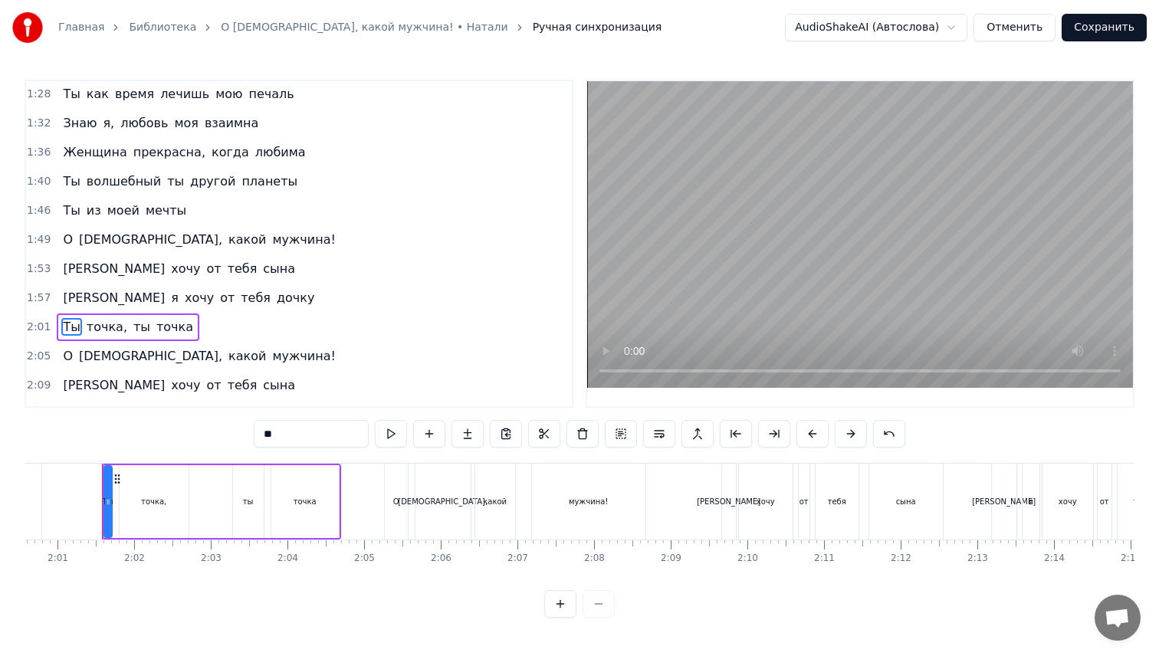
drag, startPoint x: 283, startPoint y: 429, endPoint x: 193, endPoint y: 421, distance: 90.0
click at [204, 423] on div "0:00 О [DEMOGRAPHIC_DATA], какой мужчина! 0:11 Ты ворвался в жизнь мою нежданно…" at bounding box center [580, 349] width 1110 height 538
click at [130, 330] on span "ты" at bounding box center [133, 327] width 20 height 18
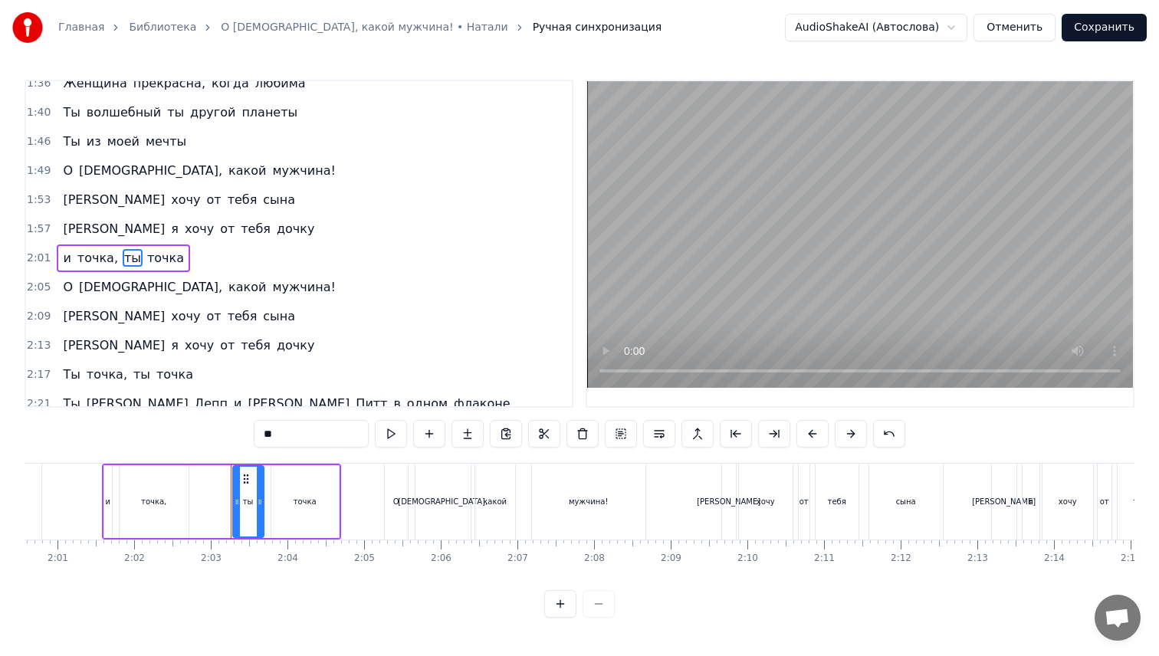
scroll to position [638, 0]
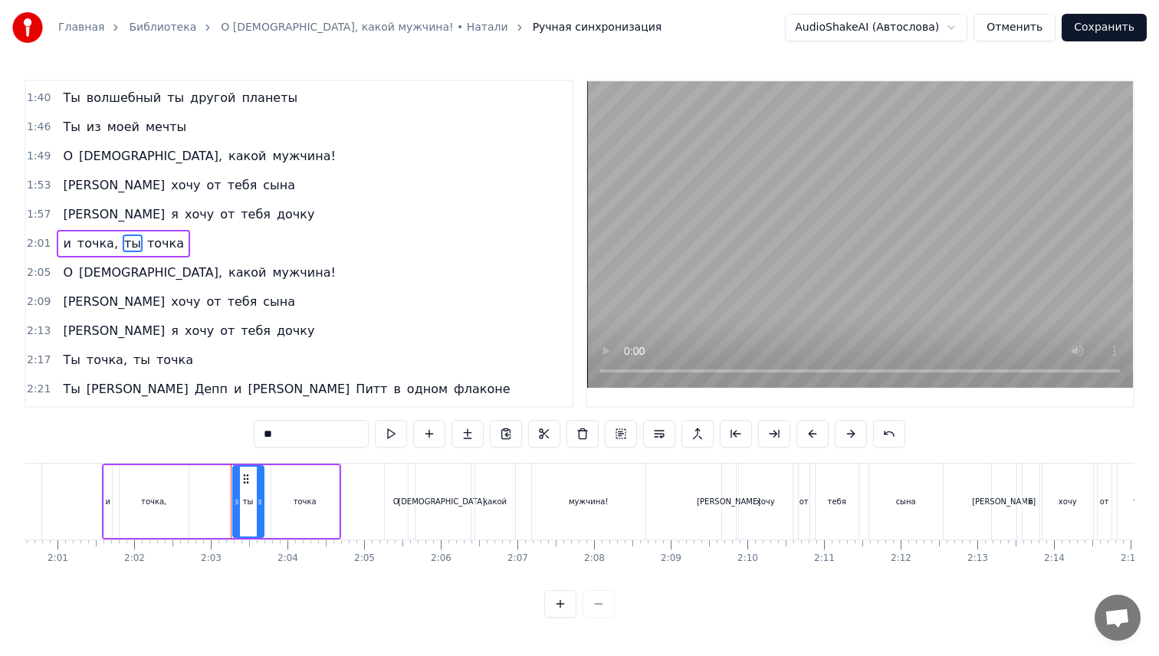
drag, startPoint x: 285, startPoint y: 433, endPoint x: 208, endPoint y: 433, distance: 77.4
click at [208, 433] on div "0:00 О [DEMOGRAPHIC_DATA], какой мужчина! 0:11 Ты ворвался в жизнь мою нежданно…" at bounding box center [580, 349] width 1110 height 538
click at [61, 330] on span "[PERSON_NAME]" at bounding box center [113, 331] width 105 height 18
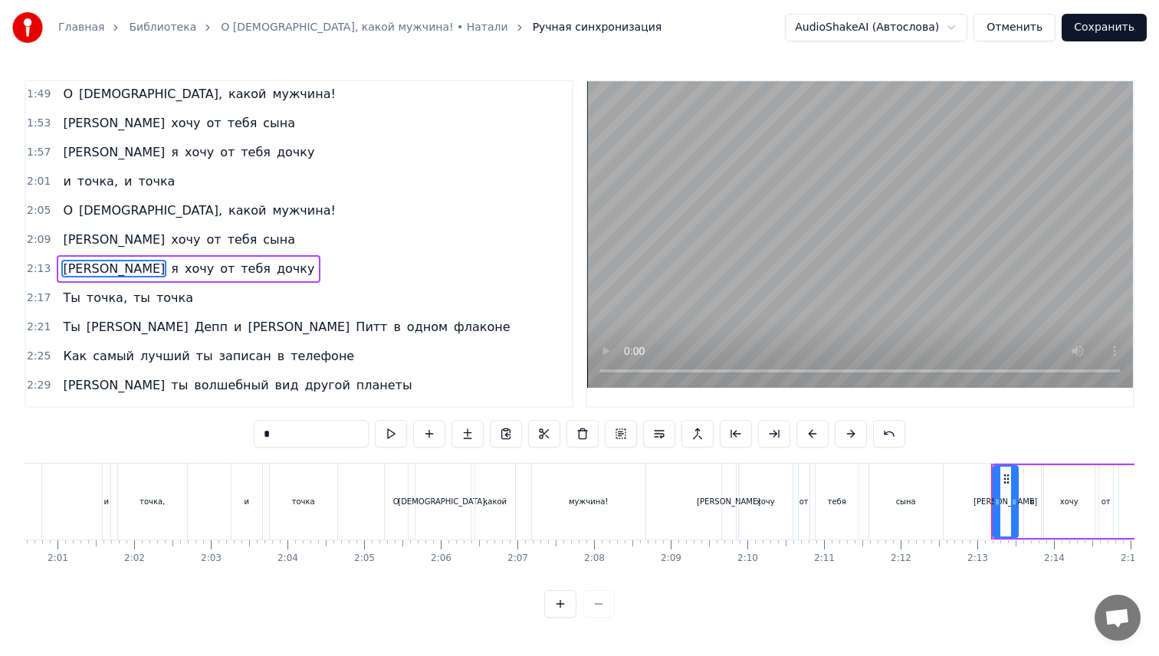
scroll to position [726, 0]
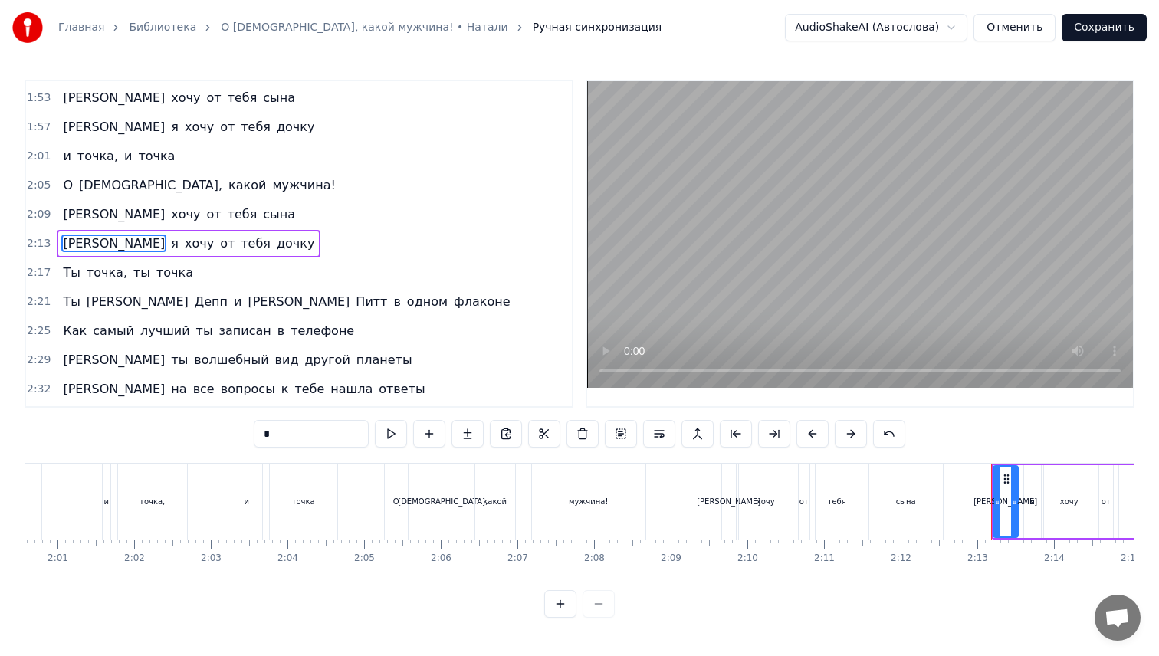
click at [71, 275] on span "Ты" at bounding box center [71, 273] width 20 height 18
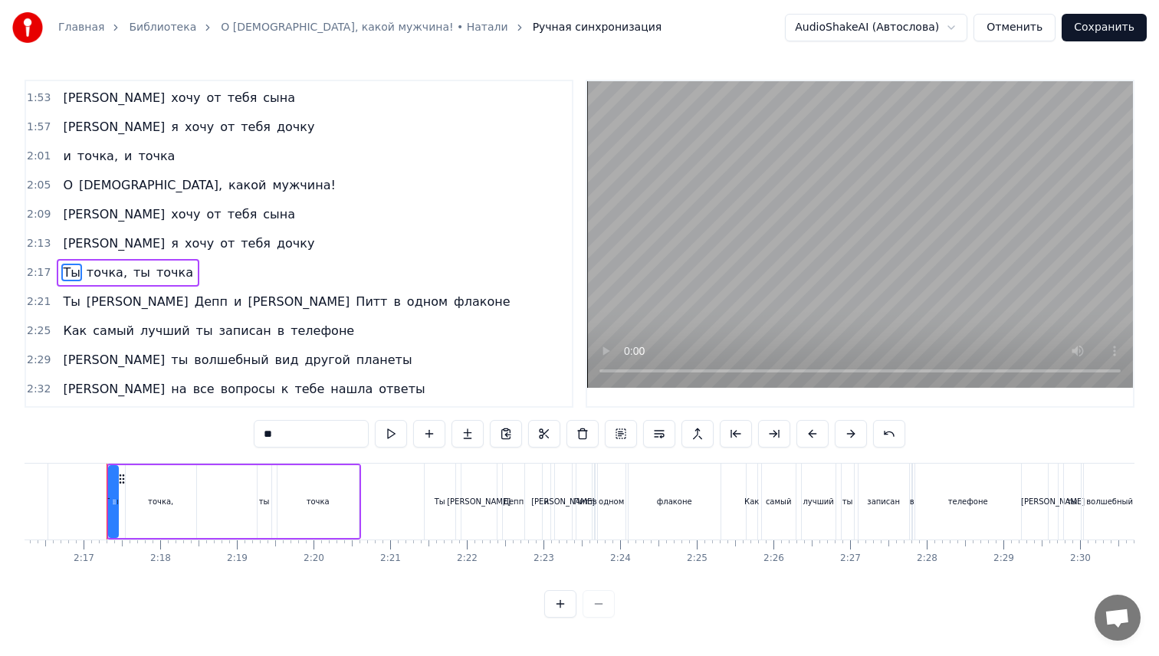
scroll to position [0, 10444]
drag, startPoint x: 285, startPoint y: 432, endPoint x: 175, endPoint y: 429, distance: 109.6
click at [203, 432] on div "0:00 О [DEMOGRAPHIC_DATA], какой мужчина! 0:11 Ты ворвался в жизнь мою нежданно…" at bounding box center [580, 349] width 1110 height 538
click at [125, 272] on span "ты" at bounding box center [133, 273] width 20 height 18
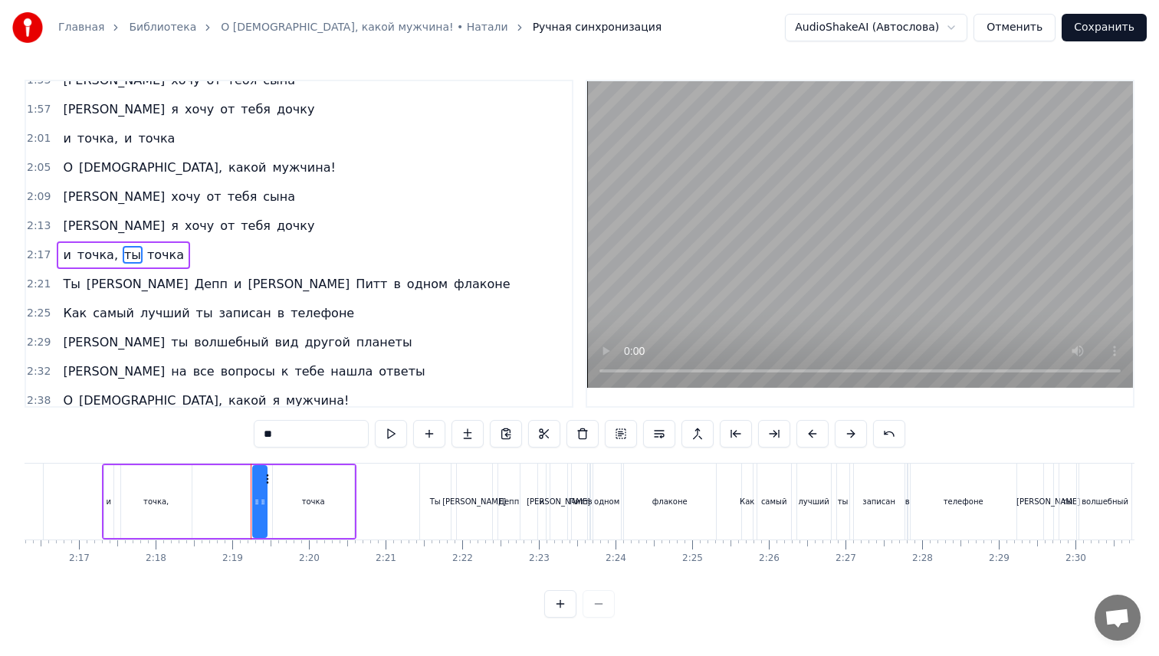
scroll to position [755, 0]
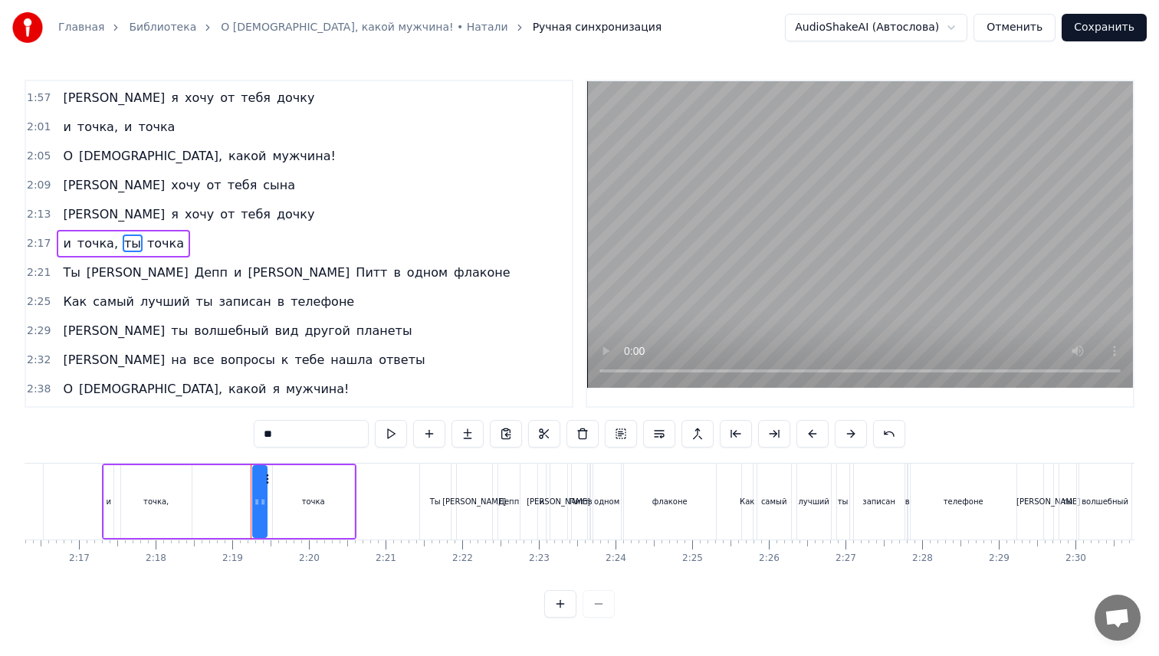
drag, startPoint x: 248, startPoint y: 431, endPoint x: 156, endPoint y: 417, distance: 93.9
click at [191, 421] on div "0:00 О [DEMOGRAPHIC_DATA], какой мужчина! 0:11 Ты ворвался в жизнь мою нежданно…" at bounding box center [580, 349] width 1110 height 538
type input "*"
click at [39, 277] on span "2:21" at bounding box center [39, 272] width 24 height 15
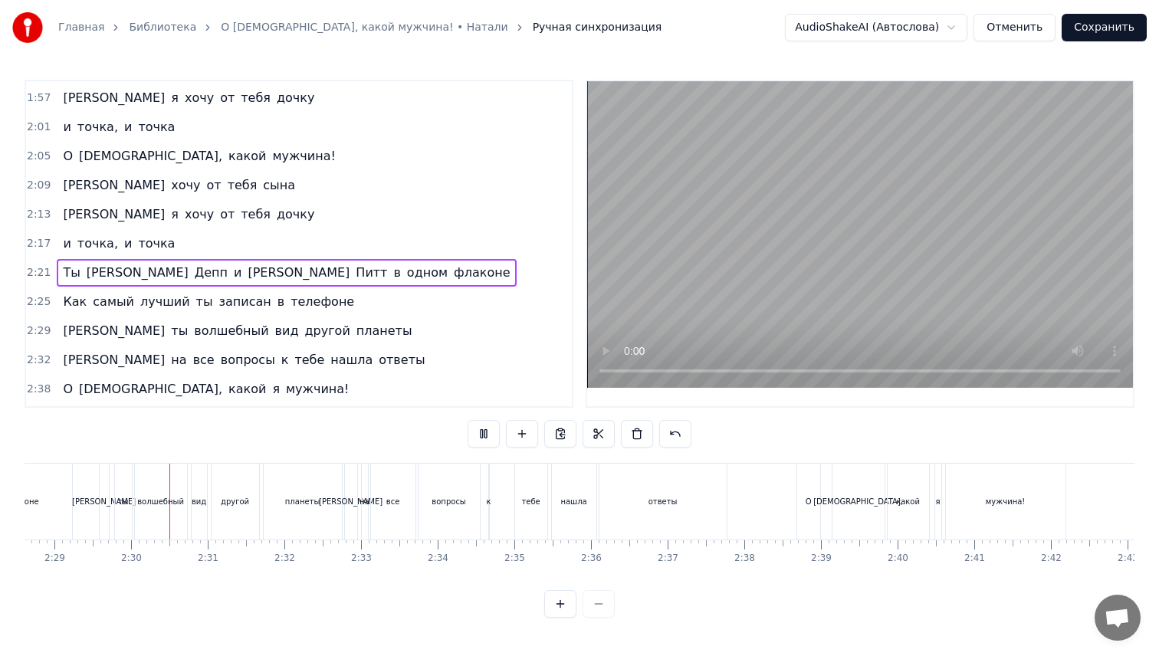
scroll to position [0, 11401]
click at [184, 506] on div "вид" at bounding box center [186, 501] width 15 height 11
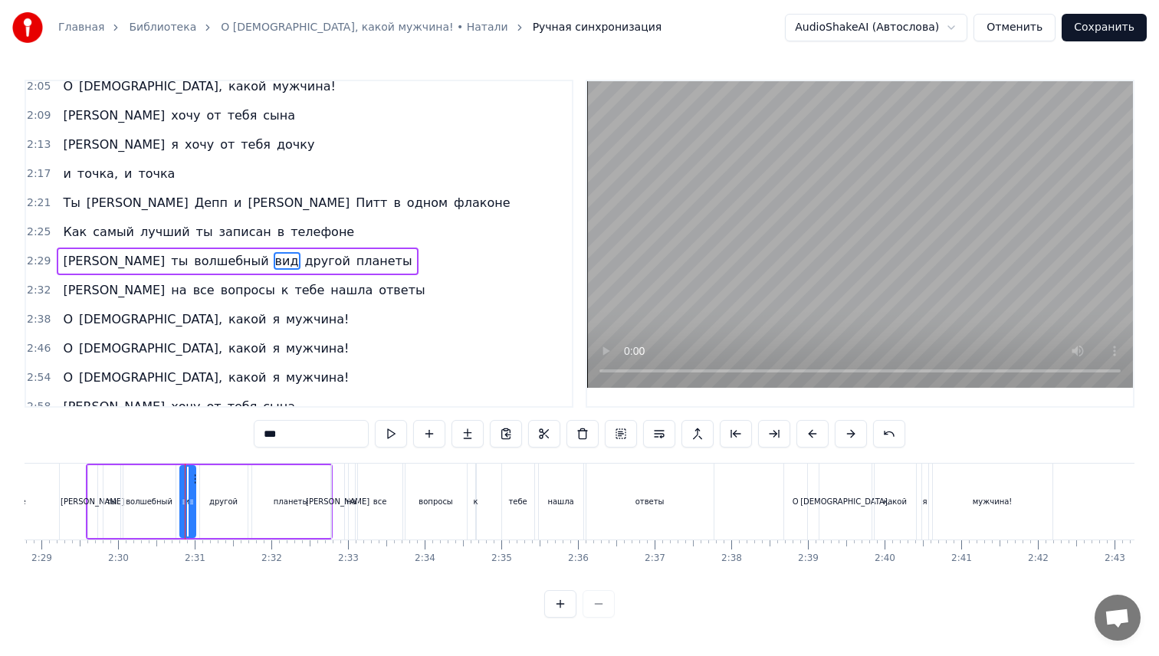
scroll to position [842, 0]
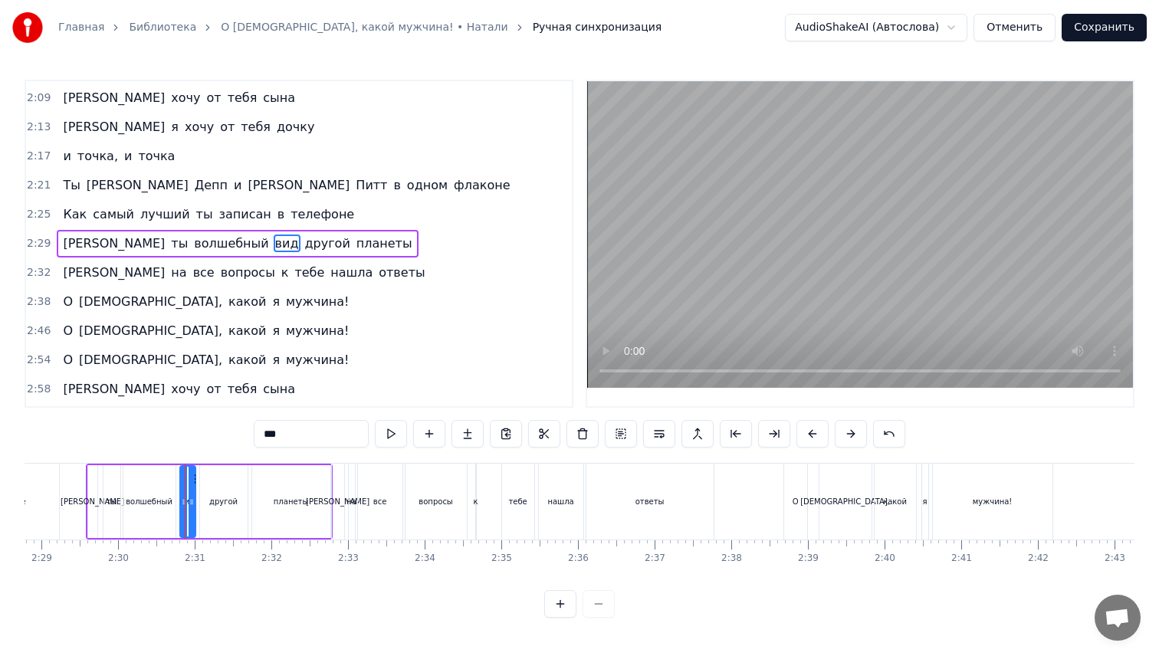
drag, startPoint x: 297, startPoint y: 432, endPoint x: 203, endPoint y: 434, distance: 94.3
click at [203, 434] on div "0:00 О [DEMOGRAPHIC_DATA], какой мужчина! 0:11 Ты ворвался в жизнь мою нежданно…" at bounding box center [580, 349] width 1110 height 538
type input "**"
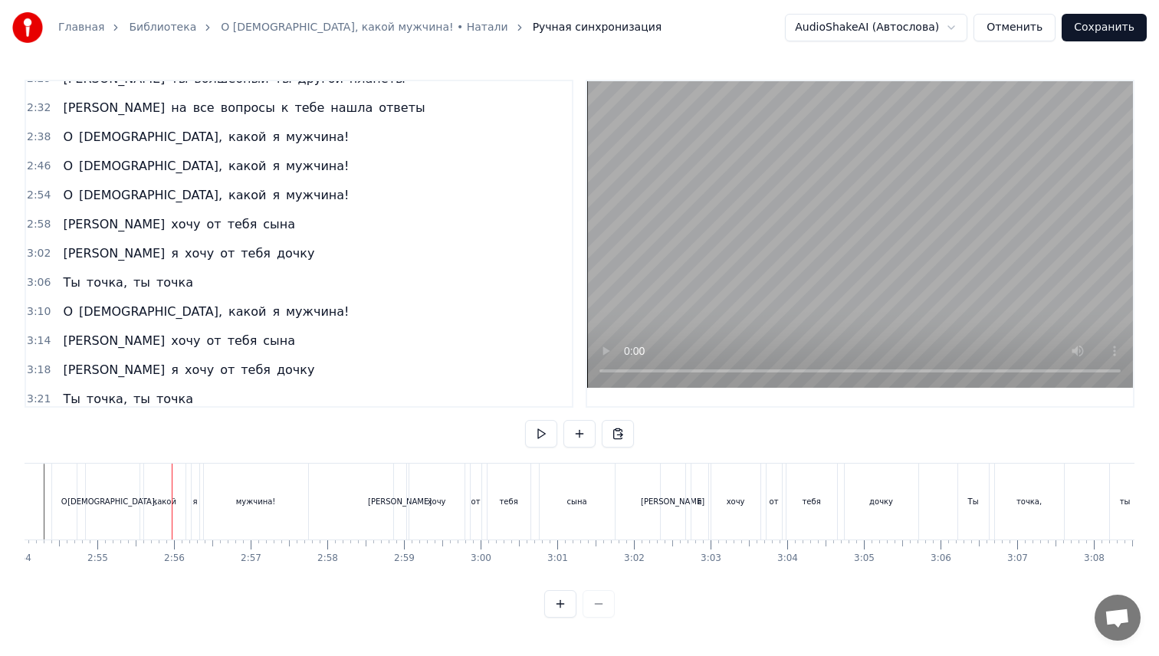
scroll to position [1005, 0]
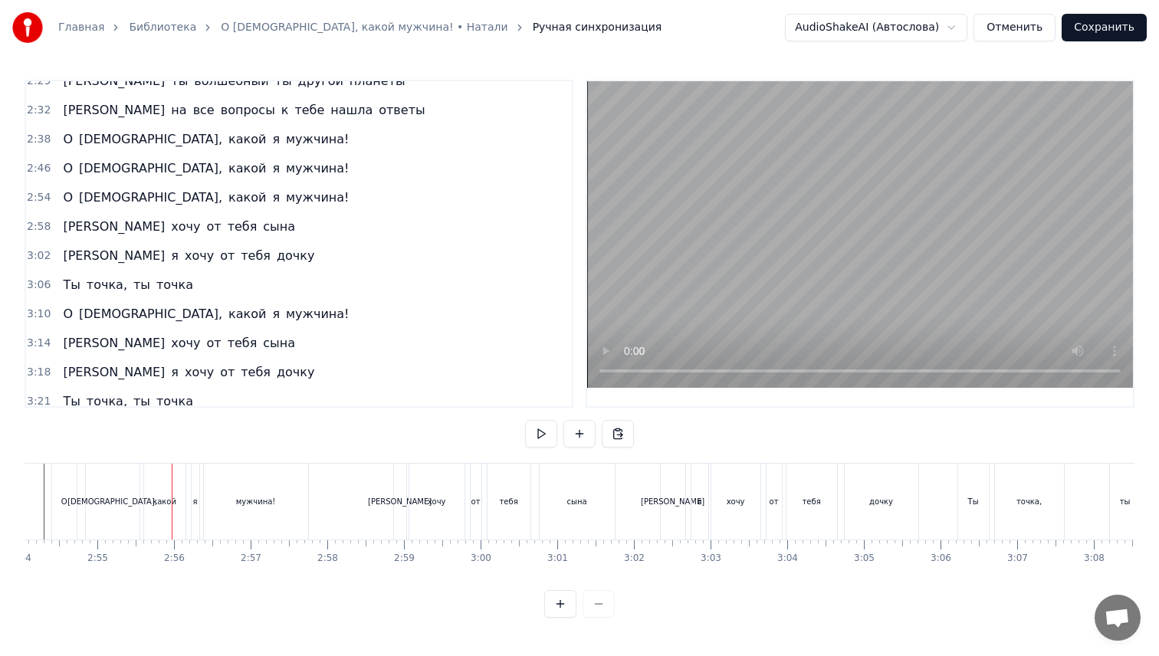
click at [42, 139] on span "2:38" at bounding box center [39, 139] width 24 height 15
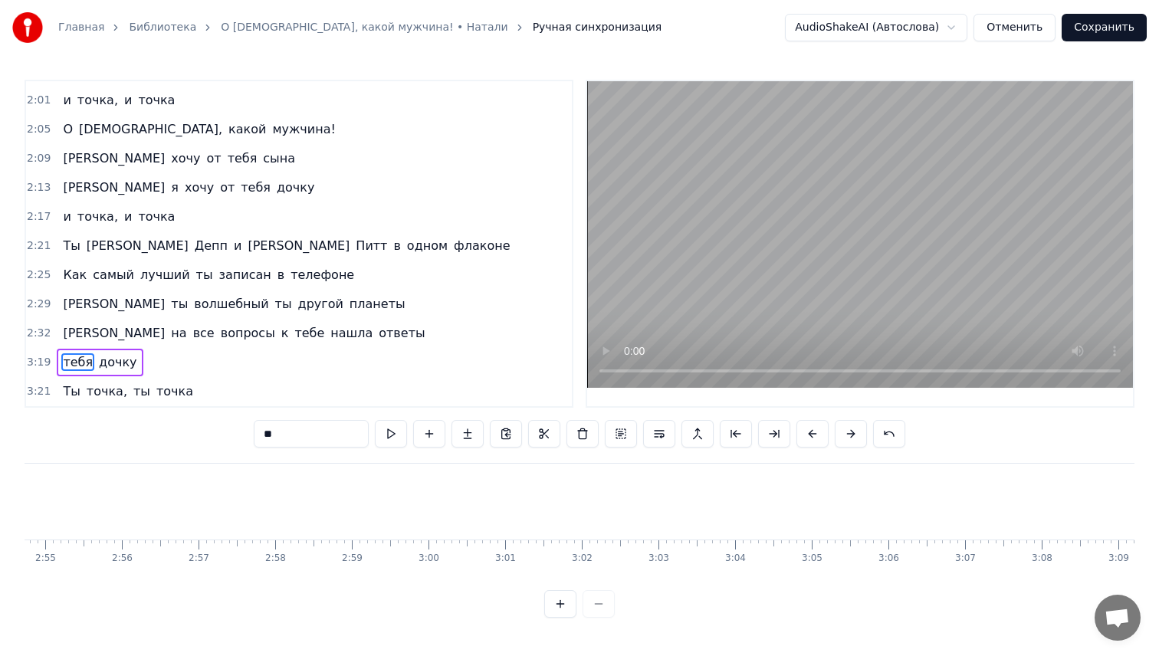
scroll to position [753, 0]
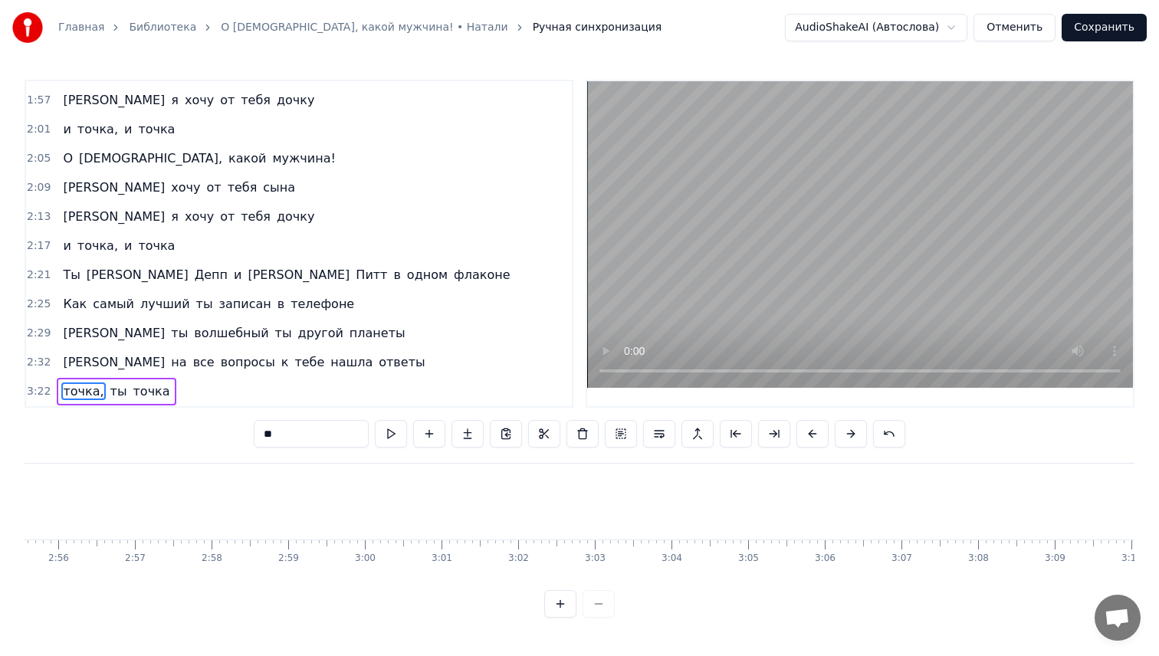
type input "*****"
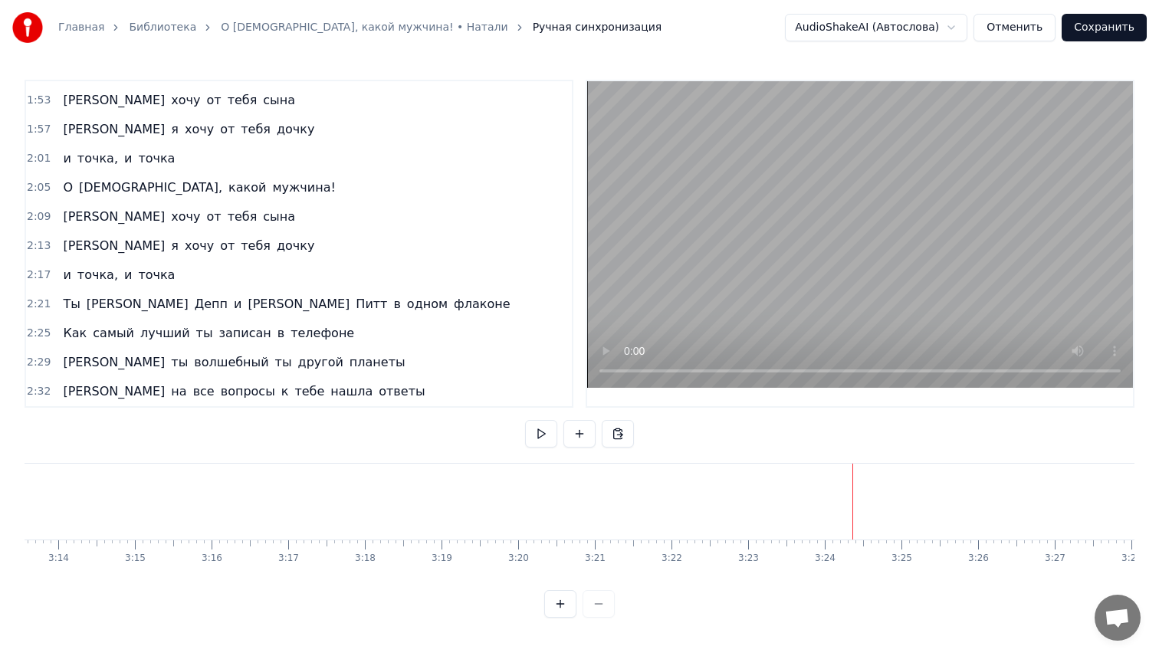
scroll to position [0, 14971]
click at [1121, 27] on button "Сохранить" at bounding box center [1103, 28] width 85 height 28
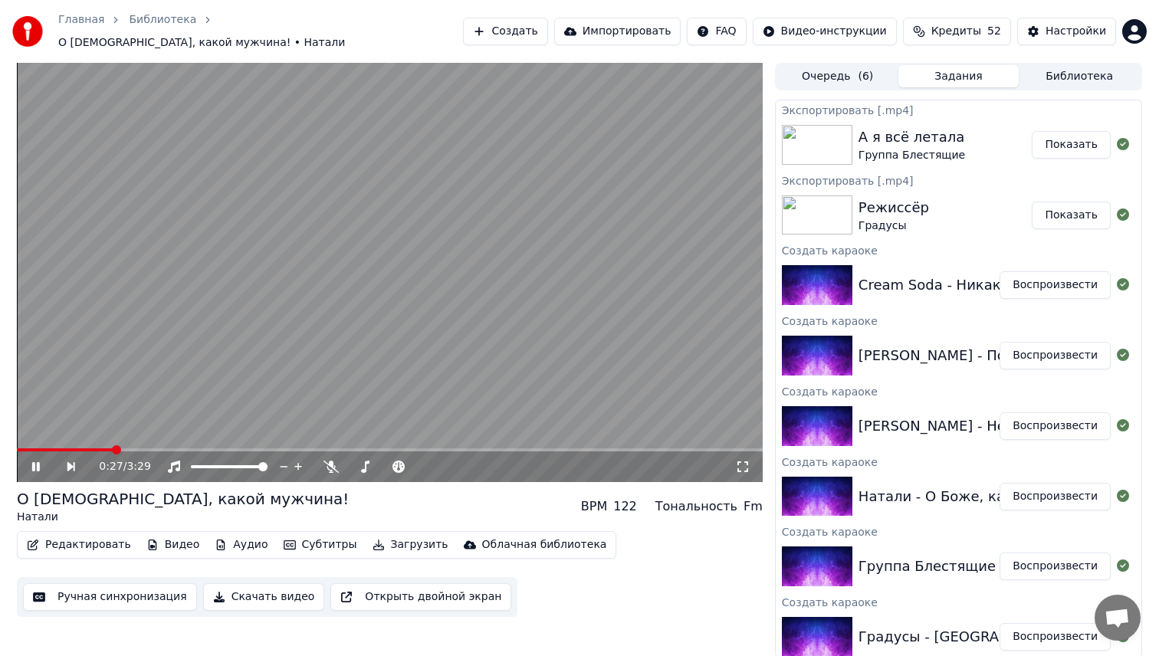
click at [111, 448] on span at bounding box center [390, 449] width 746 height 3
click at [401, 536] on button "Загрузить" at bounding box center [410, 544] width 88 height 21
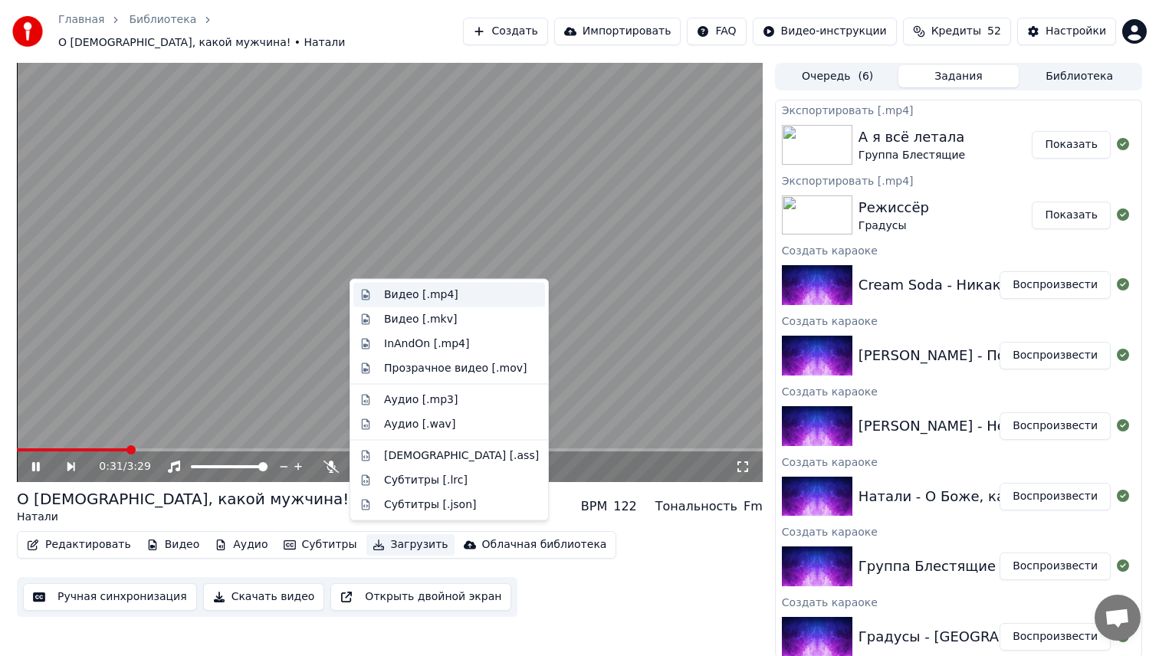
click at [428, 287] on div "Видео [.mp4]" at bounding box center [421, 294] width 74 height 15
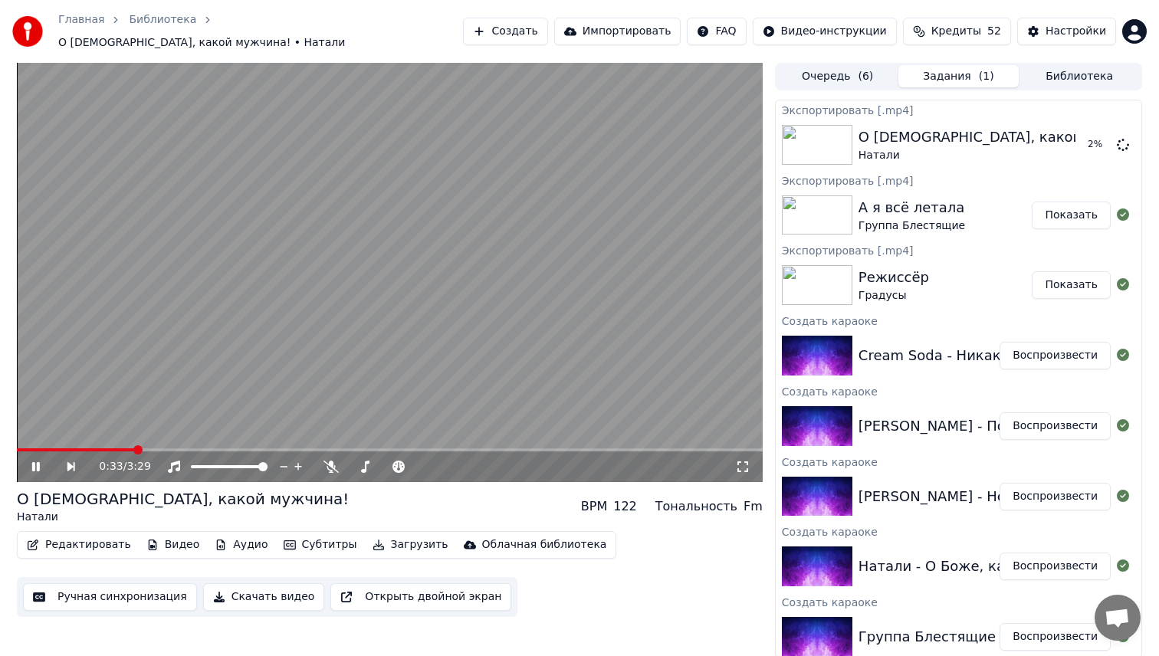
click at [1023, 487] on button "Воспроизвести" at bounding box center [1054, 497] width 111 height 28
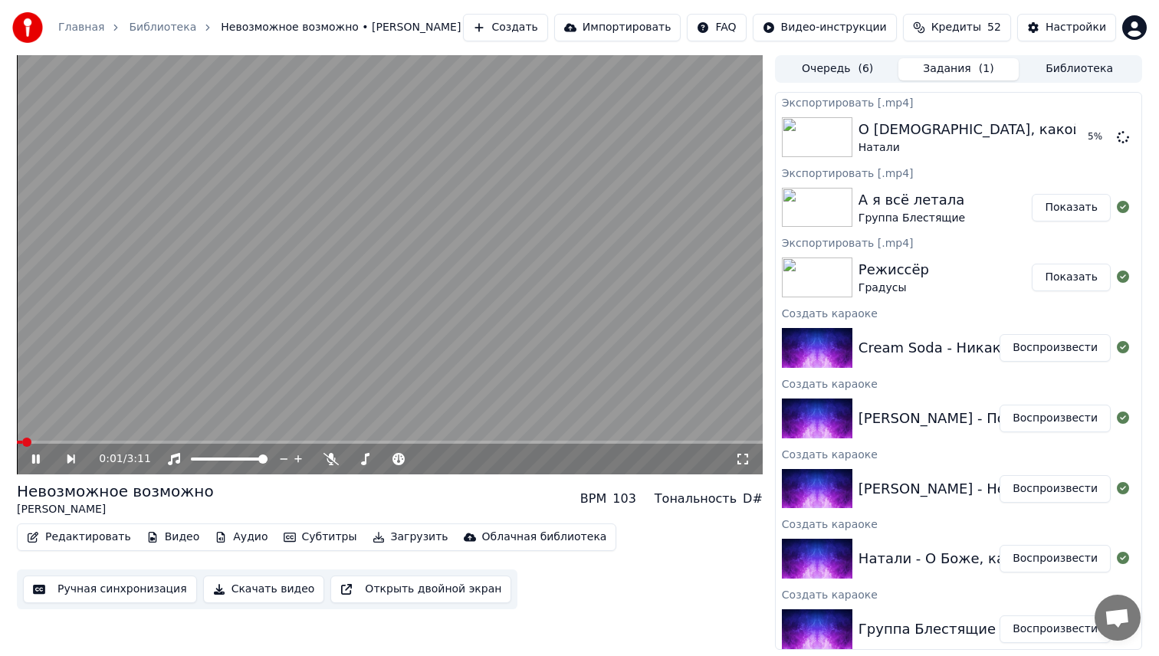
click at [112, 582] on button "Ручная синхронизация" at bounding box center [110, 589] width 174 height 28
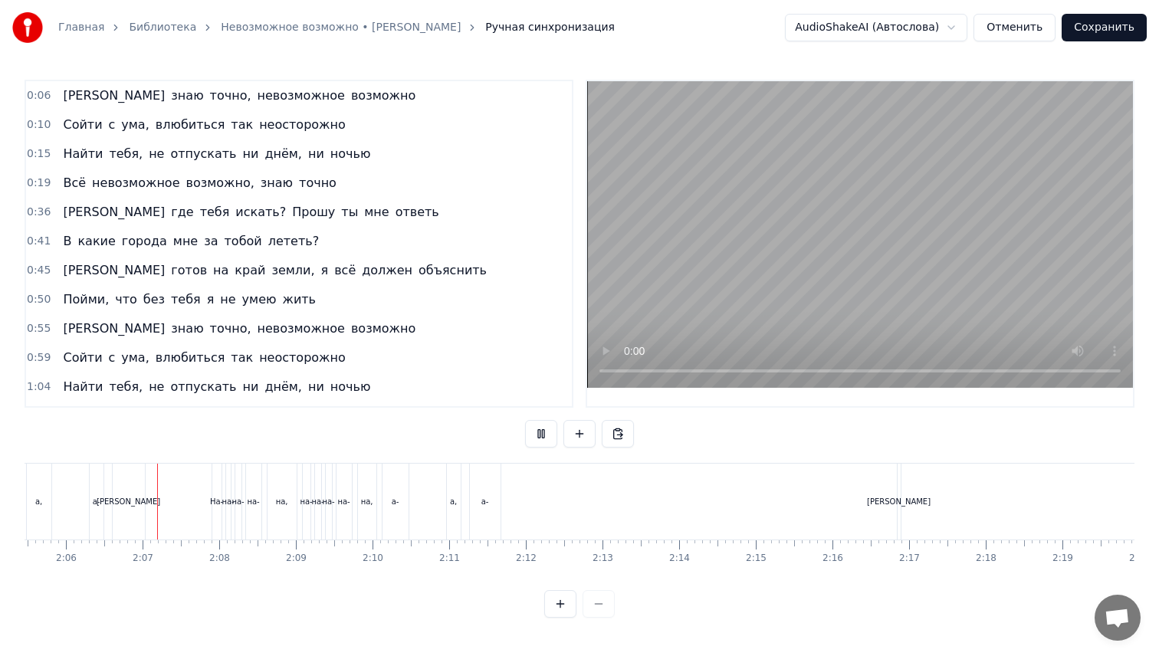
scroll to position [0, 9627]
click at [477, 498] on div "а-" at bounding box center [472, 502] width 31 height 76
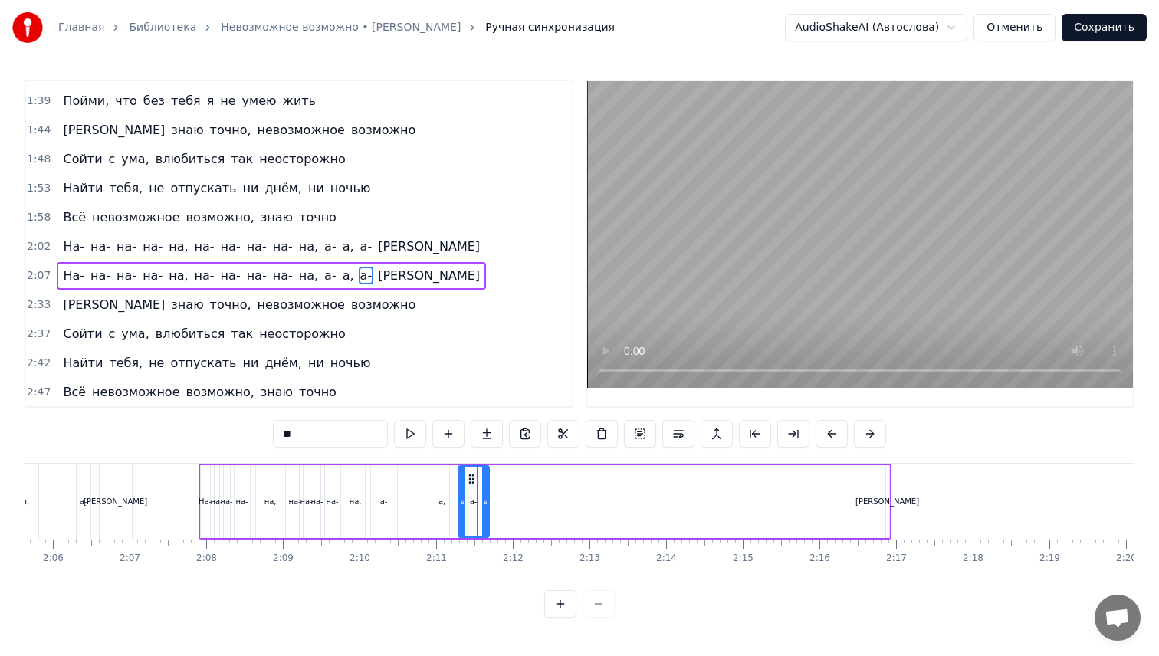
scroll to position [522, 0]
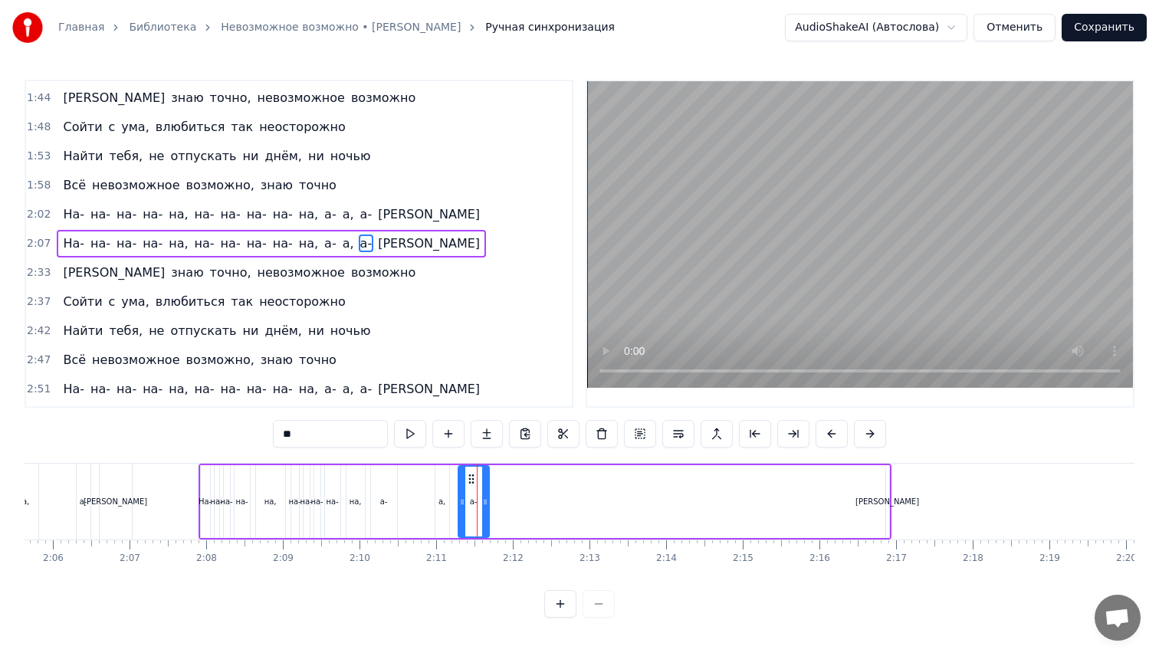
click at [885, 496] on div "[PERSON_NAME]" at bounding box center [887, 501] width 64 height 11
type input "*"
drag, startPoint x: 897, startPoint y: 481, endPoint x: 506, endPoint y: 480, distance: 391.6
click at [506, 480] on icon at bounding box center [507, 479] width 12 height 12
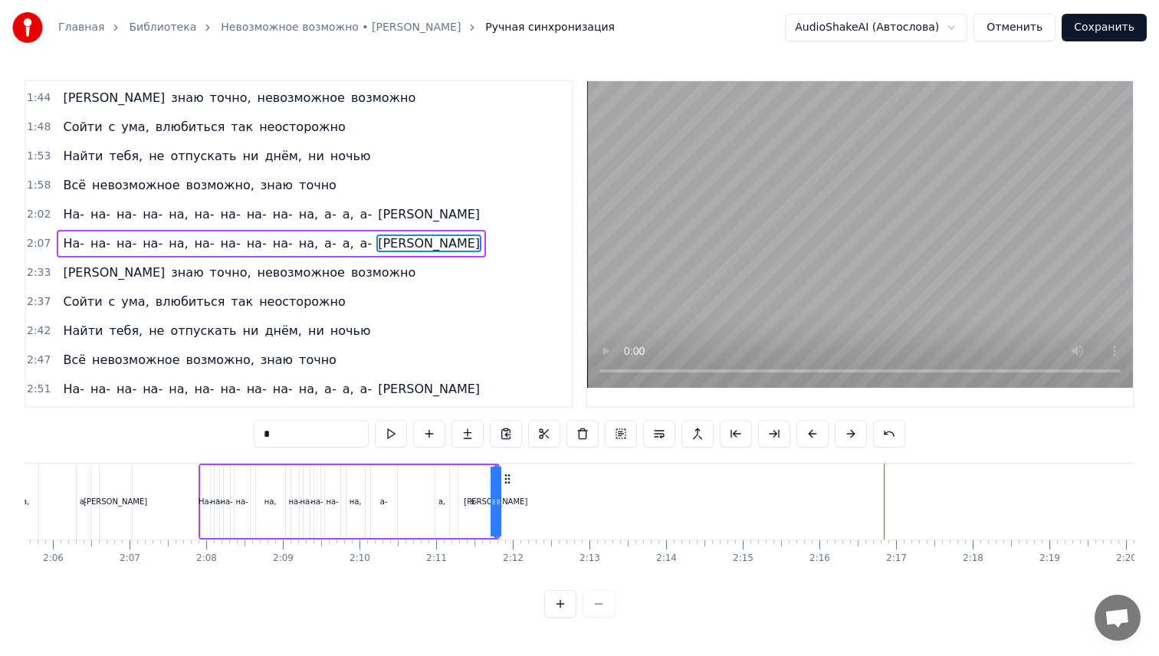
click at [71, 274] on div "Я знаю точно, невозможное возможно" at bounding box center [239, 273] width 365 height 28
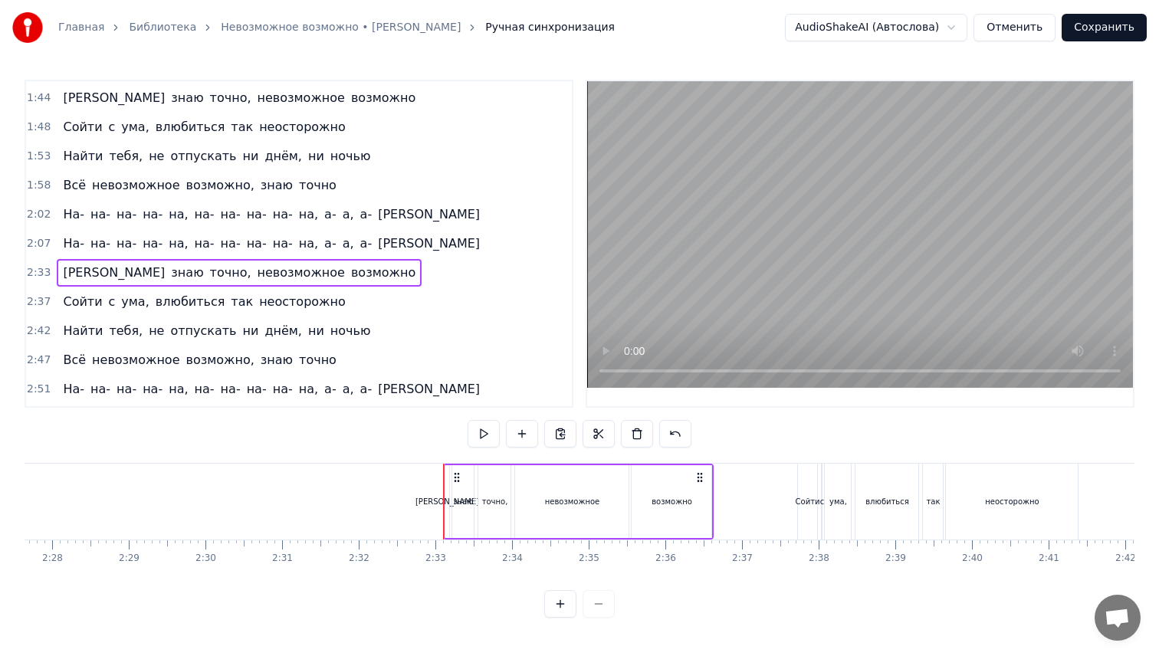
click at [63, 273] on span "[PERSON_NAME]" at bounding box center [113, 273] width 105 height 18
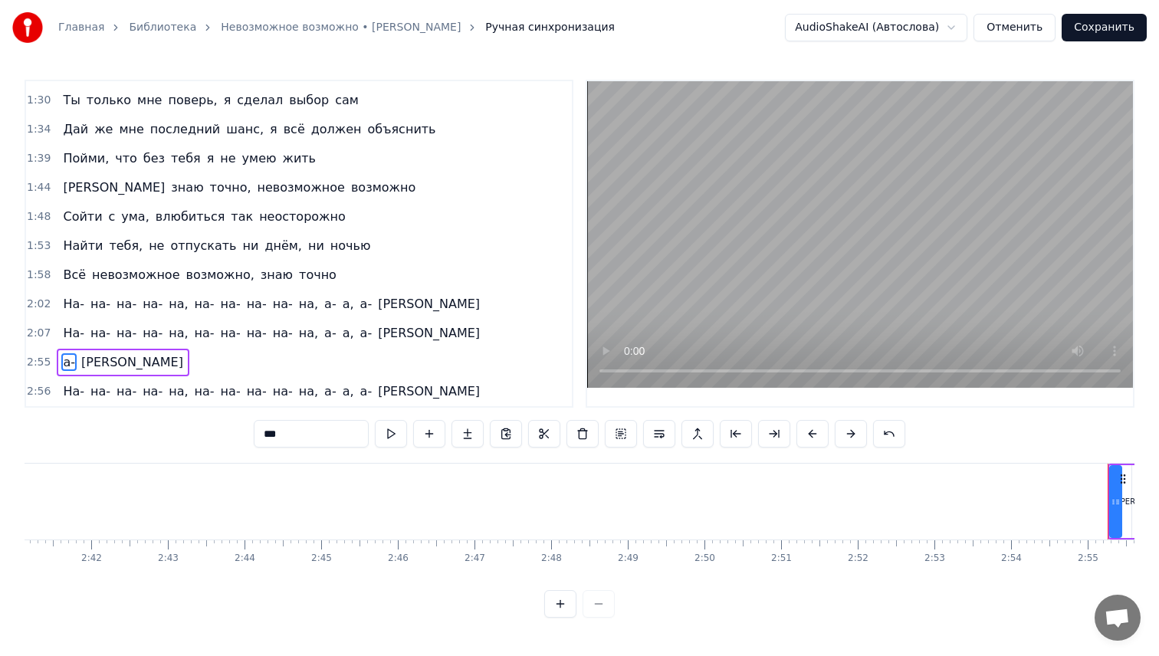
scroll to position [403, 0]
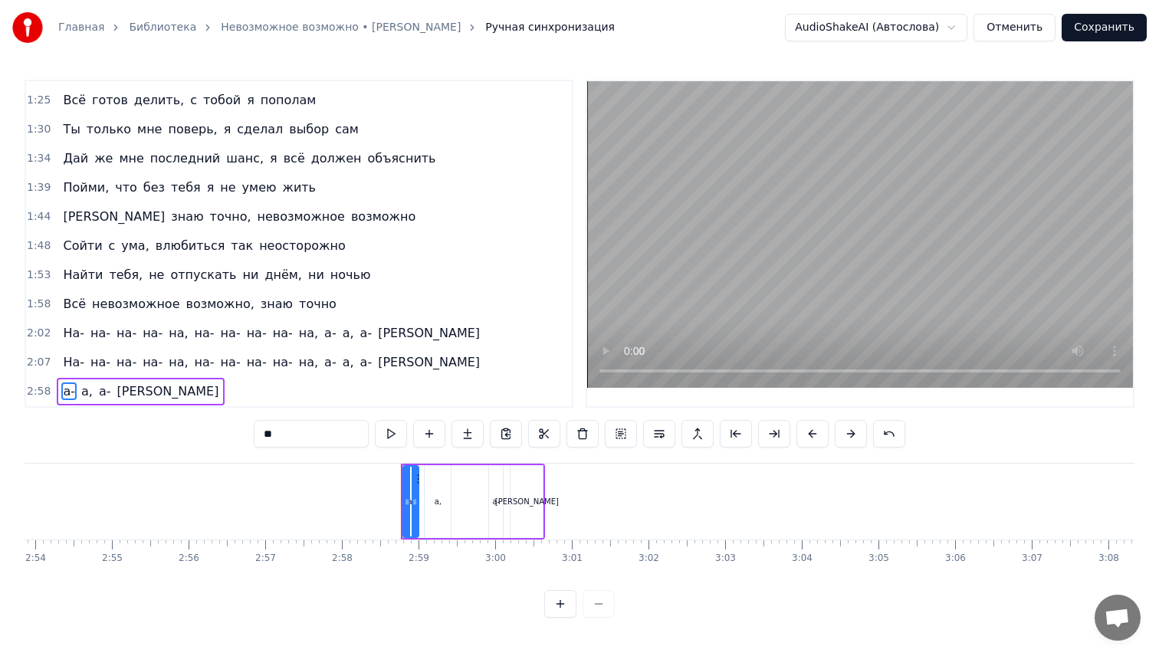
type input "*"
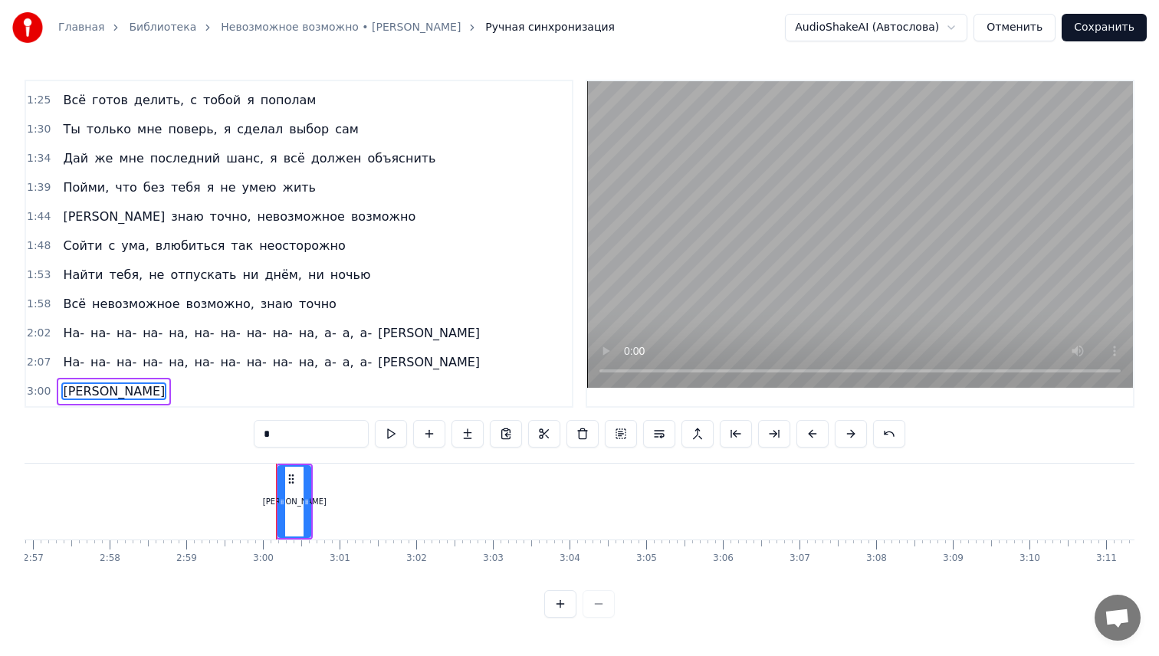
scroll to position [374, 0]
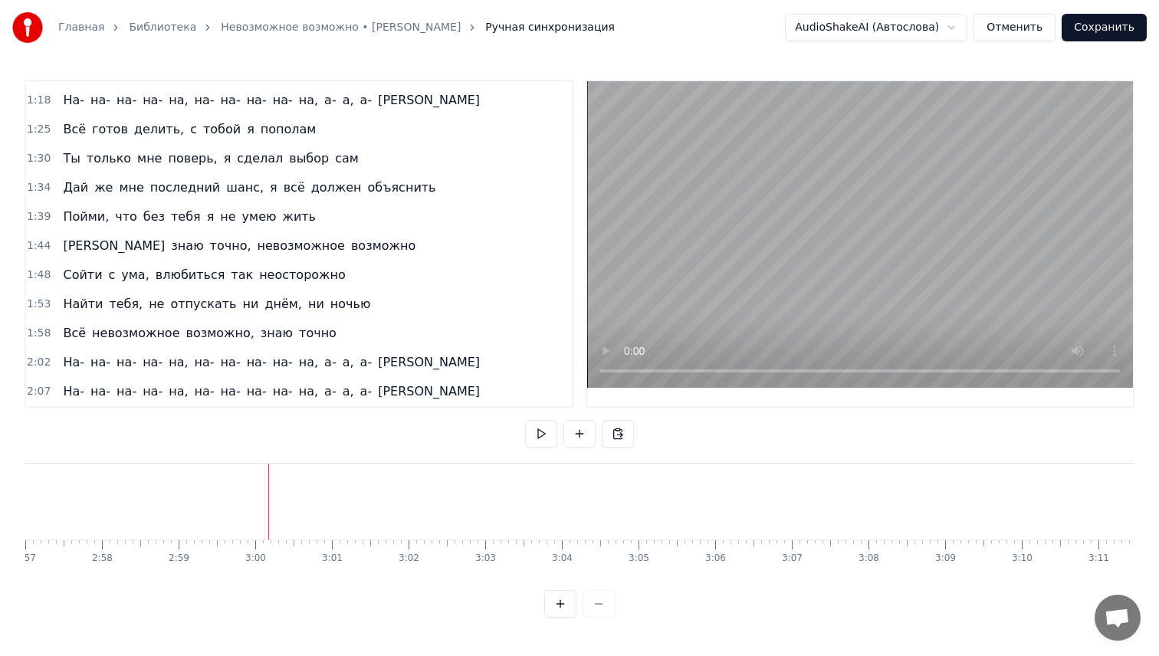
click at [1088, 25] on button "Сохранить" at bounding box center [1103, 28] width 85 height 28
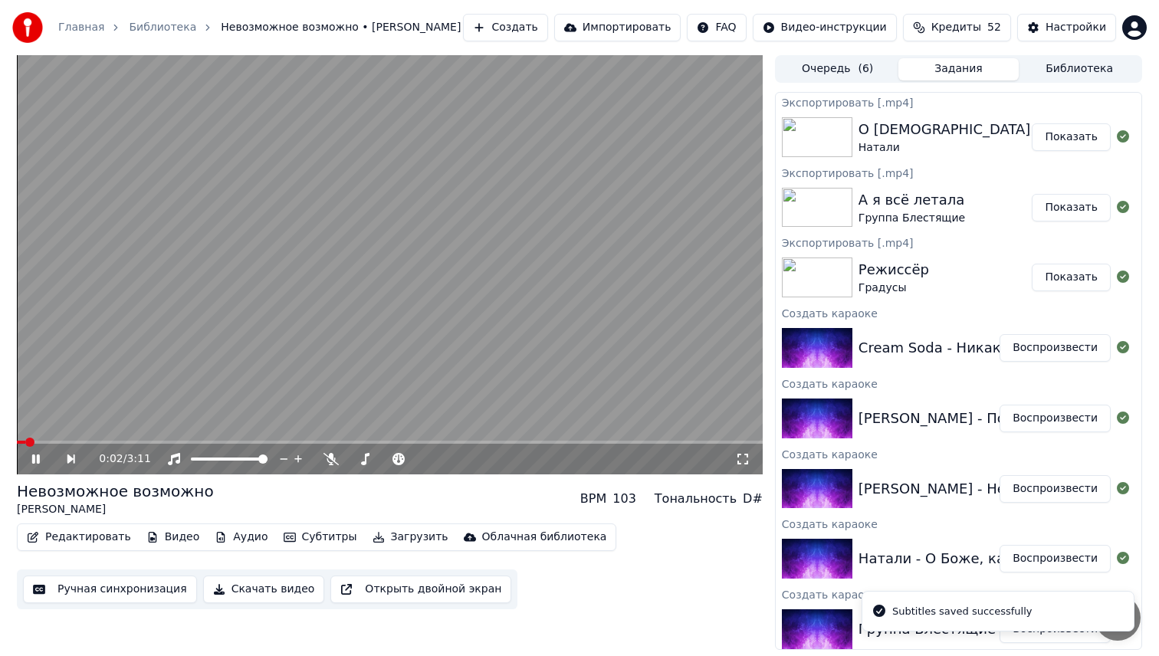
click at [418, 544] on button "Загрузить" at bounding box center [410, 536] width 88 height 21
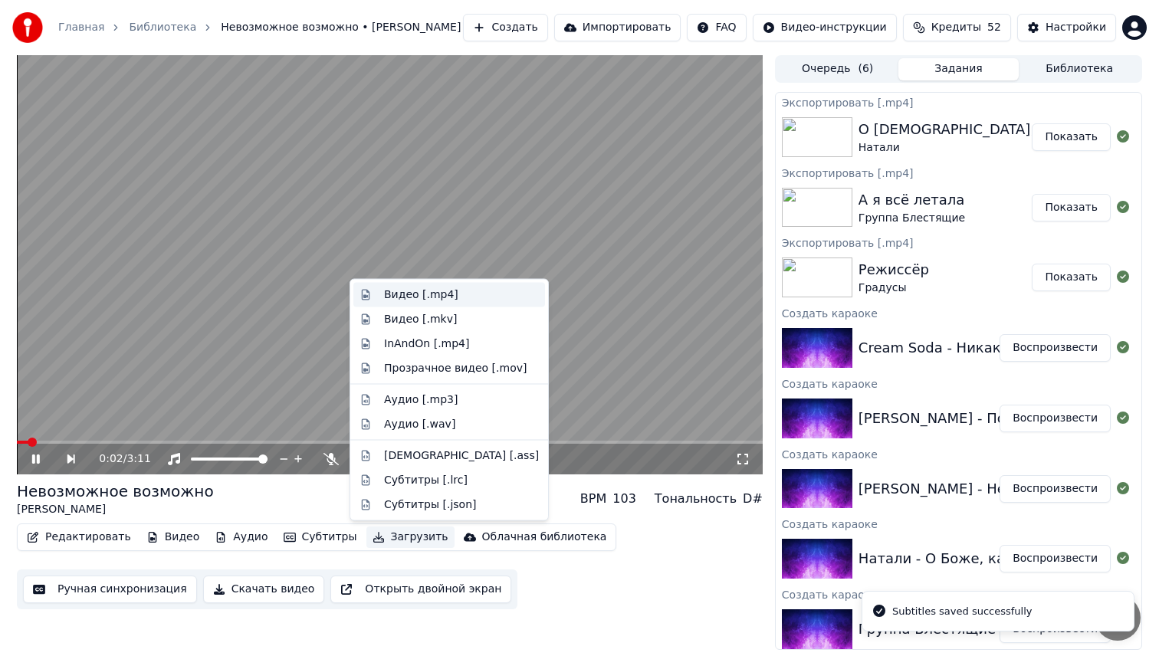
click at [426, 297] on div "Видео [.mp4]" at bounding box center [421, 294] width 74 height 15
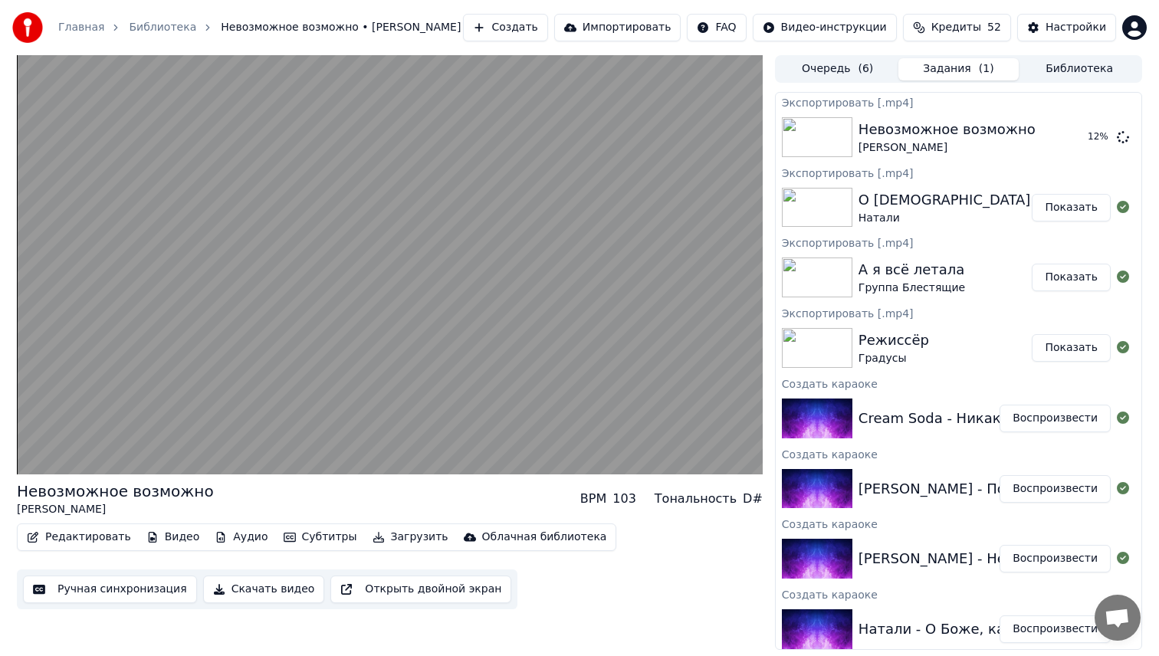
click at [1038, 495] on button "Воспроизвести" at bounding box center [1054, 489] width 111 height 28
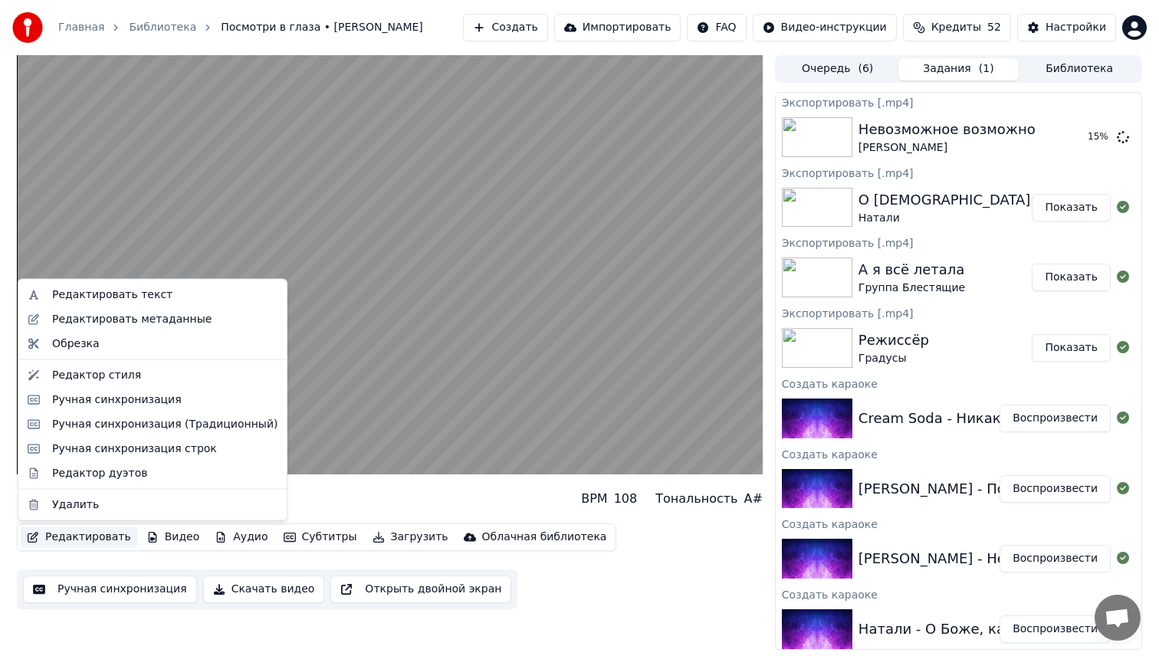
click at [96, 539] on button "Редактировать" at bounding box center [79, 536] width 116 height 21
click at [104, 589] on button "Ручная синхронизация" at bounding box center [110, 589] width 174 height 28
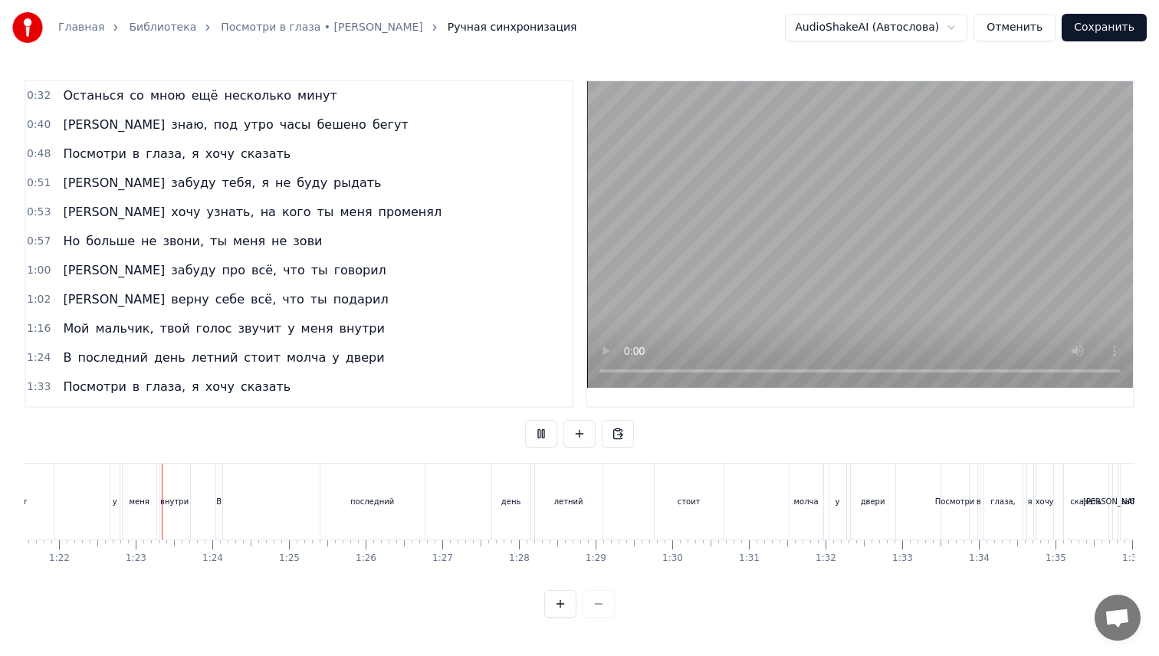
scroll to position [0, 6256]
click at [213, 498] on div "В" at bounding box center [211, 501] width 5 height 11
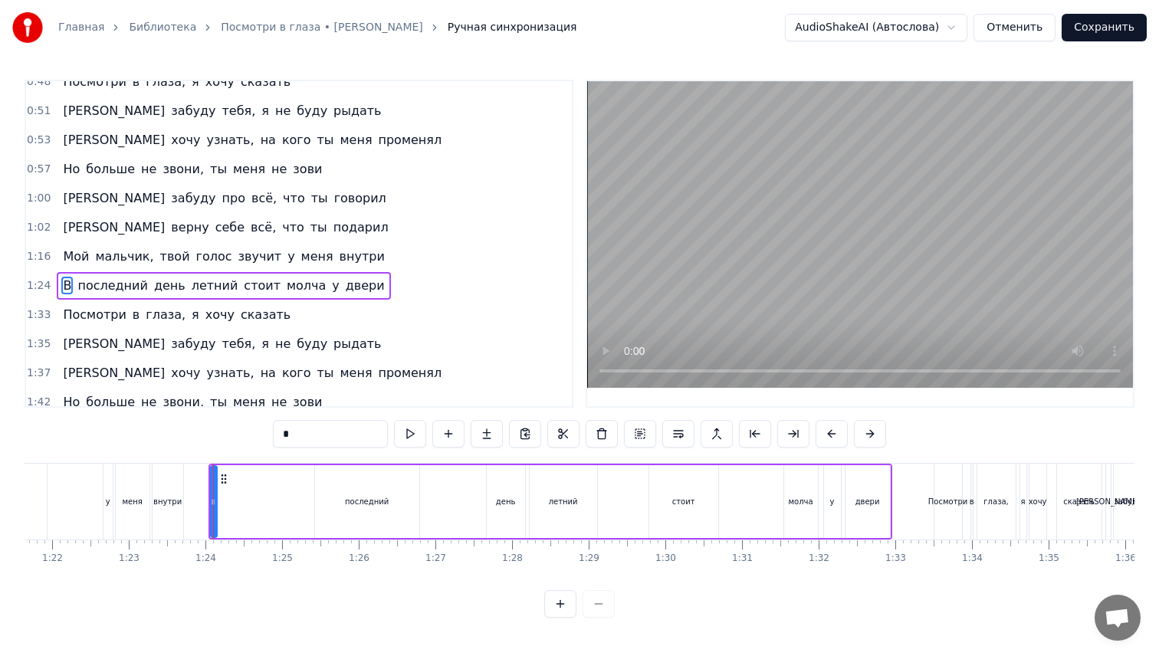
scroll to position [114, 0]
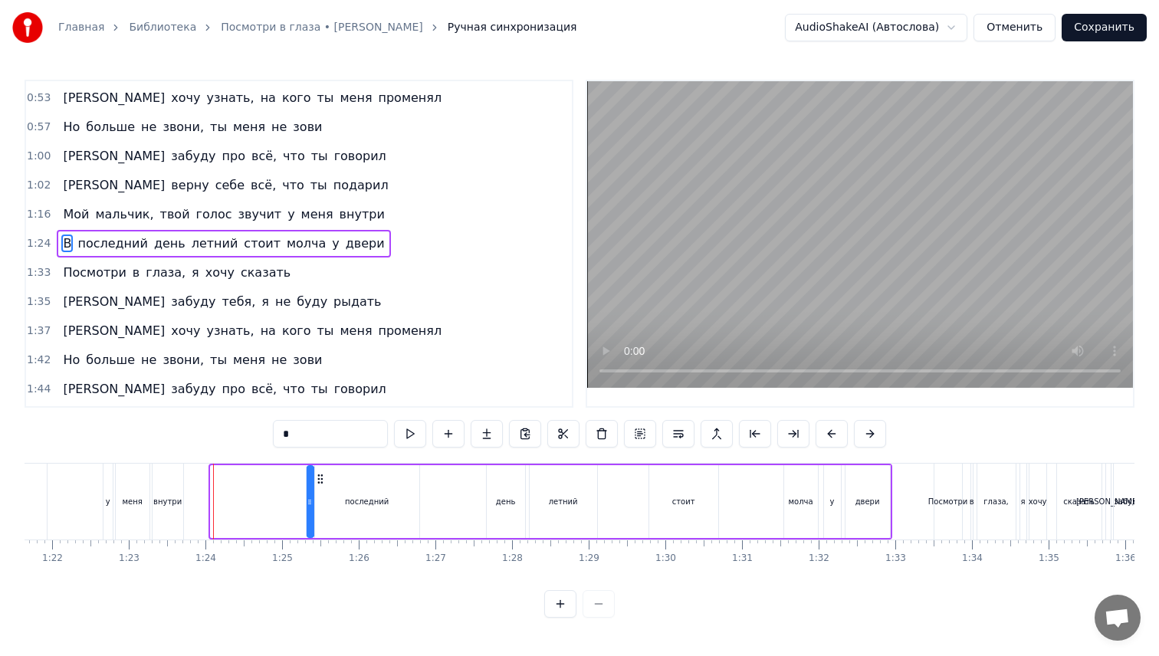
drag, startPoint x: 222, startPoint y: 481, endPoint x: 318, endPoint y: 489, distance: 96.1
click at [318, 489] on div "В последний день летний стоит молча у двери" at bounding box center [550, 502] width 684 height 76
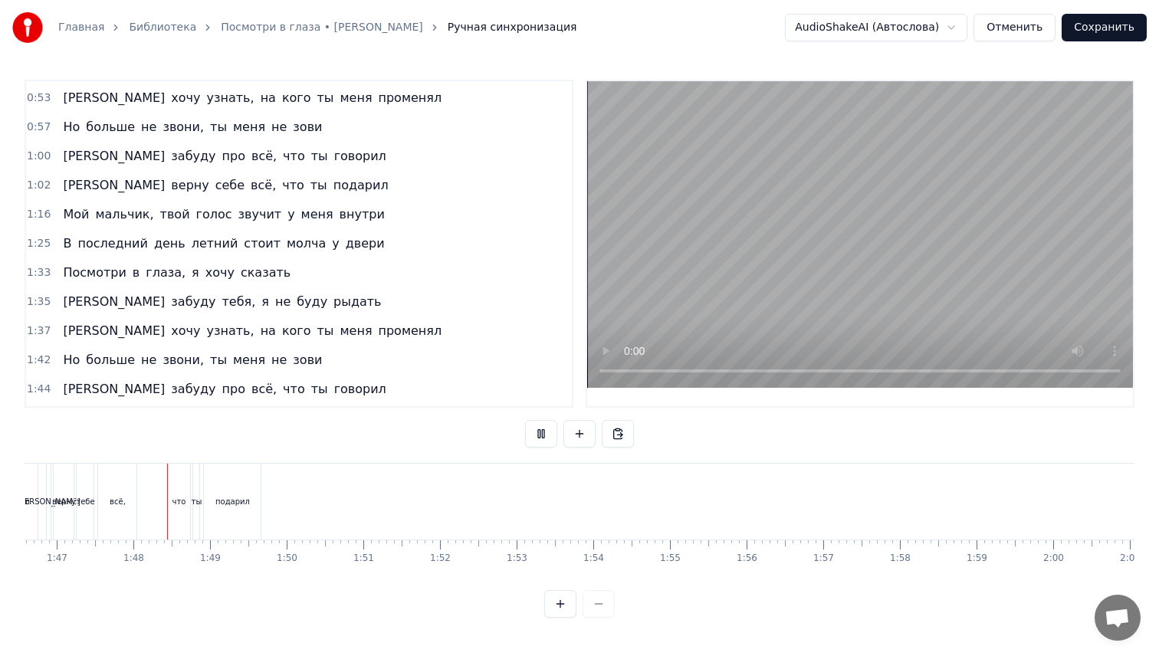
scroll to position [0, 8177]
click at [235, 487] on div "подарил" at bounding box center [223, 502] width 57 height 76
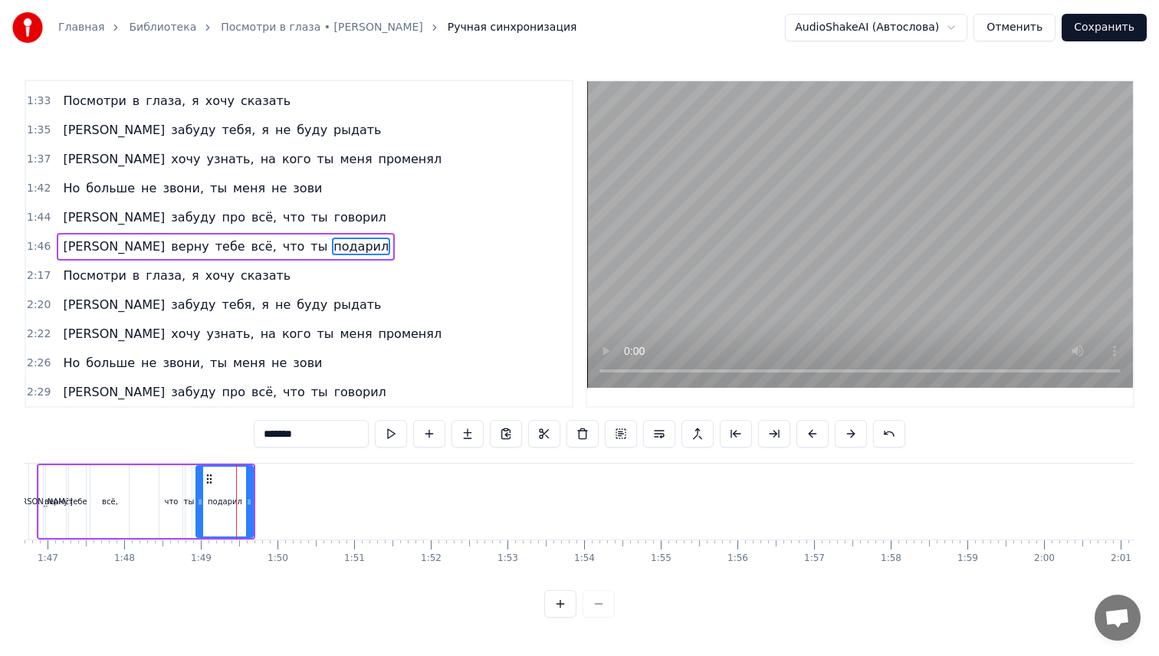
scroll to position [289, 0]
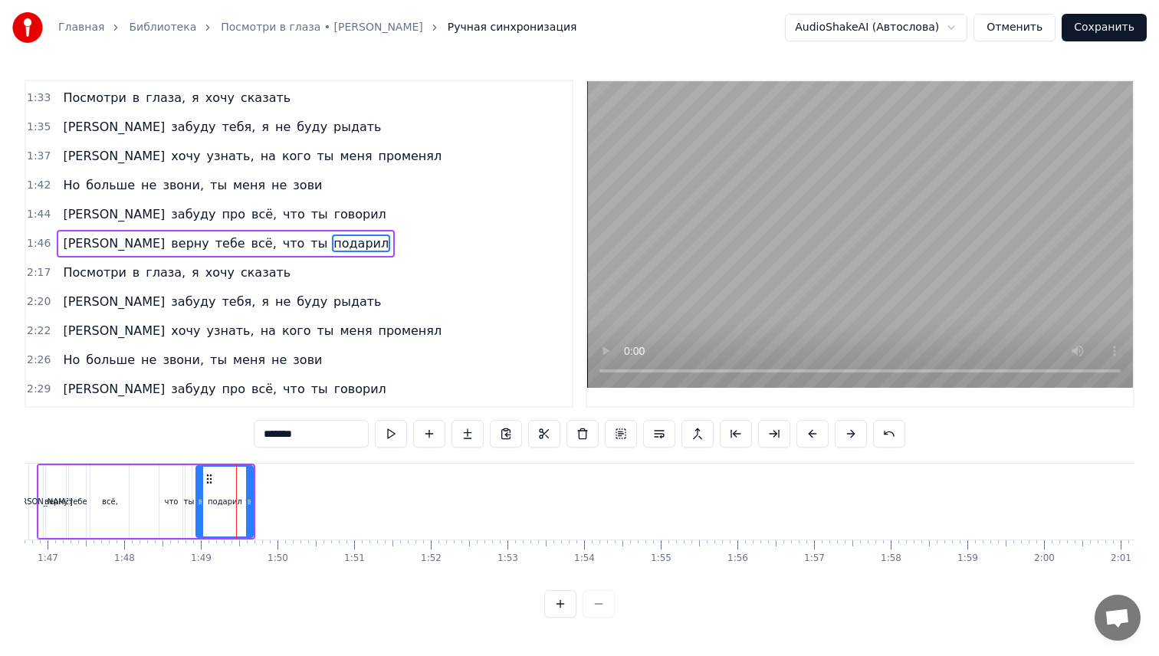
click at [40, 271] on span "2:17" at bounding box center [39, 272] width 24 height 15
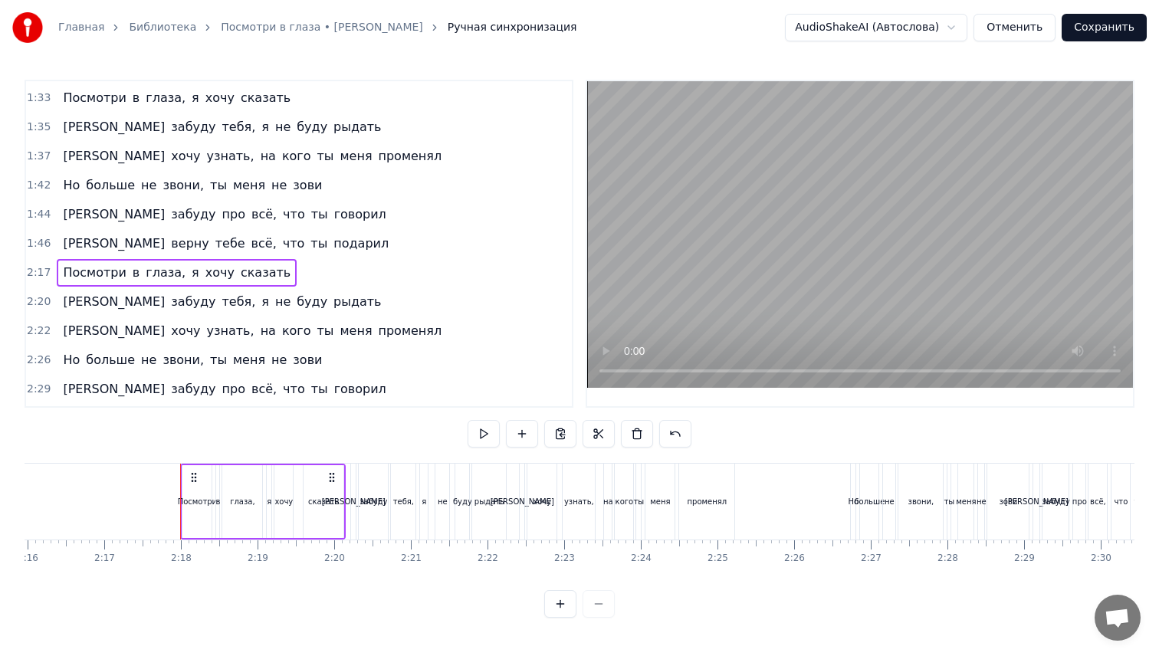
scroll to position [0, 10498]
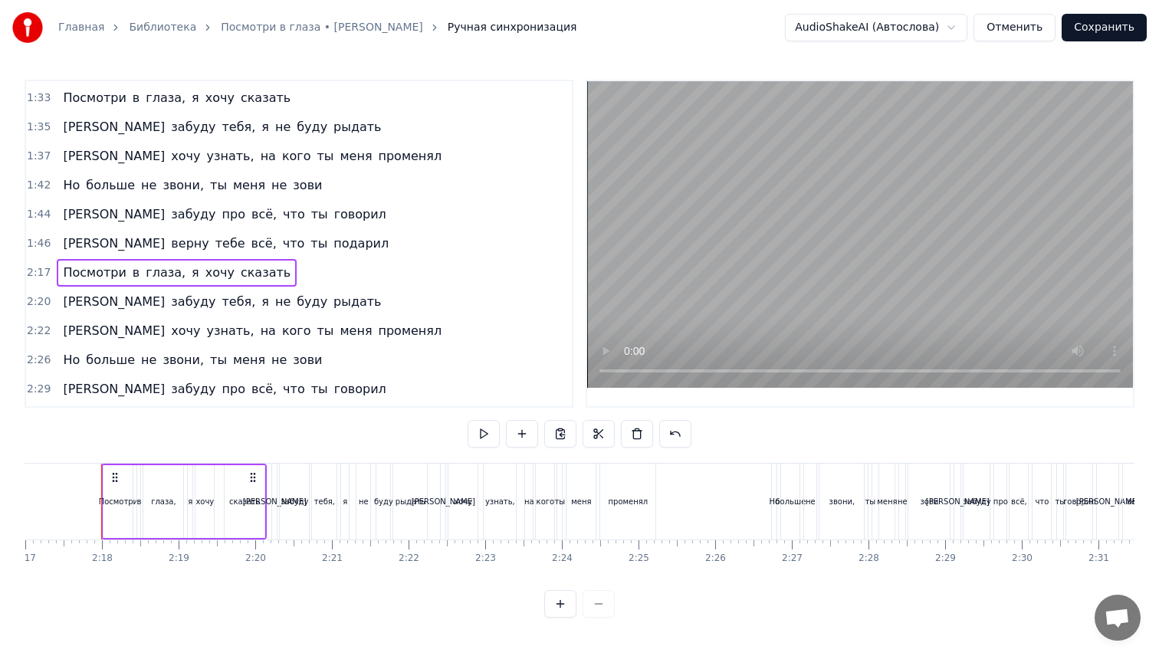
click at [74, 271] on span "Посмотри" at bounding box center [94, 273] width 66 height 18
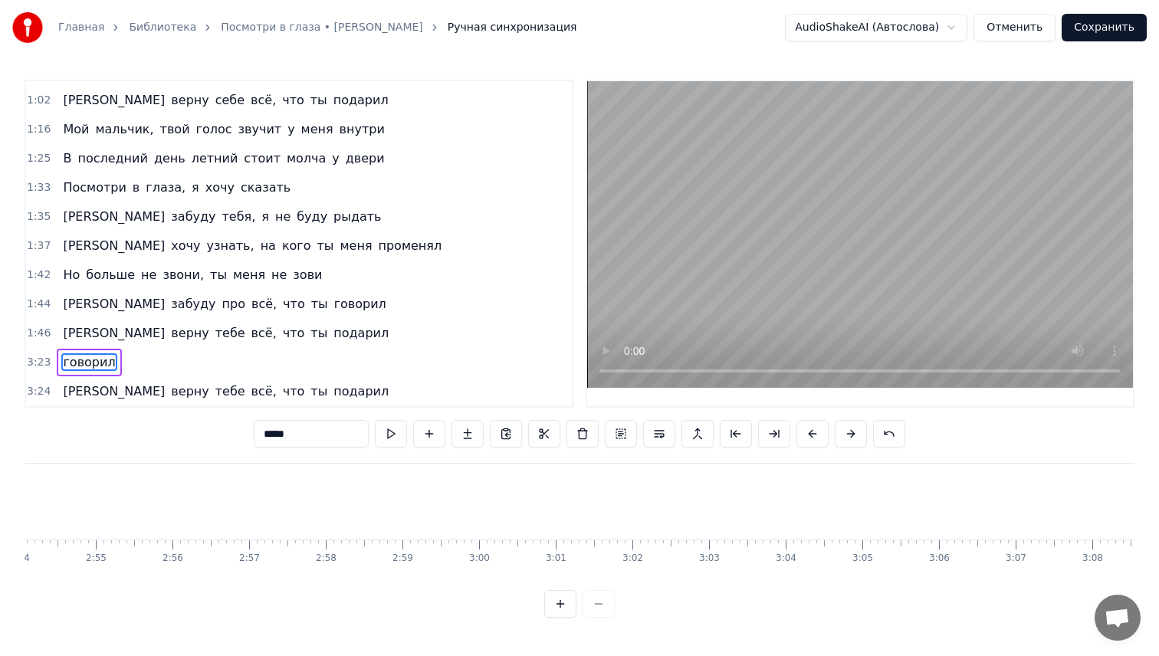
scroll to position [170, 0]
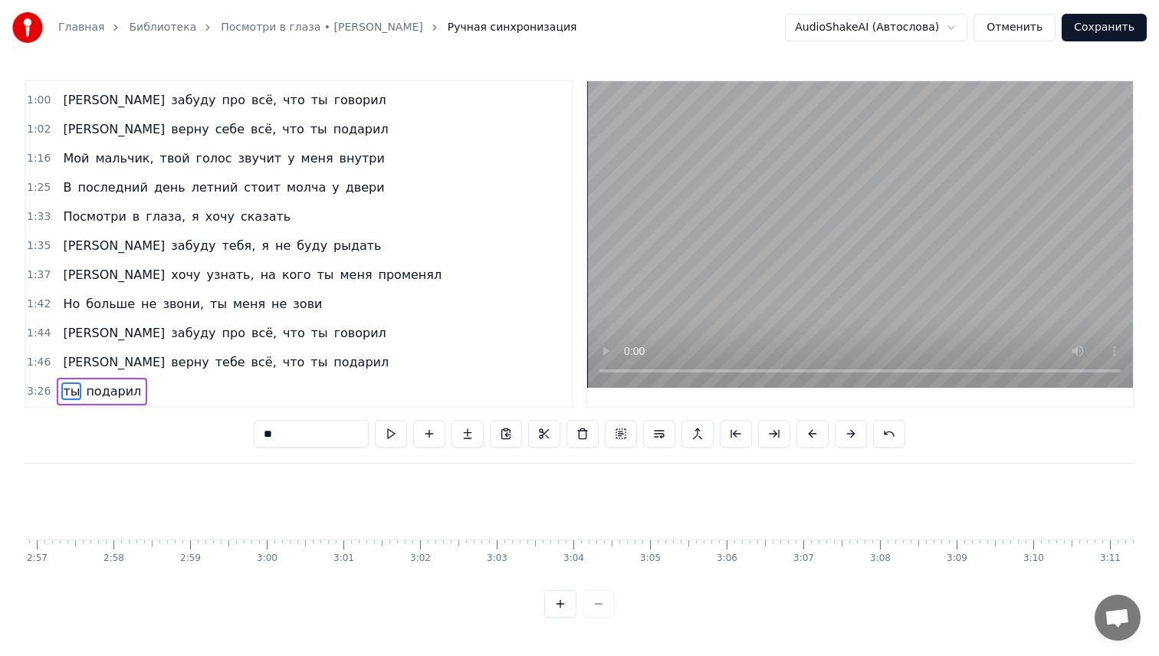
type input "*******"
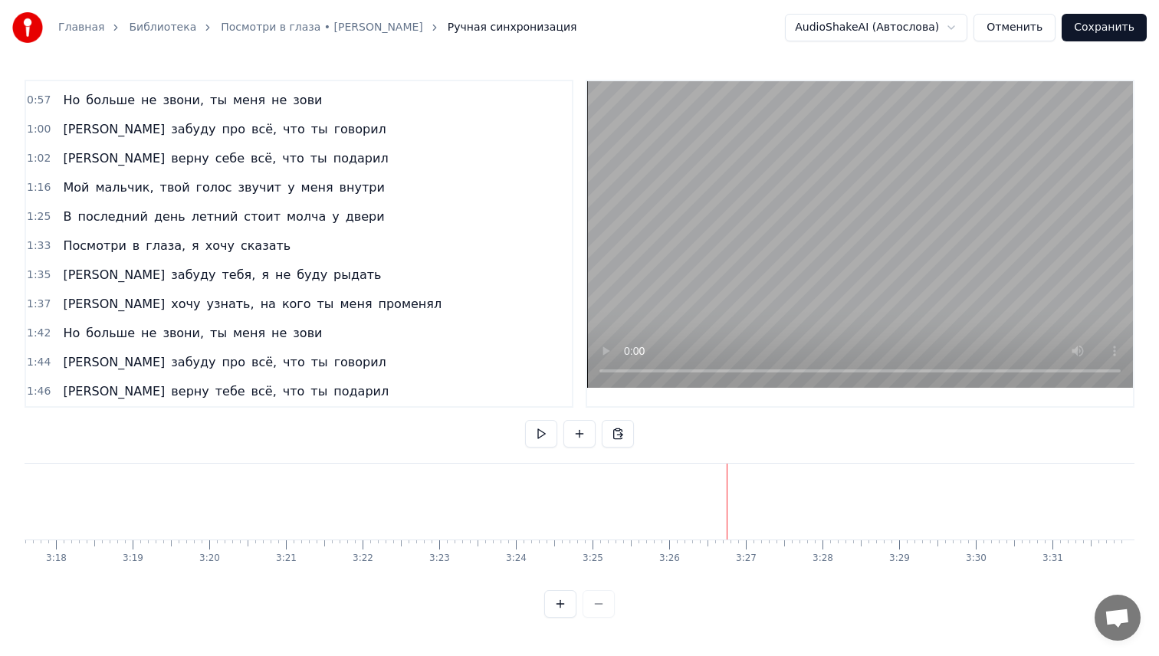
scroll to position [0, 15143]
click at [1096, 26] on button "Сохранить" at bounding box center [1103, 28] width 85 height 28
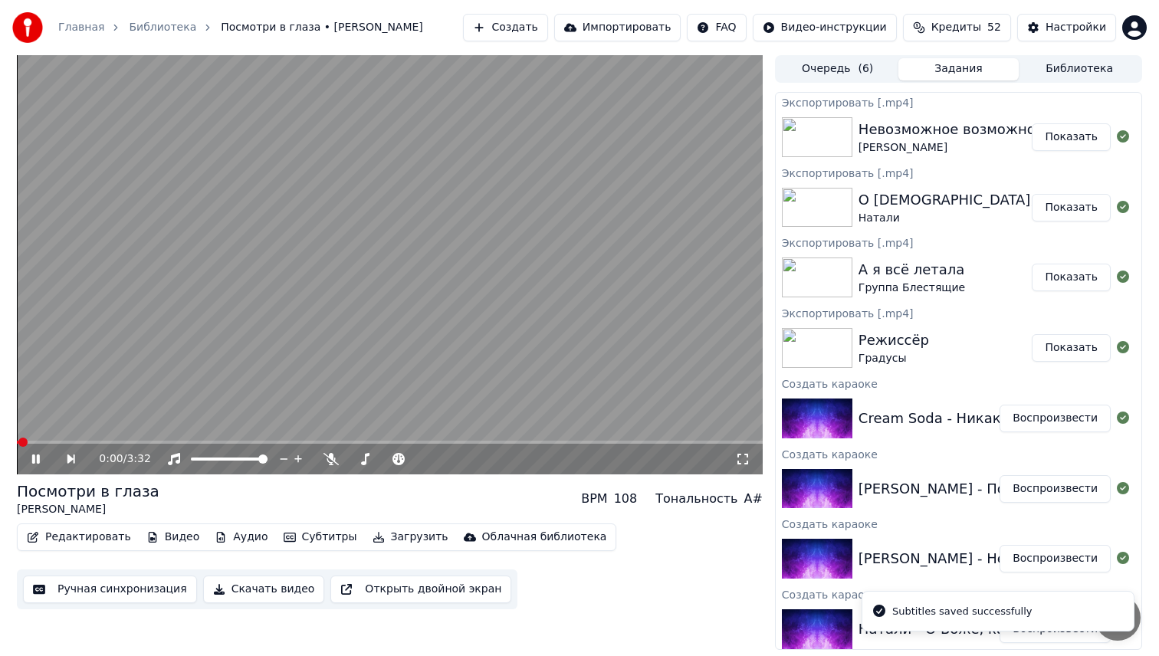
click at [372, 541] on button "Загрузить" at bounding box center [410, 536] width 88 height 21
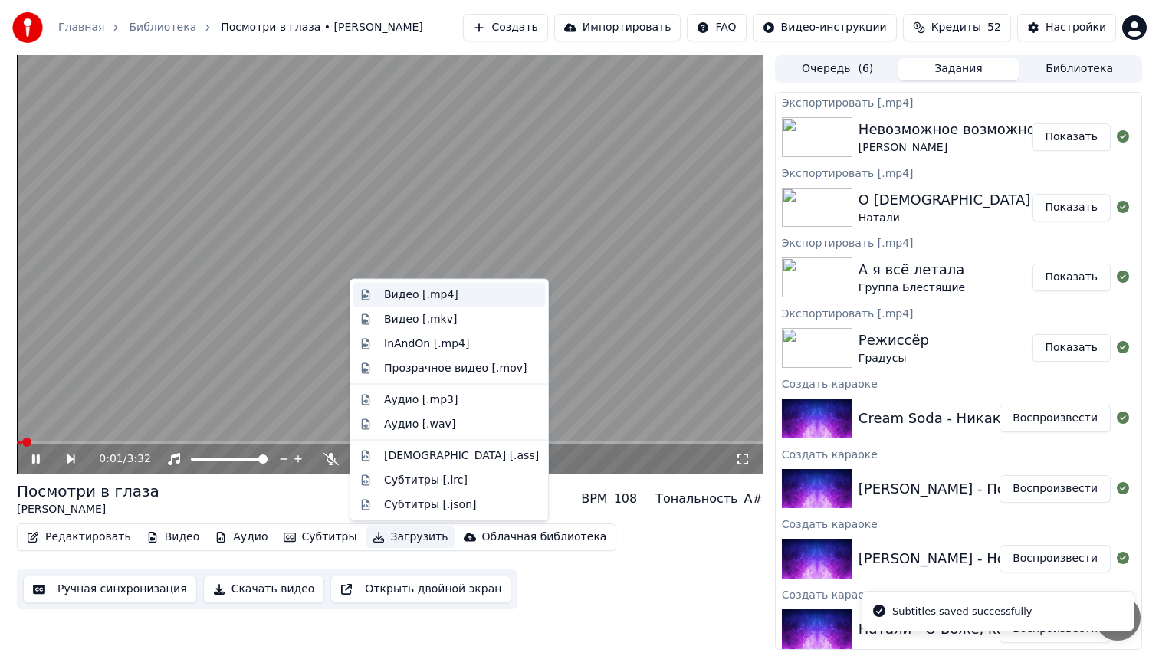
click at [433, 296] on div "Видео [.mp4]" at bounding box center [421, 294] width 74 height 15
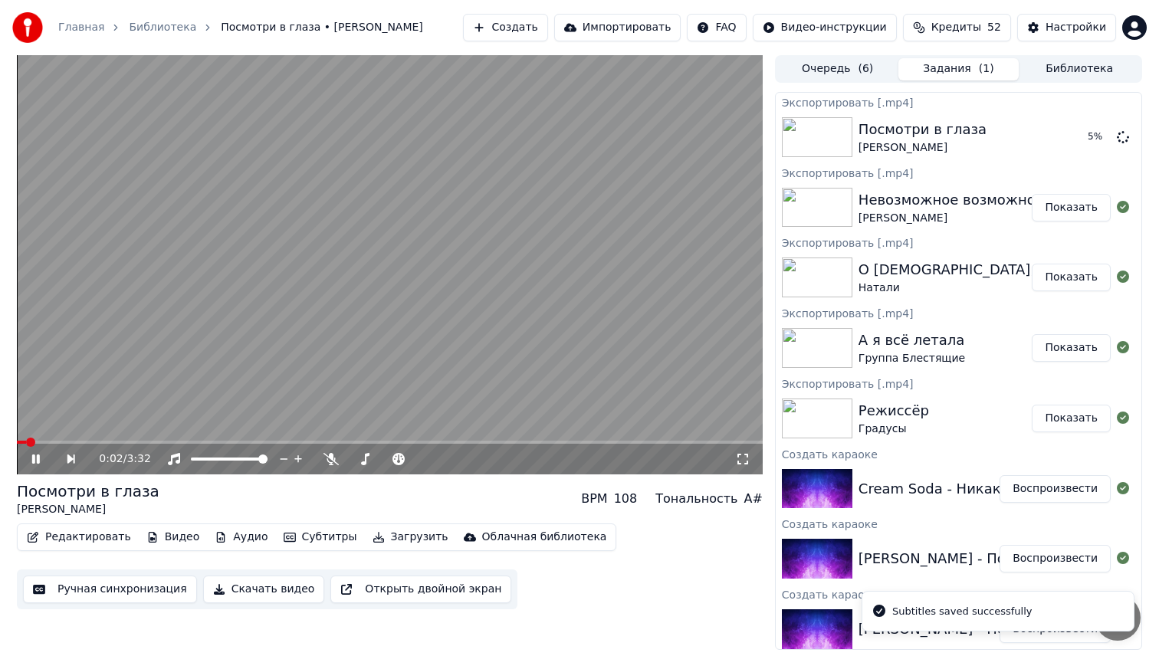
click at [1017, 486] on button "Воспроизвести" at bounding box center [1054, 489] width 111 height 28
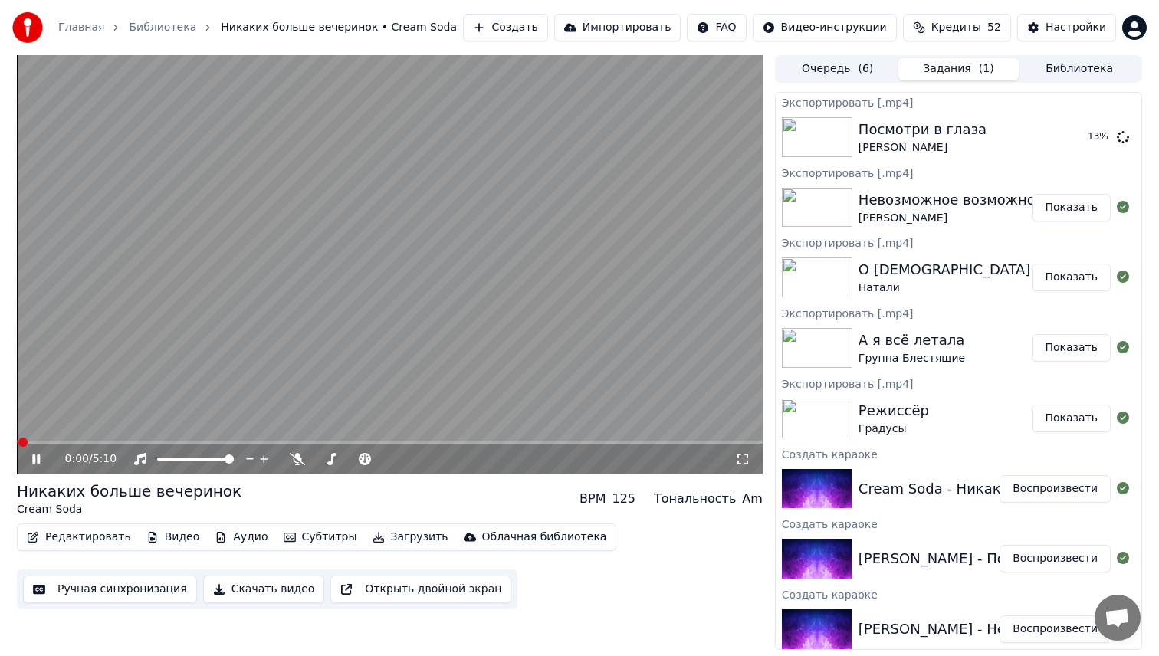
click at [112, 593] on button "Ручная синхронизация" at bounding box center [110, 589] width 174 height 28
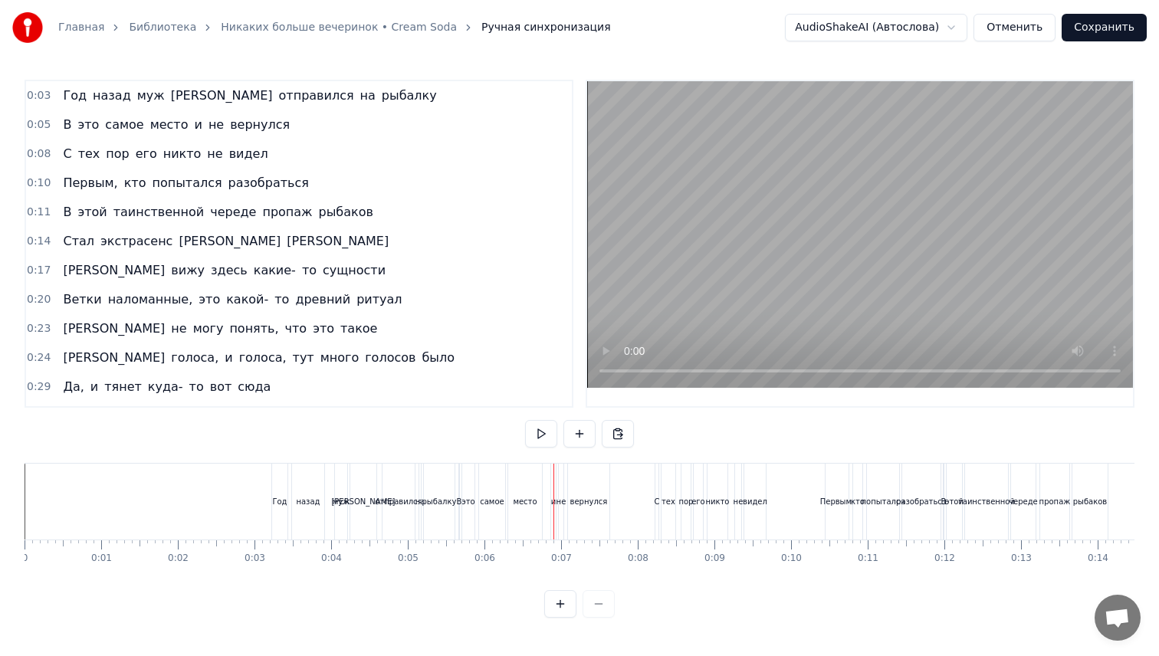
click at [45, 98] on span "0:03" at bounding box center [39, 95] width 24 height 15
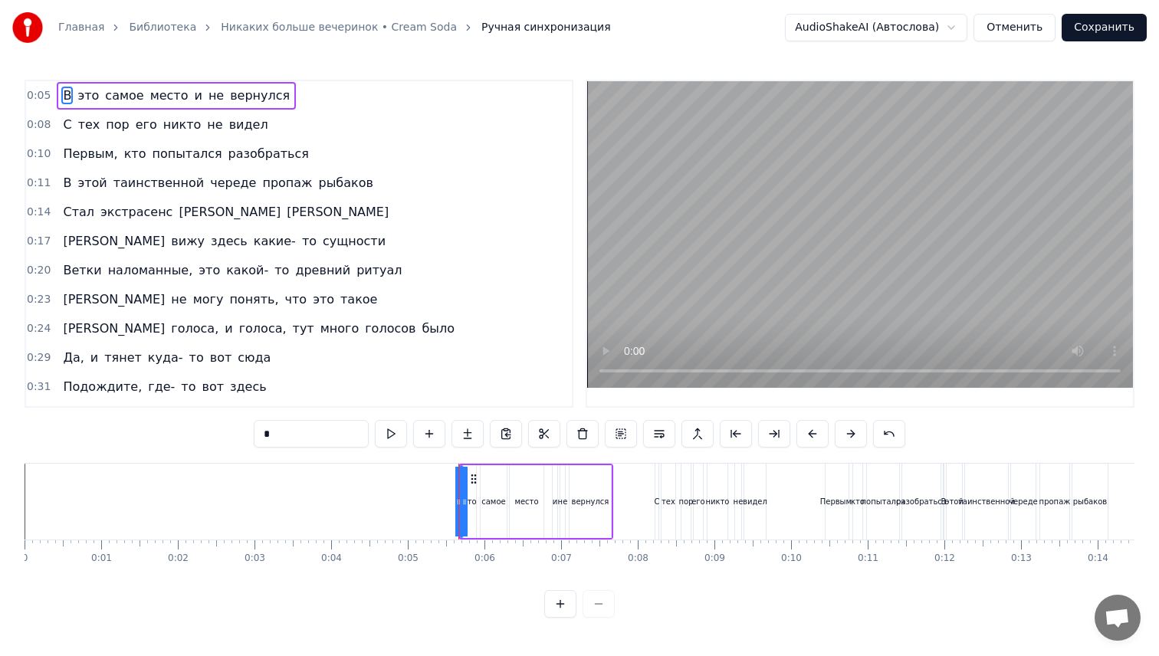
type input "***"
click at [45, 98] on span "0:05" at bounding box center [39, 95] width 24 height 15
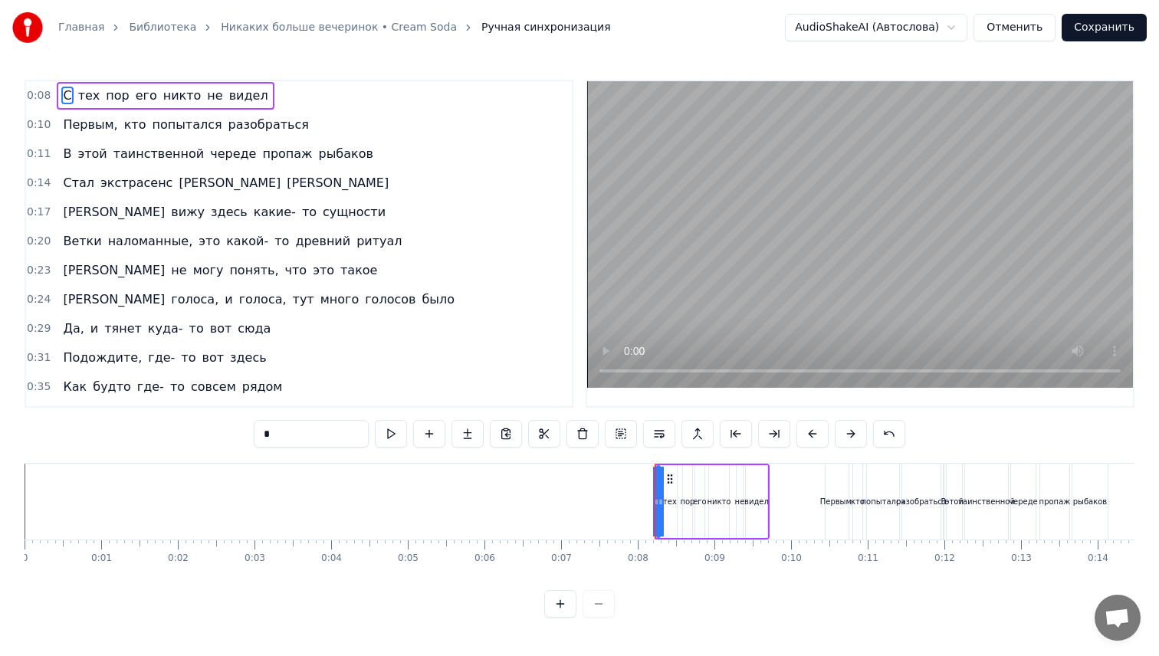
click at [45, 98] on span "0:08" at bounding box center [39, 95] width 24 height 15
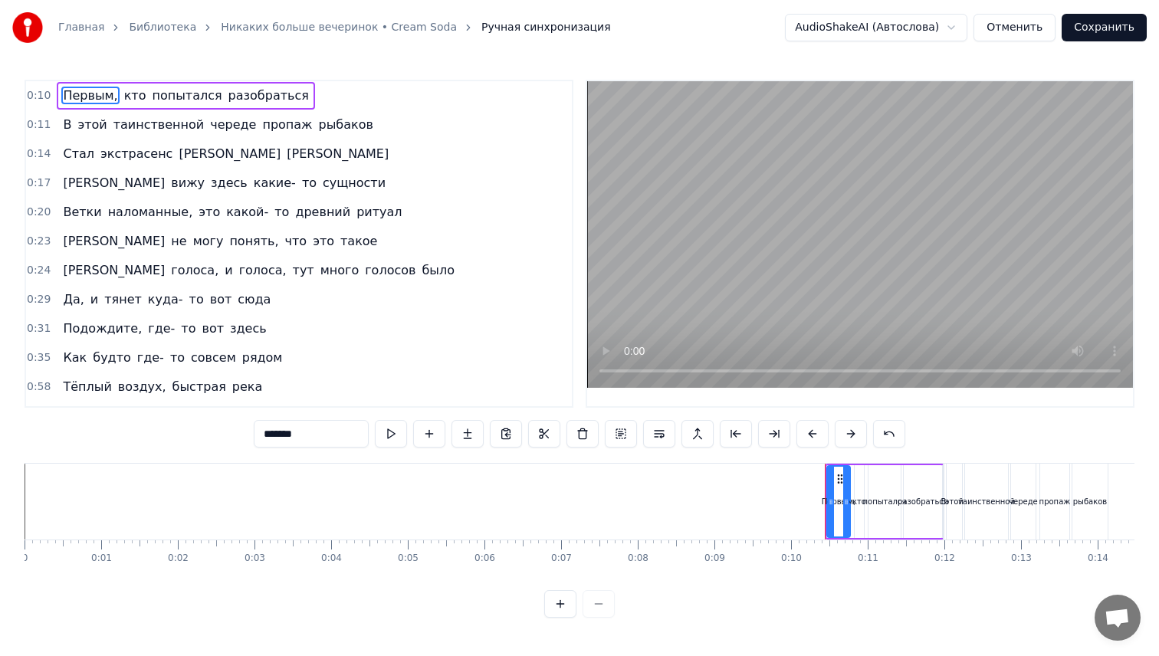
click at [45, 98] on span "0:10" at bounding box center [39, 95] width 24 height 15
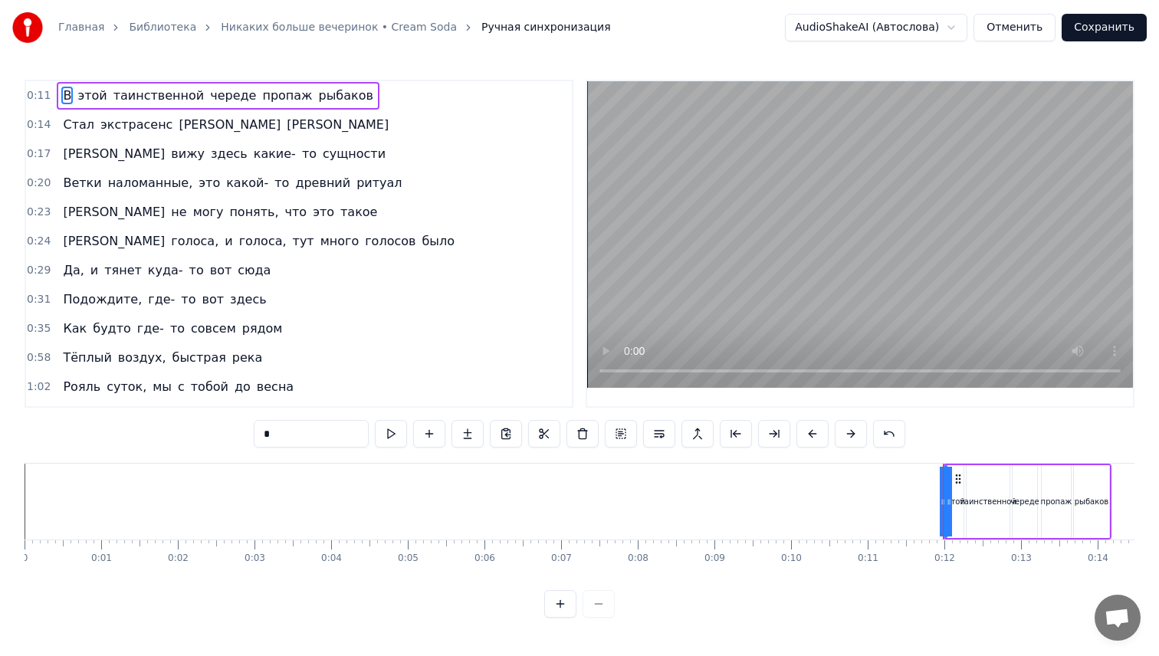
click at [45, 98] on span "0:11" at bounding box center [39, 95] width 24 height 15
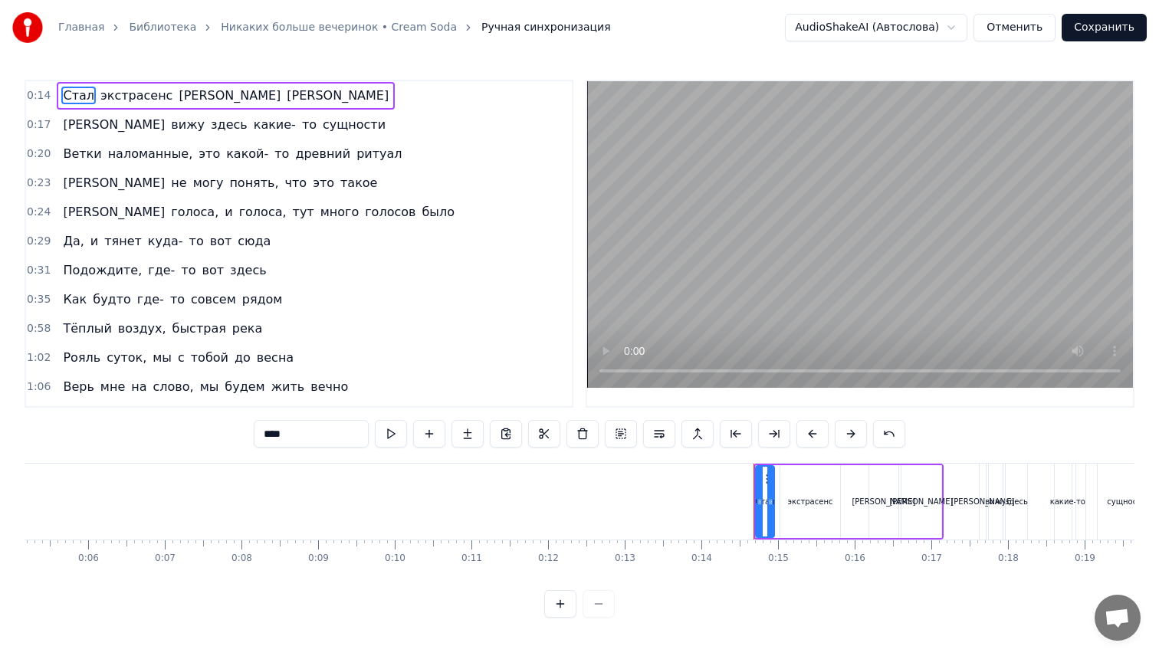
click at [45, 98] on span "0:14" at bounding box center [39, 95] width 24 height 15
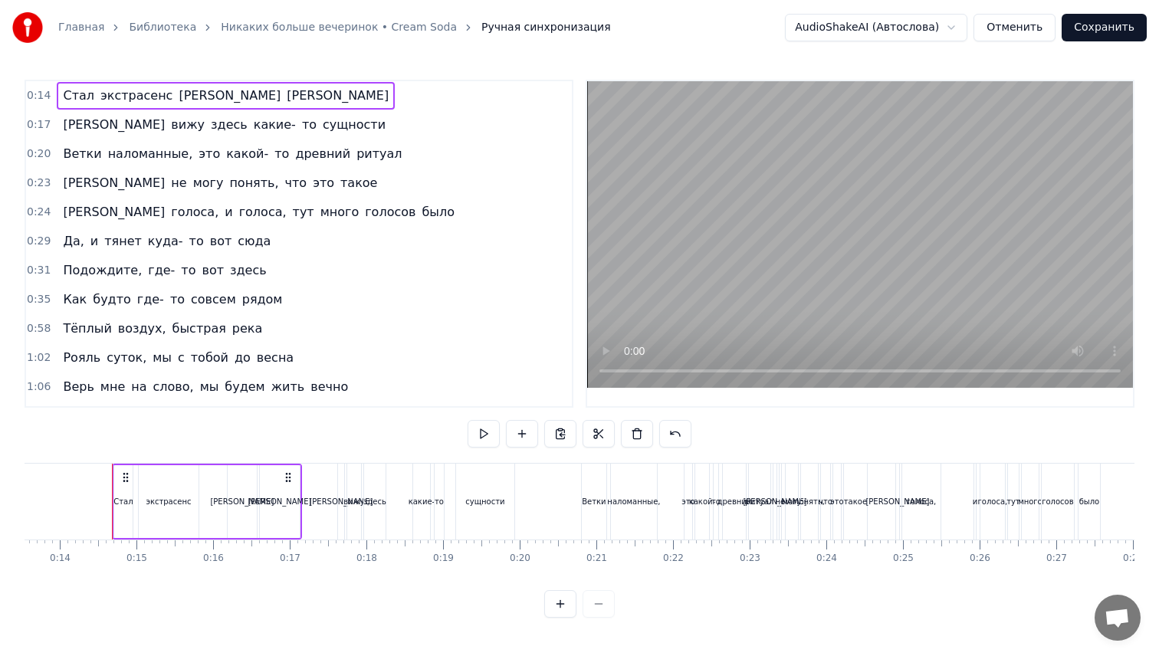
scroll to position [0, 1048]
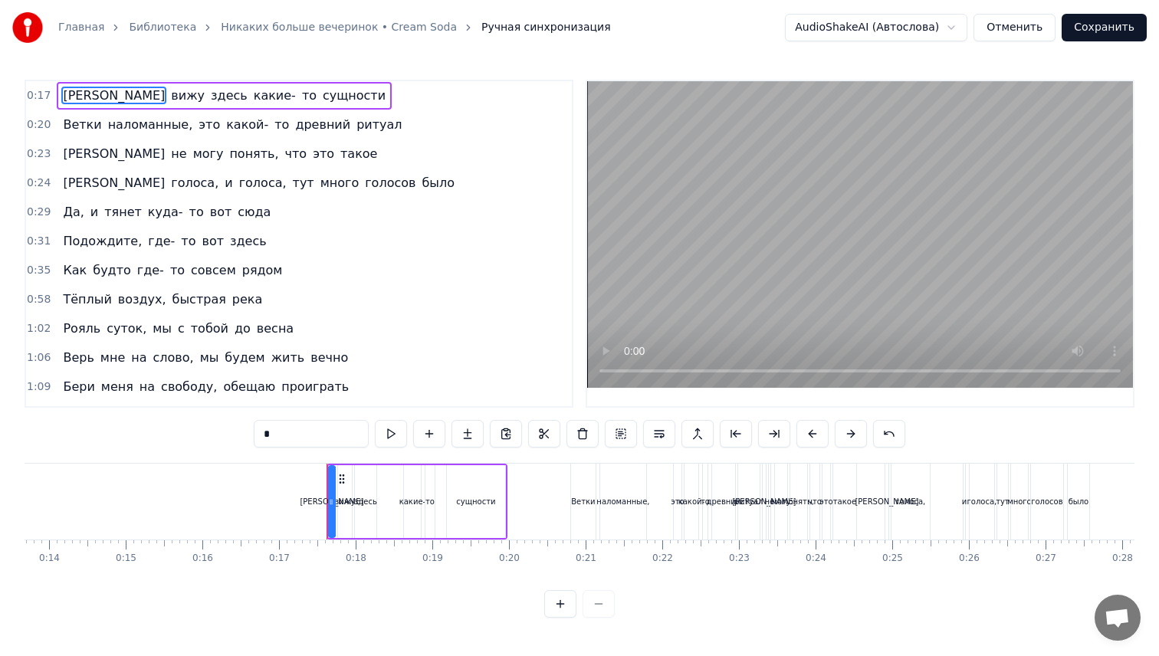
click at [45, 98] on span "0:17" at bounding box center [39, 95] width 24 height 15
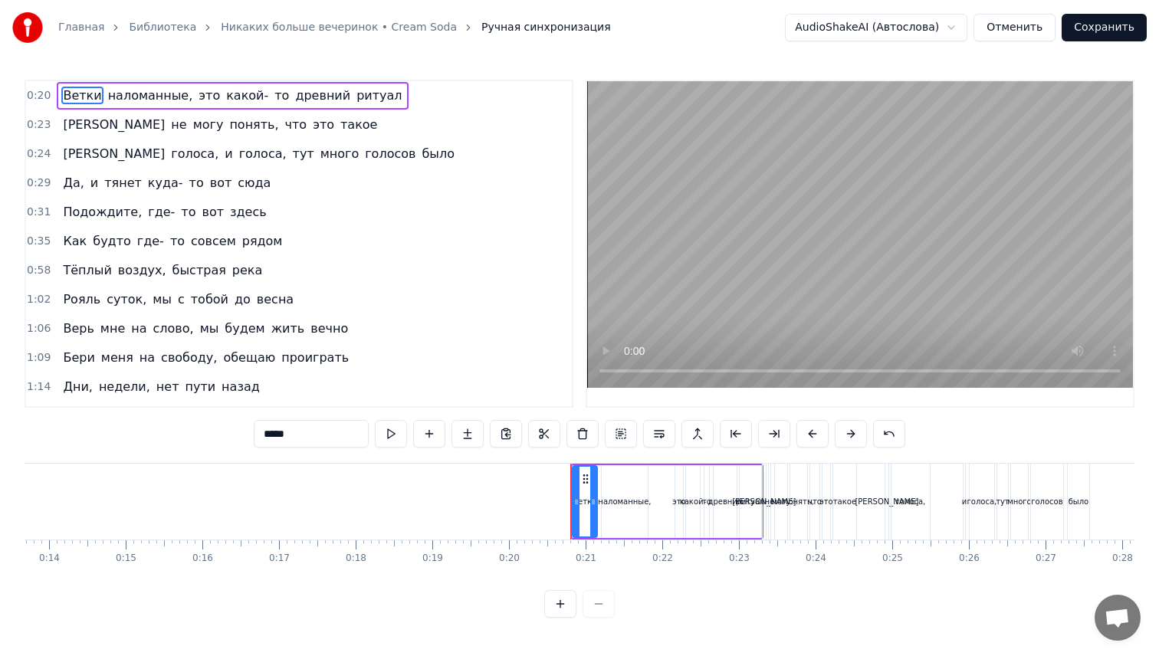
click at [45, 98] on span "0:20" at bounding box center [39, 95] width 24 height 15
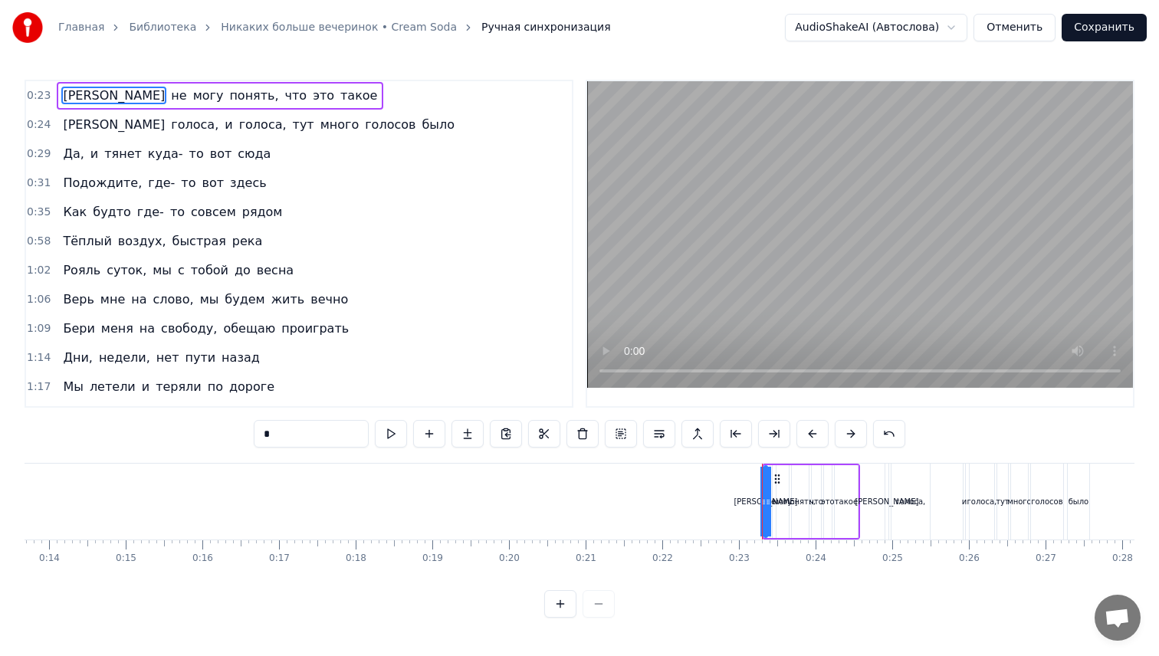
click at [45, 98] on span "0:23" at bounding box center [39, 95] width 24 height 15
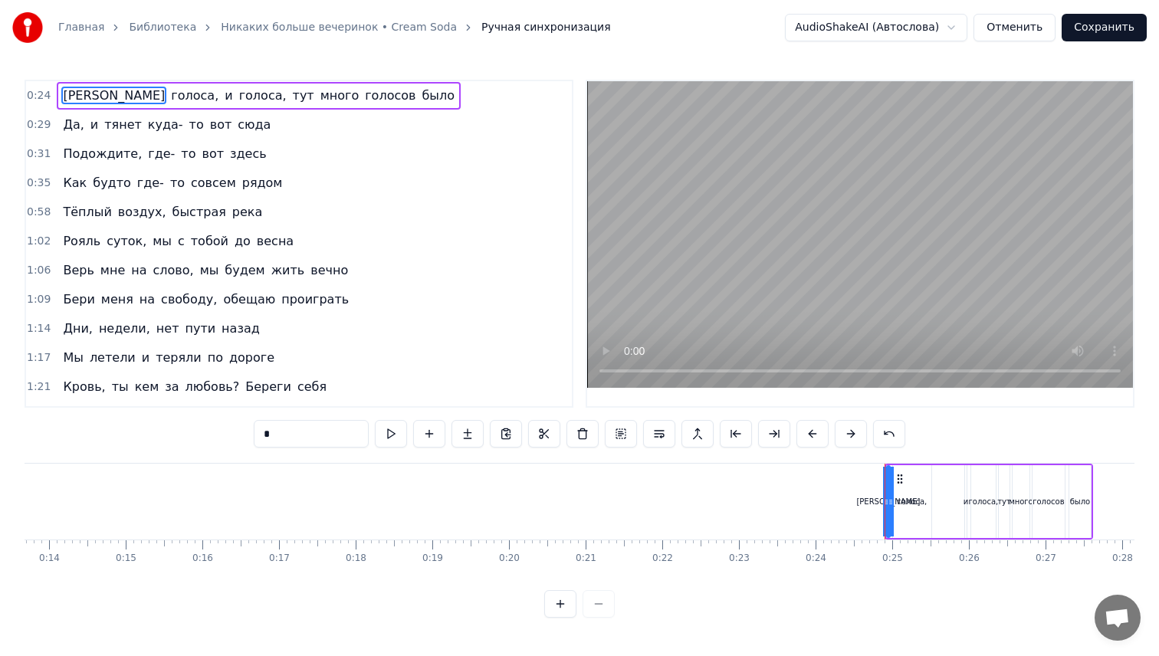
click at [45, 98] on span "0:24" at bounding box center [39, 95] width 24 height 15
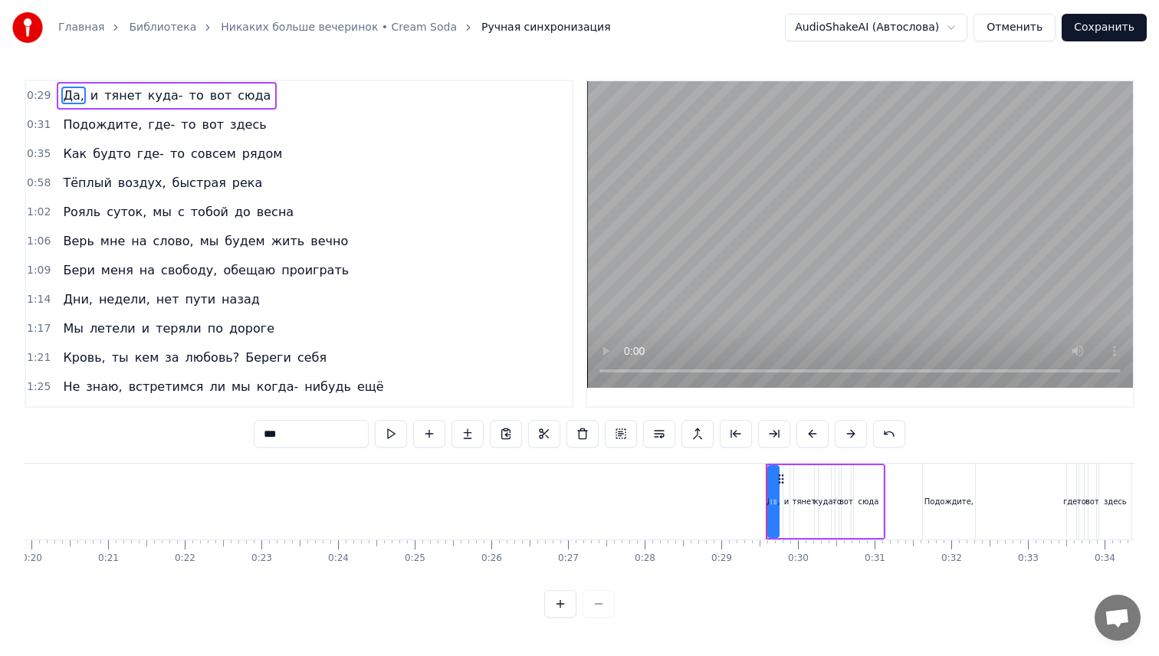
click at [45, 98] on span "0:29" at bounding box center [39, 95] width 24 height 15
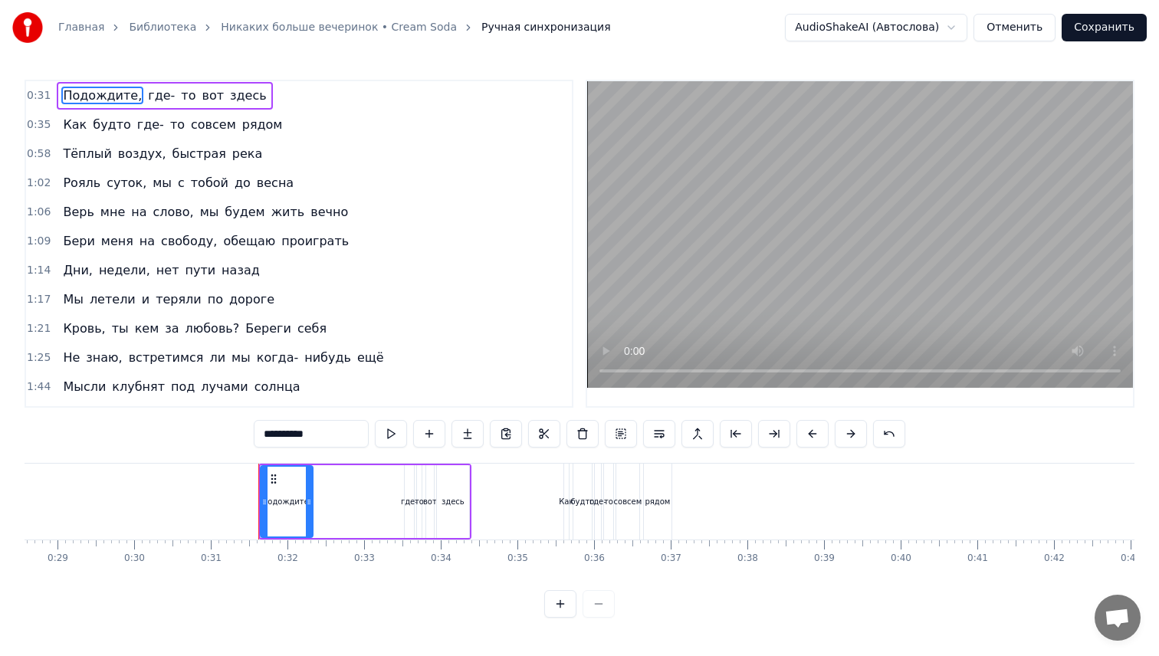
scroll to position [0, 2190]
click at [45, 98] on span "0:31" at bounding box center [39, 95] width 24 height 15
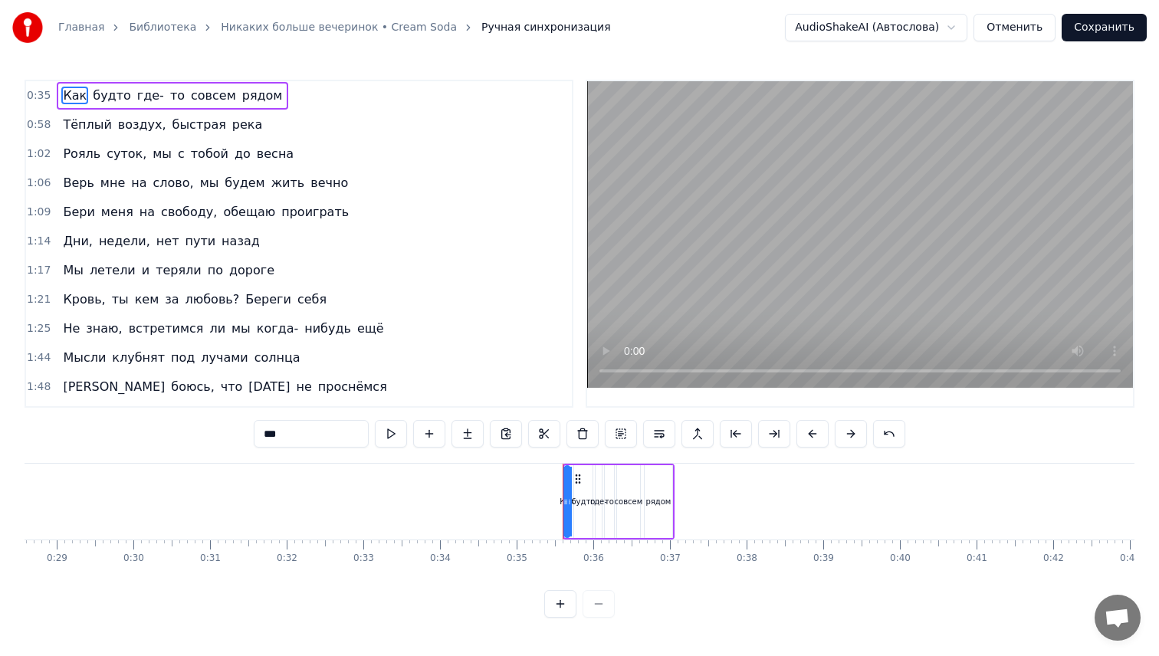
click at [45, 98] on span "0:35" at bounding box center [39, 95] width 24 height 15
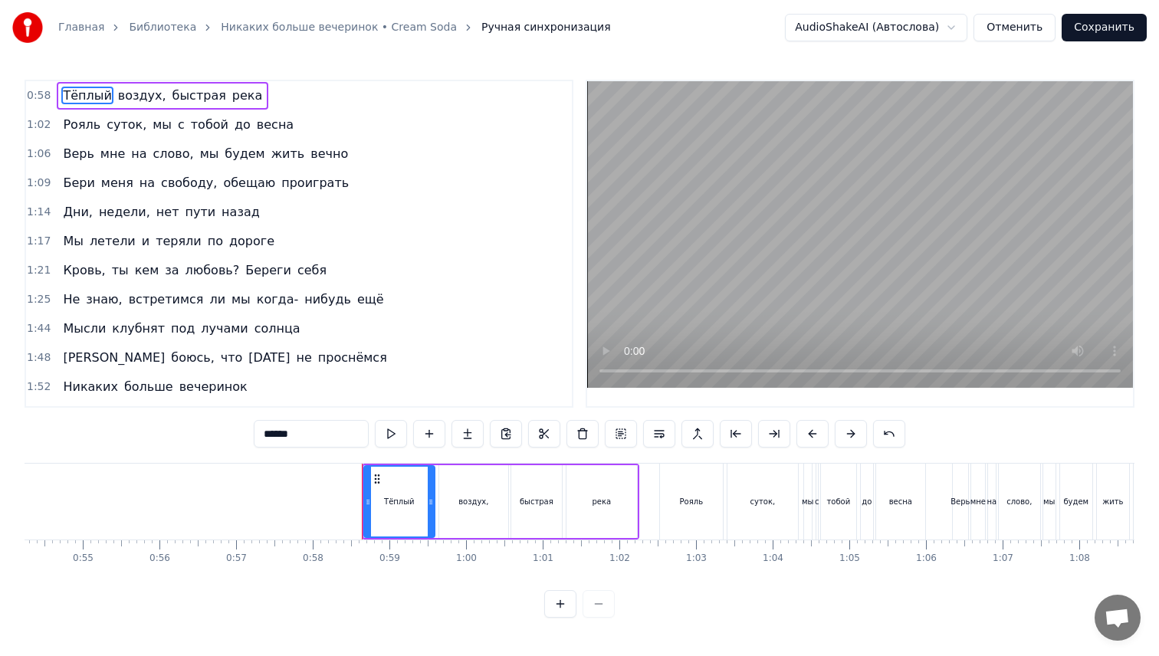
scroll to position [0, 4417]
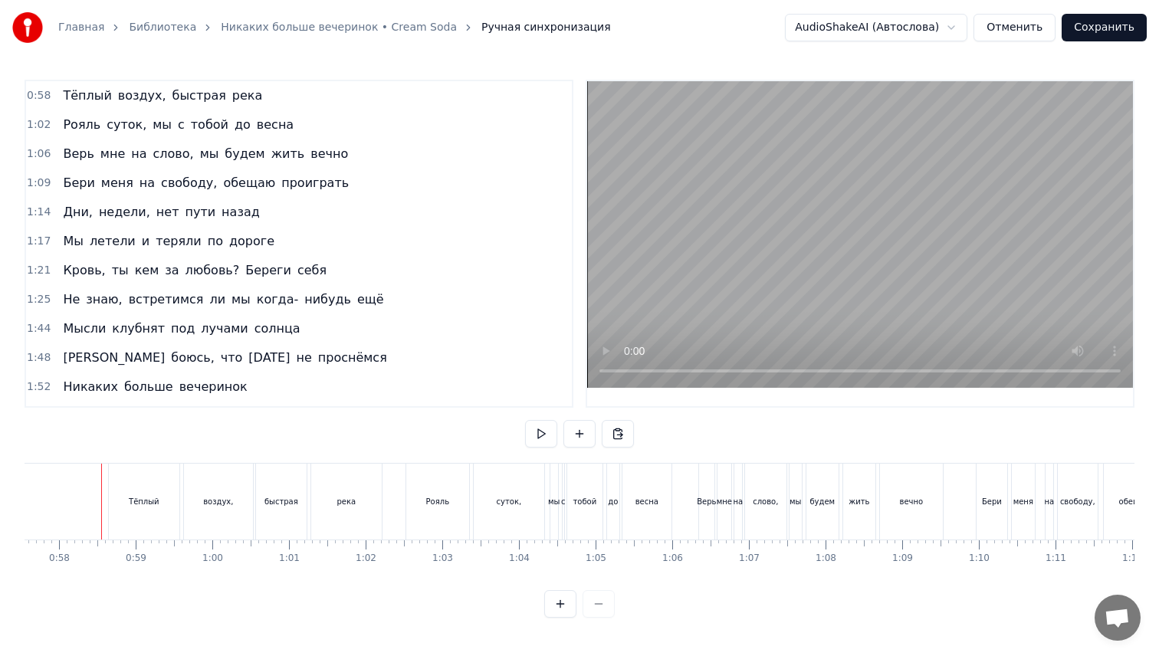
drag, startPoint x: 67, startPoint y: 496, endPoint x: 77, endPoint y: 497, distance: 10.0
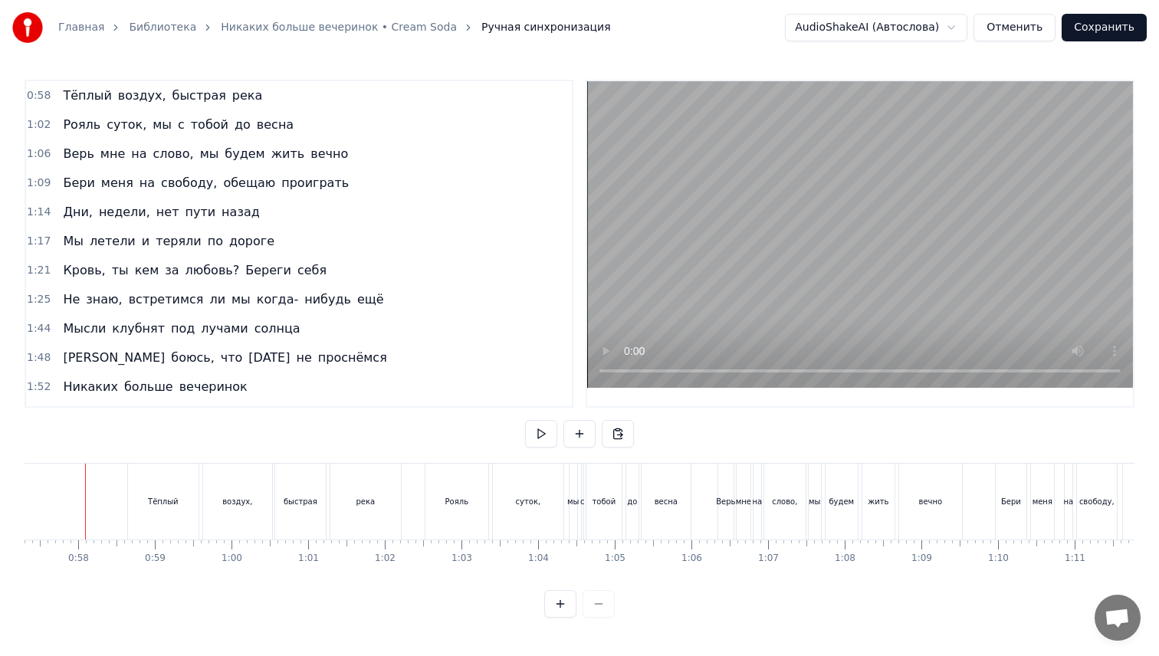
scroll to position [0, 4375]
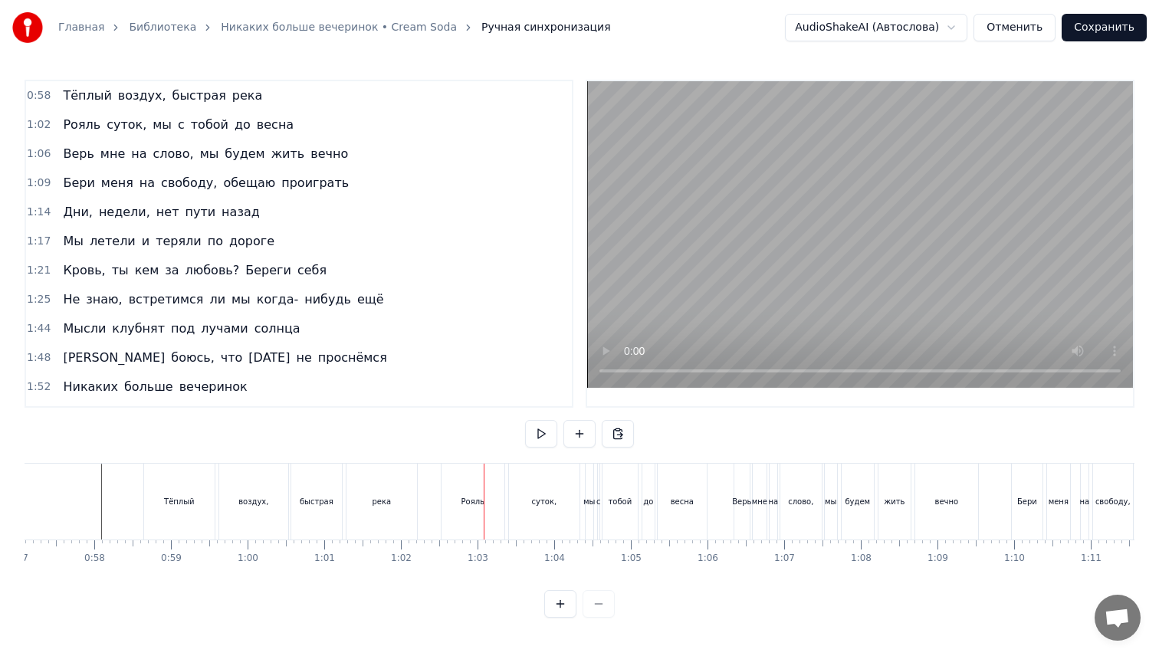
click at [487, 499] on div "Рояль" at bounding box center [472, 502] width 63 height 76
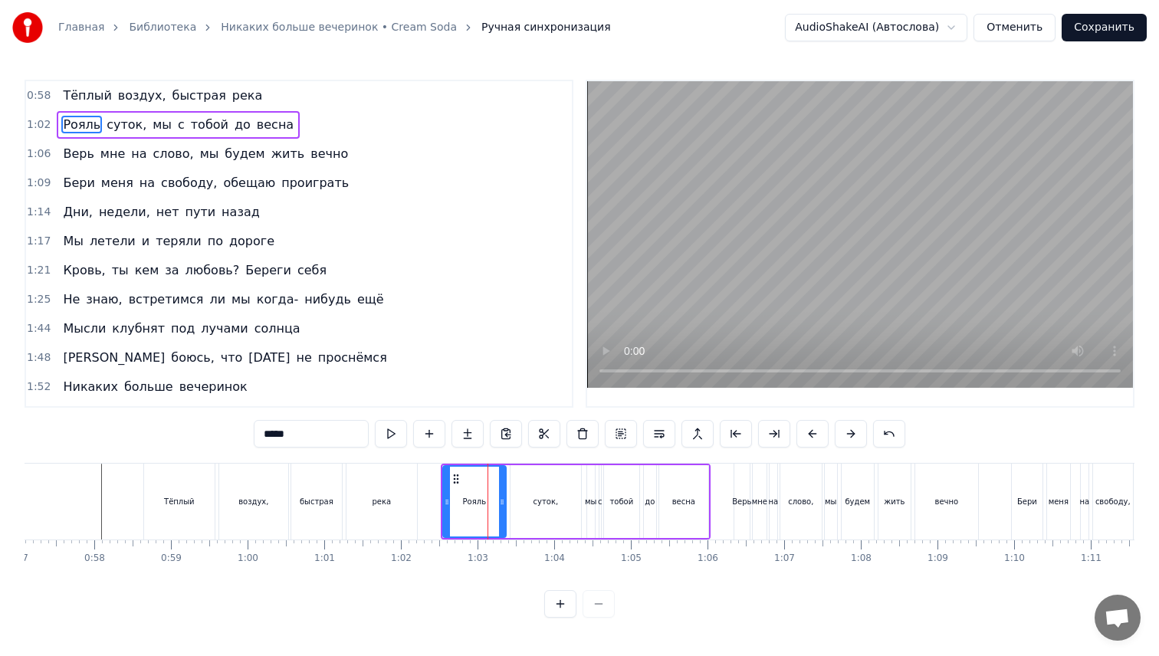
drag, startPoint x: 319, startPoint y: 441, endPoint x: 166, endPoint y: 431, distance: 153.6
click at [172, 431] on div "0:58 Тёплый воздух, быстрая река 1:02 Рояль суток, мы с тобой до весна 1:06 Вер…" at bounding box center [580, 349] width 1110 height 538
type input "****"
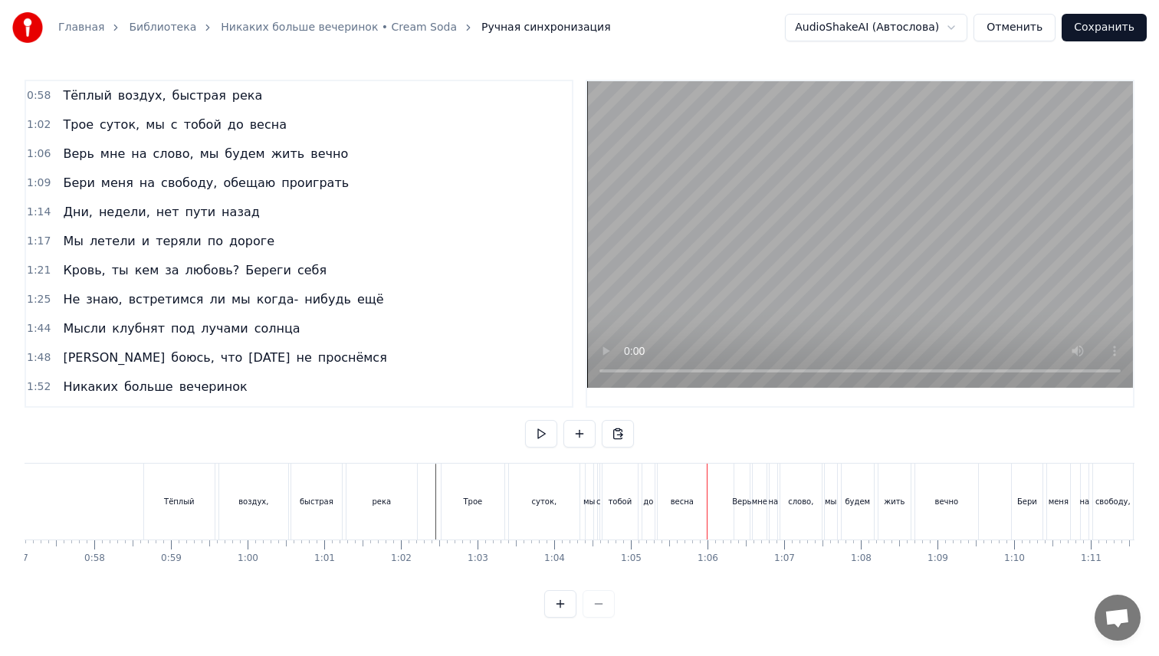
click at [649, 510] on div "до" at bounding box center [648, 502] width 12 height 76
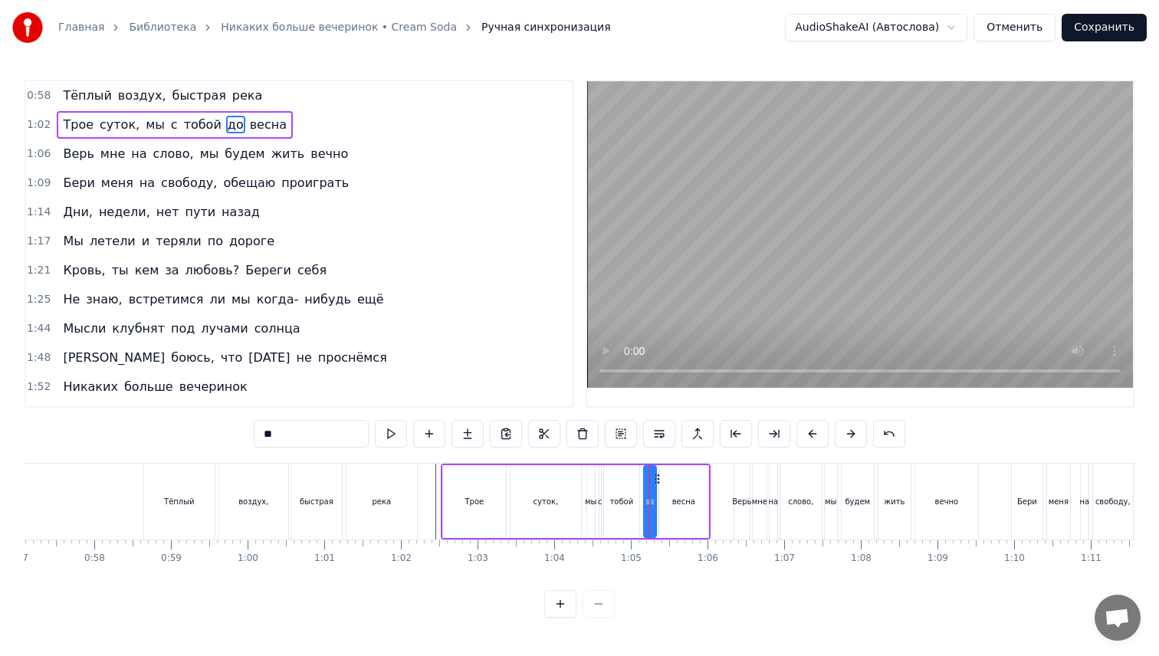
drag, startPoint x: 249, startPoint y: 427, endPoint x: 202, endPoint y: 425, distance: 46.8
click at [221, 427] on div "0:58 Тёплый воздух, быстрая река 1:02 Трое суток, мы с тобой до весна 1:06 Верь…" at bounding box center [580, 349] width 1110 height 538
click at [260, 126] on span "весна" at bounding box center [274, 125] width 40 height 18
drag, startPoint x: 312, startPoint y: 438, endPoint x: 200, endPoint y: 439, distance: 111.9
click at [200, 439] on div "0:58 Тёплый воздух, быстрая река 1:02 Трое суток, мы с тобой без весна 1:06 Вер…" at bounding box center [580, 349] width 1110 height 538
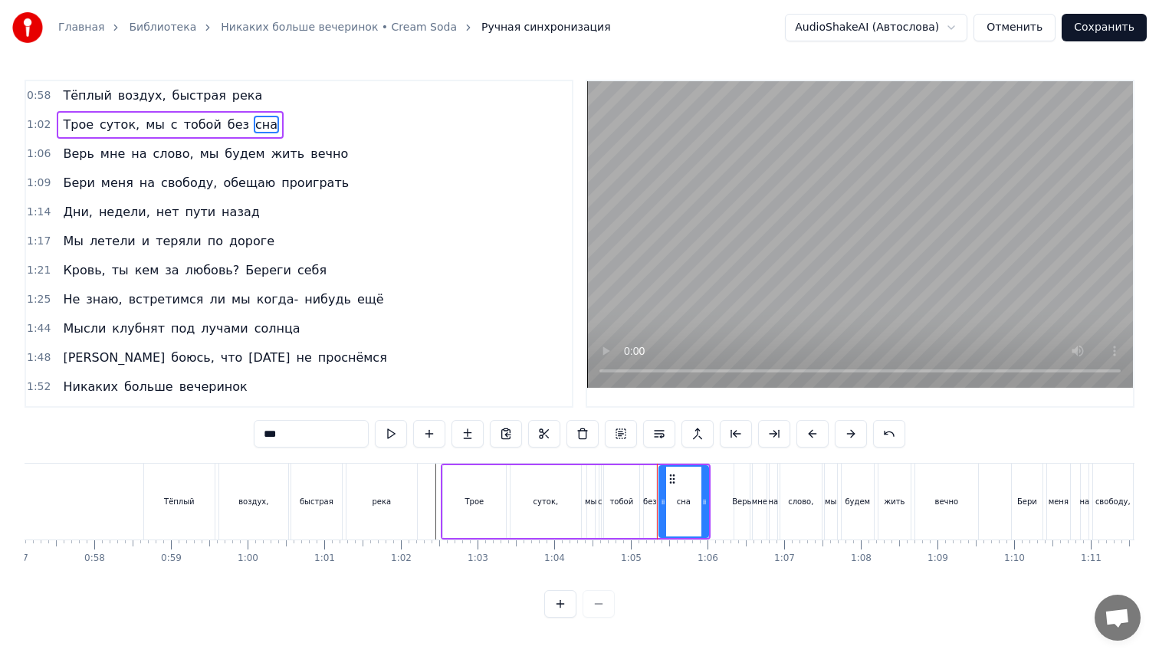
type input "***"
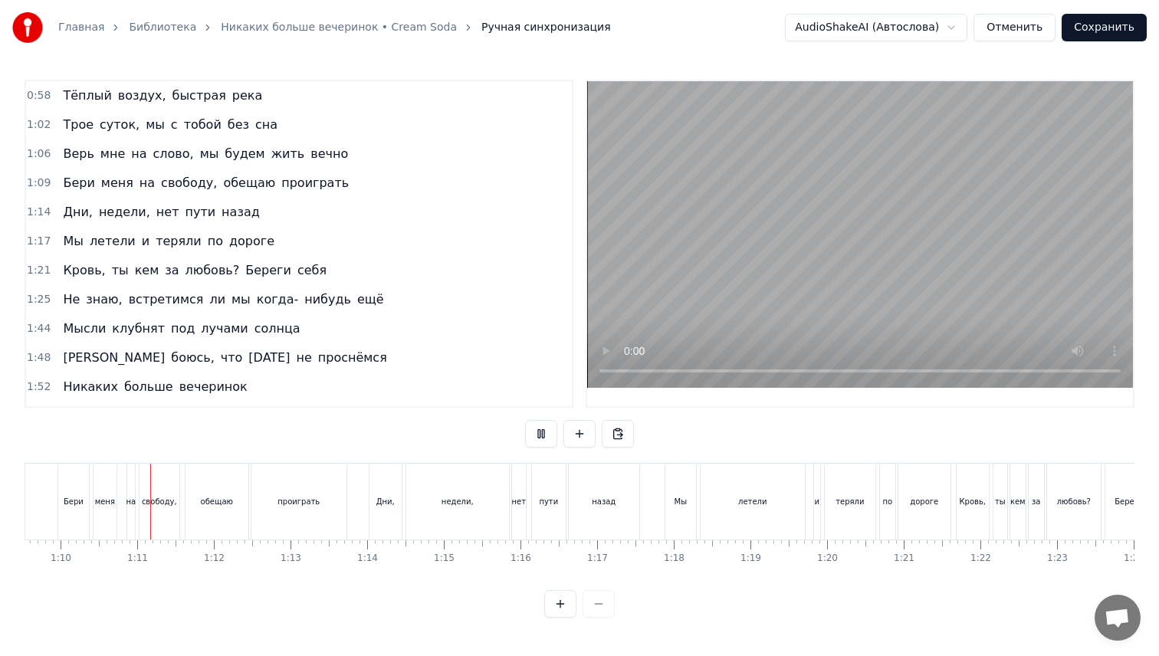
scroll to position [0, 5334]
click at [205, 503] on div "обещаю" at bounding box center [211, 501] width 32 height 11
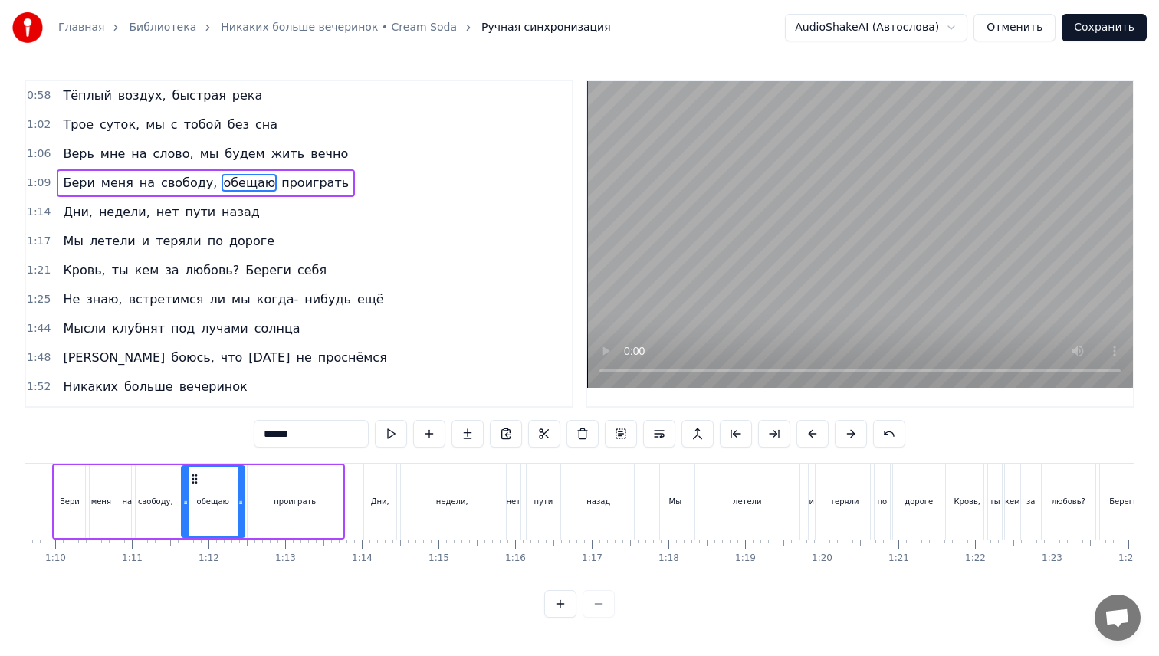
click at [162, 503] on div "свободу," at bounding box center [155, 501] width 35 height 11
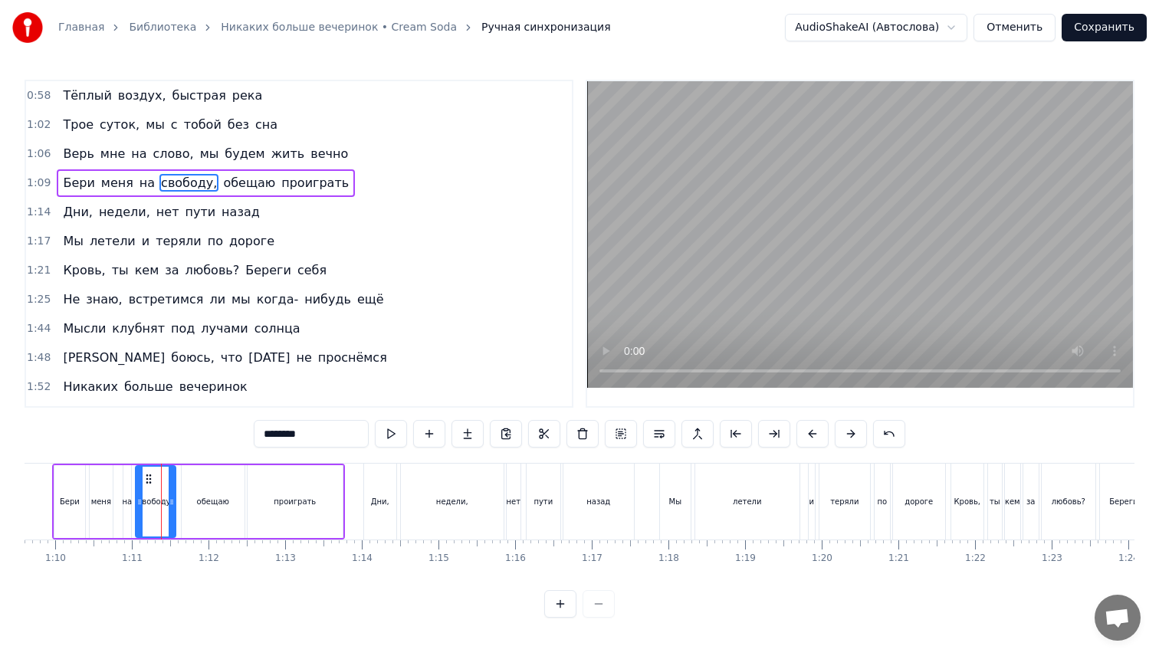
drag, startPoint x: 325, startPoint y: 434, endPoint x: 185, endPoint y: 421, distance: 140.1
click at [185, 421] on div "0:58 Тёплый воздух, быстрая река 1:02 Трое суток, мы с тобой без сна 1:06 Верь …" at bounding box center [580, 349] width 1110 height 538
type input "*****"
click at [343, 490] on div "[PERSON_NAME] меня на слабо обещаю проиграть" at bounding box center [198, 502] width 293 height 76
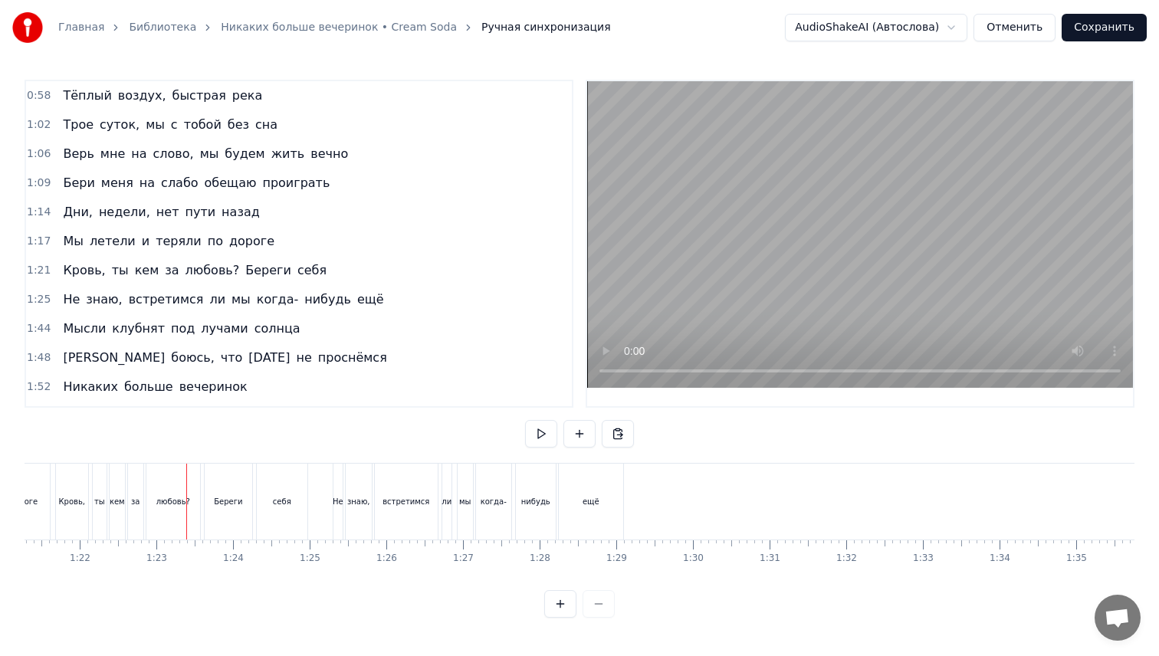
scroll to position [0, 6291]
click at [112, 271] on span "ты" at bounding box center [120, 270] width 20 height 18
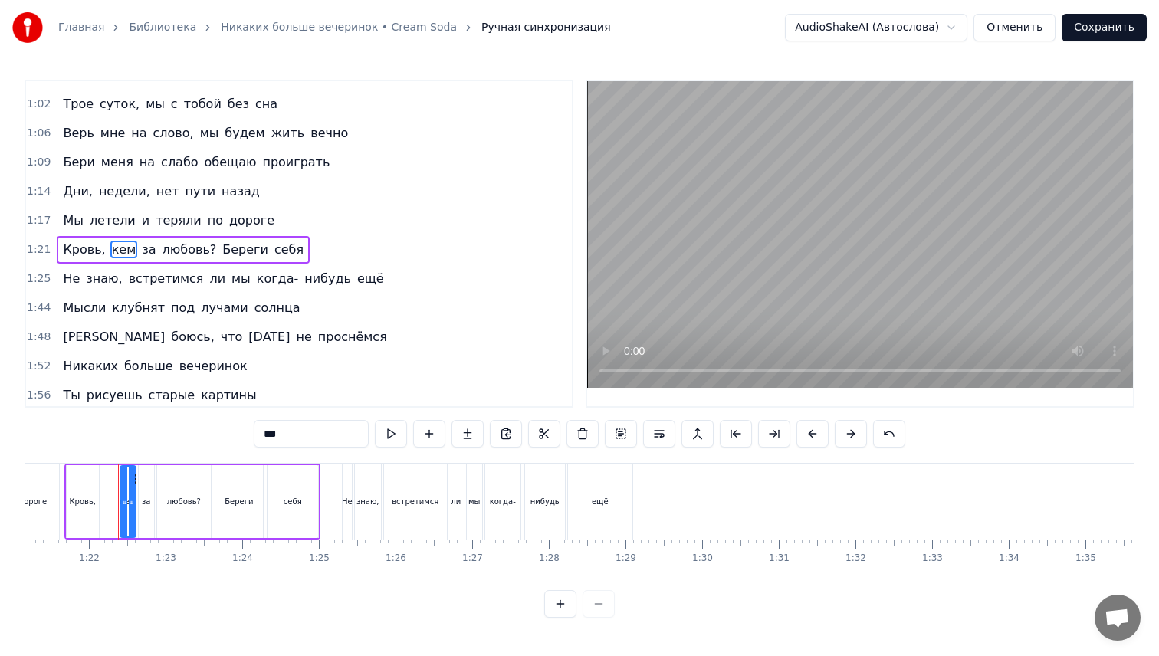
scroll to position [27, 0]
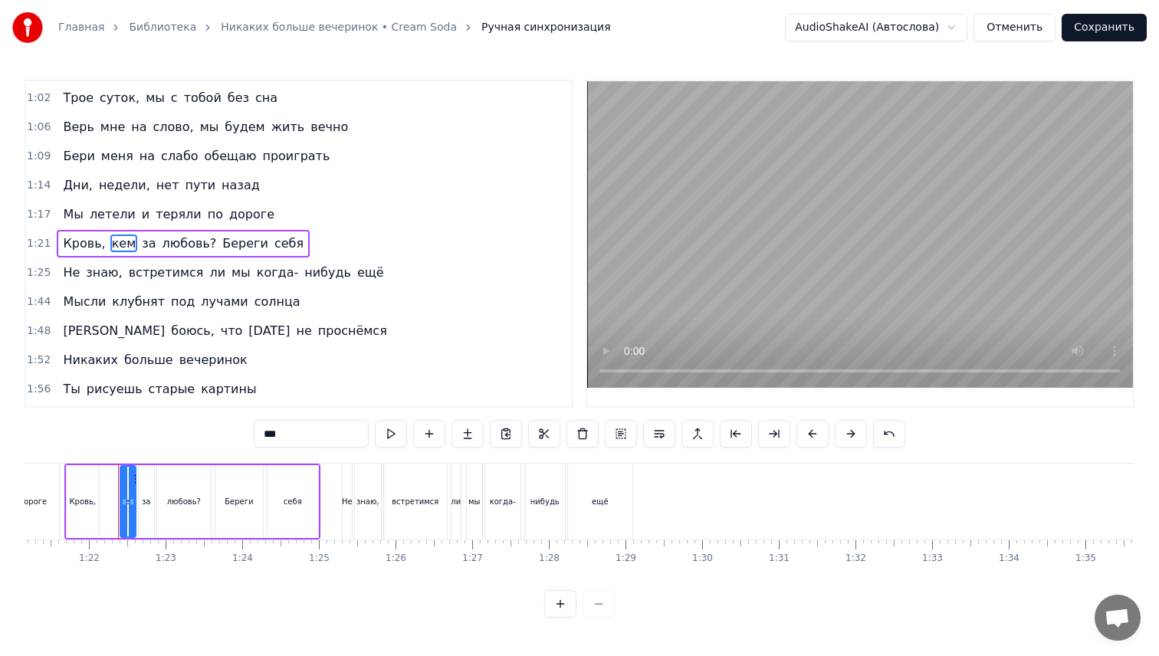
drag, startPoint x: 249, startPoint y: 437, endPoint x: 175, endPoint y: 435, distance: 74.3
click at [186, 437] on div "0:58 Тёплый воздух, быстрая река 1:02 Трое суток, мы с тобой без сна 1:06 Верь …" at bounding box center [580, 349] width 1110 height 538
type input "******"
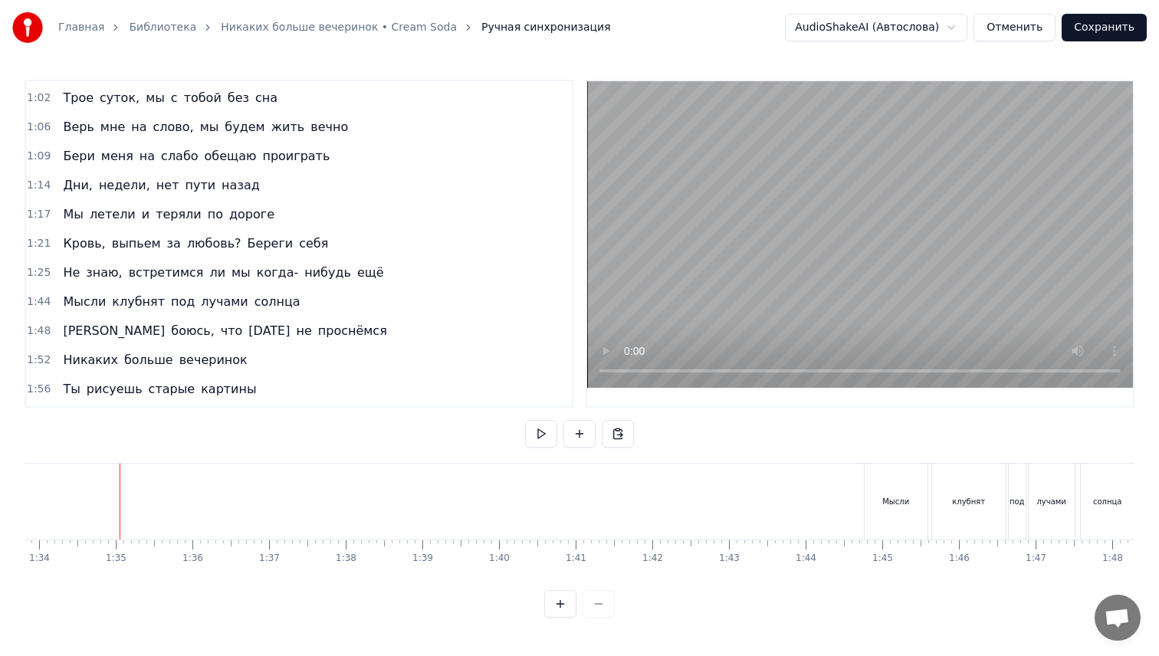
scroll to position [0, 7207]
click at [955, 503] on div "клубнят" at bounding box center [949, 501] width 33 height 11
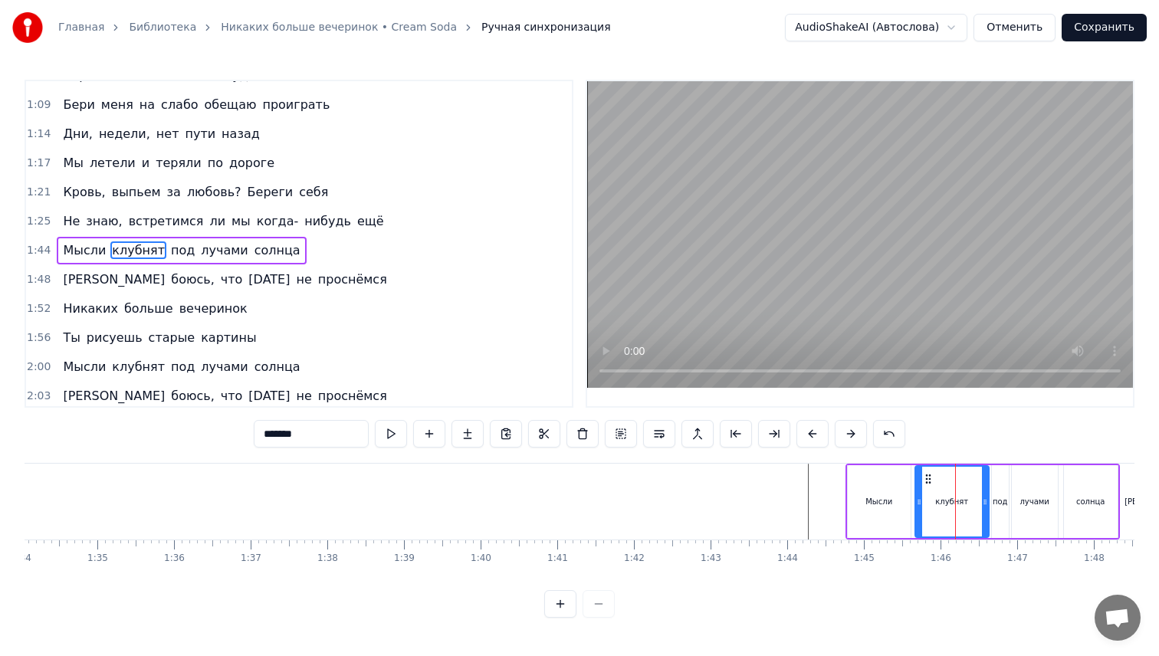
scroll to position [85, 0]
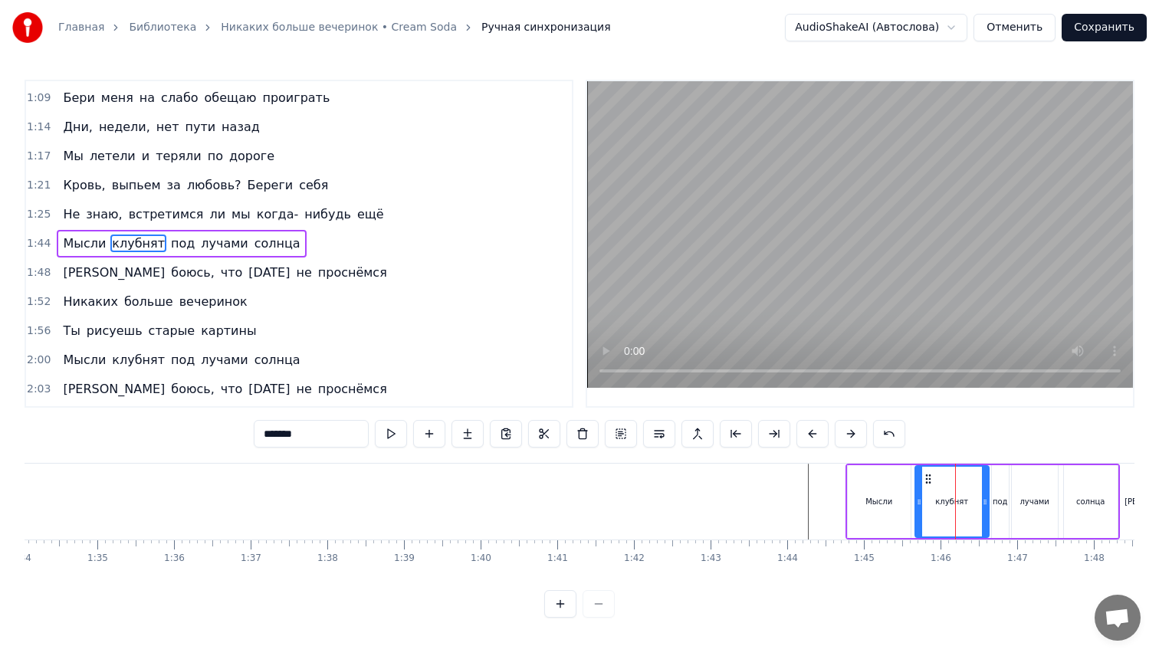
click at [292, 434] on input "*******" at bounding box center [311, 434] width 115 height 28
paste input "******"
click at [891, 434] on button at bounding box center [889, 434] width 32 height 28
type input "******"
drag, startPoint x: 302, startPoint y: 438, endPoint x: 133, endPoint y: 434, distance: 168.7
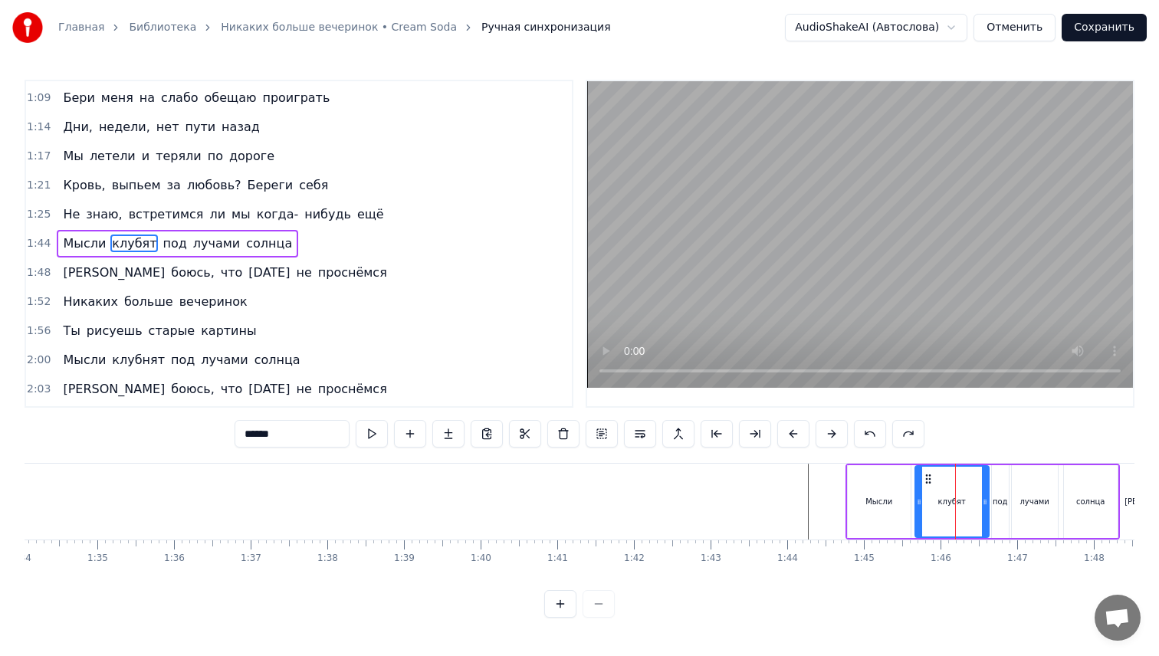
click at [133, 434] on div "0:58 Тёплый воздух, быстрая река 1:02 Трое суток, мы с тобой без сна 1:06 Верь …" at bounding box center [580, 349] width 1110 height 538
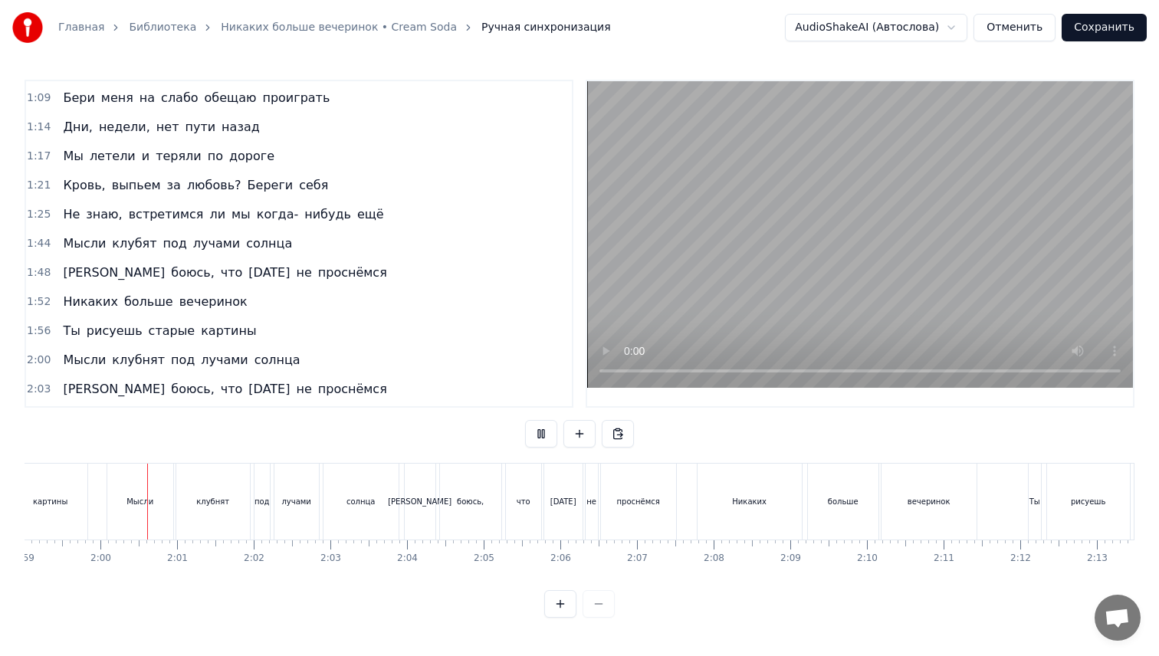
scroll to position [0, 9126]
click at [189, 497] on div "клубнят" at bounding box center [207, 502] width 74 height 76
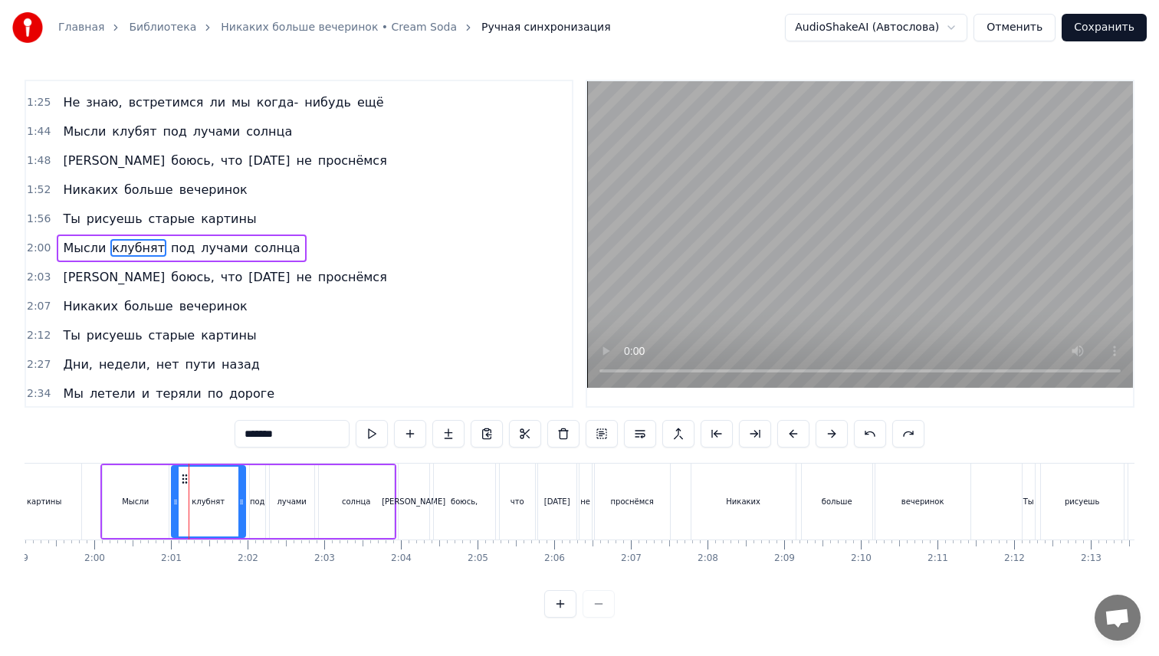
scroll to position [202, 0]
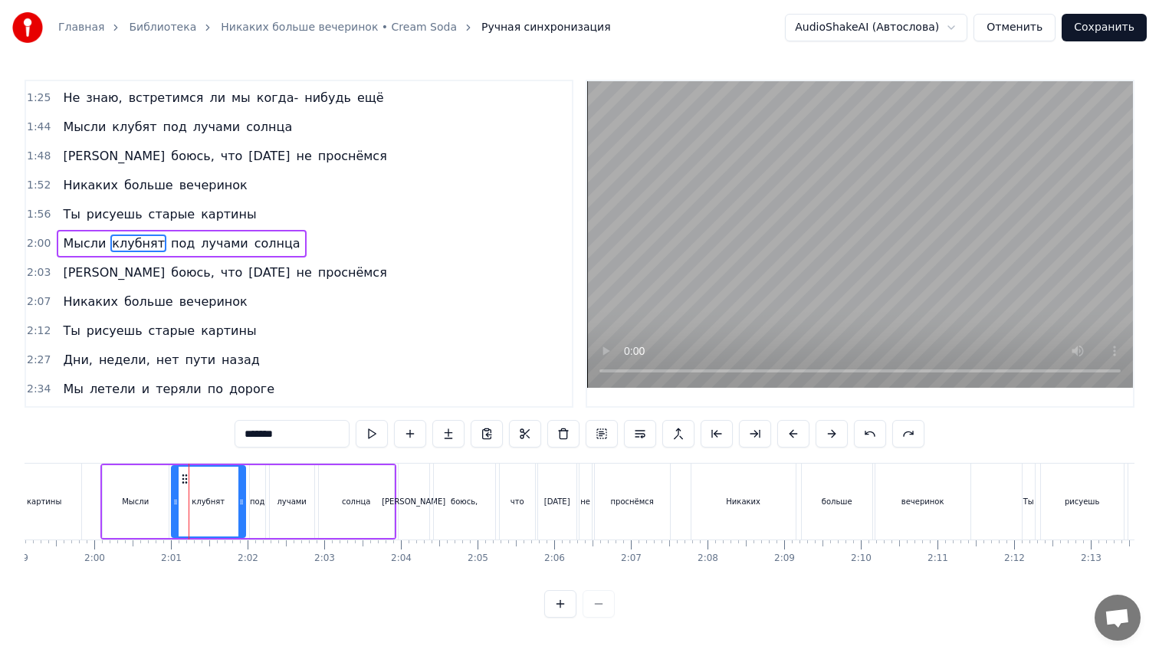
click at [308, 437] on input "*******" at bounding box center [291, 434] width 115 height 28
paste input "text"
type input "******"
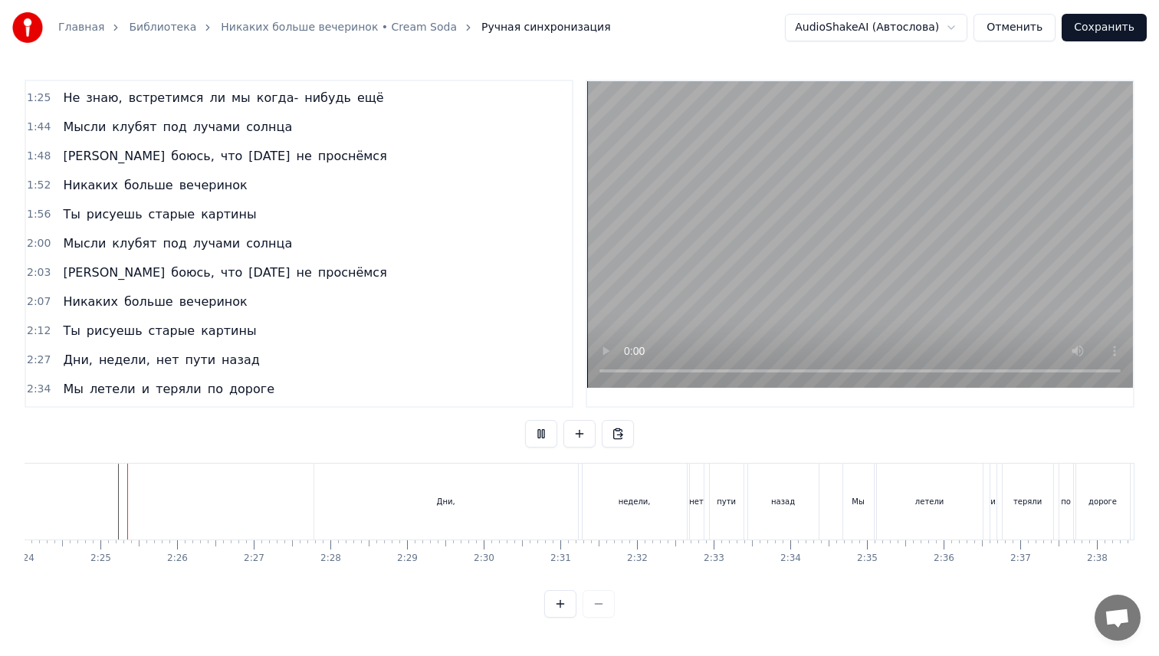
scroll to position [0, 11052]
click at [311, 490] on div "Дни," at bounding box center [429, 502] width 264 height 76
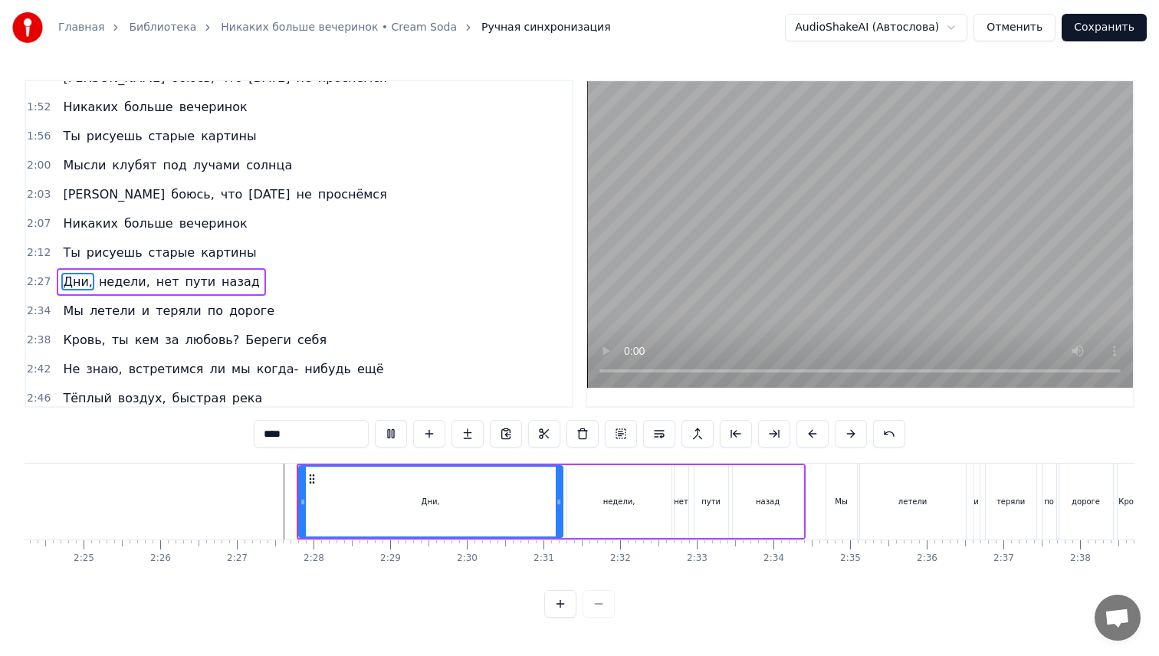
scroll to position [318, 0]
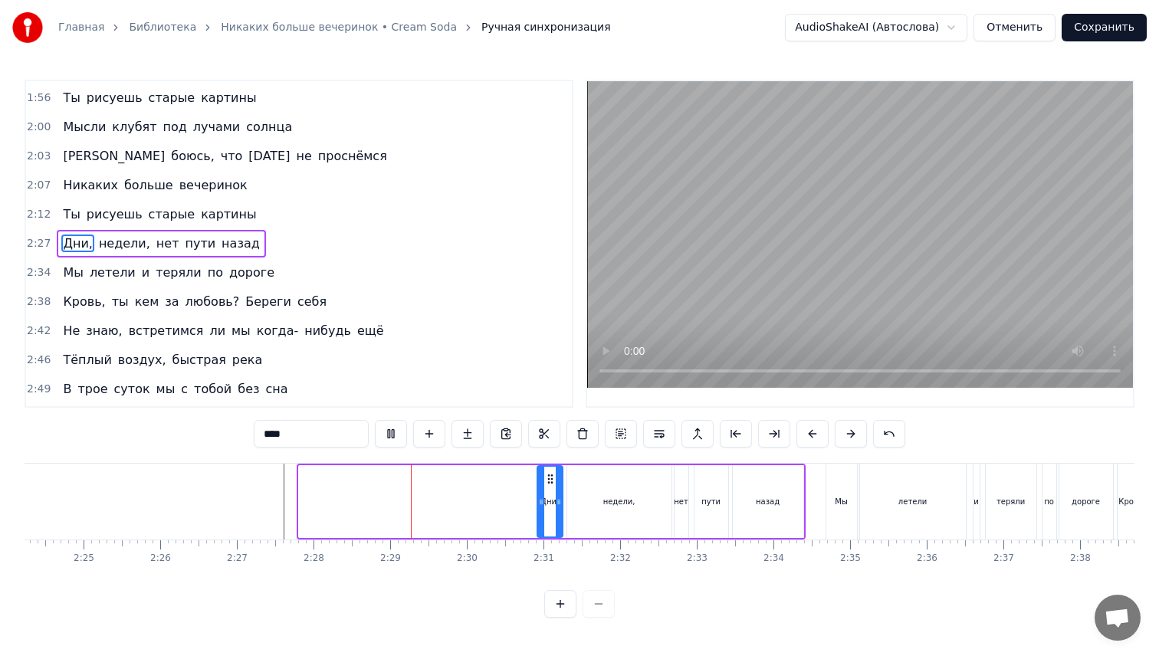
drag, startPoint x: 303, startPoint y: 494, endPoint x: 539, endPoint y: 491, distance: 236.0
click at [539, 491] on div at bounding box center [541, 502] width 6 height 70
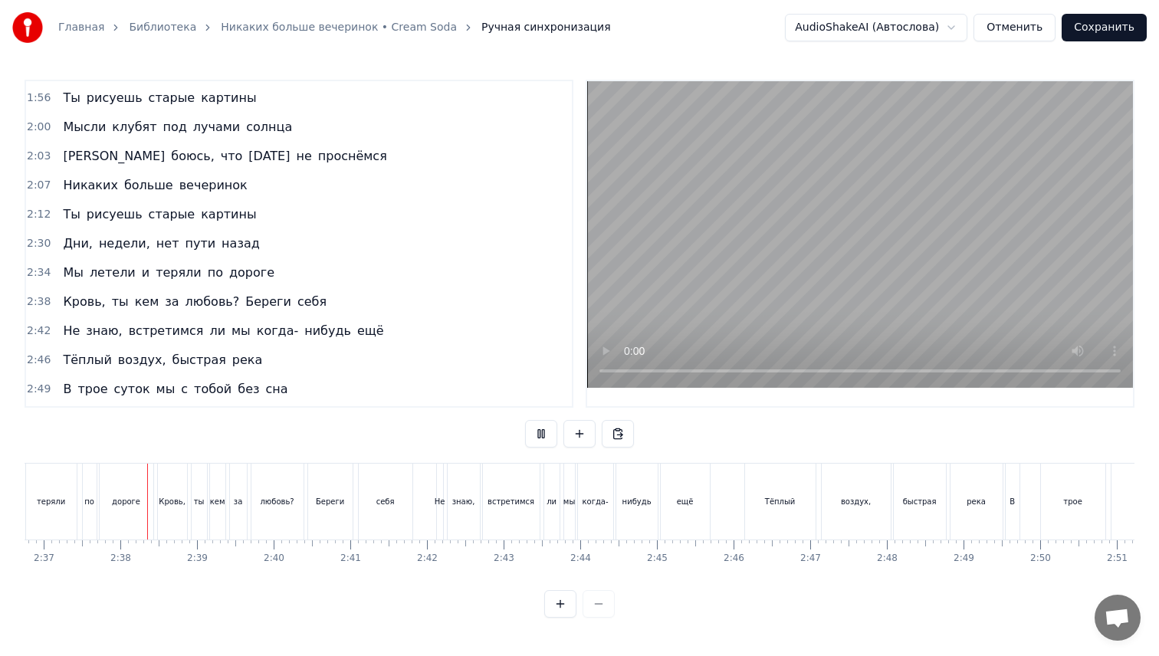
scroll to position [0, 12017]
click at [120, 307] on span "ты" at bounding box center [120, 302] width 20 height 18
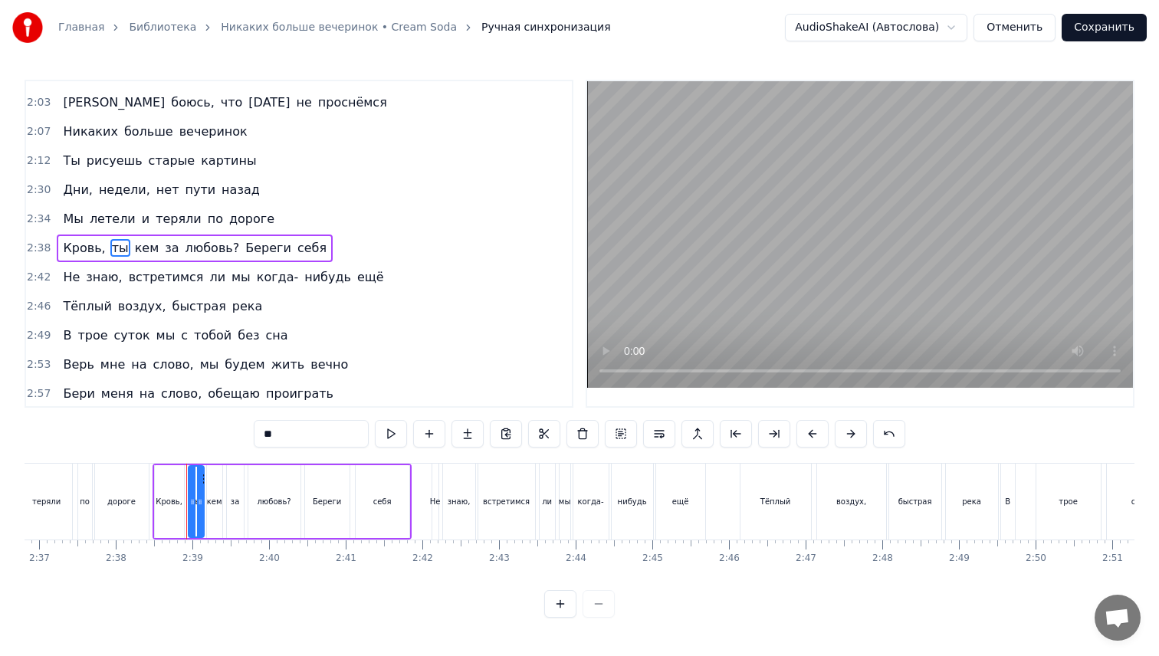
scroll to position [376, 0]
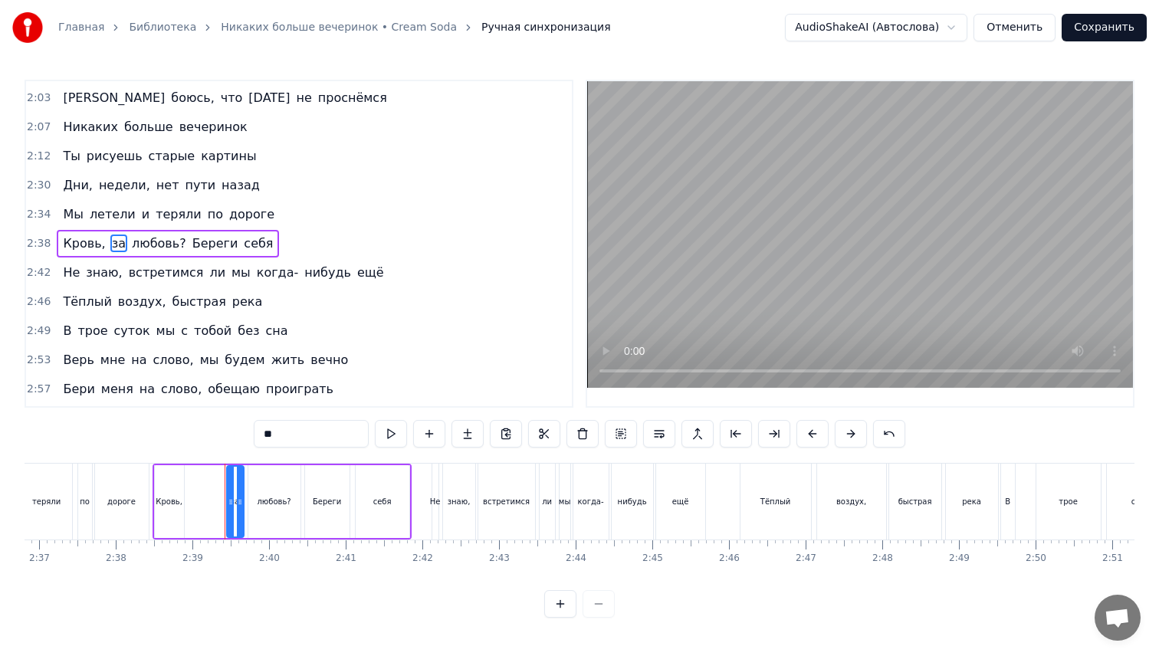
click at [266, 434] on input "**" at bounding box center [311, 434] width 115 height 28
drag, startPoint x: 230, startPoint y: 500, endPoint x: 197, endPoint y: 500, distance: 33.0
click at [199, 500] on icon at bounding box center [202, 502] width 6 height 12
click at [156, 496] on div "Кровь," at bounding box center [169, 501] width 27 height 11
type input "******"
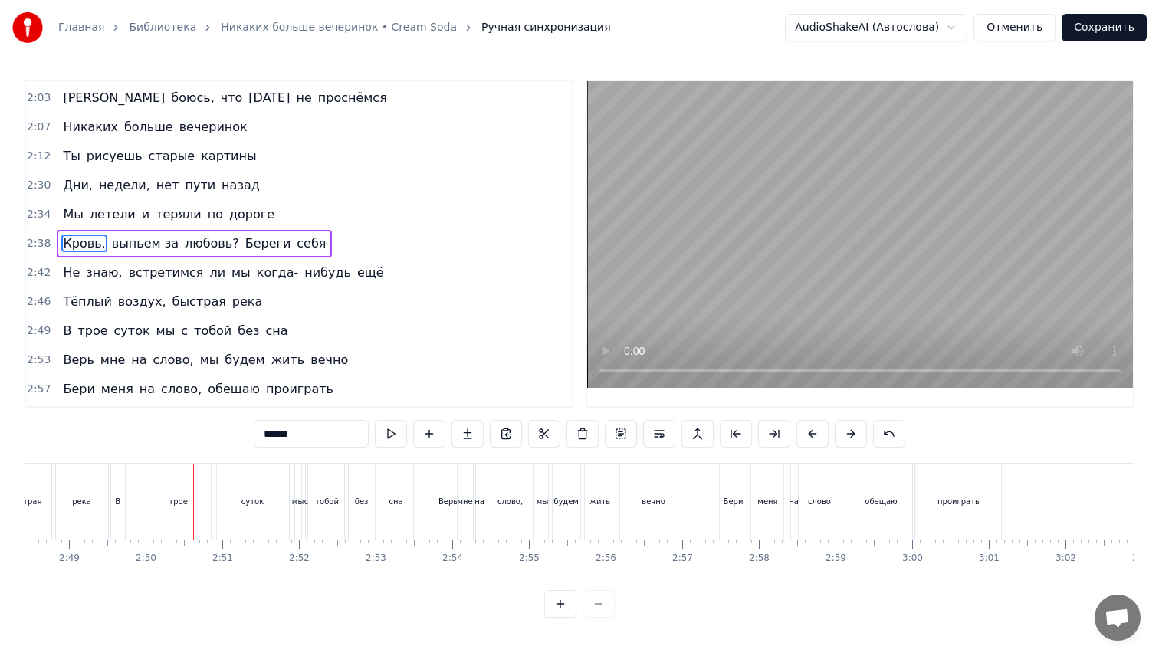
scroll to position [0, 12977]
click at [56, 501] on div "В трое суток мы с тобой без сна" at bounding box center [193, 502] width 307 height 76
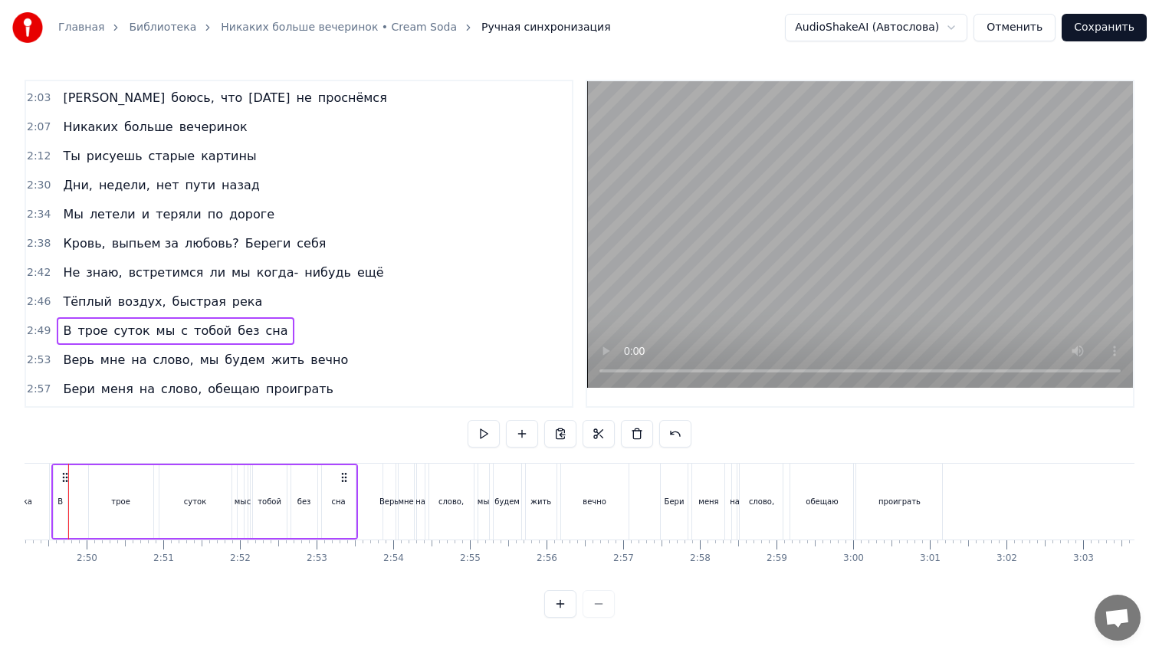
scroll to position [0, 12931]
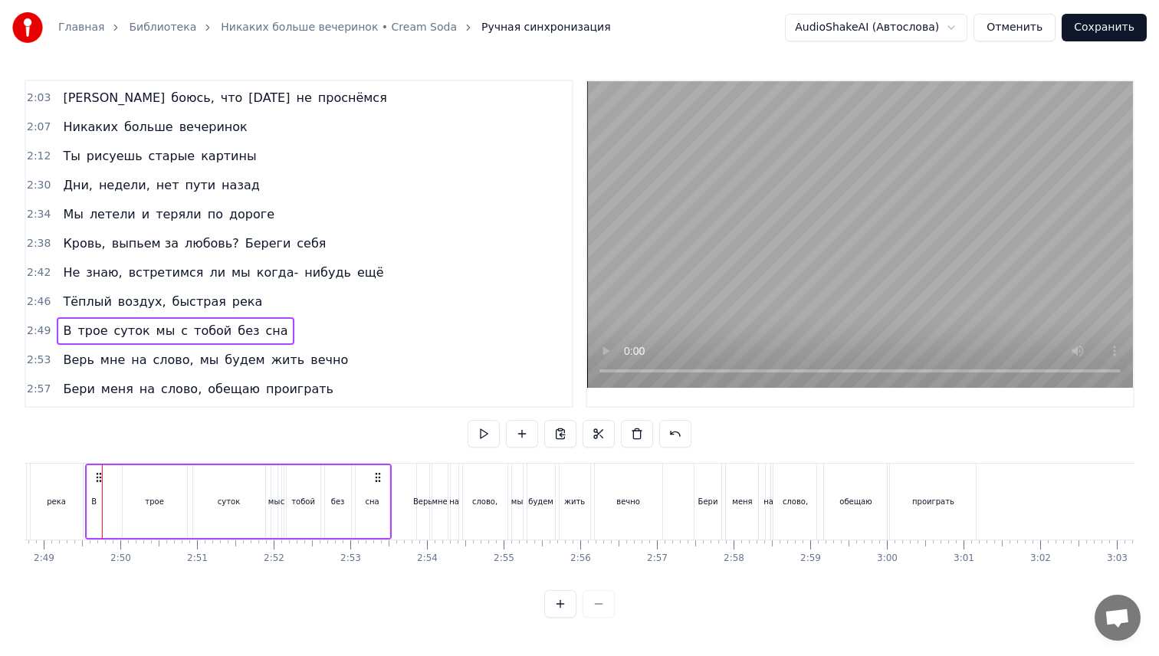
click at [99, 506] on div "В" at bounding box center [94, 501] width 14 height 73
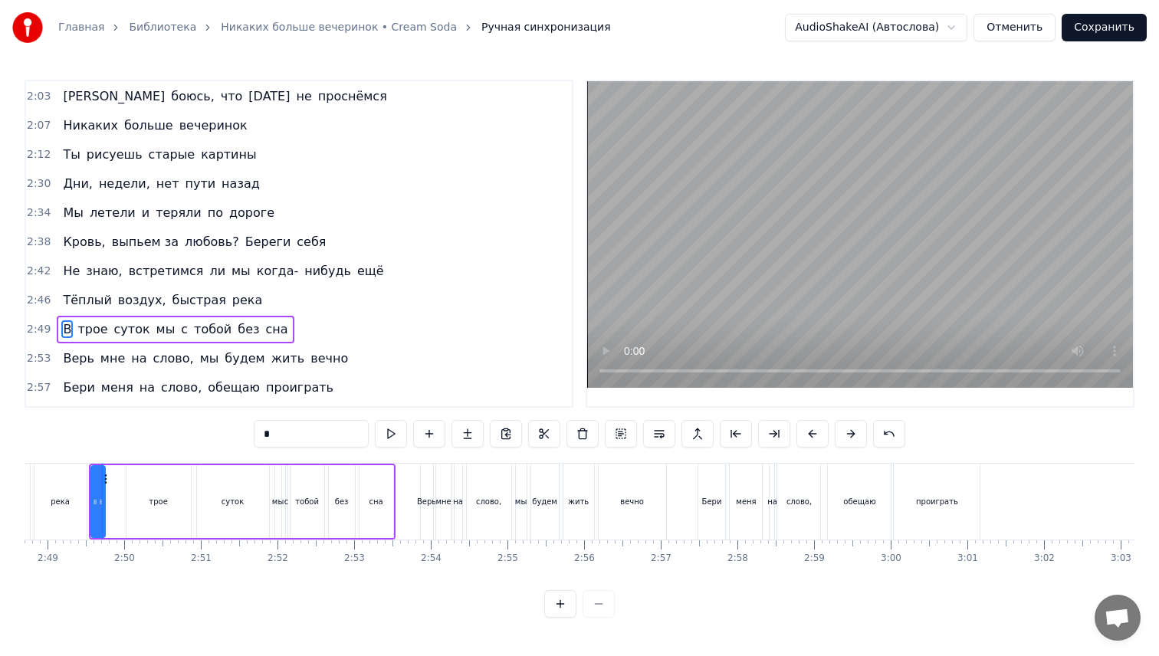
type input "****"
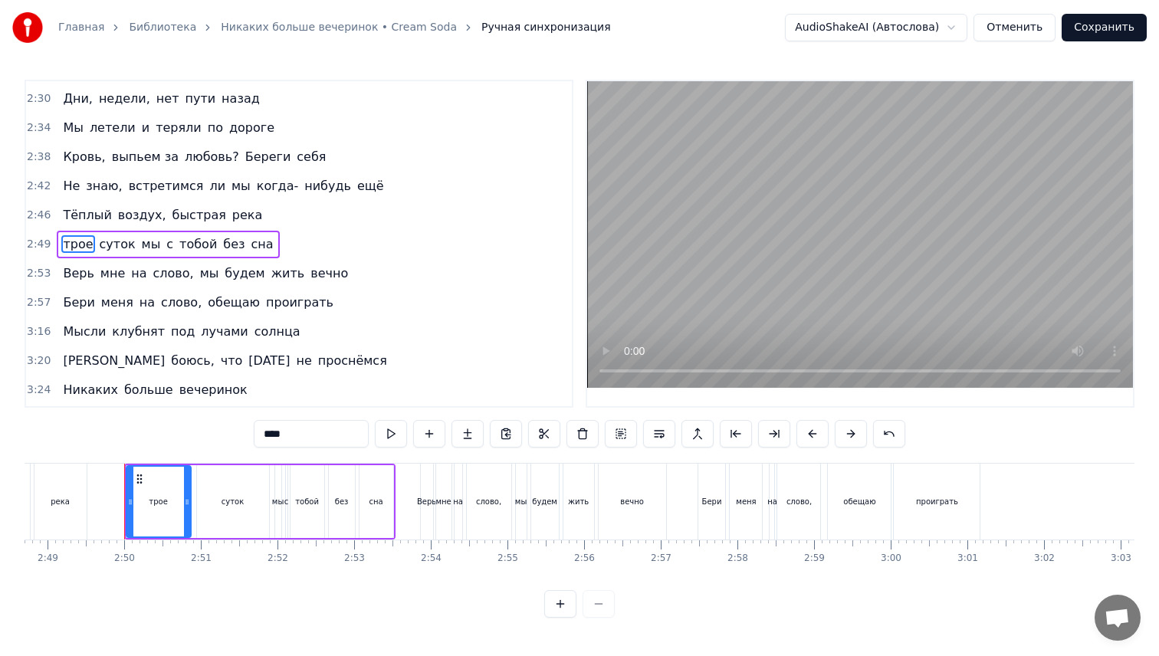
scroll to position [464, 0]
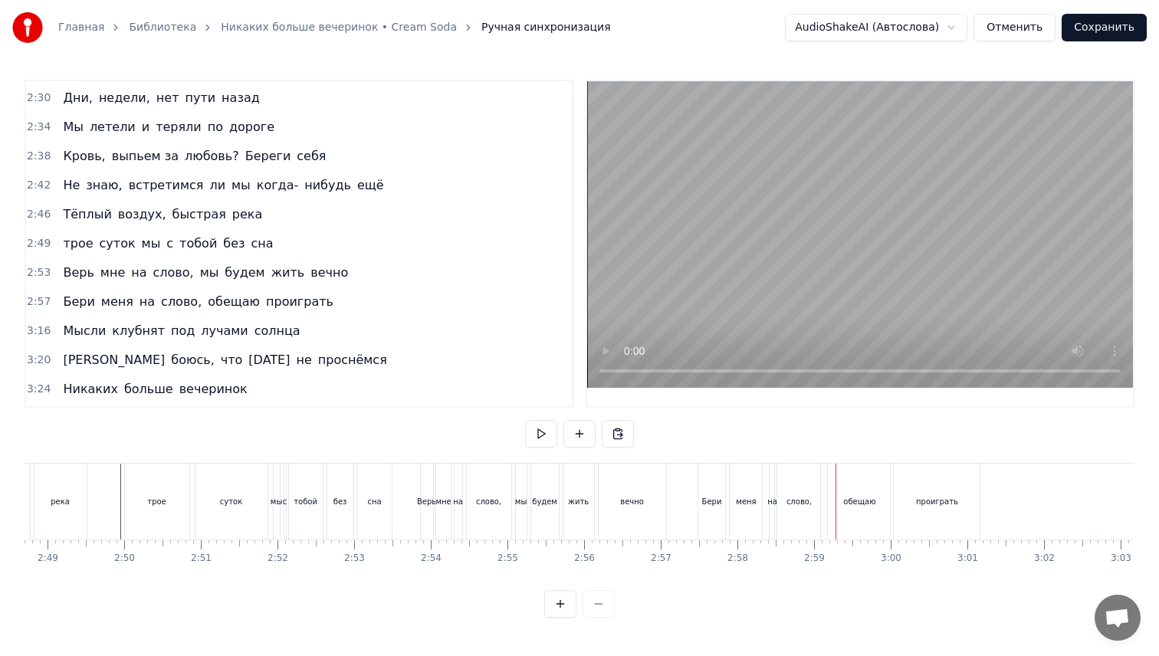
click at [799, 507] on div "слово," at bounding box center [798, 501] width 25 height 11
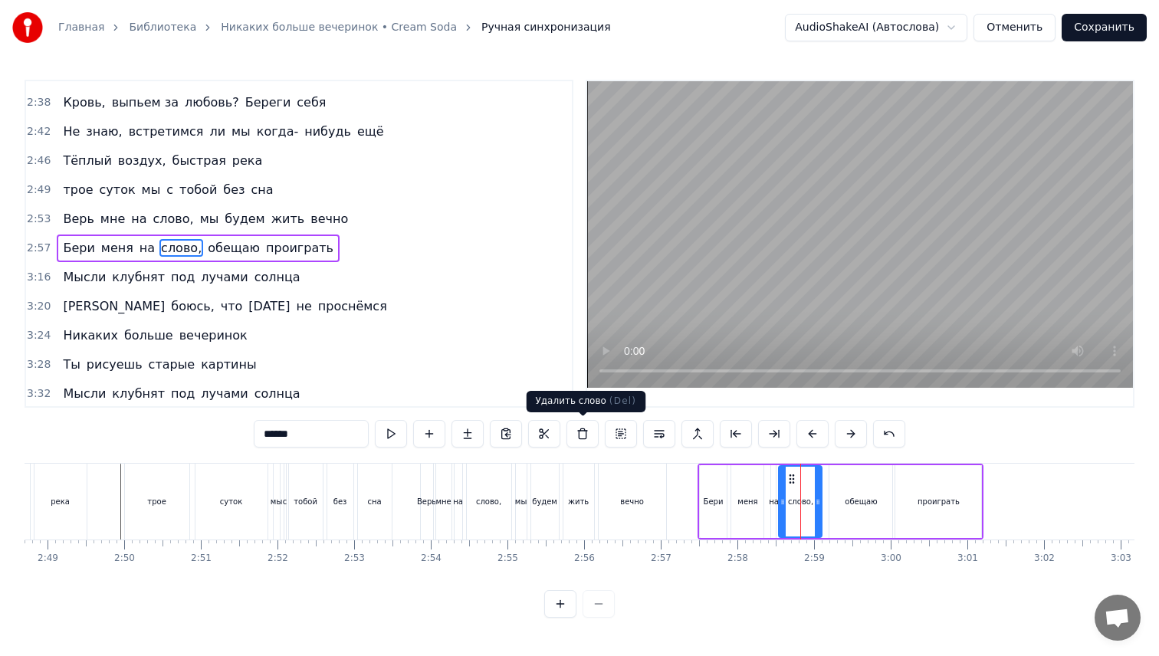
scroll to position [522, 0]
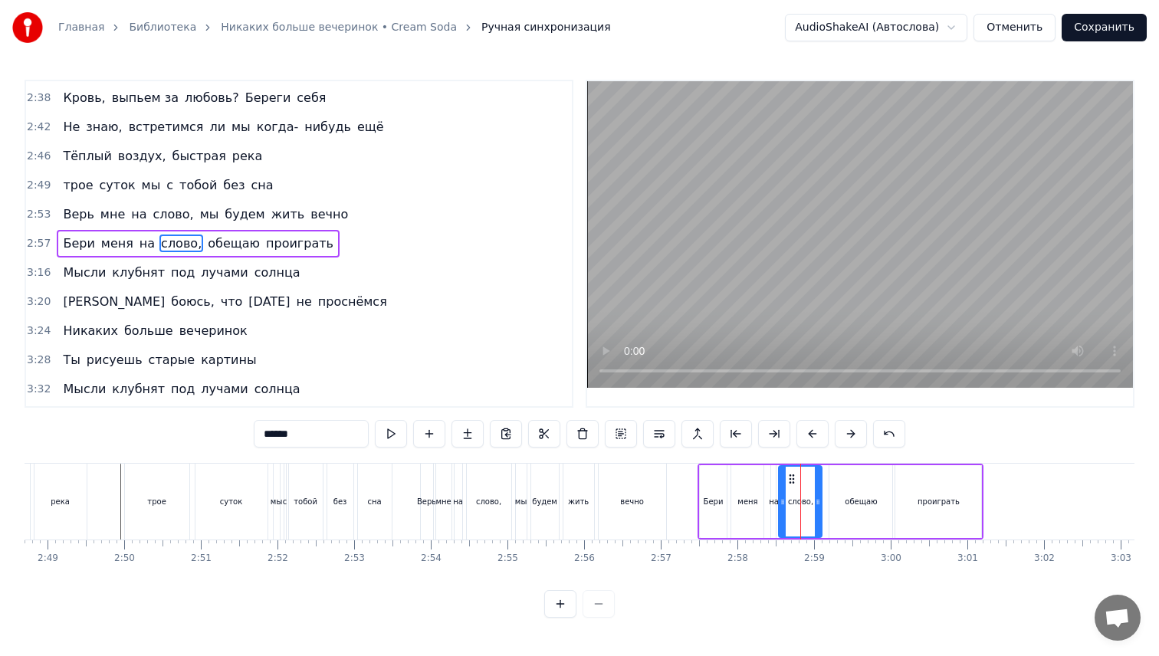
drag, startPoint x: 300, startPoint y: 428, endPoint x: 158, endPoint y: 434, distance: 141.9
click at [166, 433] on div "0:58 Тёплый воздух, быстрая река 1:02 Трое суток, мы с тобой без сна 1:06 Верь …" at bounding box center [580, 349] width 1110 height 538
type input "*****"
click at [38, 271] on span "3:16" at bounding box center [39, 272] width 24 height 15
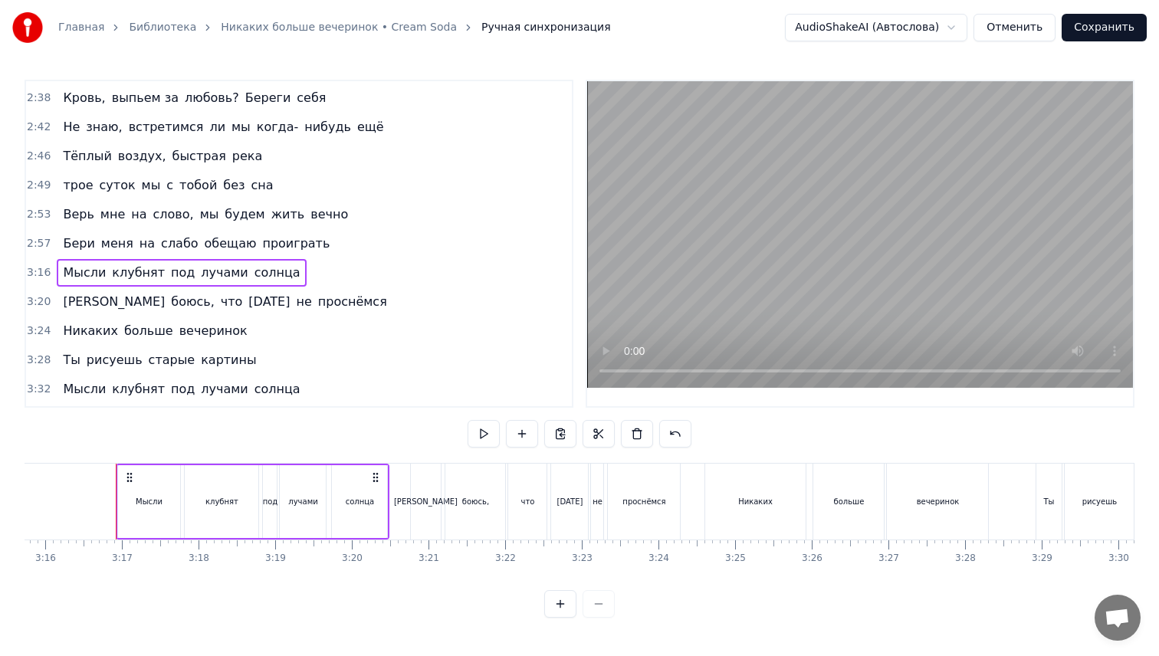
scroll to position [0, 15013]
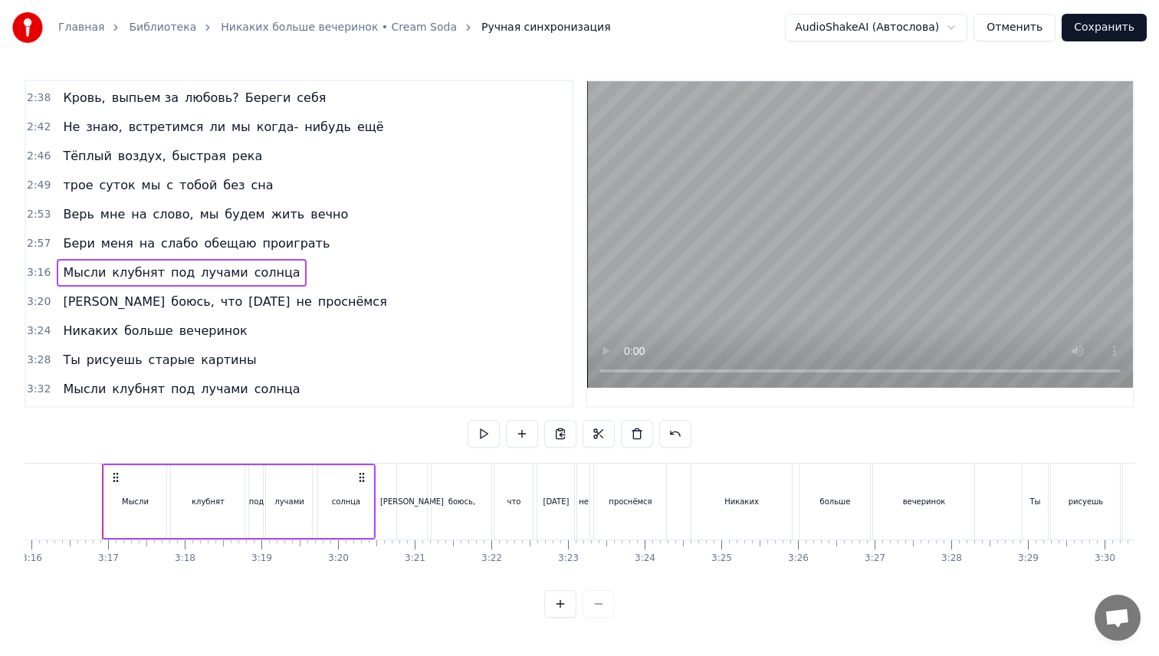
click at [130, 493] on div "Мысли" at bounding box center [135, 501] width 63 height 73
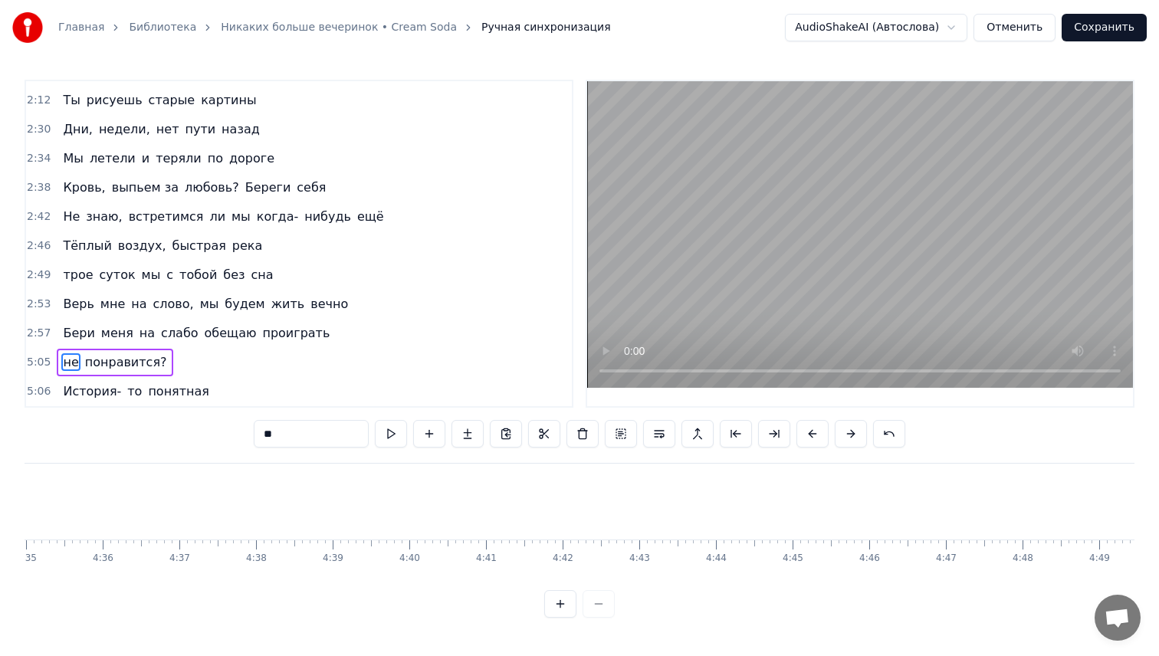
scroll to position [403, 0]
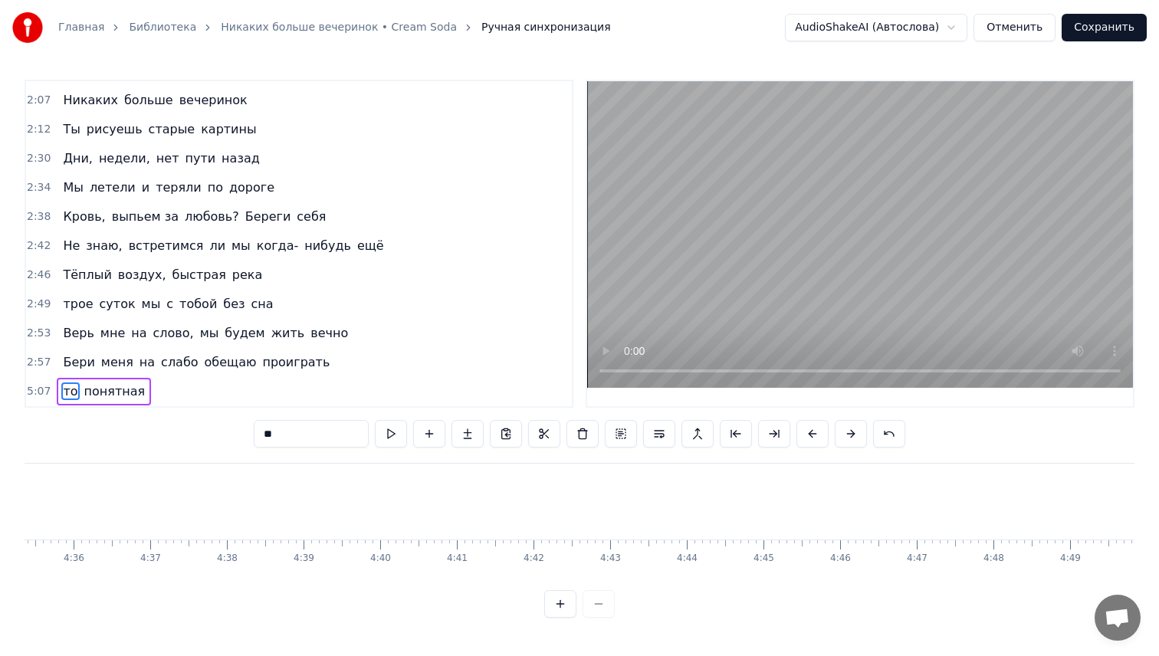
type input "********"
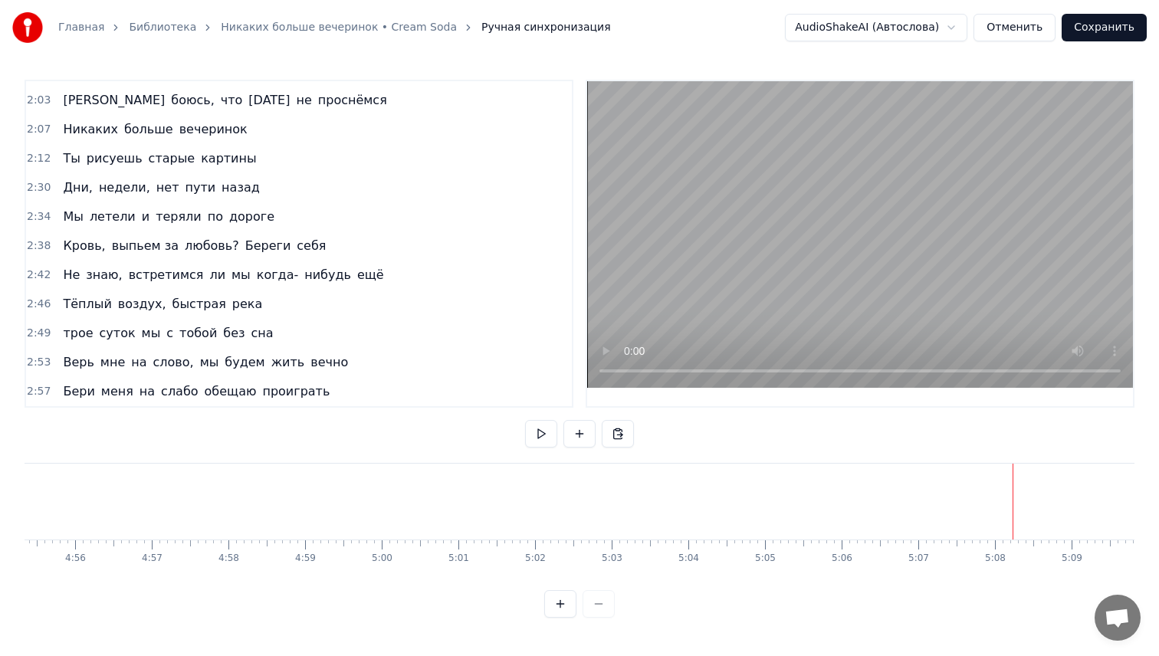
scroll to position [0, 22659]
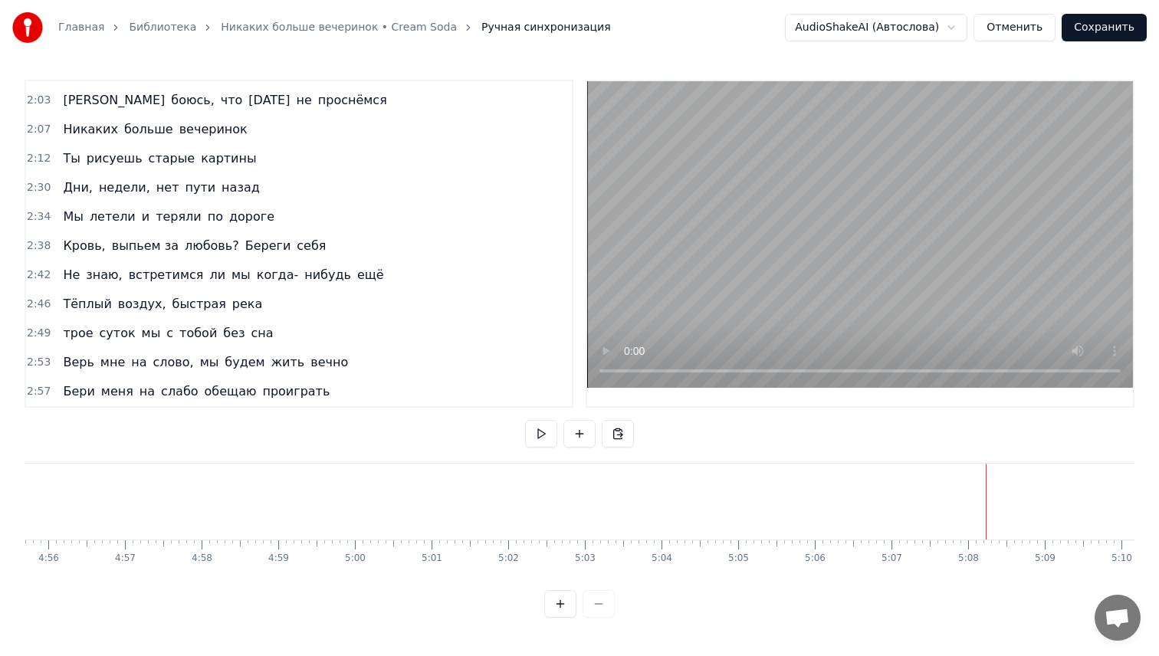
click at [1087, 28] on button "Сохранить" at bounding box center [1103, 28] width 85 height 28
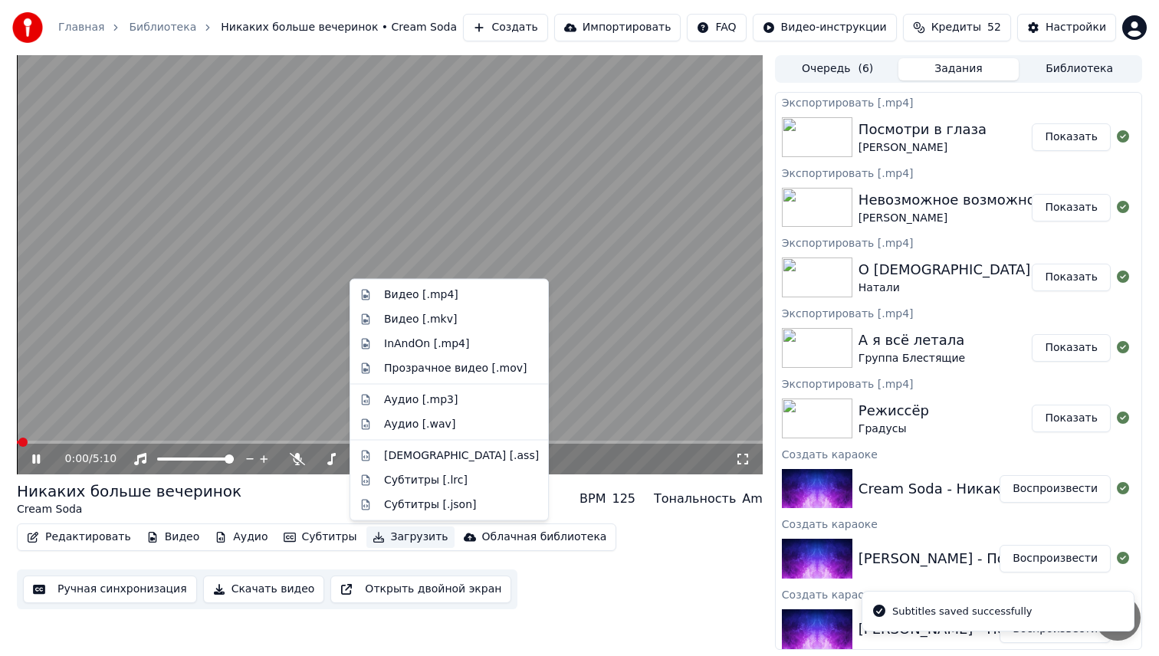
click at [398, 539] on button "Загрузить" at bounding box center [410, 536] width 88 height 21
click at [430, 300] on div "Видео [.mp4]" at bounding box center [421, 294] width 74 height 15
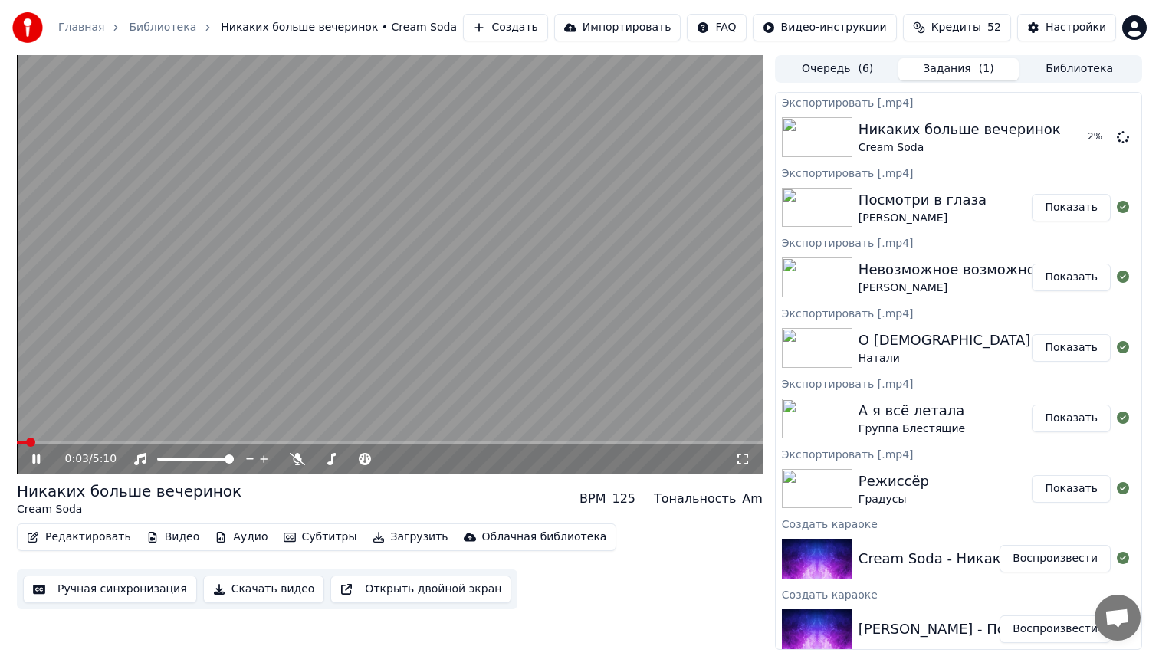
click at [1066, 488] on button "Показать" at bounding box center [1070, 489] width 79 height 28
click at [106, 441] on span at bounding box center [390, 442] width 746 height 3
click at [148, 441] on span at bounding box center [390, 442] width 746 height 3
click at [80, 444] on div "0:56 / 5:10" at bounding box center [390, 459] width 746 height 31
click at [82, 441] on span at bounding box center [49, 442] width 65 height 3
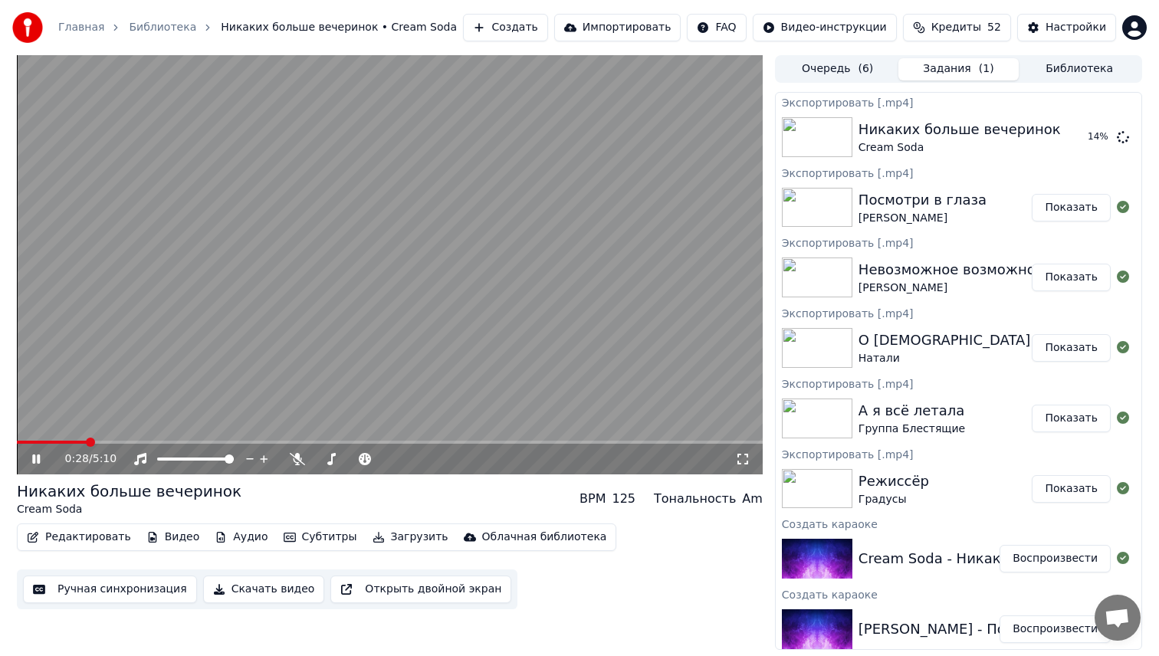
click at [161, 440] on video at bounding box center [390, 264] width 746 height 419
click at [163, 442] on span at bounding box center [390, 442] width 746 height 3
click at [314, 379] on video at bounding box center [390, 264] width 746 height 419
click at [506, 222] on video at bounding box center [390, 264] width 746 height 419
click at [1064, 134] on button "Показать" at bounding box center [1070, 137] width 79 height 28
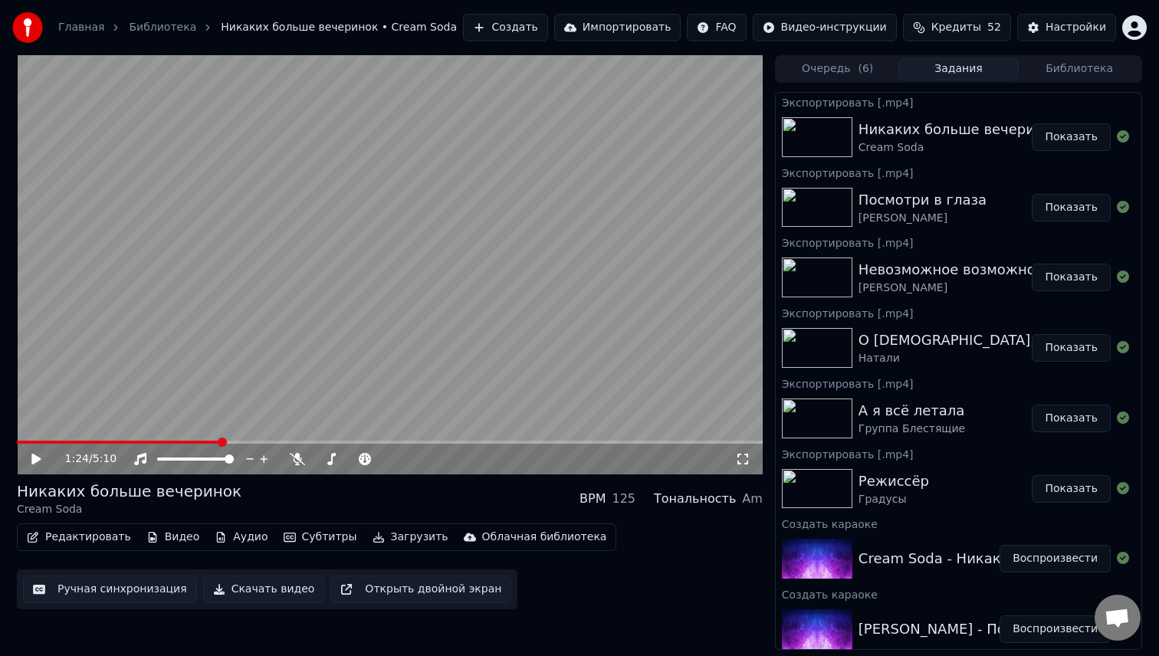
click at [1066, 353] on button "Показать" at bounding box center [1070, 348] width 79 height 28
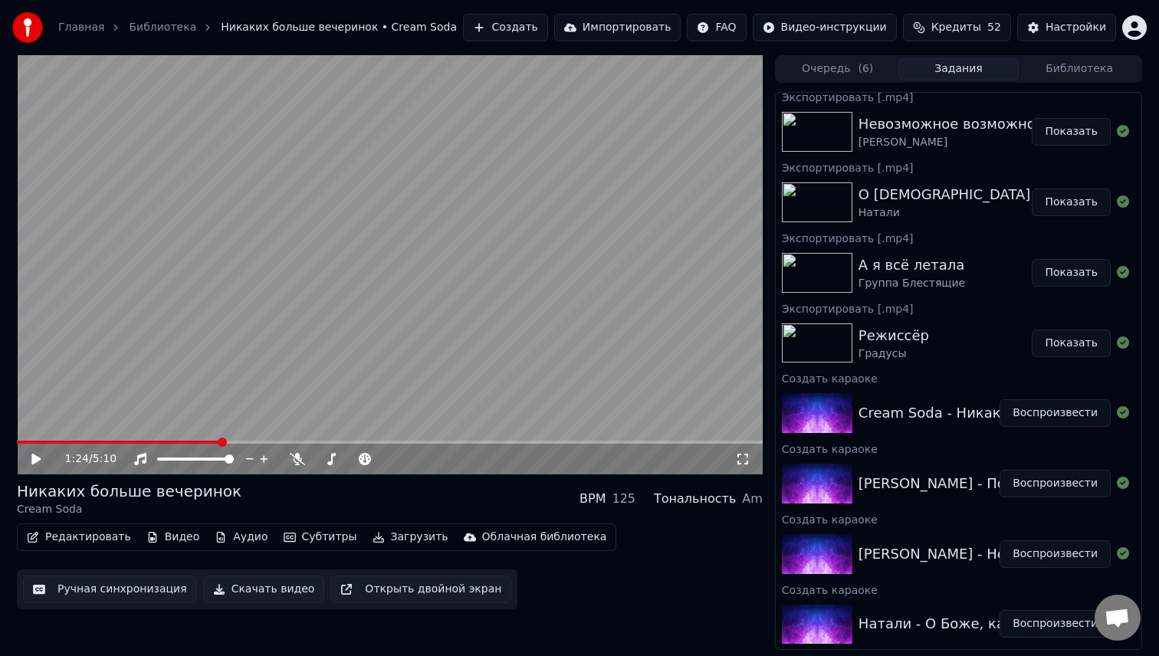
scroll to position [287, 0]
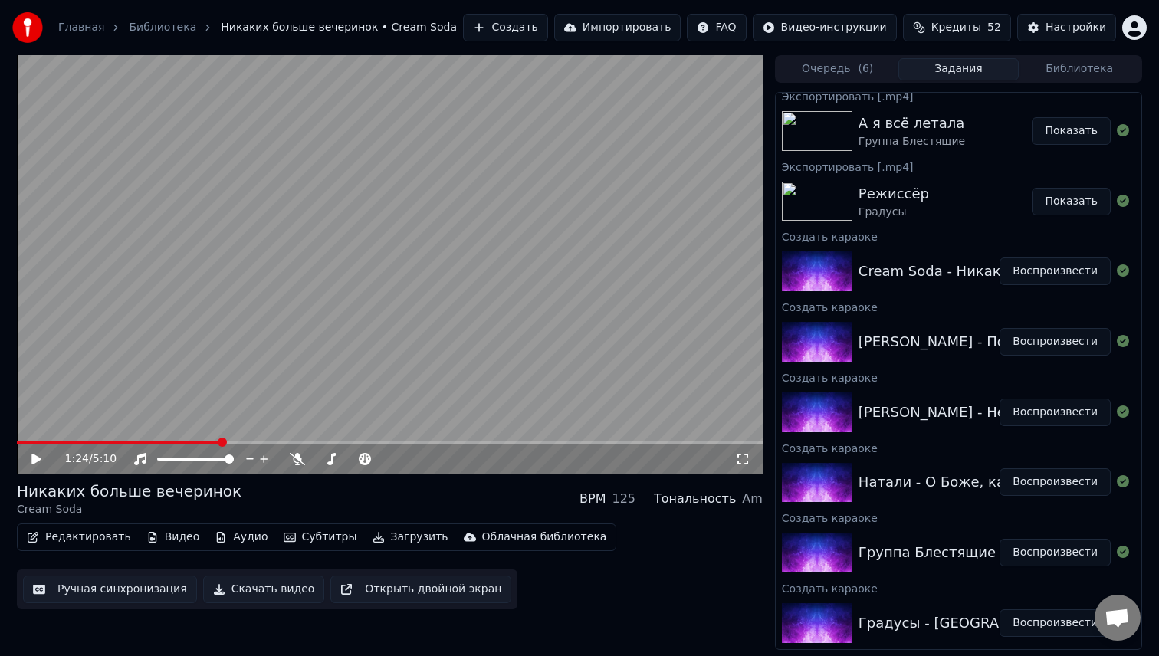
click at [1054, 487] on button "Воспроизвести" at bounding box center [1054, 482] width 111 height 28
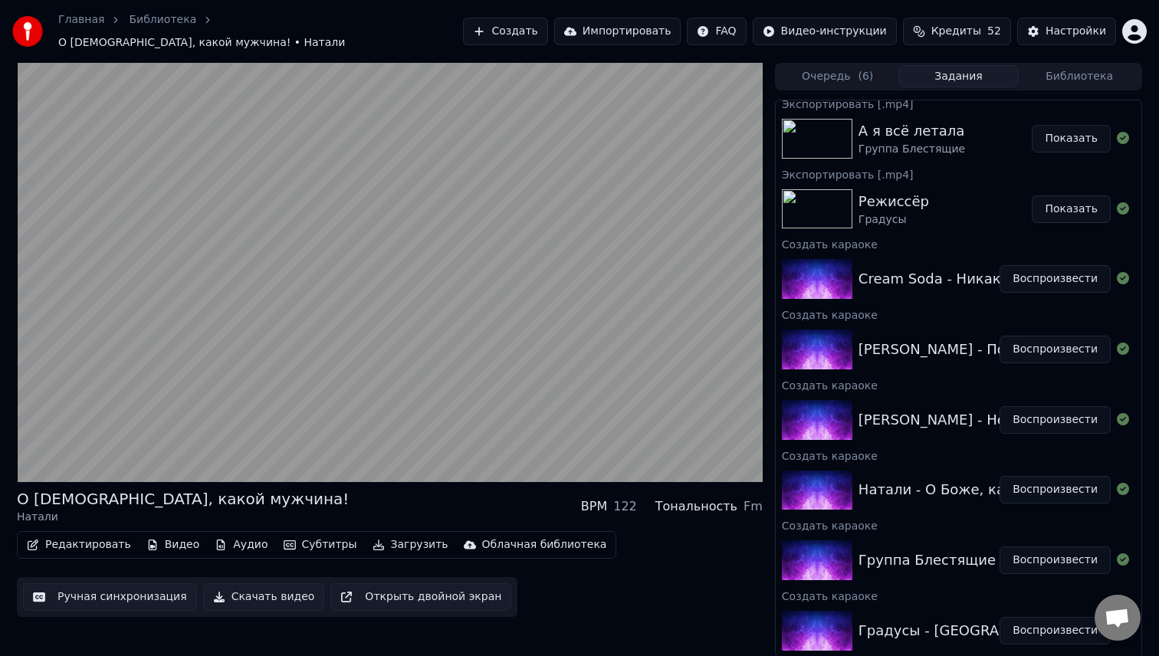
click at [129, 596] on button "Ручная синхронизация" at bounding box center [110, 597] width 174 height 28
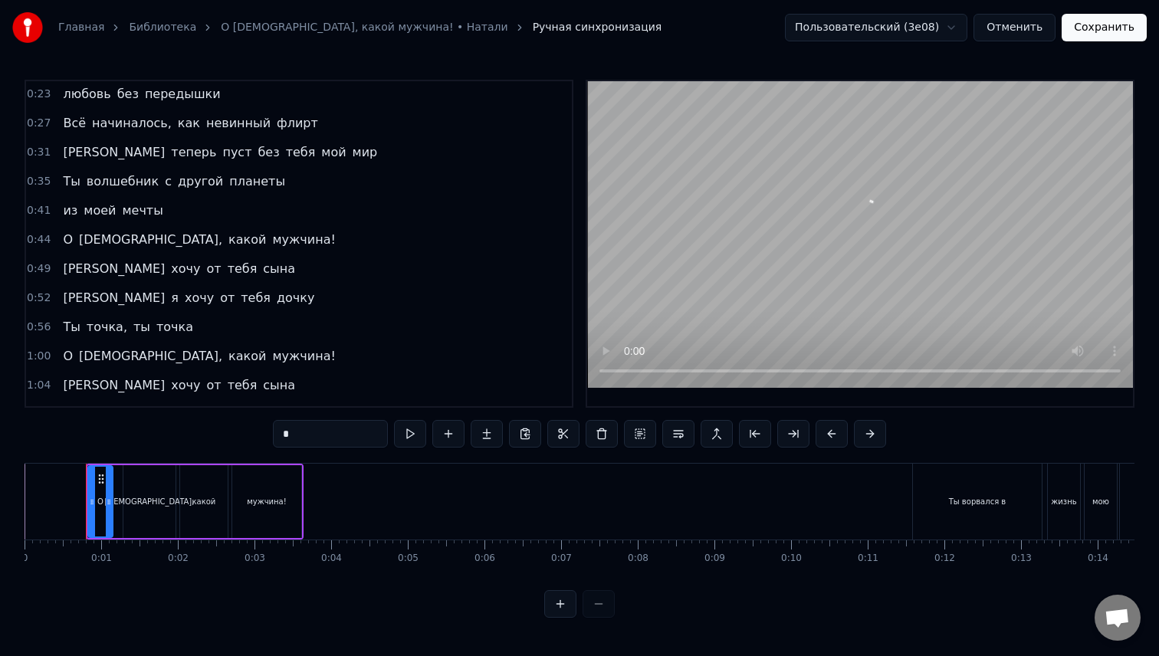
scroll to position [103, 0]
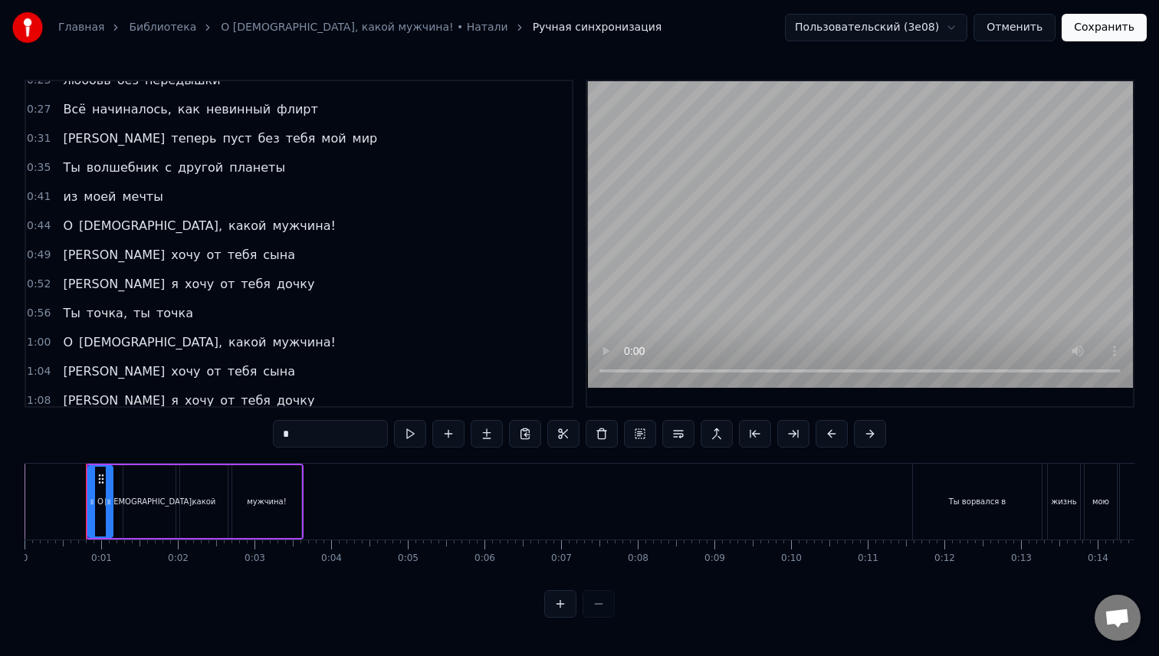
click at [72, 317] on span "Ты" at bounding box center [71, 313] width 20 height 18
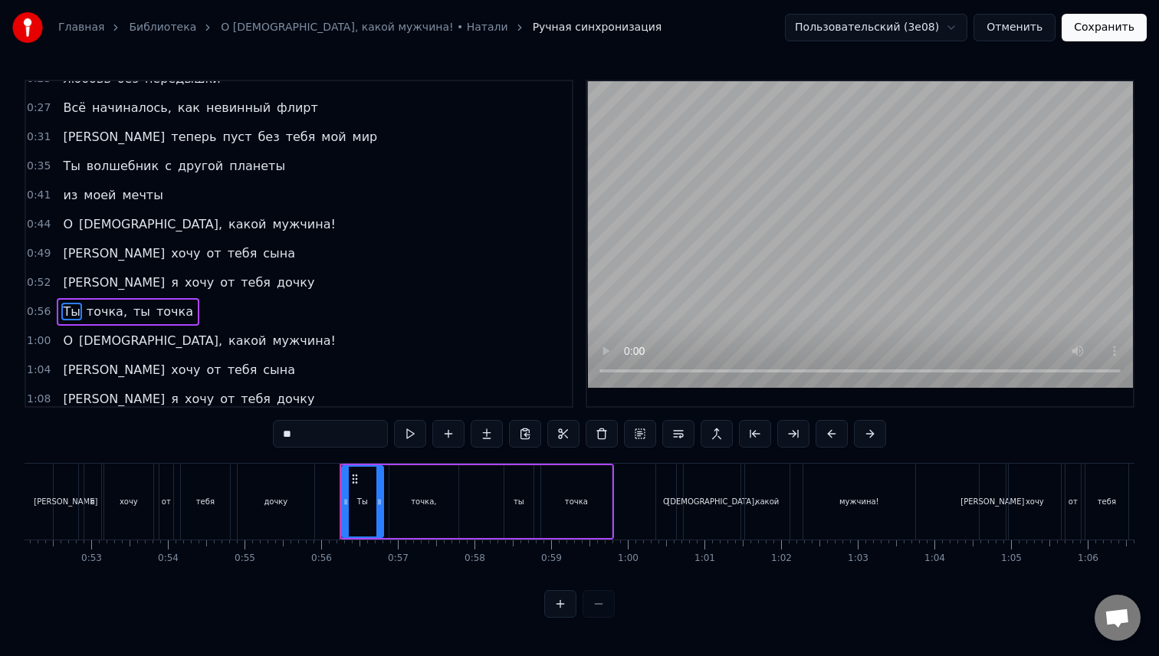
scroll to position [0, 4233]
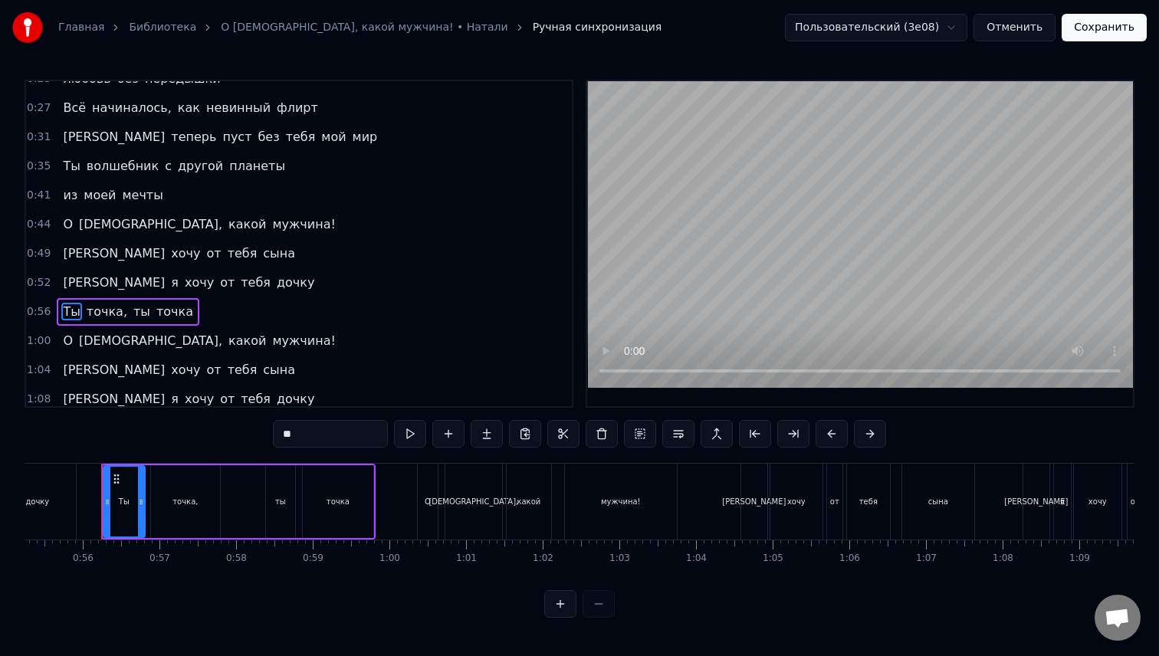
drag, startPoint x: 293, startPoint y: 432, endPoint x: 247, endPoint y: 432, distance: 46.0
click at [247, 432] on div "0:00 О [DEMOGRAPHIC_DATA], какой мужчина! 0:11 Ты ворвался в жизнь мою нежданно…" at bounding box center [580, 349] width 1110 height 538
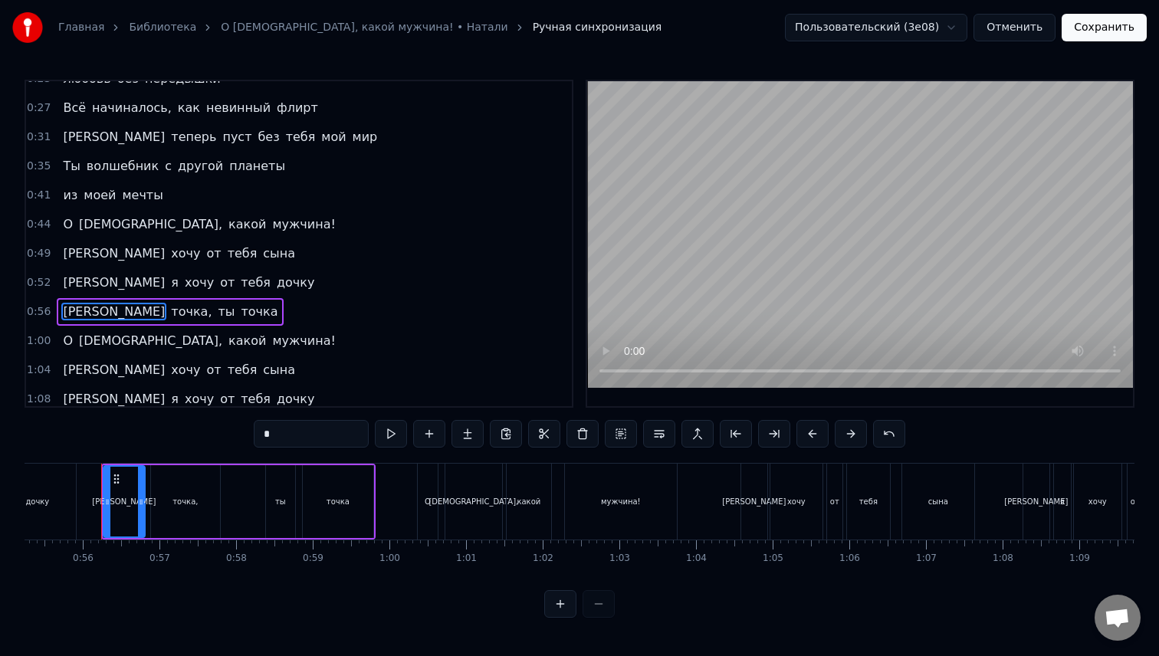
click at [216, 314] on span "ты" at bounding box center [226, 312] width 20 height 18
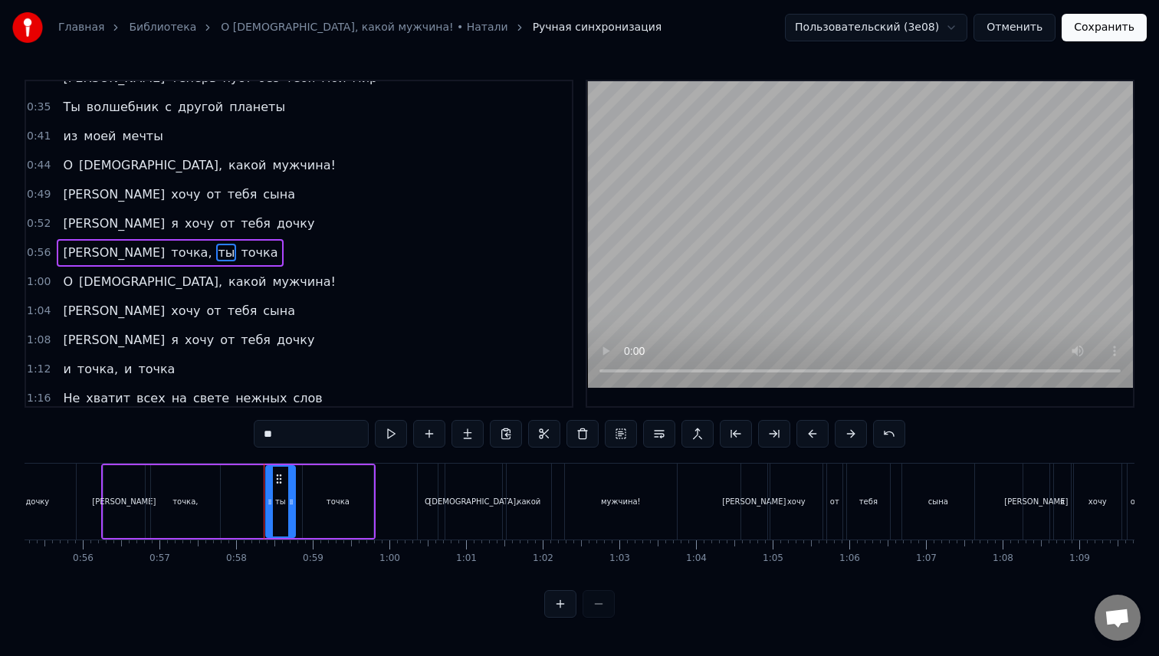
scroll to position [172, 0]
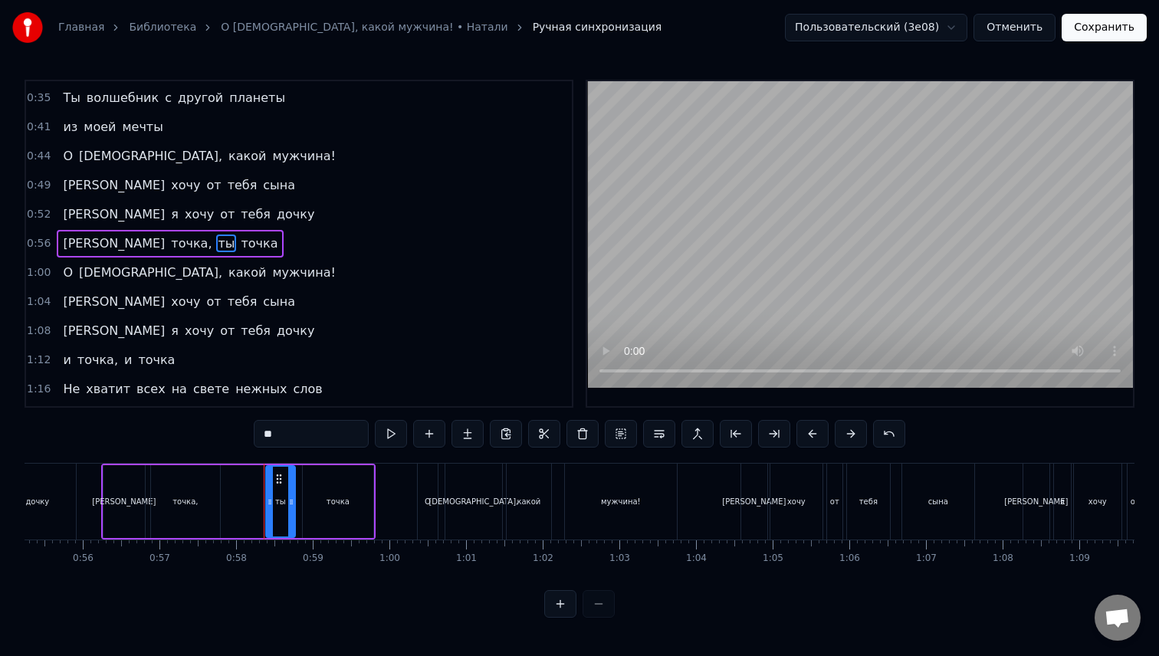
drag, startPoint x: 285, startPoint y: 431, endPoint x: 239, endPoint y: 431, distance: 46.0
click at [239, 431] on div "0:00 О [DEMOGRAPHIC_DATA], какой мужчина! 0:11 Ты ворвался в жизнь мою нежданно…" at bounding box center [580, 349] width 1110 height 538
type input "*"
click at [1087, 25] on button "Сохранить" at bounding box center [1103, 28] width 85 height 28
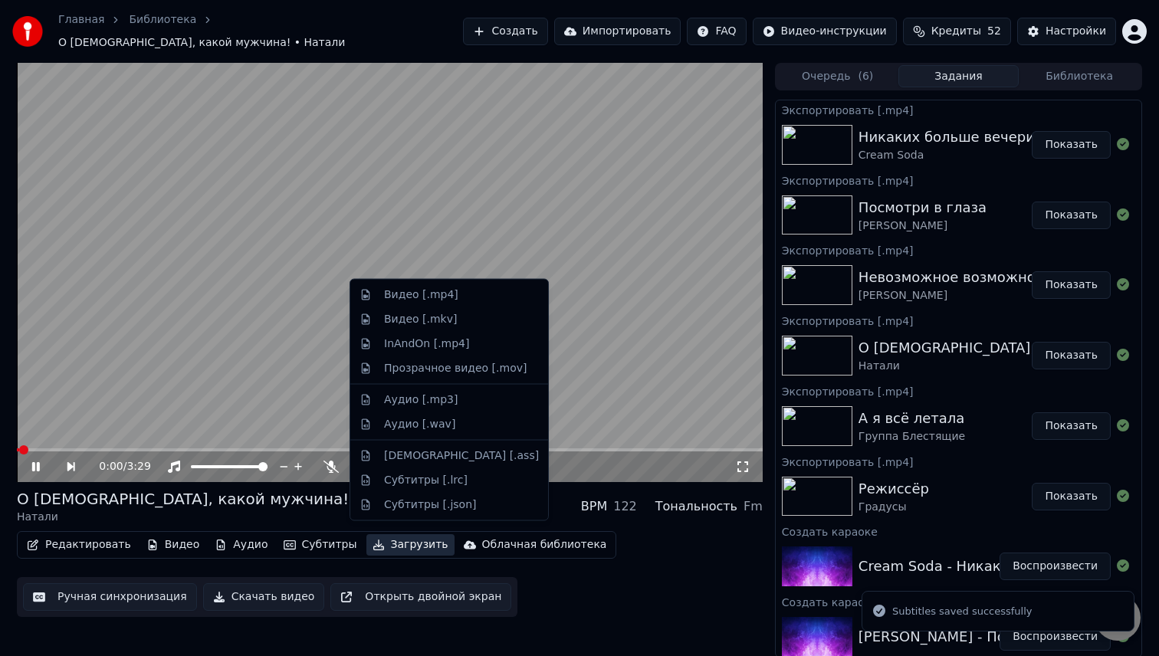
click at [385, 539] on button "Загрузить" at bounding box center [410, 544] width 88 height 21
click at [407, 303] on div "Видео [.mp4]" at bounding box center [449, 295] width 192 height 25
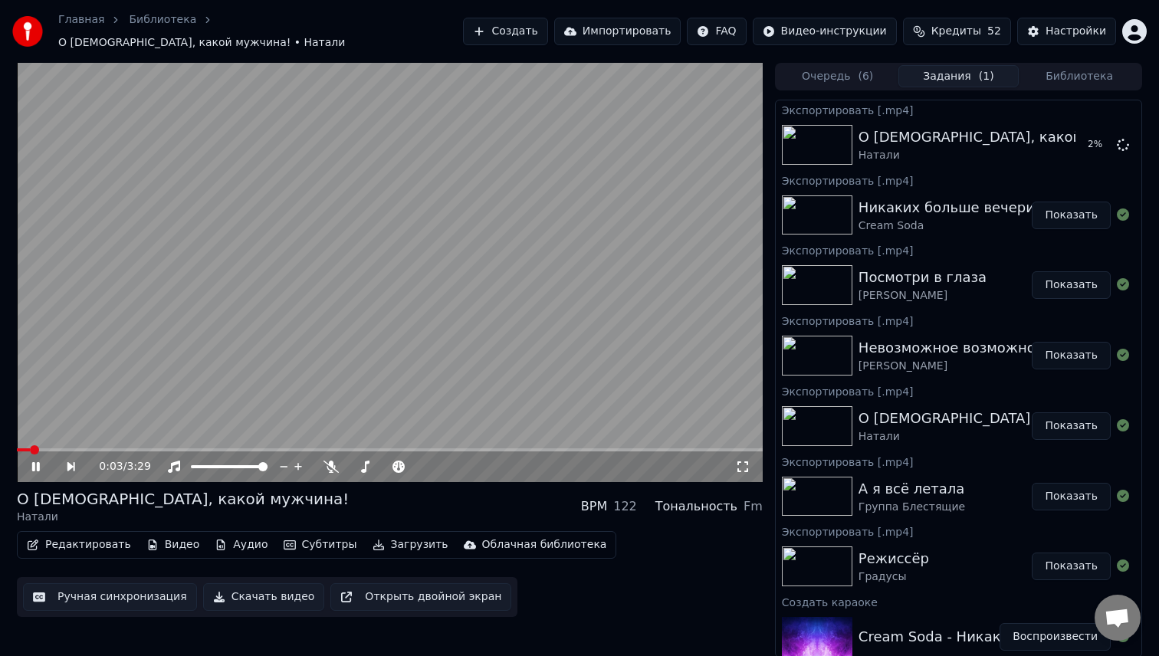
click at [426, 263] on video at bounding box center [390, 272] width 746 height 419
click at [1068, 141] on button "Показать" at bounding box center [1070, 145] width 79 height 28
